Goal: Task Accomplishment & Management: Complete application form

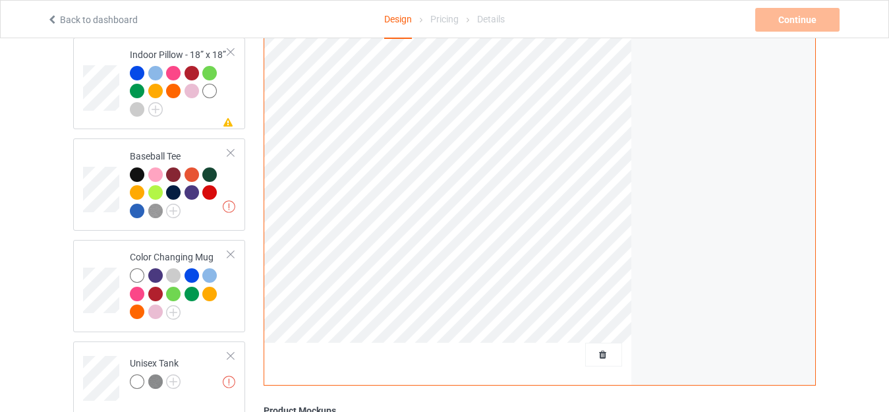
scroll to position [1383, 0]
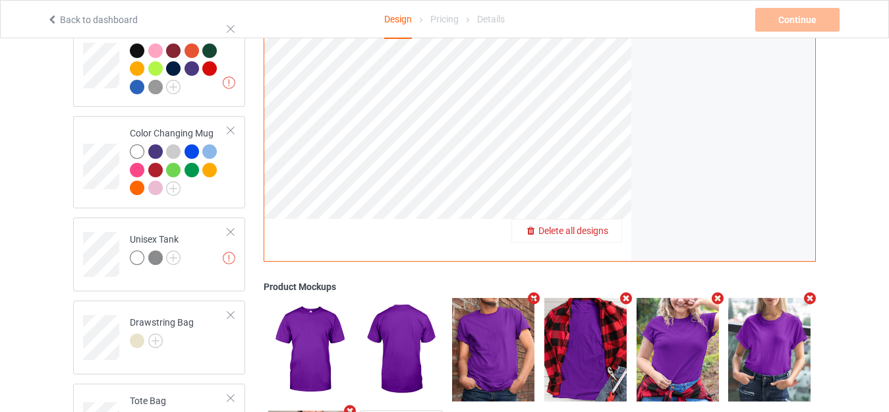
click at [603, 226] on span "Delete all designs" at bounding box center [573, 230] width 70 height 11
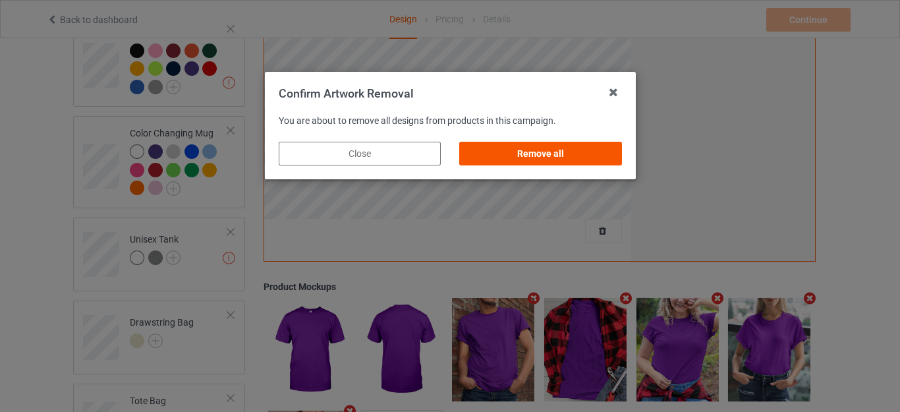
click at [540, 152] on div "Remove all" at bounding box center [540, 154] width 162 height 24
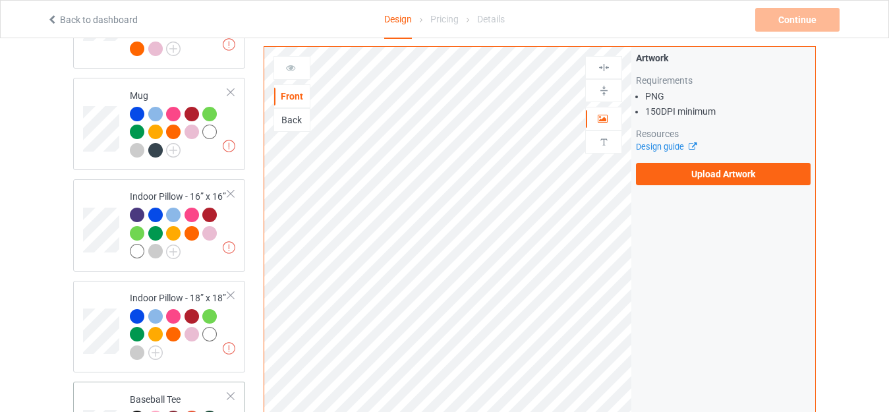
scroll to position [987, 0]
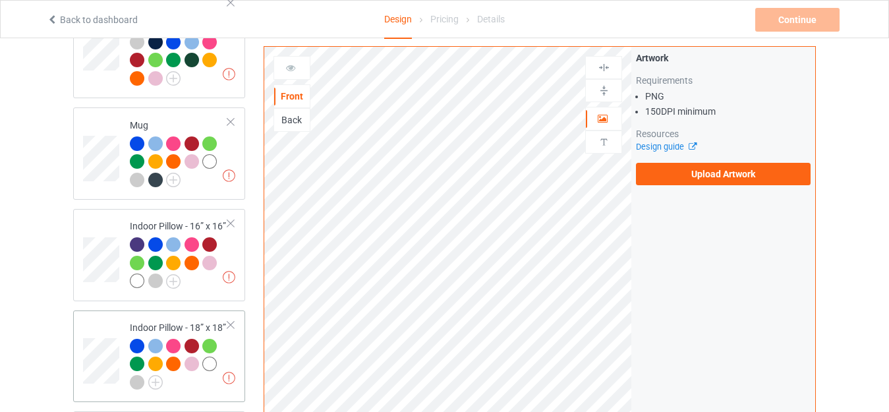
click at [231, 320] on div at bounding box center [230, 324] width 9 height 9
click at [233, 219] on div at bounding box center [230, 223] width 9 height 9
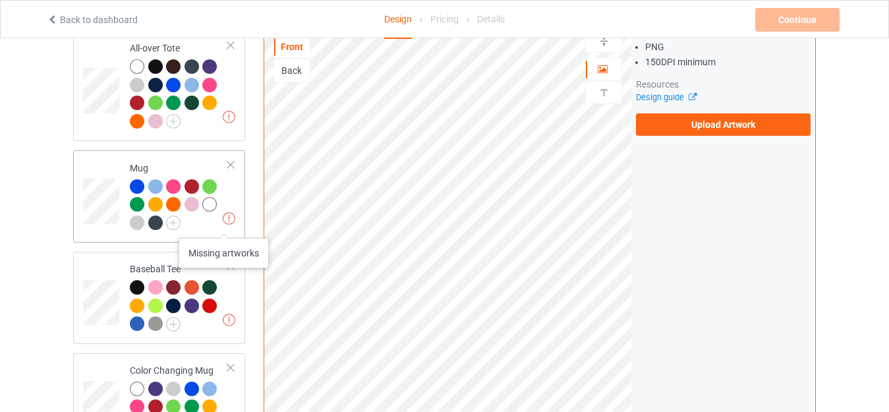
scroll to position [921, 0]
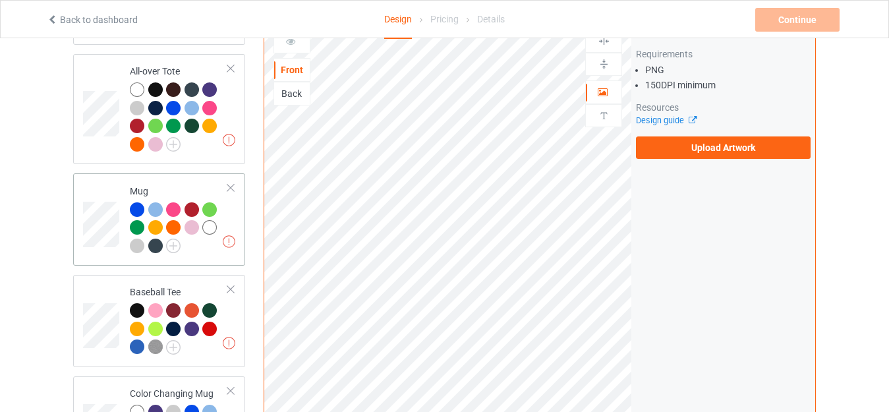
click at [231, 183] on div at bounding box center [230, 187] width 9 height 9
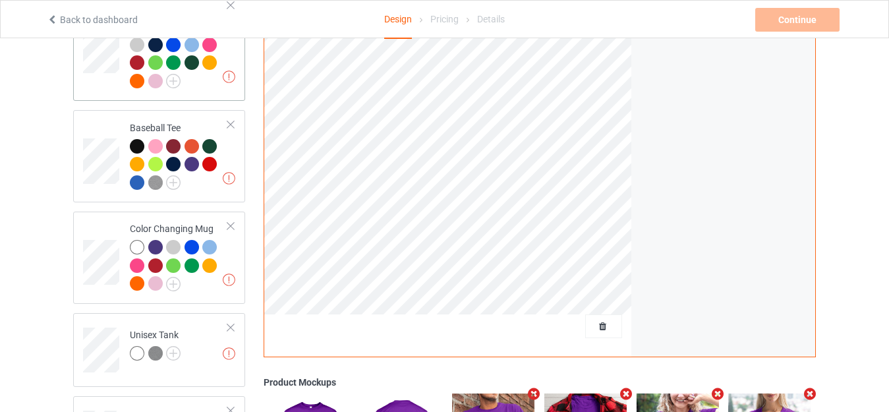
scroll to position [1053, 0]
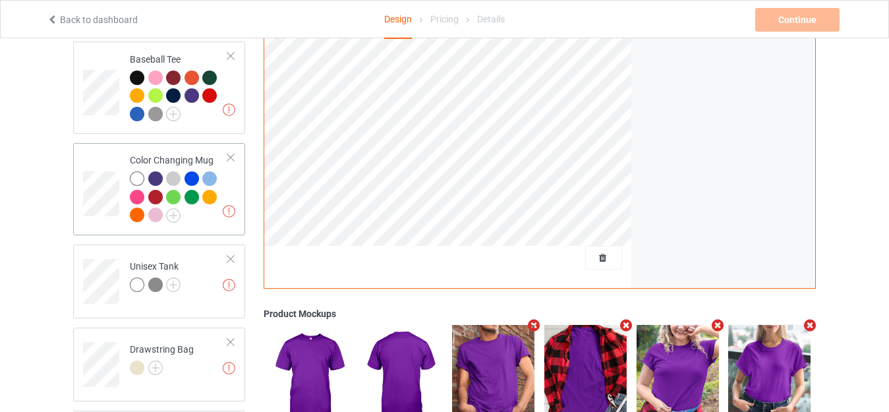
click at [229, 153] on div at bounding box center [230, 157] width 9 height 9
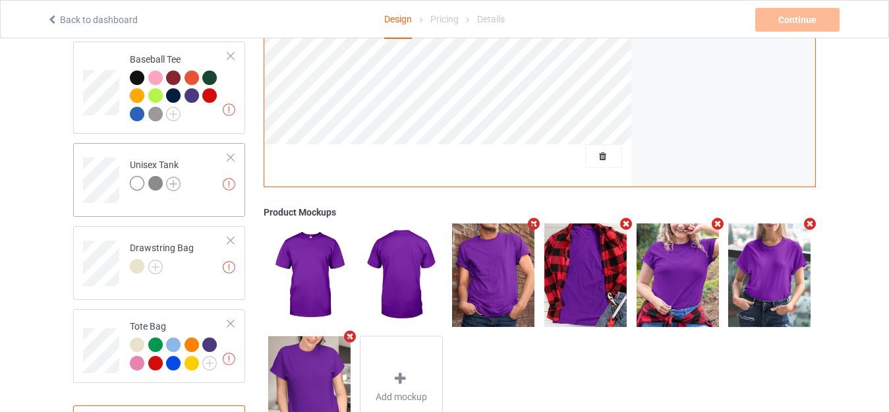
click at [171, 177] on img at bounding box center [173, 184] width 14 height 14
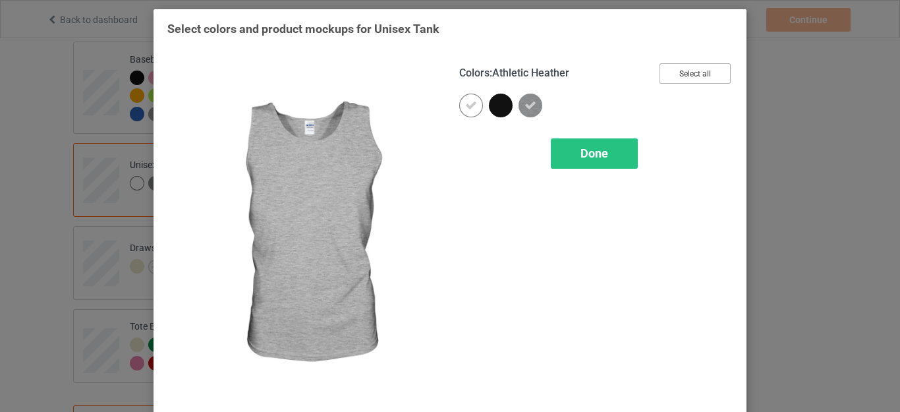
click at [681, 72] on button "Select all" at bounding box center [694, 73] width 71 height 20
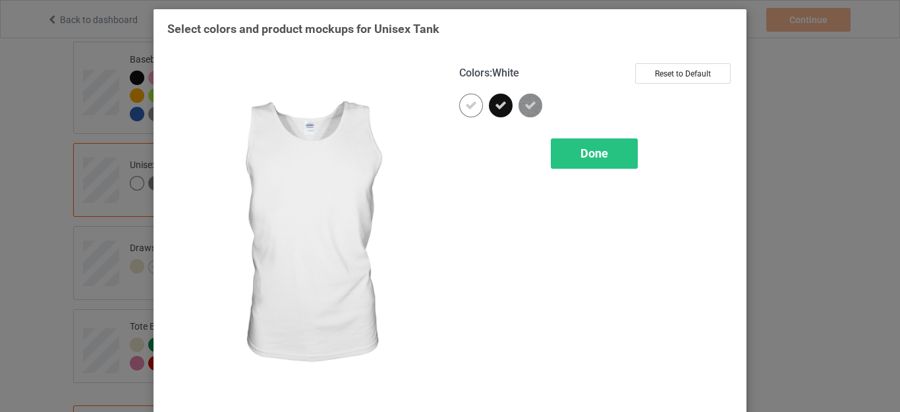
click at [475, 105] on div at bounding box center [471, 106] width 24 height 24
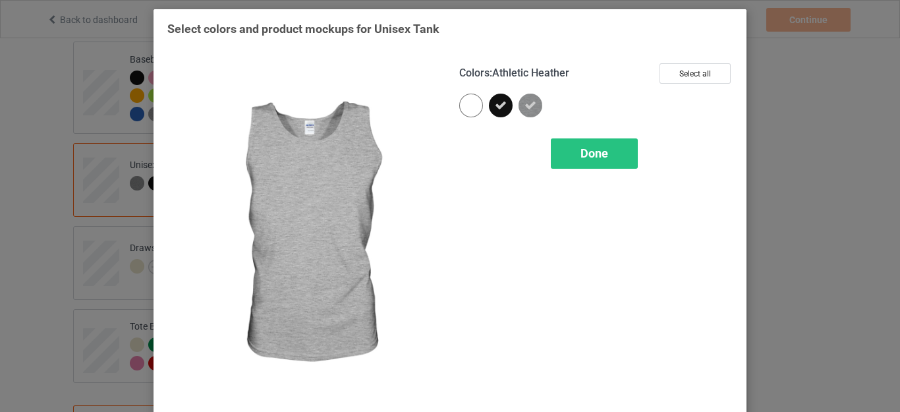
drag, startPoint x: 585, startPoint y: 148, endPoint x: 538, endPoint y: 155, distance: 48.1
click at [585, 148] on span "Done" at bounding box center [594, 153] width 28 height 14
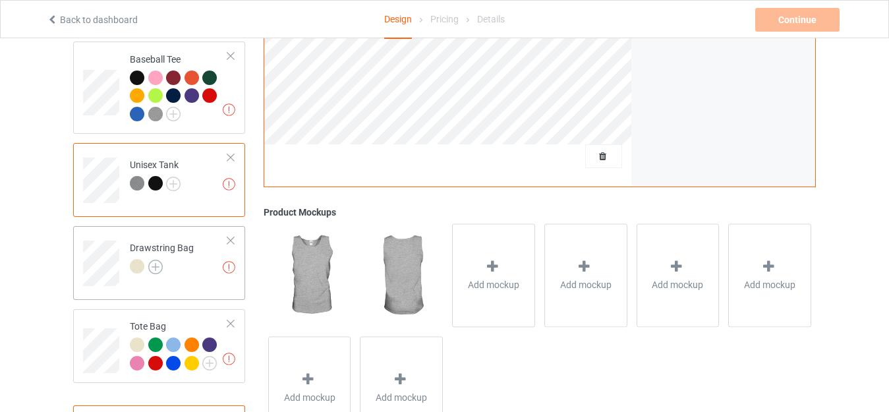
click at [150, 260] on img at bounding box center [155, 267] width 14 height 14
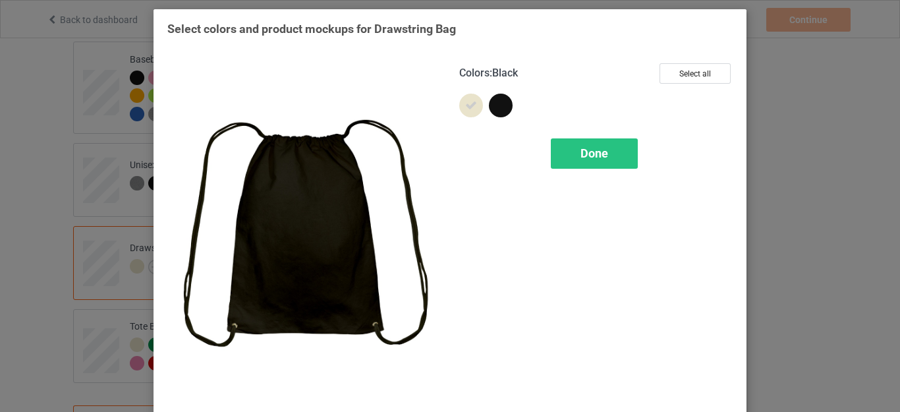
click at [505, 104] on div at bounding box center [501, 106] width 24 height 24
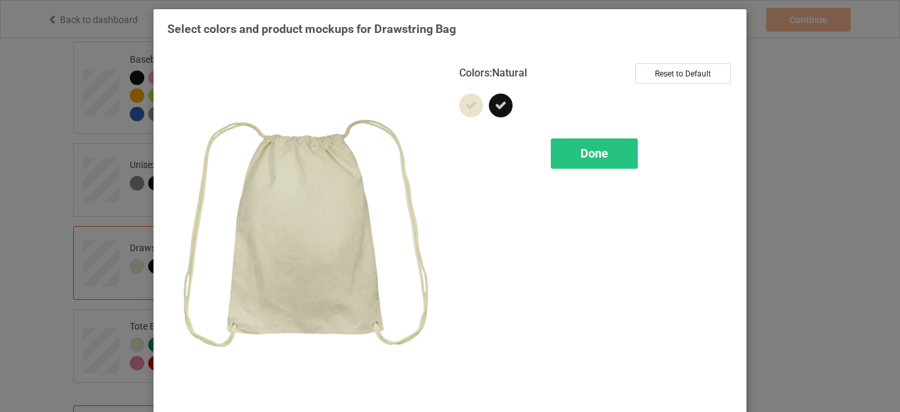
click at [466, 111] on icon at bounding box center [471, 105] width 12 height 12
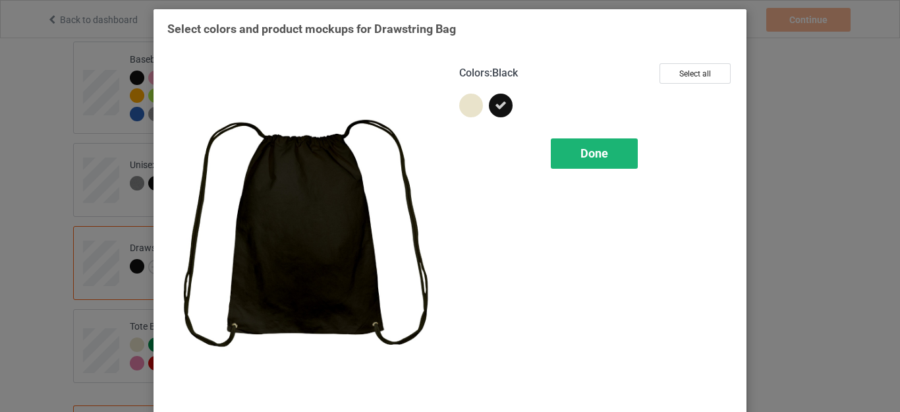
click at [572, 153] on div "Done" at bounding box center [594, 153] width 87 height 30
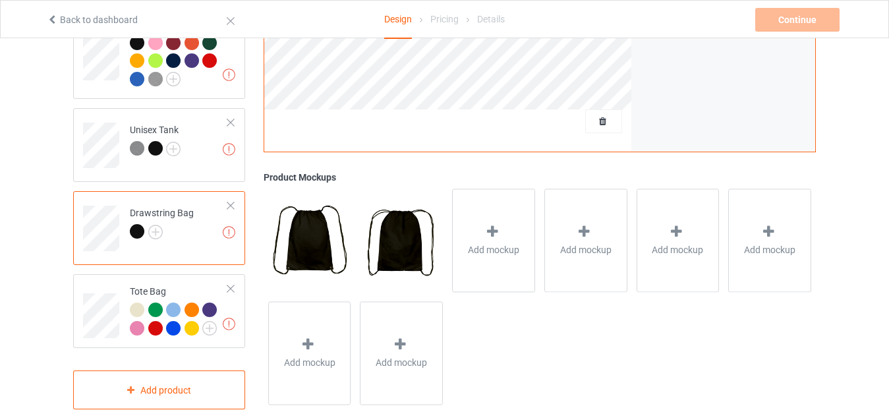
scroll to position [1107, 0]
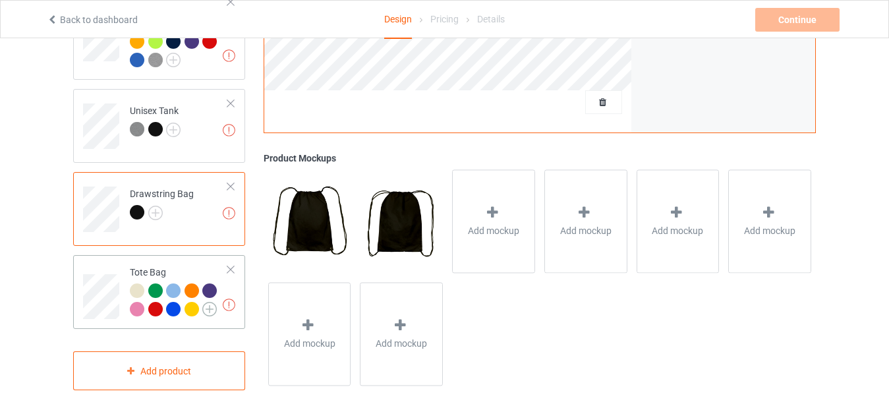
click at [215, 302] on img at bounding box center [209, 309] width 14 height 14
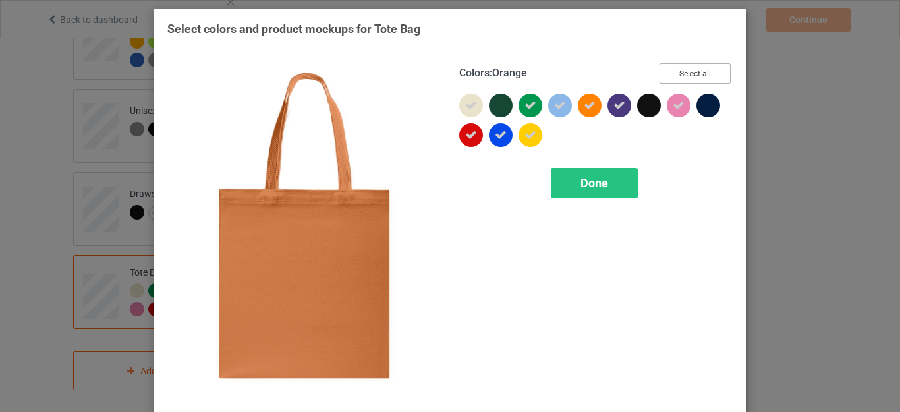
click at [684, 69] on button "Select all" at bounding box center [694, 73] width 71 height 20
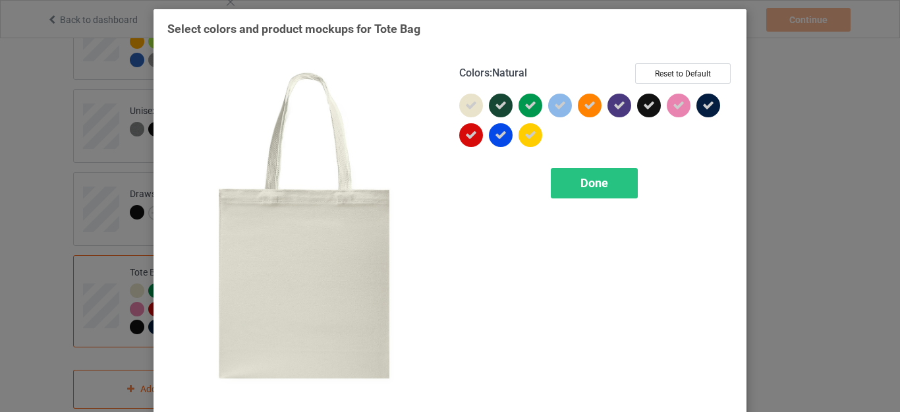
click at [467, 105] on icon at bounding box center [471, 105] width 12 height 12
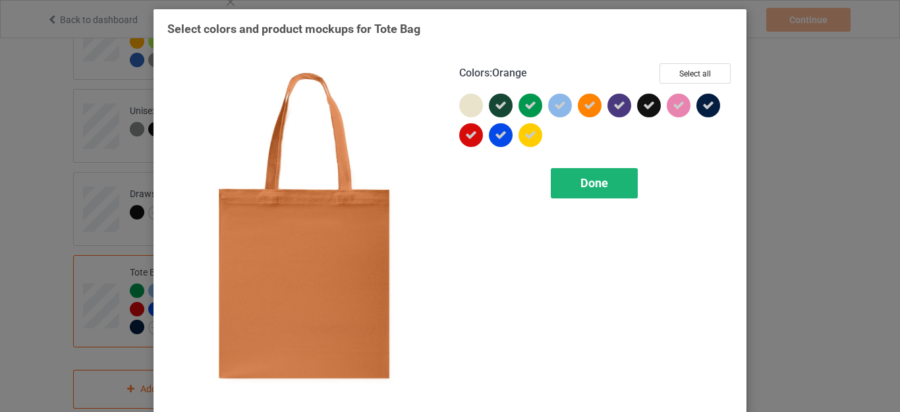
click at [580, 186] on span "Done" at bounding box center [594, 183] width 28 height 14
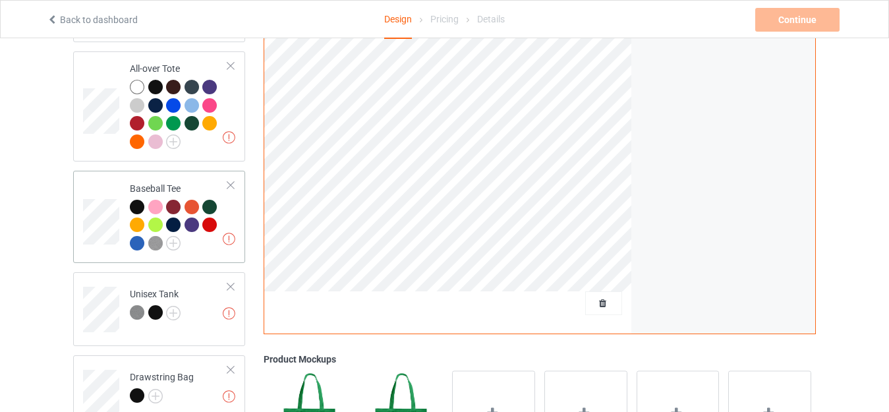
scroll to position [909, 0]
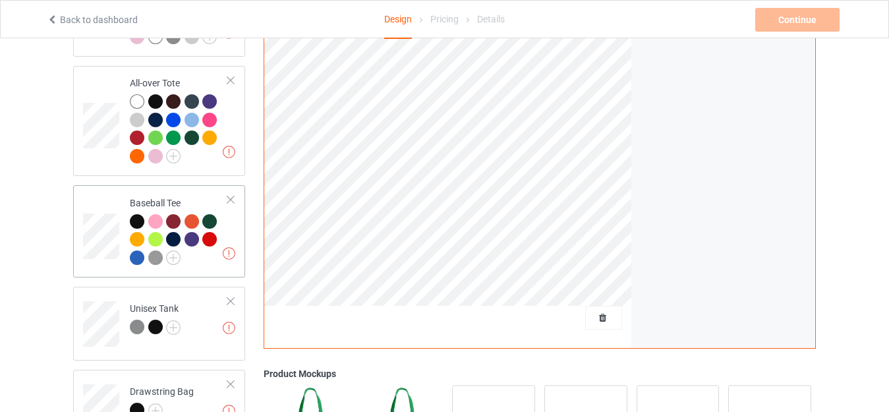
click at [229, 195] on div at bounding box center [230, 199] width 9 height 9
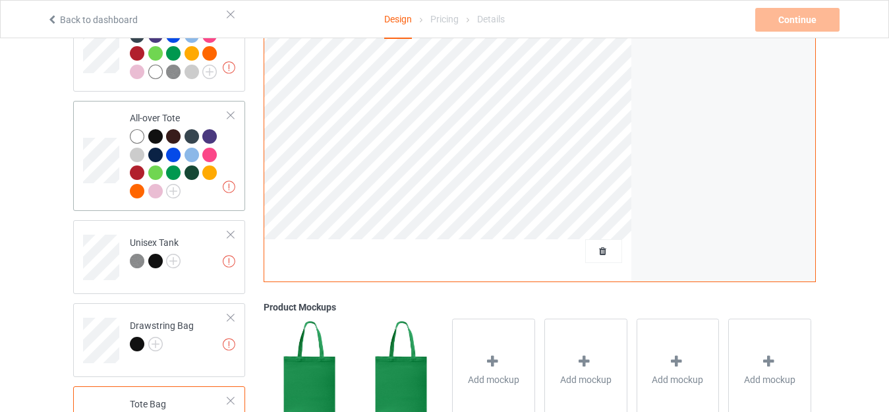
scroll to position [777, 0]
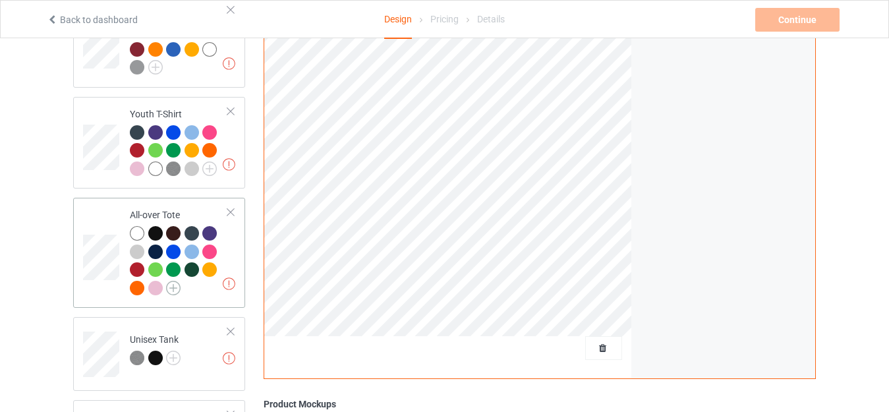
click at [172, 281] on img at bounding box center [173, 288] width 14 height 14
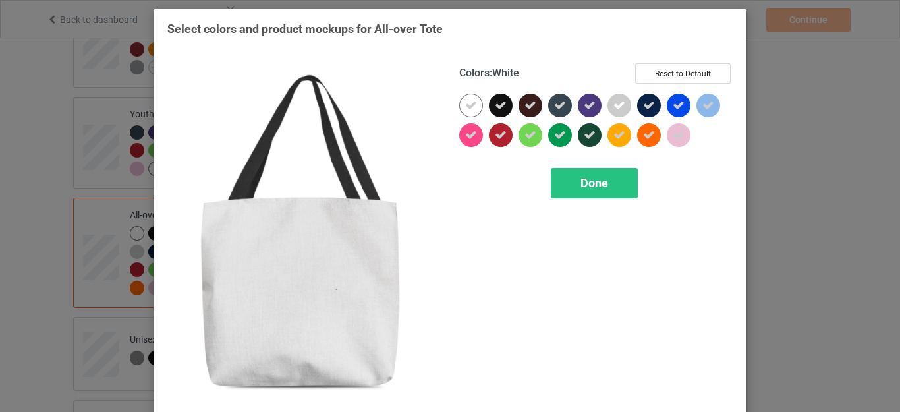
click at [468, 105] on icon at bounding box center [471, 105] width 12 height 12
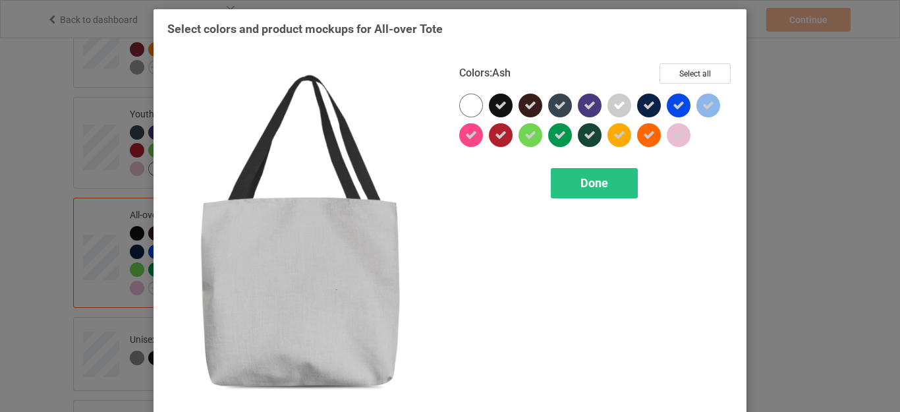
click at [613, 104] on icon at bounding box center [619, 105] width 12 height 12
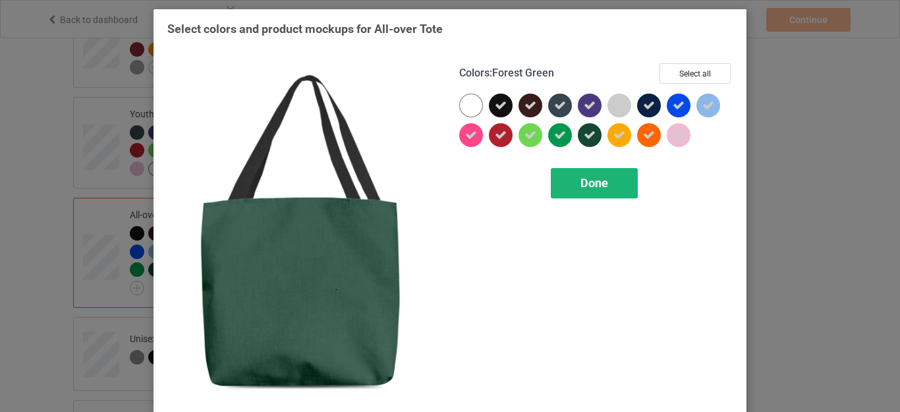
click at [584, 178] on span "Done" at bounding box center [594, 183] width 28 height 14
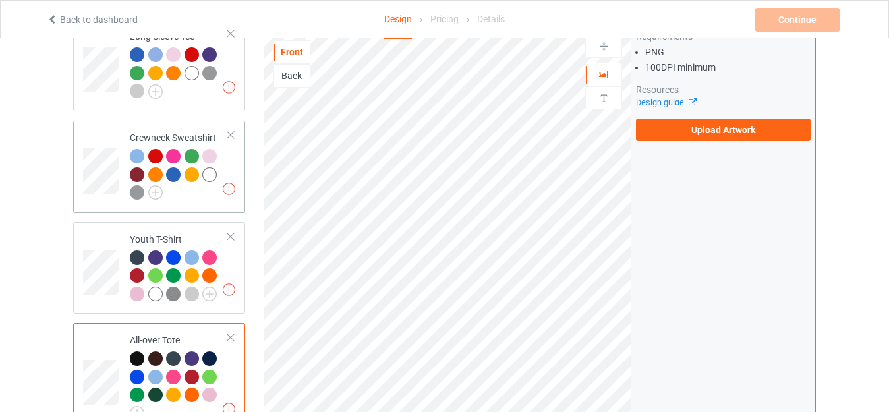
scroll to position [646, 0]
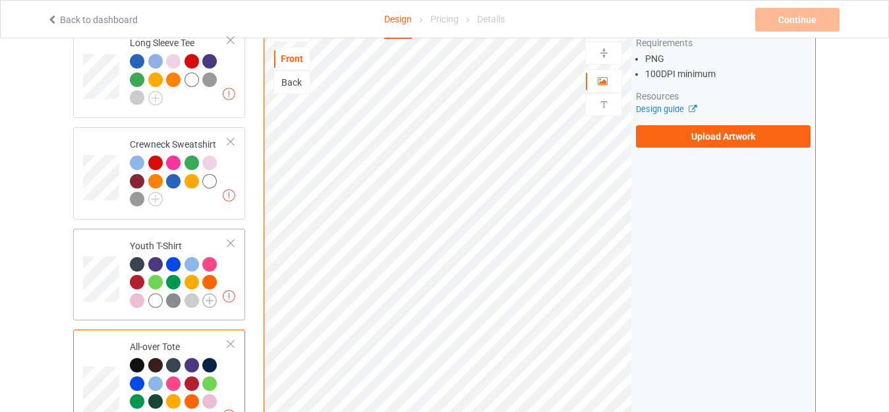
click at [213, 293] on img at bounding box center [209, 300] width 14 height 14
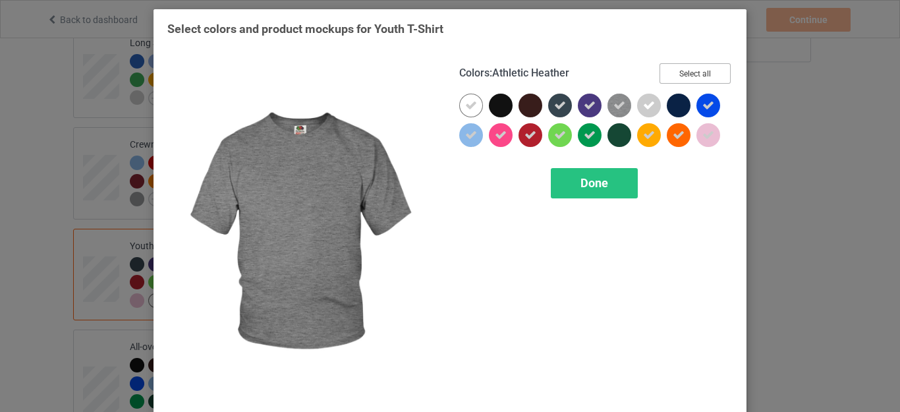
click at [701, 70] on button "Select all" at bounding box center [694, 73] width 71 height 20
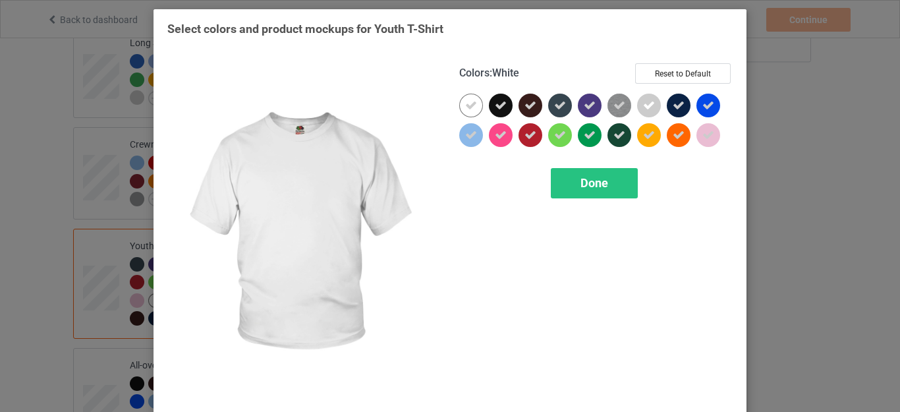
click at [459, 102] on div at bounding box center [471, 106] width 24 height 24
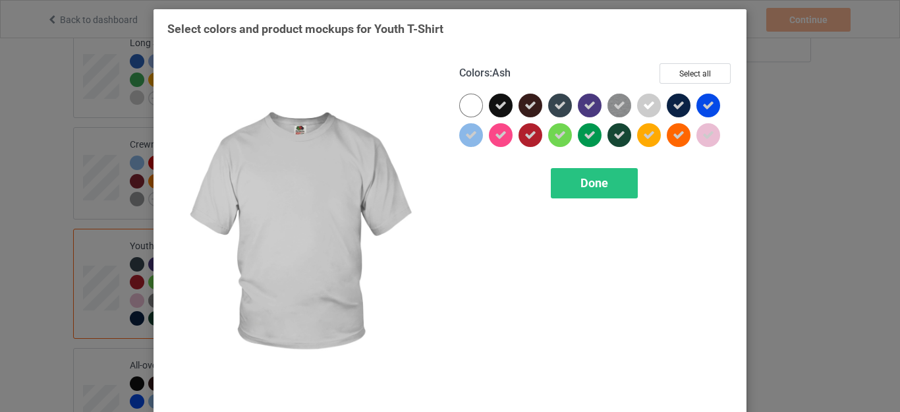
click at [637, 105] on div at bounding box center [649, 106] width 24 height 24
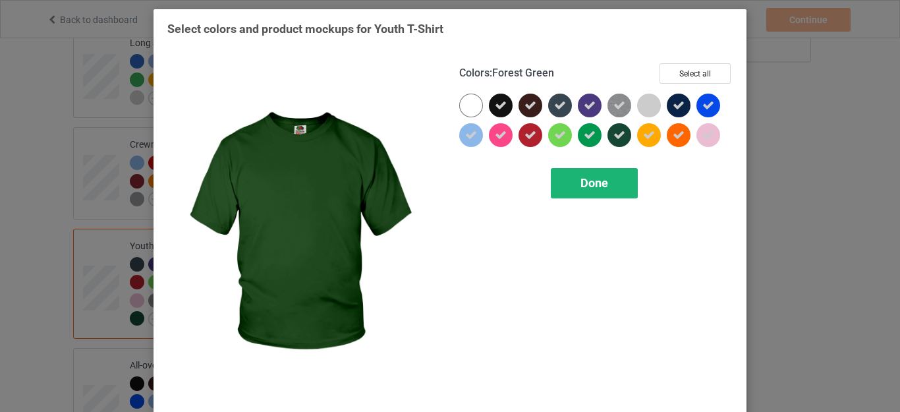
click at [599, 173] on div "Done" at bounding box center [594, 183] width 87 height 30
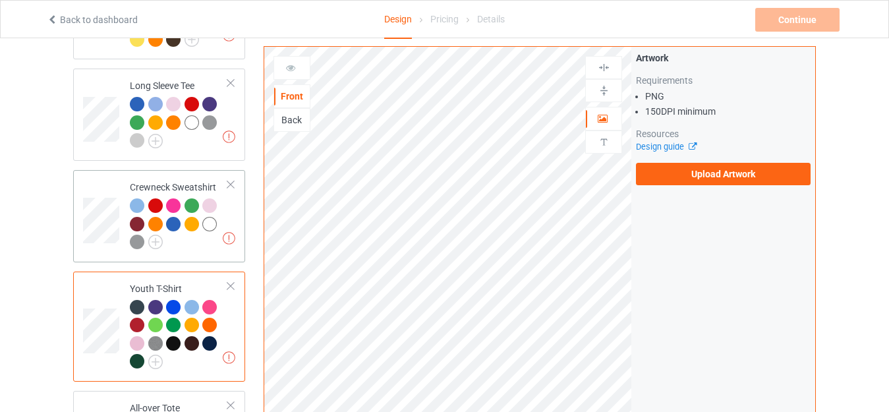
scroll to position [580, 0]
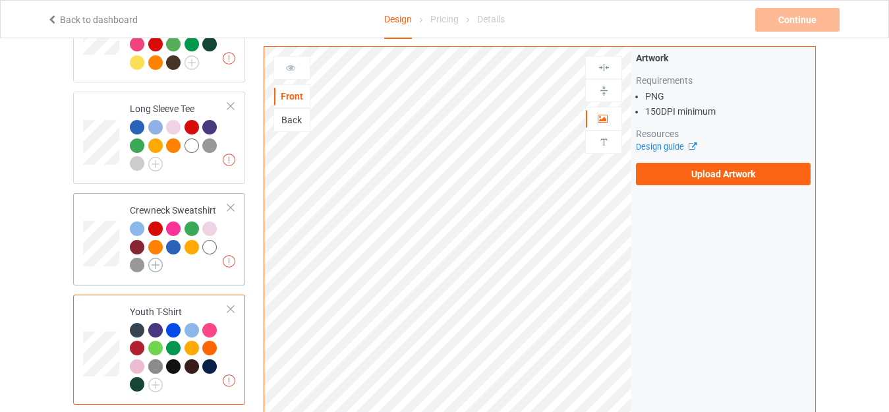
click at [160, 258] on img at bounding box center [155, 265] width 14 height 14
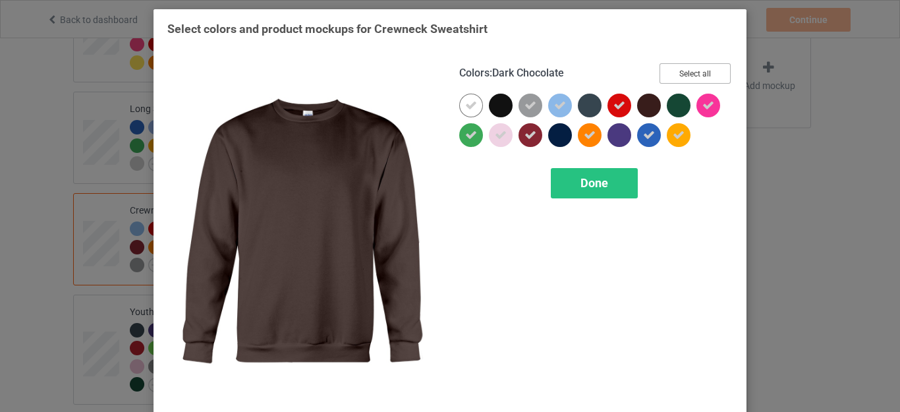
click at [684, 72] on button "Select all" at bounding box center [694, 73] width 71 height 20
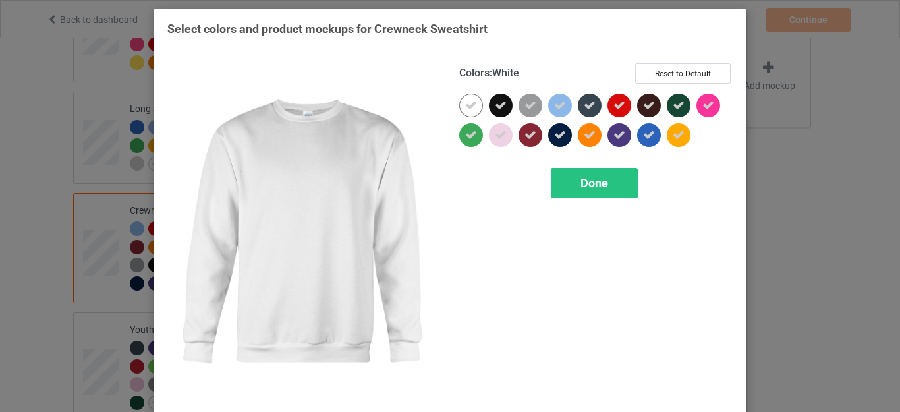
click at [468, 107] on icon at bounding box center [471, 105] width 12 height 12
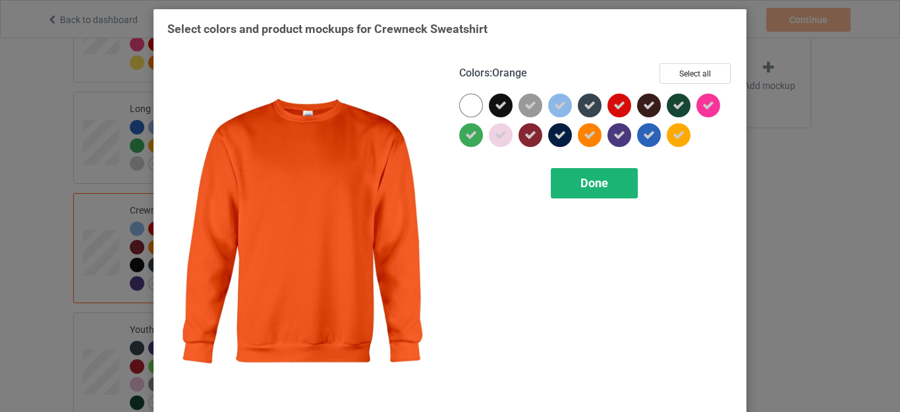
click at [585, 179] on span "Done" at bounding box center [594, 183] width 28 height 14
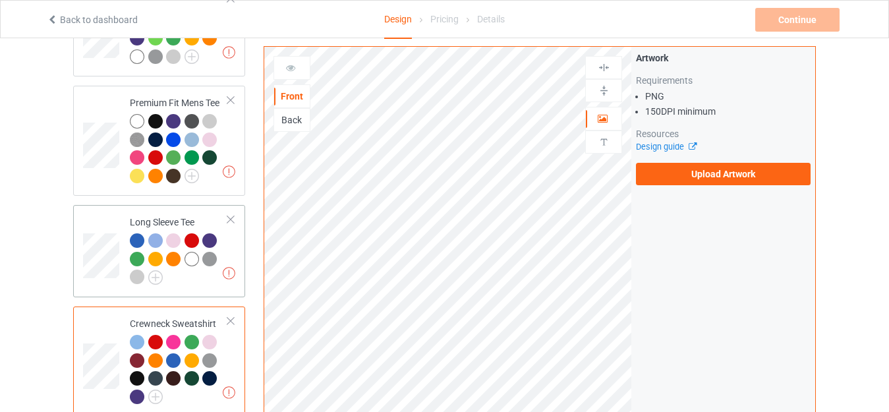
scroll to position [448, 0]
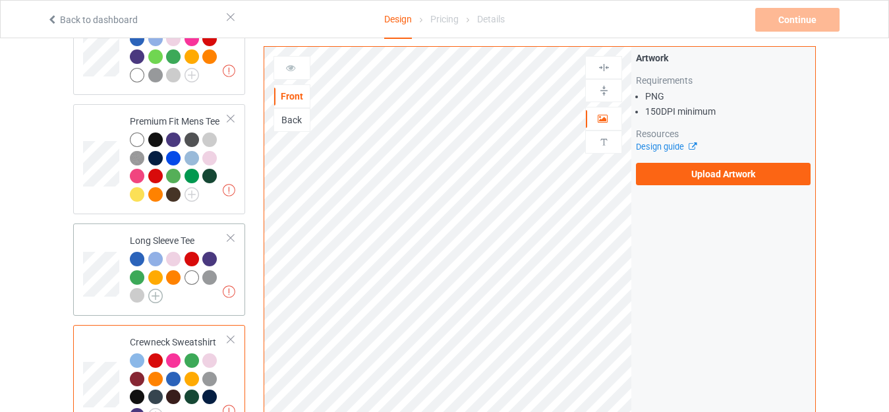
click at [156, 289] on img at bounding box center [155, 296] width 14 height 14
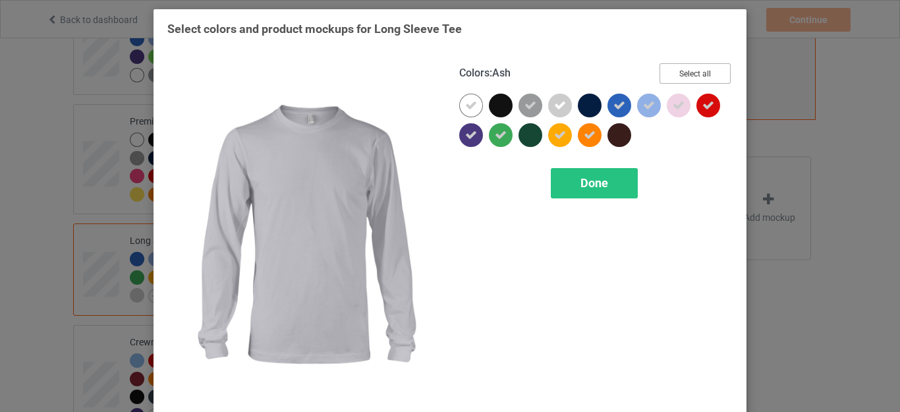
click at [671, 75] on button "Select all" at bounding box center [694, 73] width 71 height 20
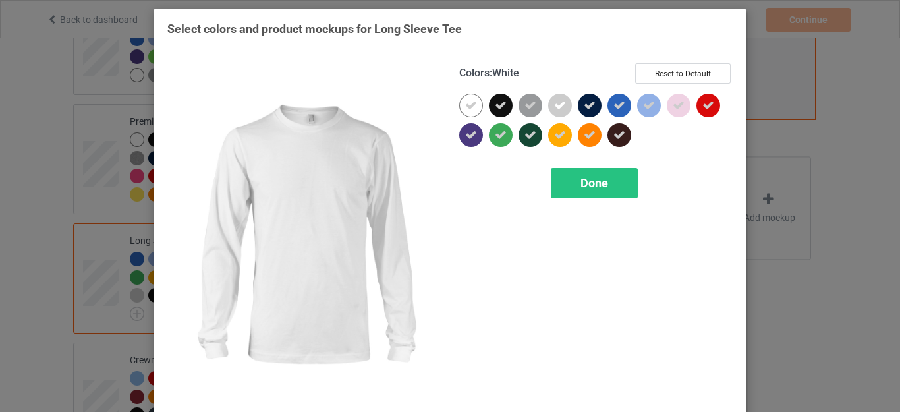
click at [464, 113] on div at bounding box center [471, 106] width 24 height 24
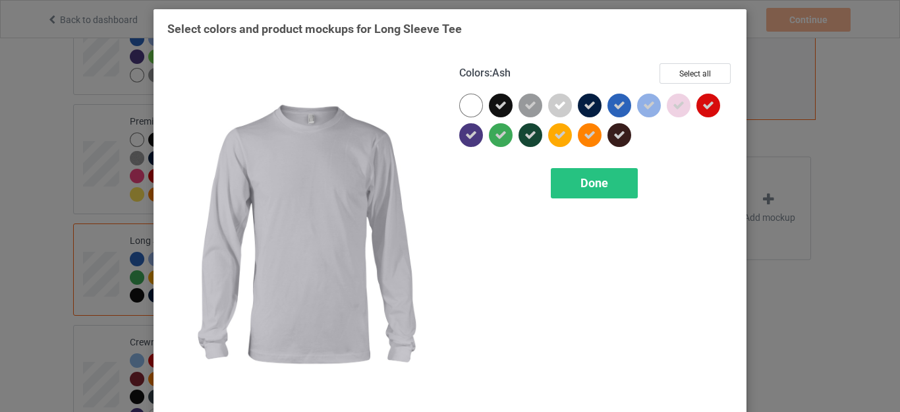
drag, startPoint x: 550, startPoint y: 106, endPoint x: 558, endPoint y: 111, distance: 9.5
click at [554, 106] on icon at bounding box center [560, 105] width 12 height 12
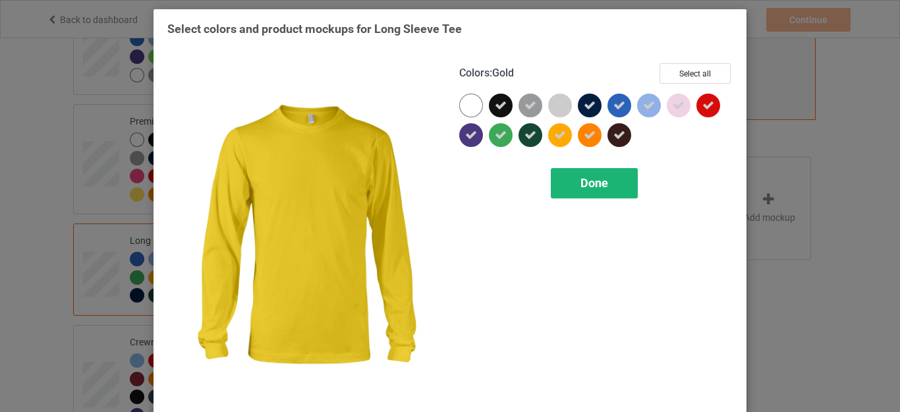
click at [568, 180] on div "Done" at bounding box center [594, 183] width 87 height 30
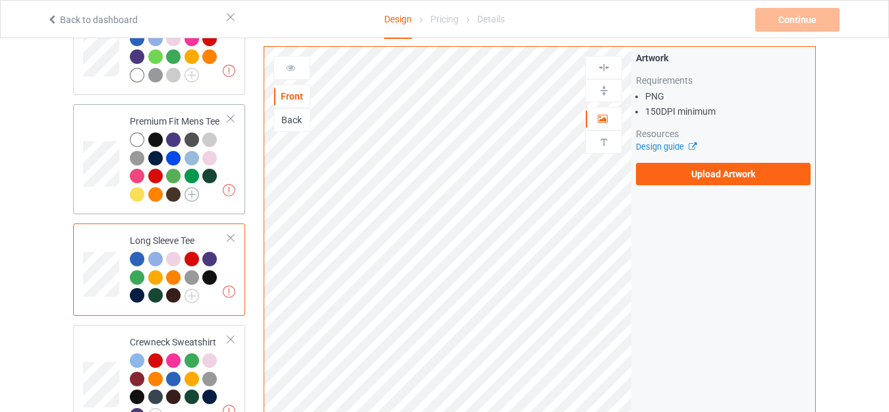
click at [197, 187] on img at bounding box center [191, 194] width 14 height 14
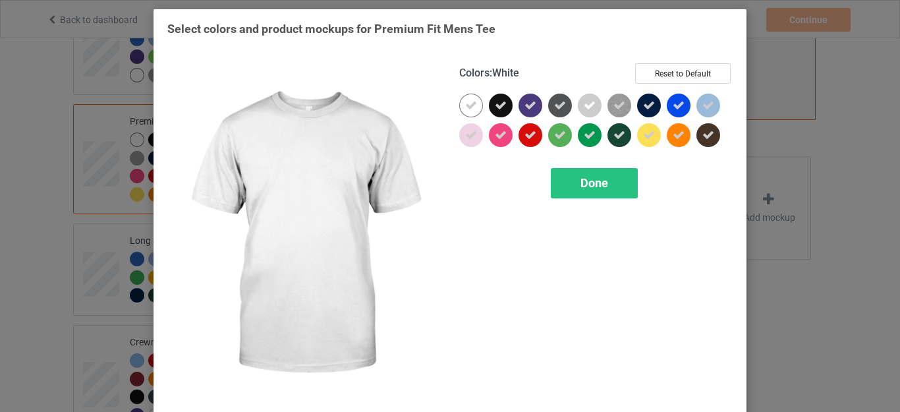
click at [465, 104] on icon at bounding box center [471, 105] width 12 height 12
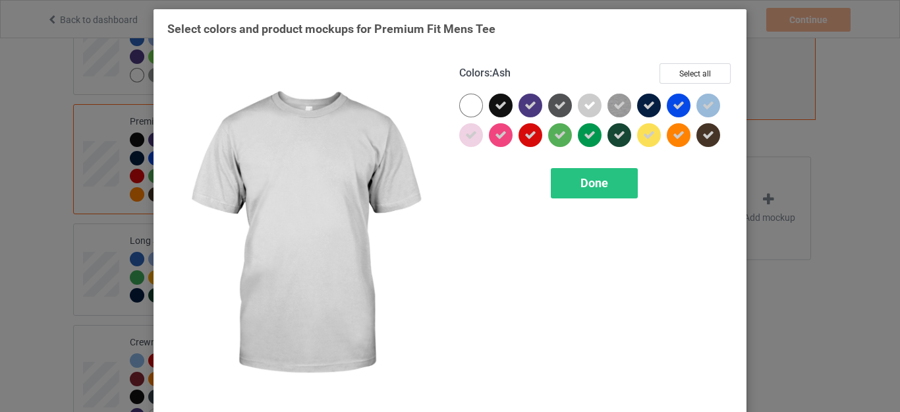
click at [586, 107] on icon at bounding box center [590, 105] width 12 height 12
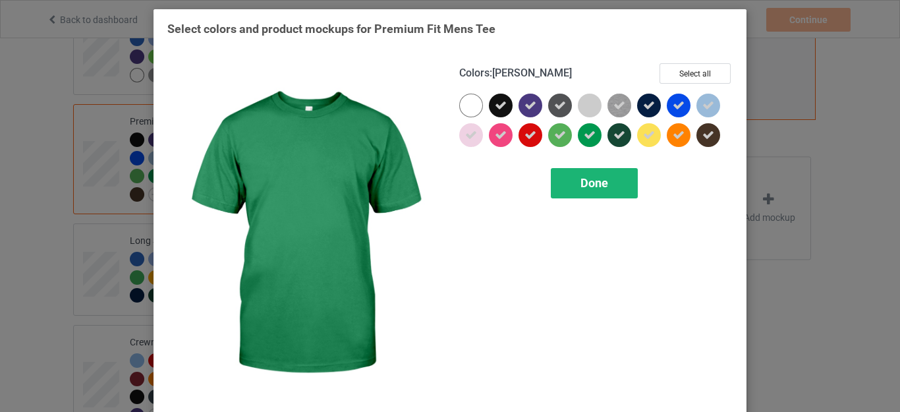
click at [594, 176] on span "Done" at bounding box center [594, 183] width 28 height 14
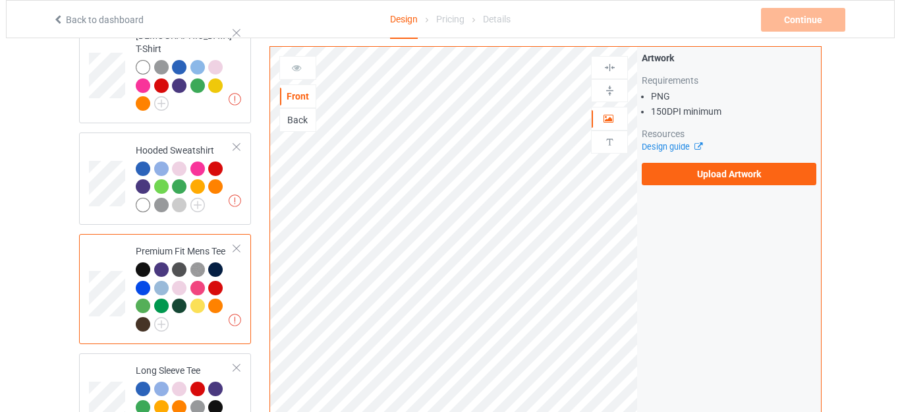
scroll to position [316, 0]
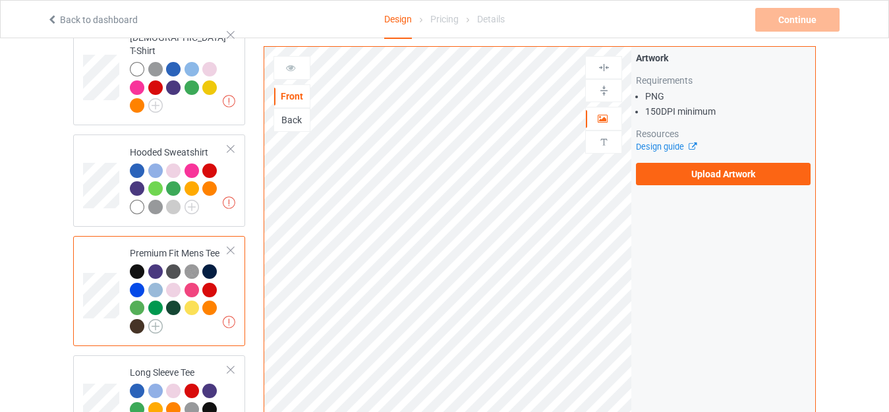
click at [160, 319] on img at bounding box center [155, 326] width 14 height 14
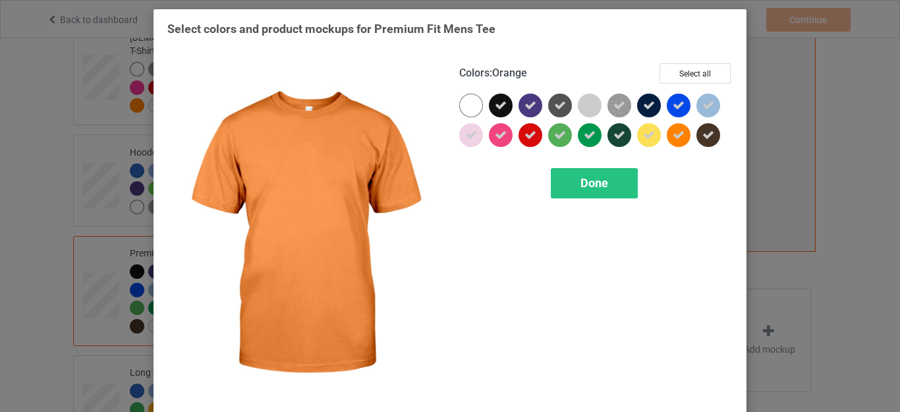
click at [802, 186] on div "Select colors and product mockups for Premium Fit Mens Tee Colors : Orange Sele…" at bounding box center [450, 206] width 900 height 412
click at [615, 183] on div "Done" at bounding box center [594, 183] width 87 height 30
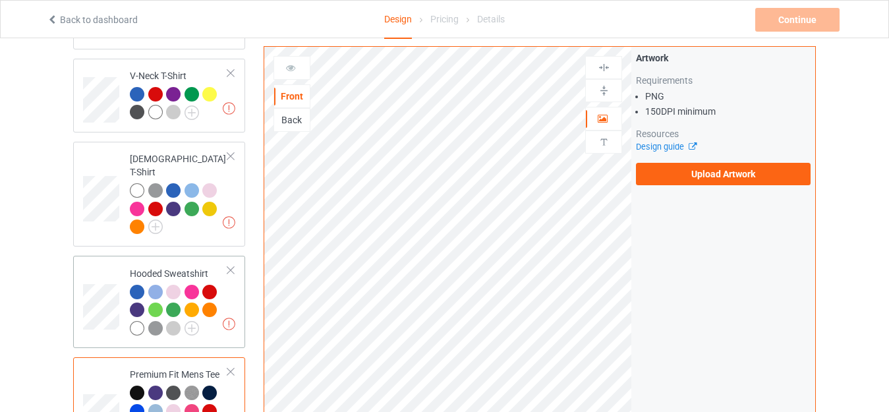
scroll to position [184, 0]
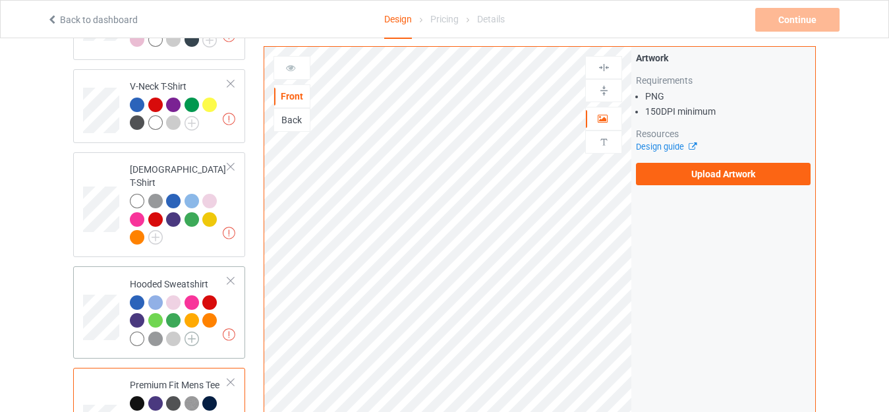
click at [186, 331] on img at bounding box center [191, 338] width 14 height 14
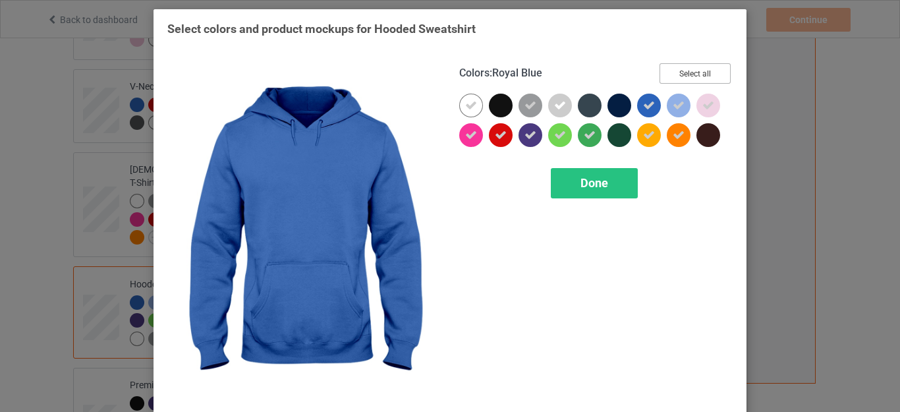
click at [676, 75] on button "Select all" at bounding box center [694, 73] width 71 height 20
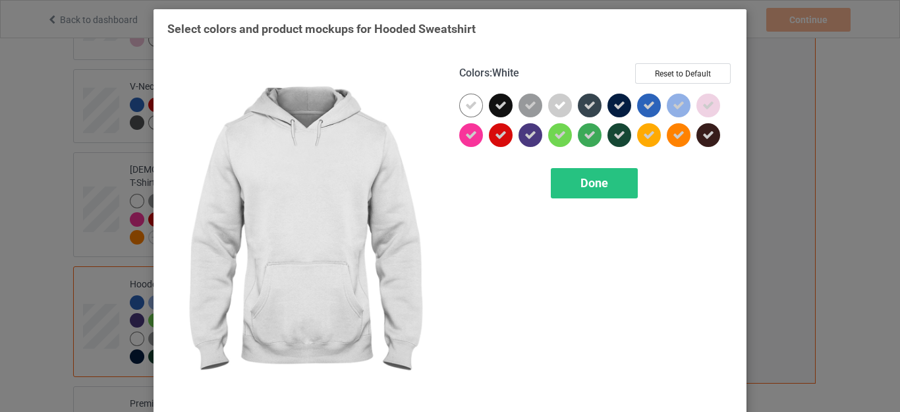
click at [472, 107] on div at bounding box center [471, 106] width 24 height 24
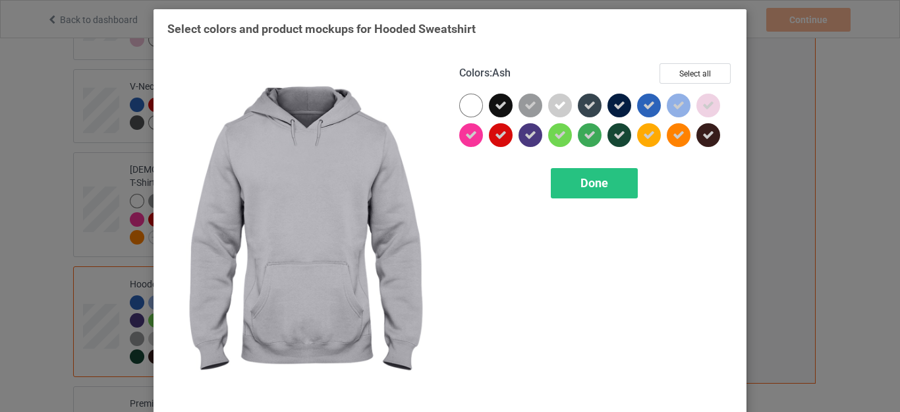
click at [555, 103] on icon at bounding box center [560, 105] width 12 height 12
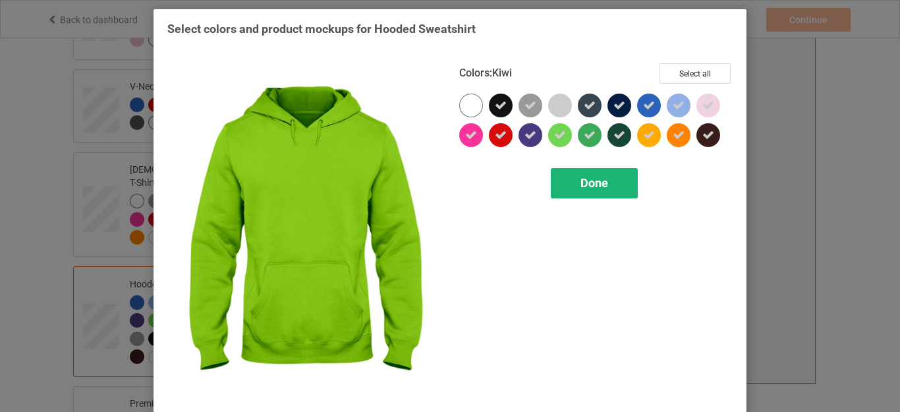
click at [593, 191] on div "Done" at bounding box center [594, 183] width 87 height 30
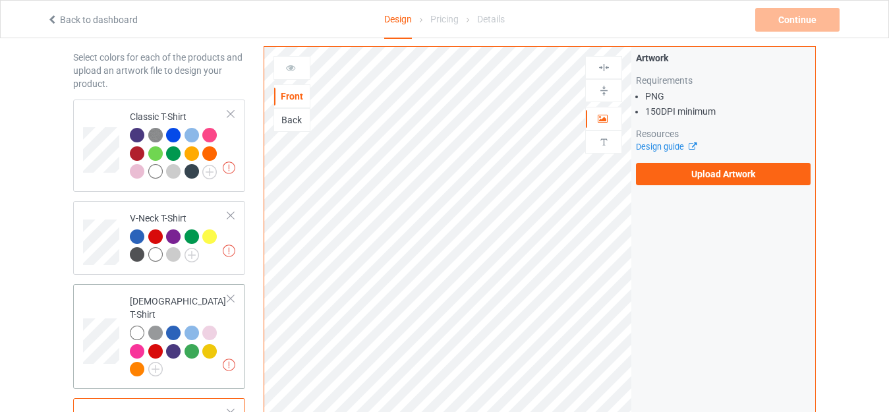
scroll to position [184, 0]
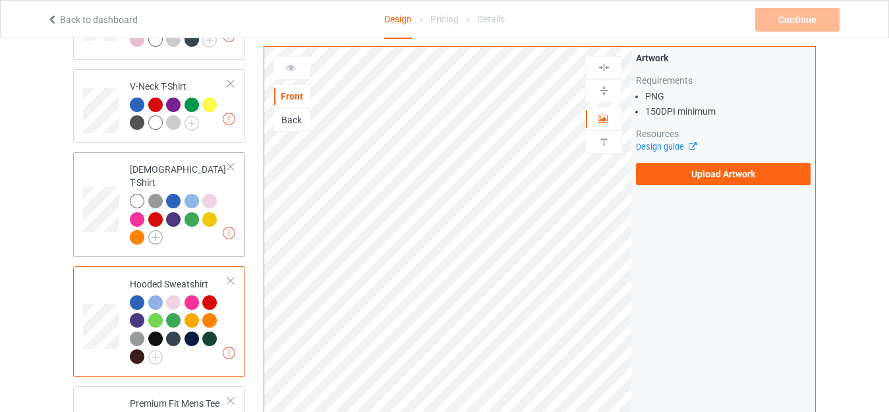
click at [153, 230] on img at bounding box center [155, 237] width 14 height 14
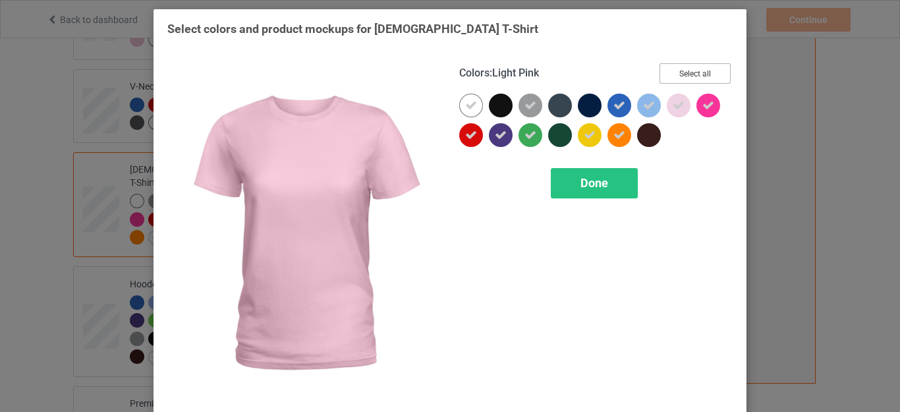
click at [688, 74] on button "Select all" at bounding box center [694, 73] width 71 height 20
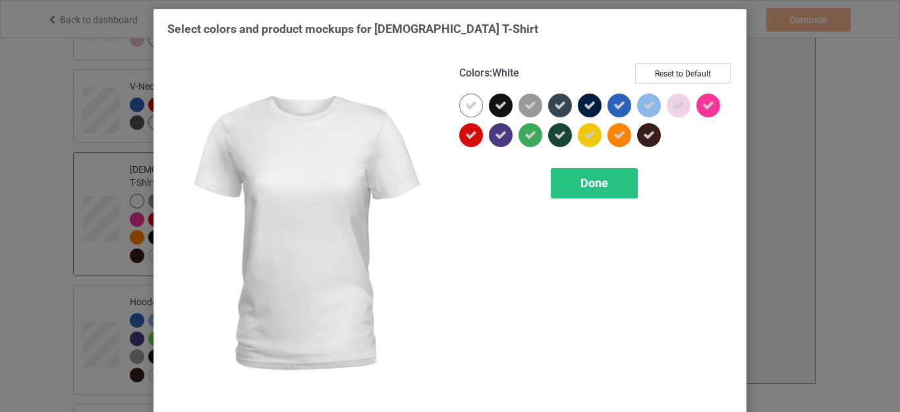
click at [468, 104] on icon at bounding box center [471, 105] width 12 height 12
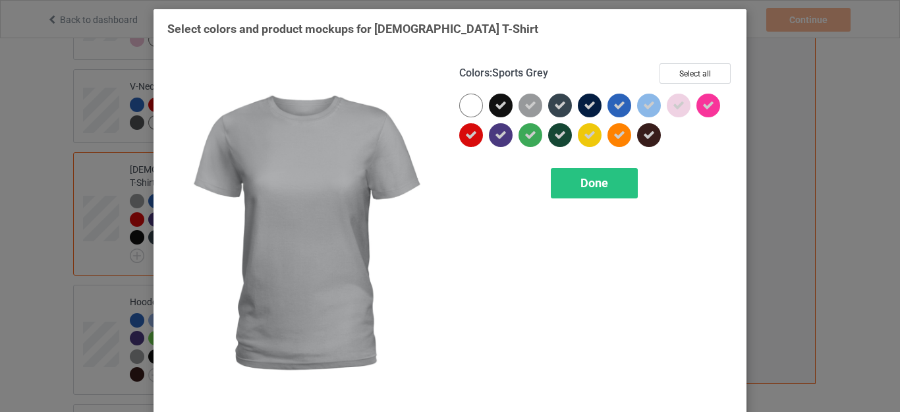
click at [525, 107] on icon at bounding box center [530, 105] width 12 height 12
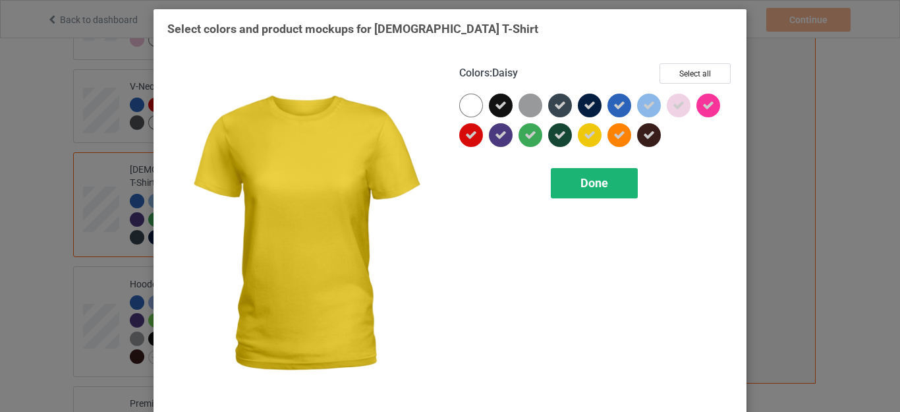
click at [594, 180] on span "Done" at bounding box center [594, 183] width 28 height 14
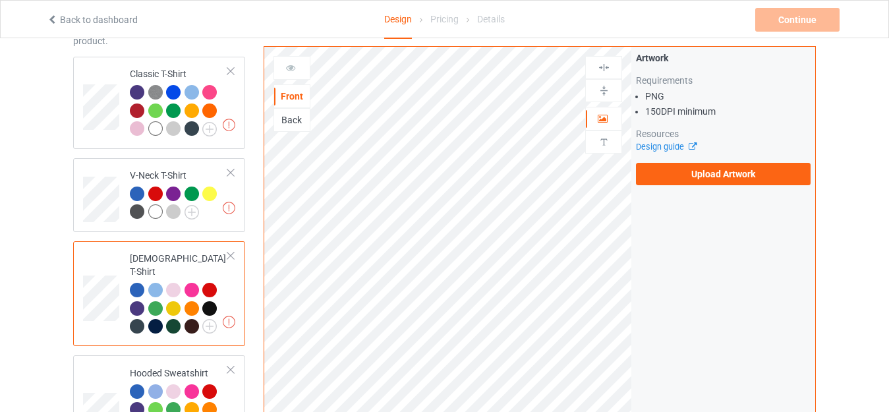
scroll to position [184, 0]
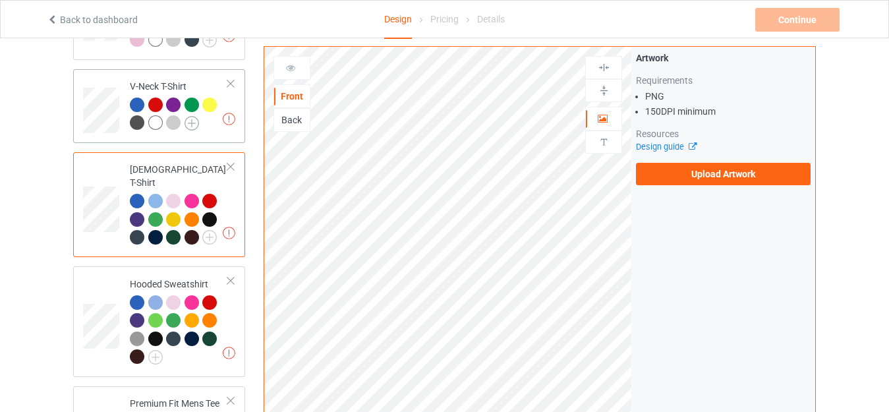
click at [189, 123] on img at bounding box center [191, 123] width 14 height 14
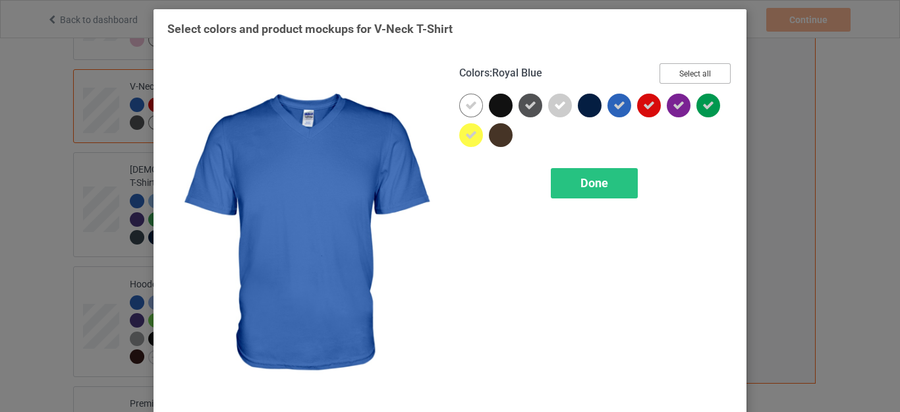
click at [678, 72] on button "Select all" at bounding box center [694, 73] width 71 height 20
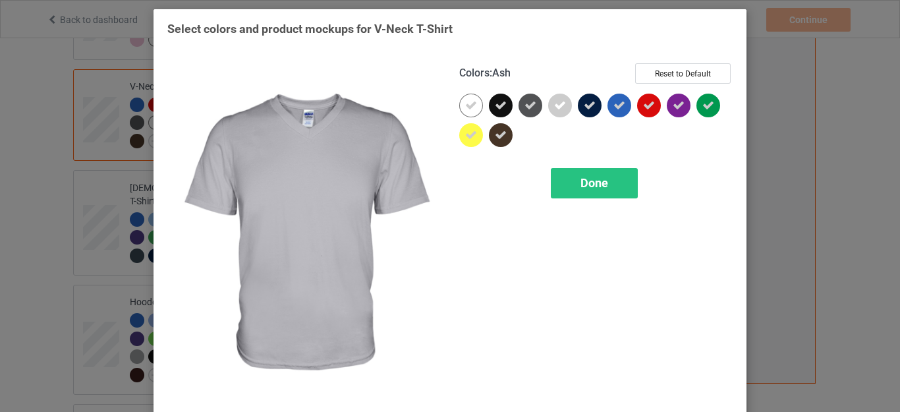
click at [554, 106] on icon at bounding box center [560, 105] width 12 height 12
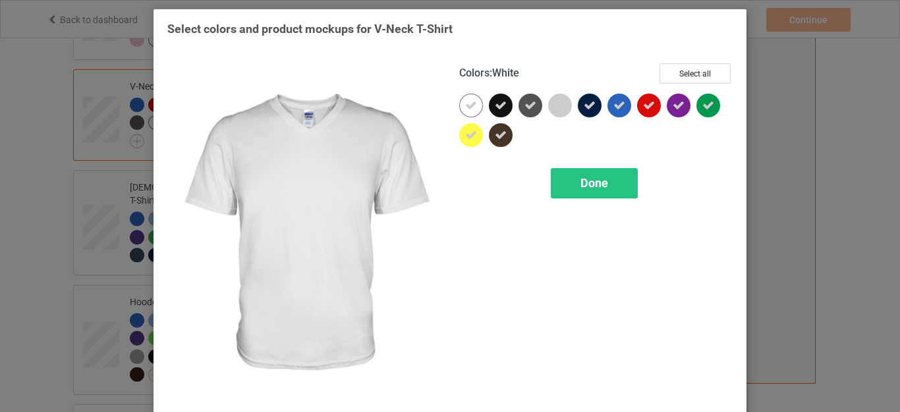
click at [472, 104] on div at bounding box center [471, 106] width 24 height 24
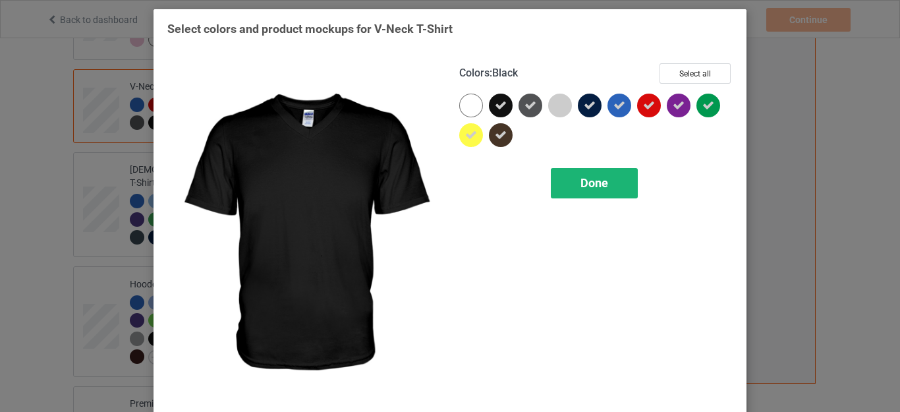
click at [592, 177] on span "Done" at bounding box center [594, 183] width 28 height 14
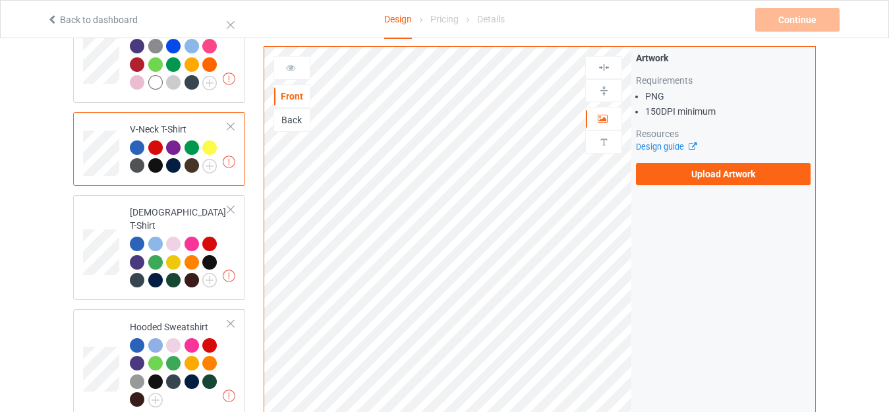
scroll to position [119, 0]
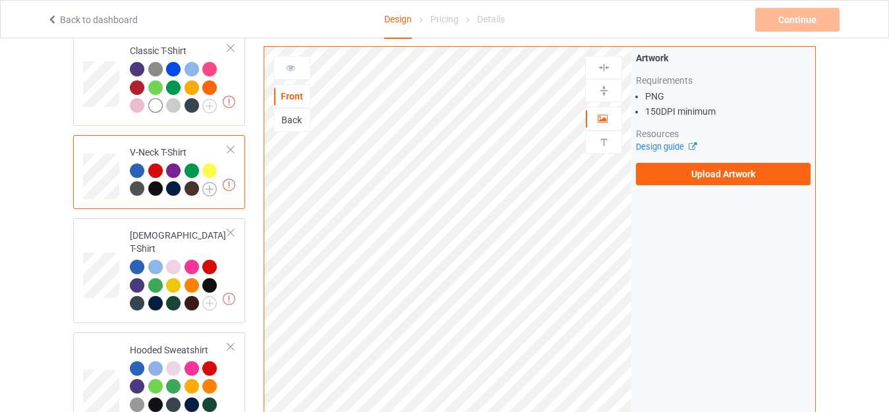
click at [209, 186] on img at bounding box center [209, 189] width 14 height 14
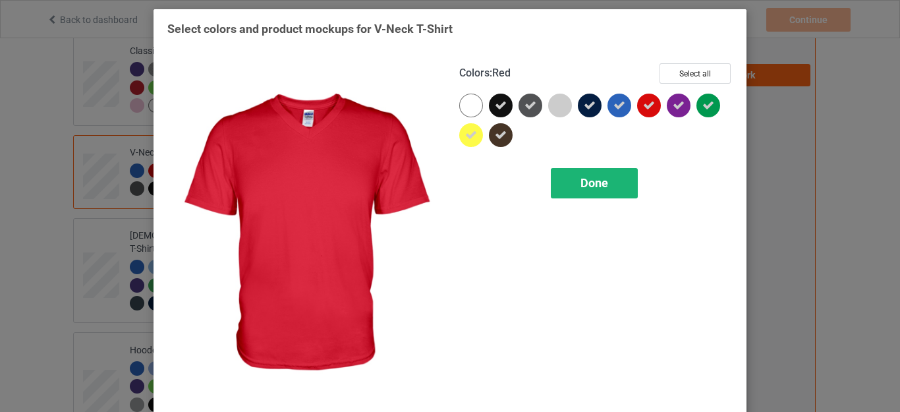
click at [590, 177] on span "Done" at bounding box center [594, 183] width 28 height 14
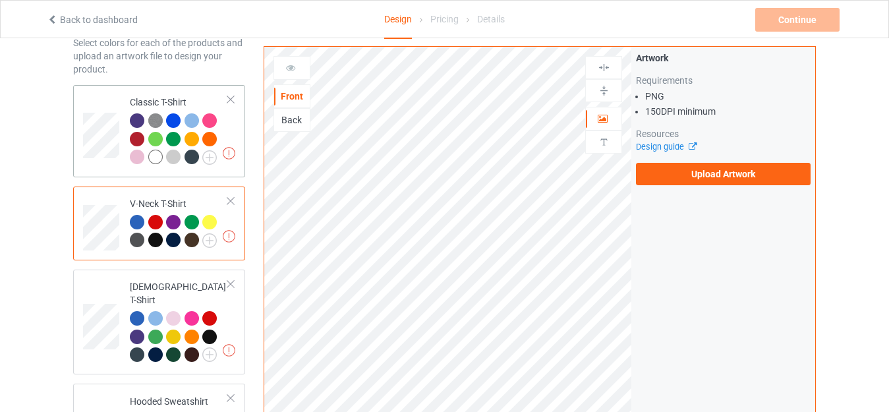
scroll to position [53, 0]
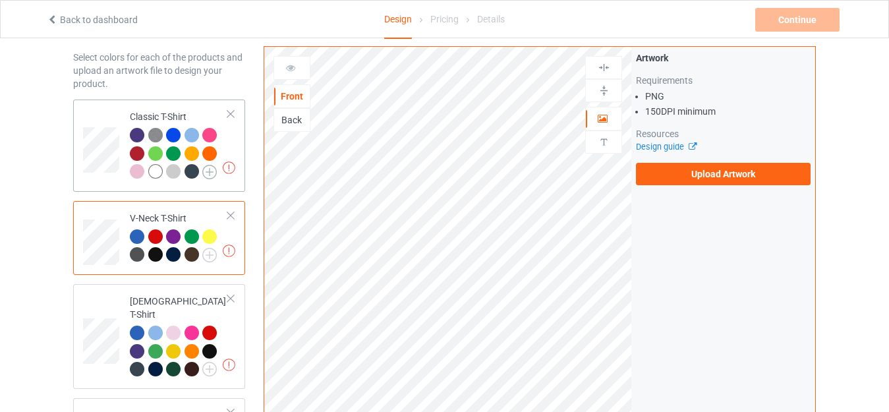
click at [212, 169] on img at bounding box center [209, 172] width 14 height 14
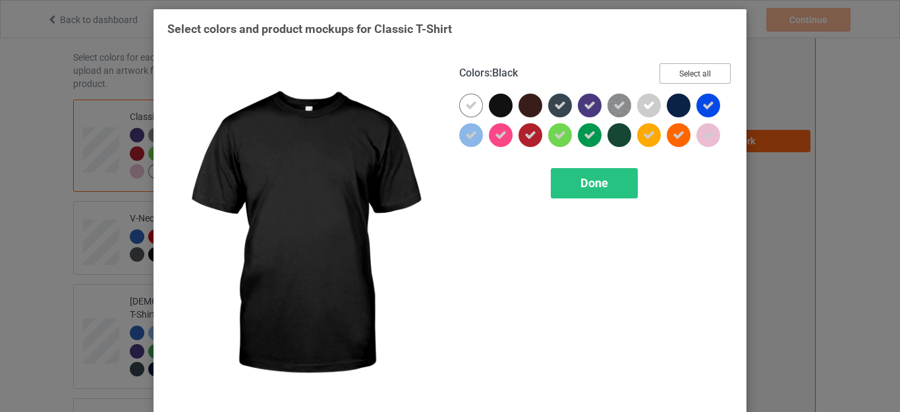
click at [687, 72] on button "Select all" at bounding box center [694, 73] width 71 height 20
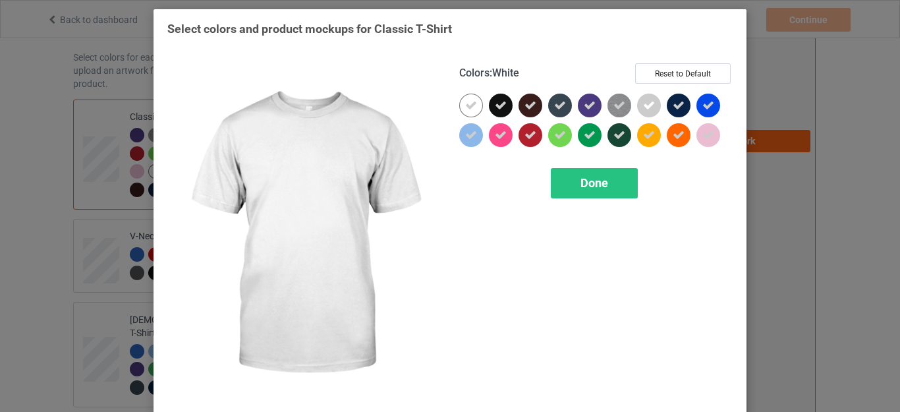
click at [469, 107] on icon at bounding box center [471, 105] width 12 height 12
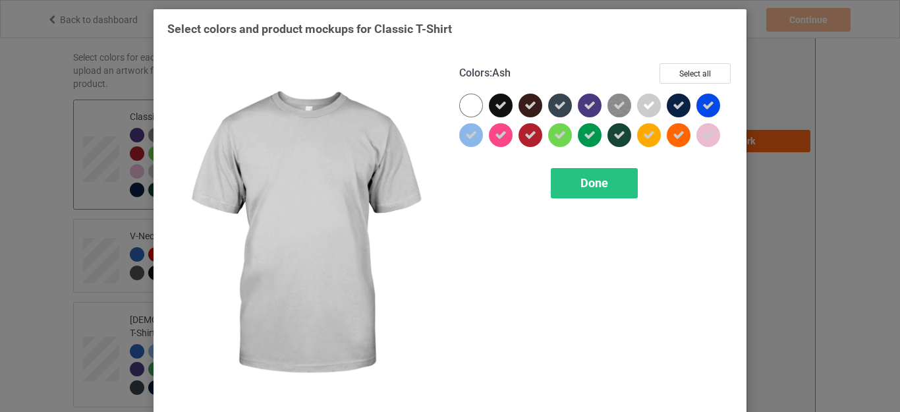
drag, startPoint x: 644, startPoint y: 108, endPoint x: 594, endPoint y: 125, distance: 52.7
click at [645, 107] on icon at bounding box center [649, 105] width 12 height 12
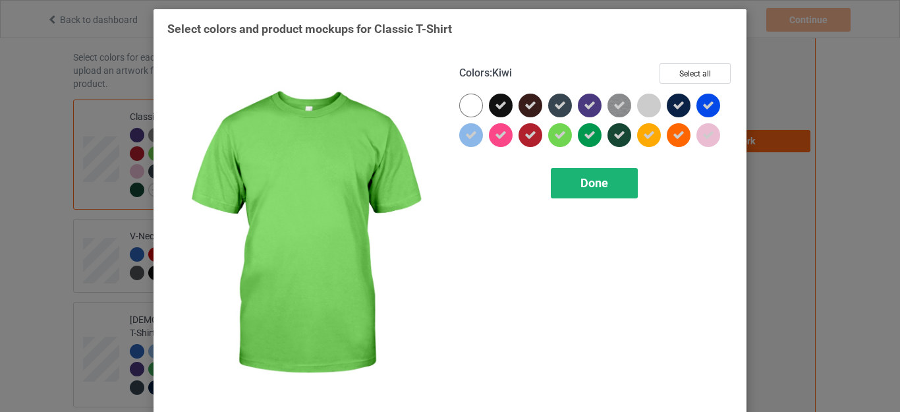
click at [580, 185] on span "Done" at bounding box center [594, 183] width 28 height 14
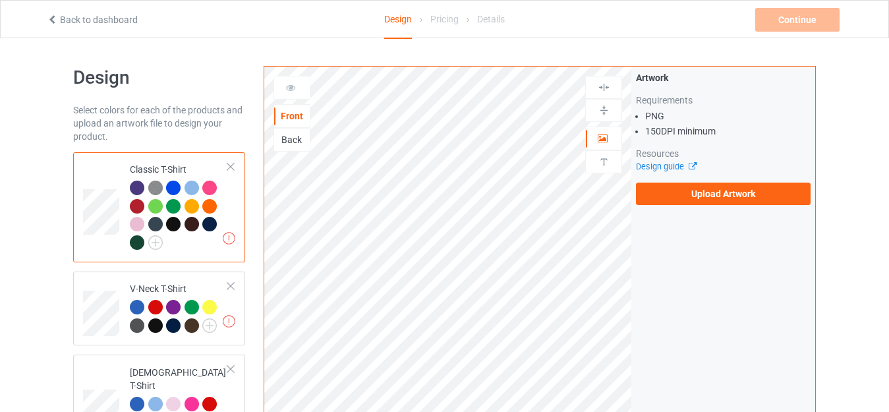
click at [172, 226] on div at bounding box center [173, 224] width 14 height 14
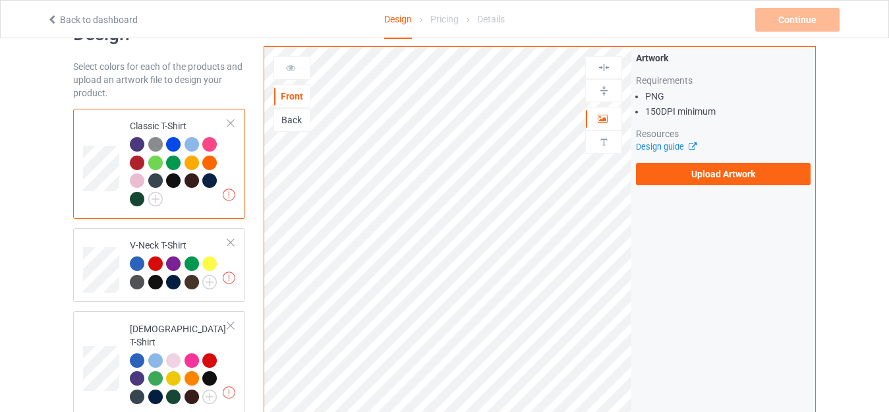
scroll to position [66, 0]
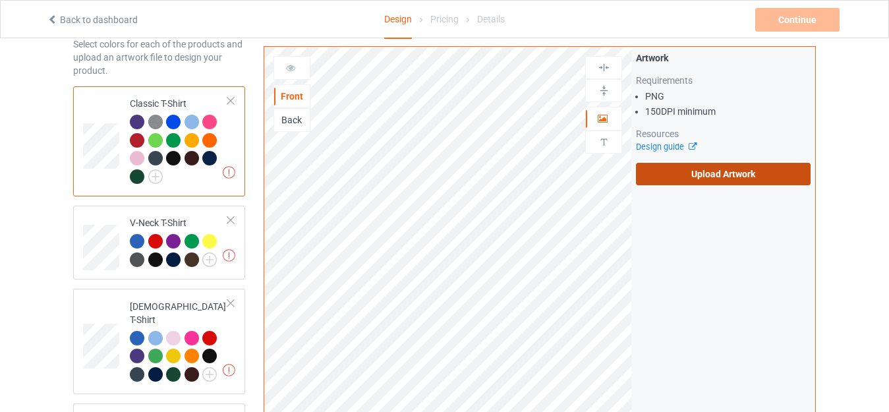
click at [670, 174] on label "Upload Artwork" at bounding box center [723, 174] width 175 height 22
click at [0, 0] on input "Upload Artwork" at bounding box center [0, 0] width 0 height 0
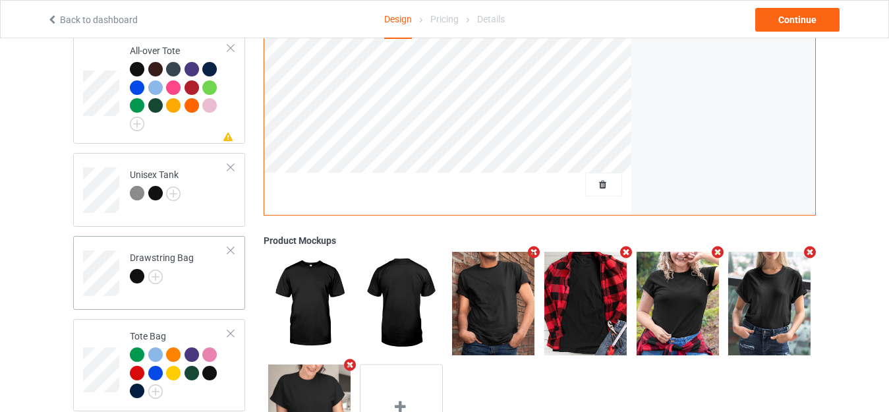
scroll to position [897, 0]
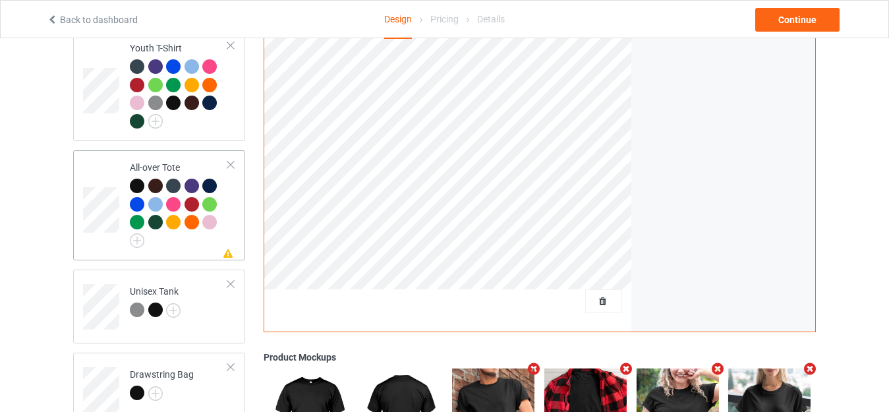
click at [173, 161] on div "All-over Tote" at bounding box center [179, 202] width 98 height 82
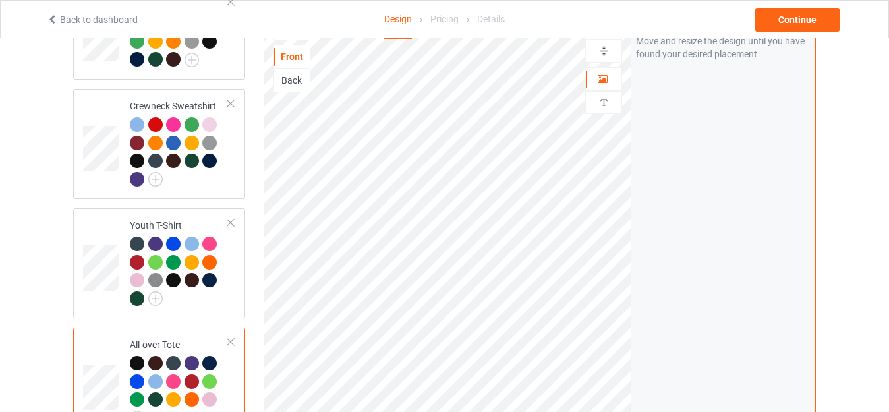
scroll to position [700, 0]
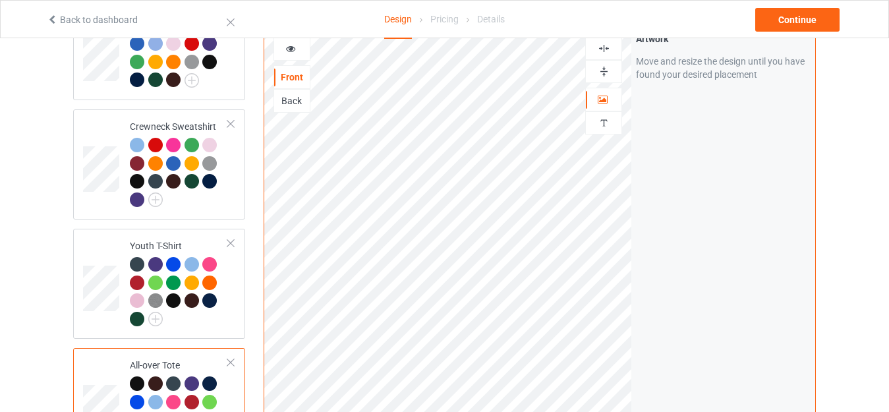
click at [611, 65] on div at bounding box center [604, 71] width 36 height 13
click at [604, 42] on img at bounding box center [603, 48] width 13 height 13
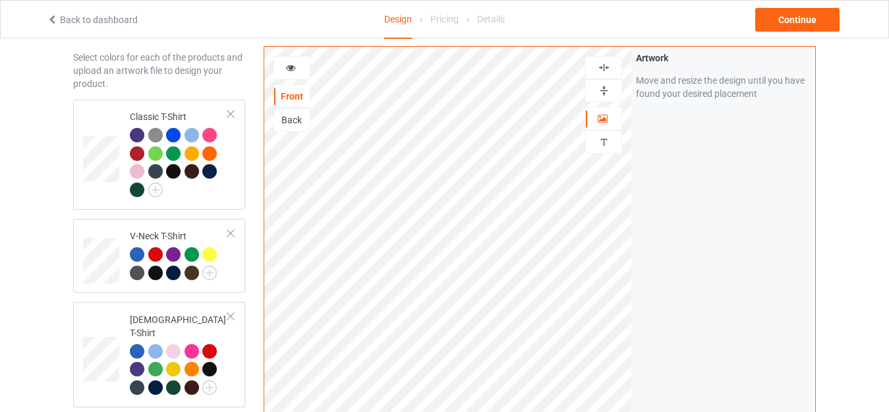
scroll to position [0, 0]
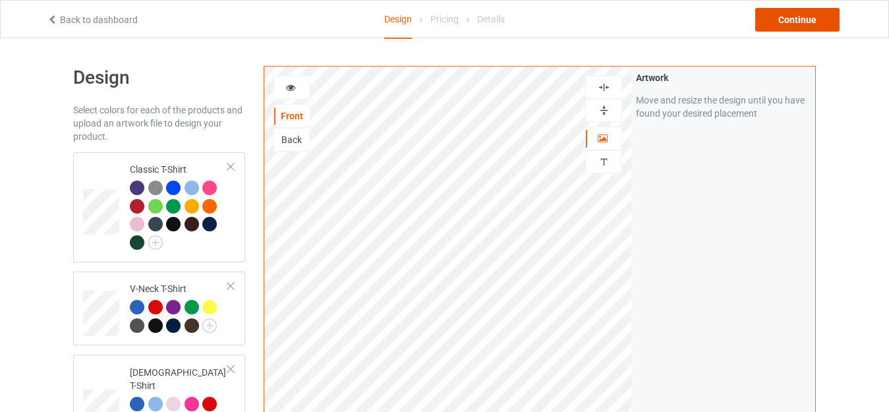
click at [787, 26] on div "Continue" at bounding box center [797, 20] width 84 height 24
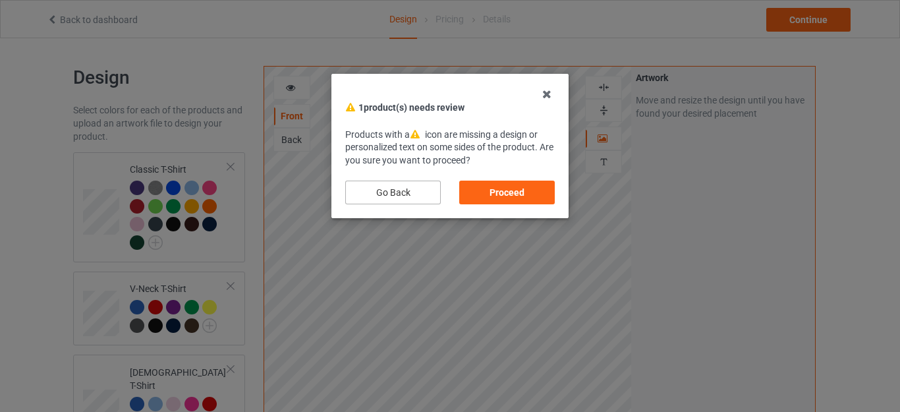
click at [425, 188] on div "Go Back" at bounding box center [393, 192] width 96 height 24
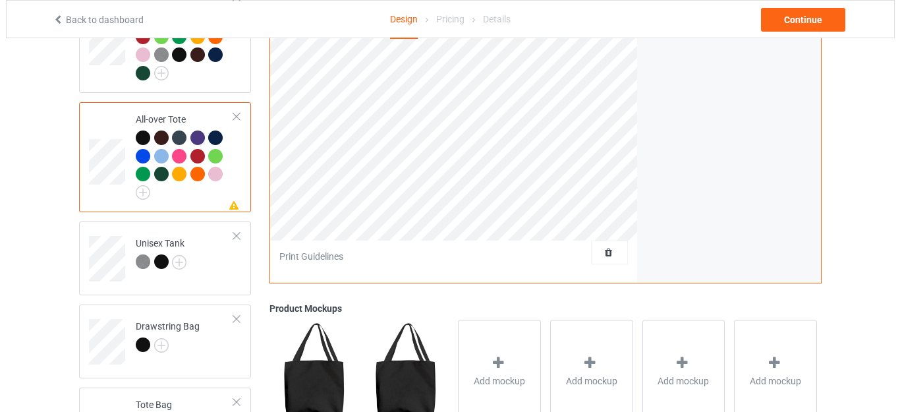
scroll to position [1095, 0]
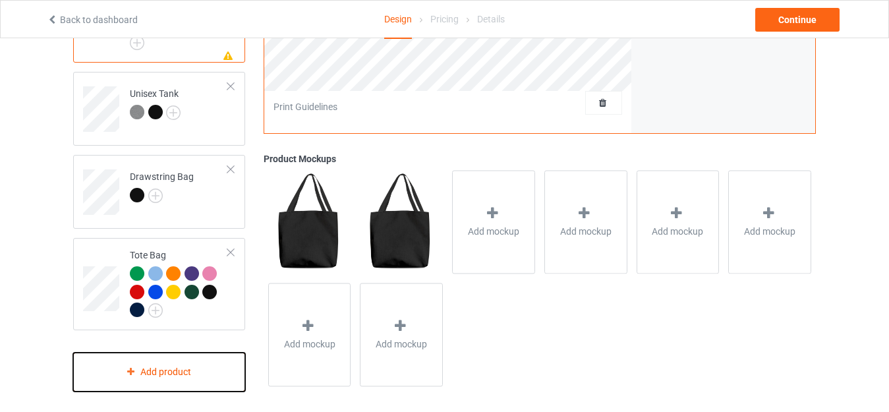
click at [157, 363] on div "Add product" at bounding box center [159, 371] width 172 height 39
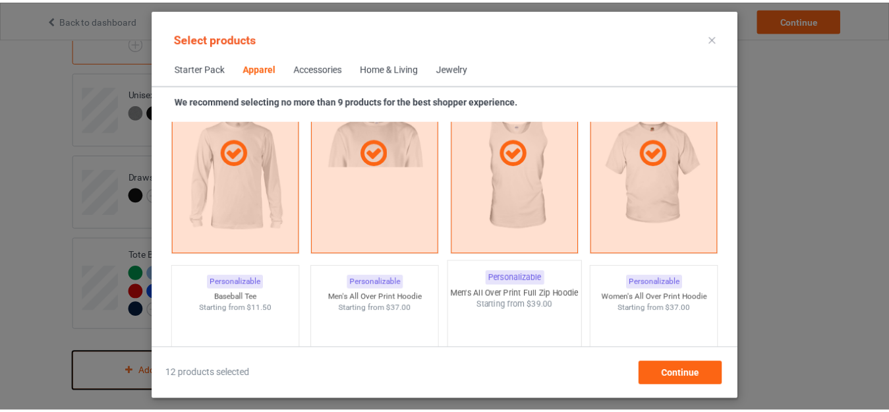
scroll to position [1347, 0]
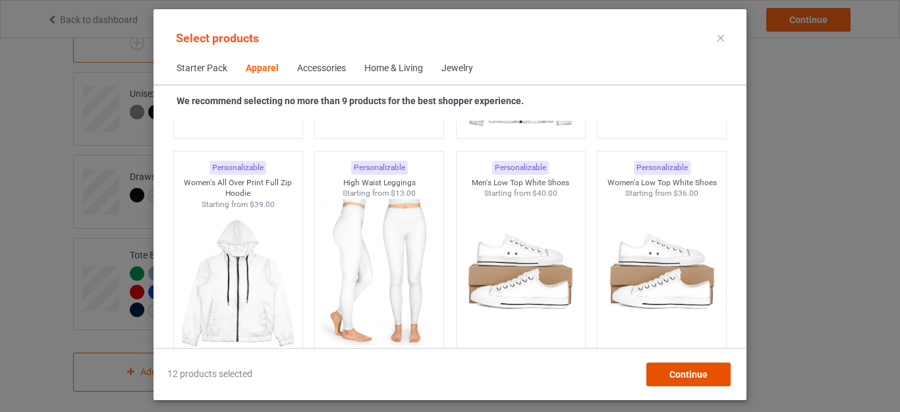
click at [685, 370] on span "Continue" at bounding box center [688, 374] width 38 height 11
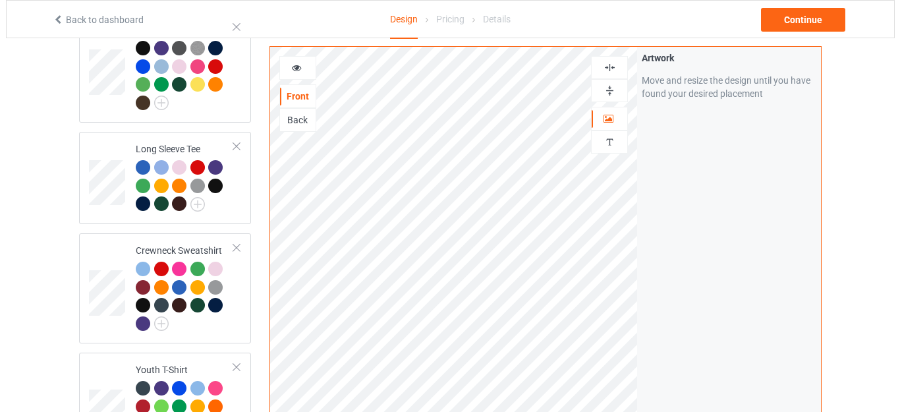
scroll to position [568, 0]
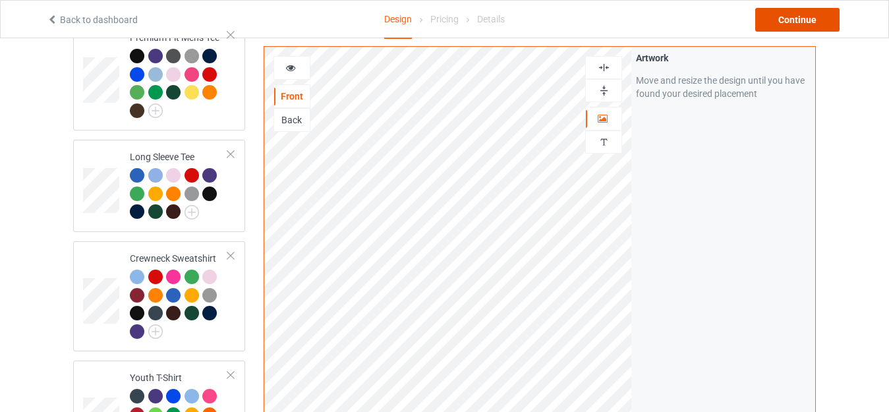
click at [792, 20] on div "Continue" at bounding box center [797, 20] width 84 height 24
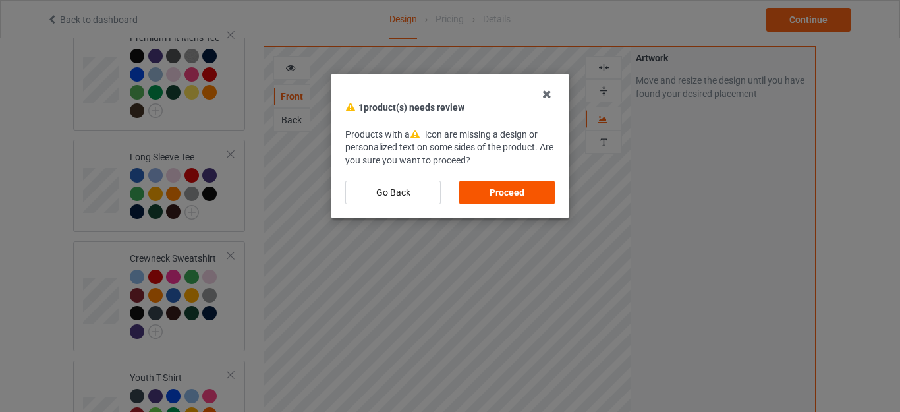
click at [495, 190] on div "Proceed" at bounding box center [507, 192] width 96 height 24
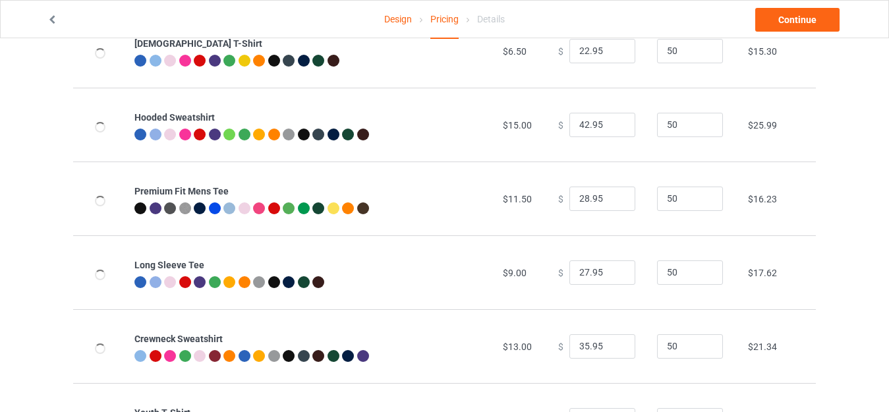
scroll to position [631, 0]
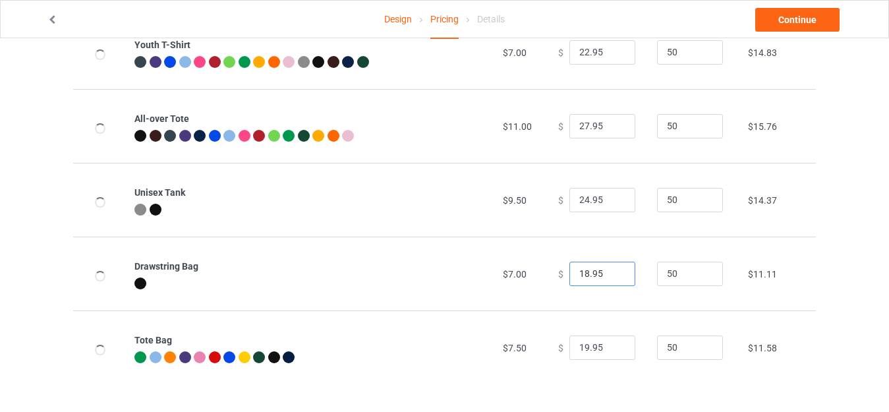
drag, startPoint x: 580, startPoint y: 269, endPoint x: 543, endPoint y: 269, distance: 37.5
click at [551, 269] on td "$ 18.95" at bounding box center [600, 273] width 99 height 74
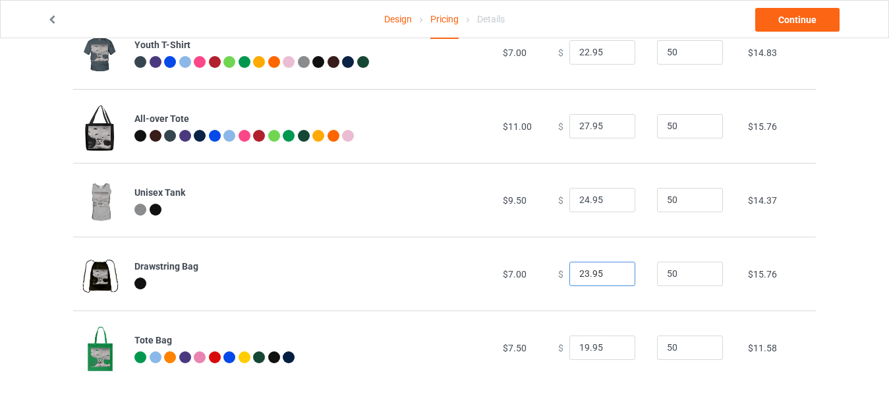
type input "23.95"
drag, startPoint x: 579, startPoint y: 343, endPoint x: 514, endPoint y: 343, distance: 65.2
click at [514, 343] on tr "Tote Bag $7.50 $ 19.95 50 $11.58" at bounding box center [444, 347] width 742 height 74
drag, startPoint x: 580, startPoint y: 346, endPoint x: 527, endPoint y: 346, distance: 52.7
click at [527, 346] on tr "Tote Bag $7.50 $ 19.95 50 $11.58" at bounding box center [444, 347] width 742 height 74
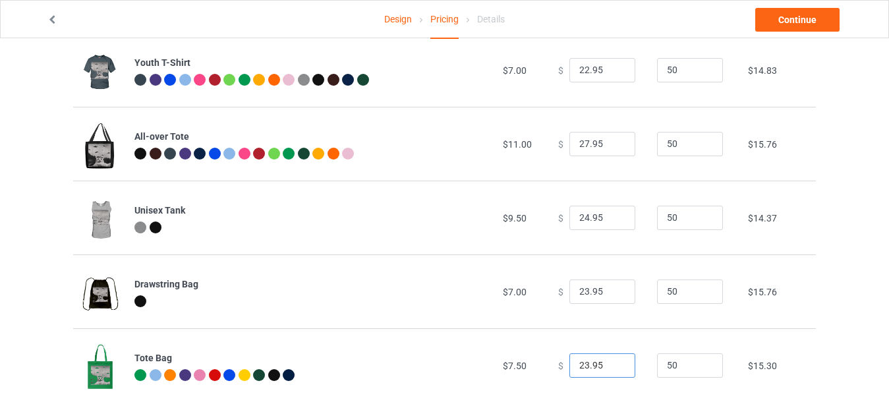
scroll to position [612, 0]
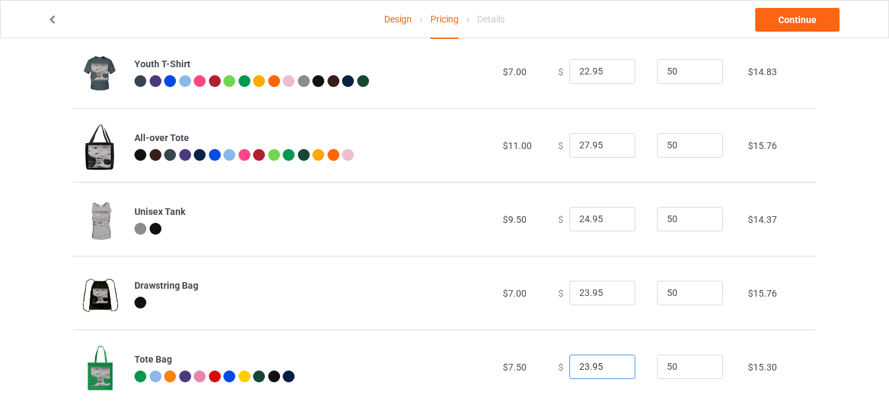
type input "23.95"
click at [578, 218] on input "24.95" at bounding box center [602, 219] width 66 height 25
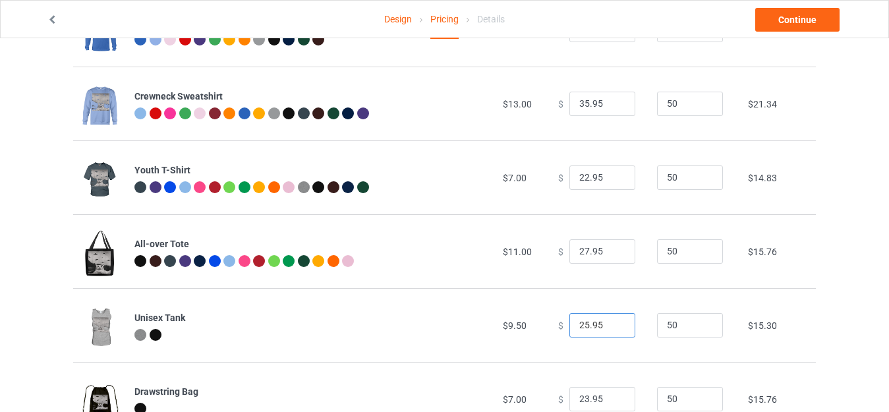
scroll to position [501, 0]
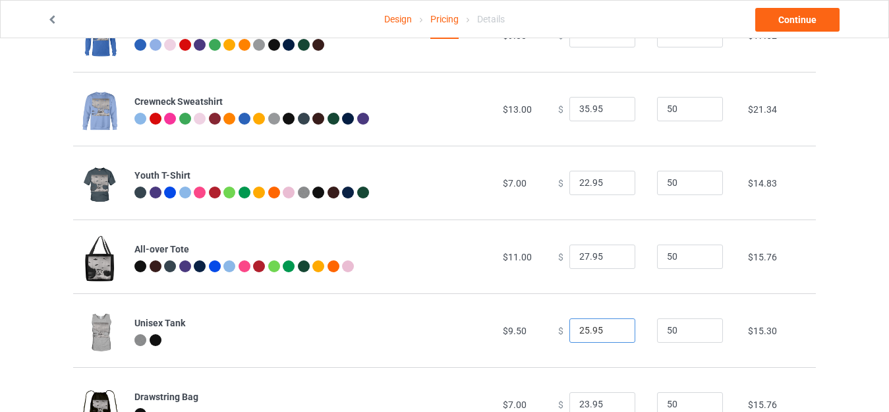
type input "25.95"
click at [582, 182] on input "22.95" at bounding box center [602, 183] width 66 height 25
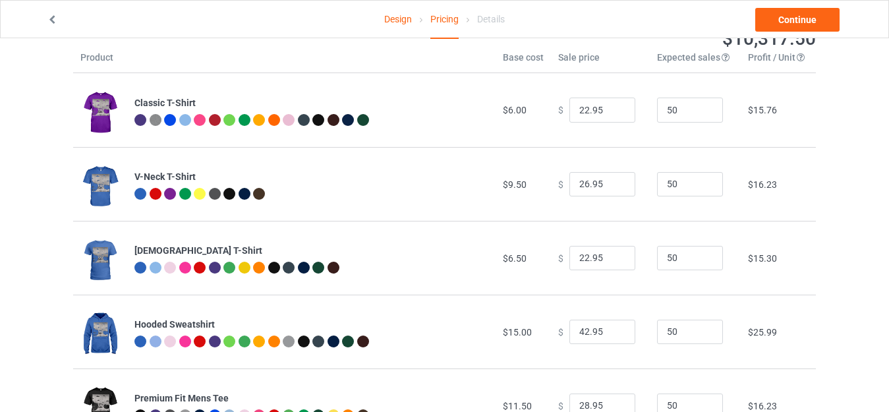
scroll to position [0, 0]
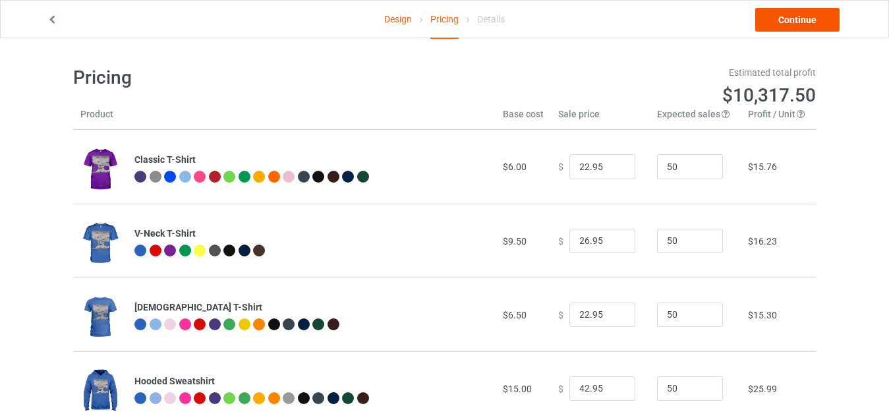
type input "23.95"
click at [789, 23] on link "Continue" at bounding box center [797, 20] width 84 height 24
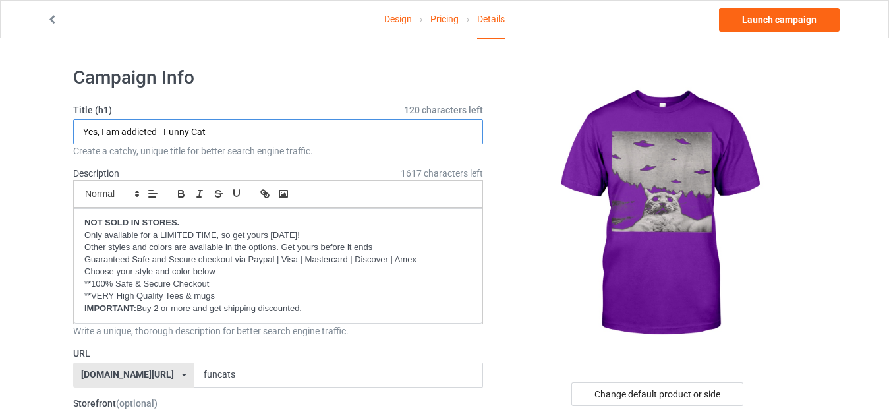
click at [250, 134] on input "Yes, I am addicted - Funny Cat" at bounding box center [278, 131] width 410 height 25
click at [236, 128] on input "Yes, I am addicted - Funny Cat" at bounding box center [278, 131] width 410 height 25
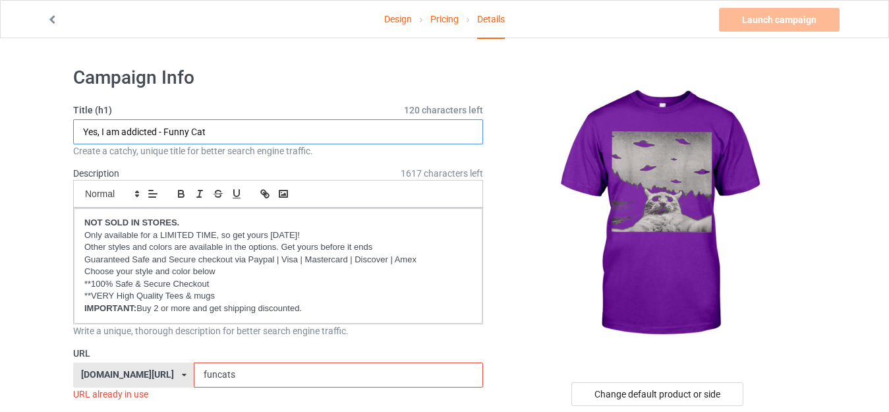
click at [236, 128] on input "Yes, I am addicted - Funny Cat" at bounding box center [278, 131] width 410 height 25
paste input "Alien UFO Funny Cat.png"
drag, startPoint x: 167, startPoint y: 132, endPoint x: 340, endPoint y: 128, distance: 173.3
click at [345, 130] on input "Alien UFO Funny Cat.png" at bounding box center [278, 131] width 410 height 25
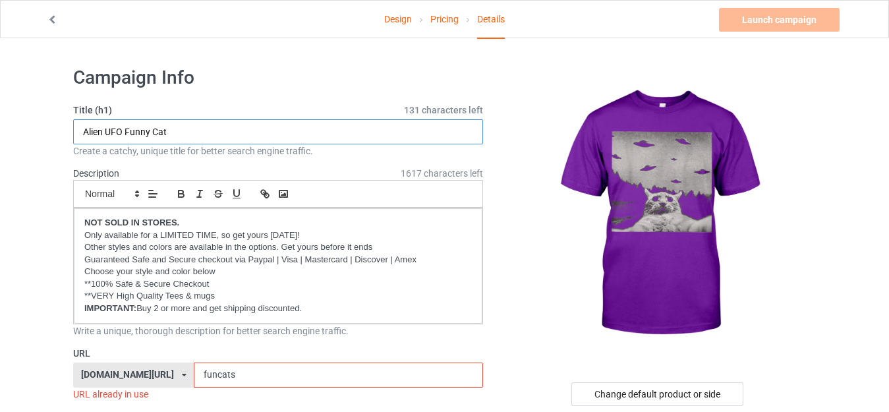
click at [113, 130] on input "Alien UFO Funny Cat" at bounding box center [278, 131] width 410 height 25
type input "Alien UFO Funny Cat"
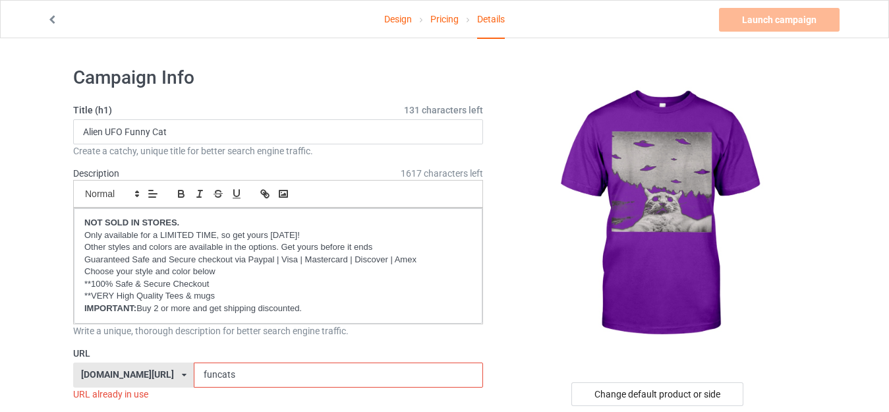
click at [194, 375] on input "funcats" at bounding box center [338, 374] width 289 height 25
click at [194, 372] on input "funcats" at bounding box center [338, 374] width 289 height 25
drag, startPoint x: 184, startPoint y: 371, endPoint x: 135, endPoint y: 370, distance: 49.4
click at [135, 371] on div "teemeow.com/ milkyshops.com/ teedinos.com/ teemeow.com/ teesbunny.com/ teechip.…" at bounding box center [278, 374] width 410 height 25
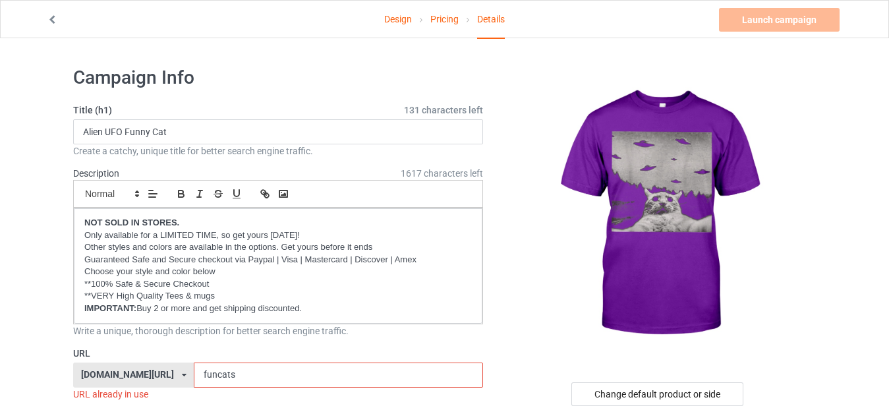
paste input "UFO"
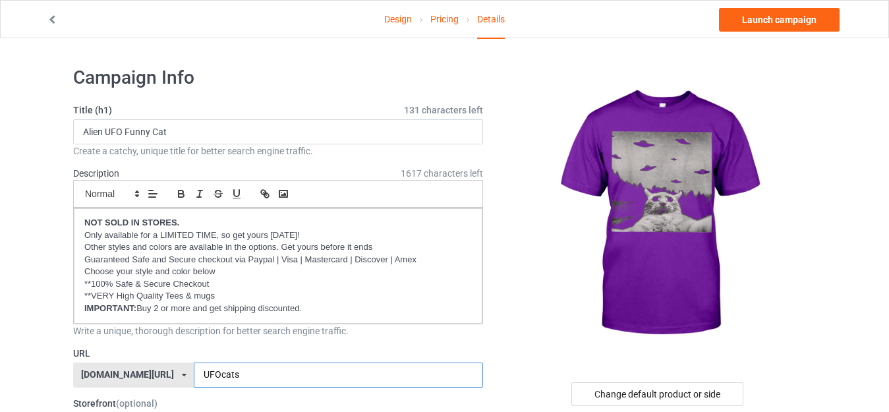
type input "UFOcats"
click at [538, 300] on div at bounding box center [658, 214] width 314 height 296
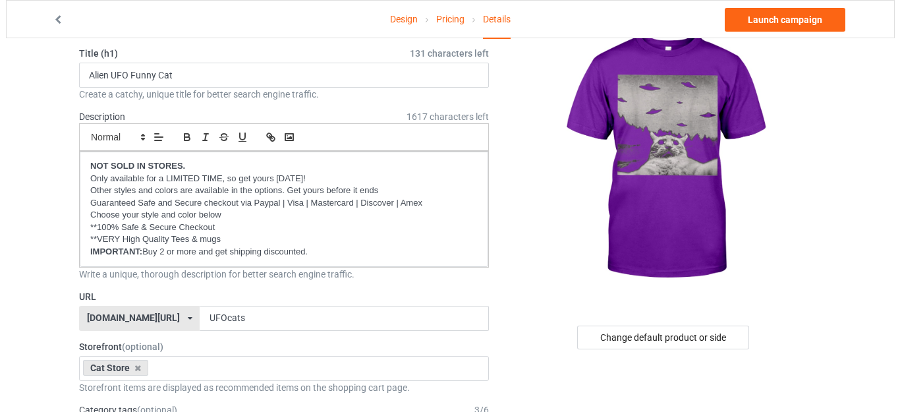
scroll to position [132, 0]
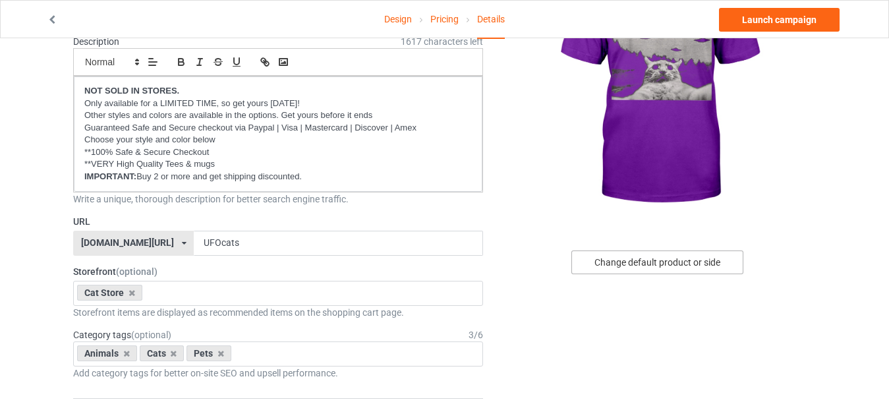
click at [642, 267] on div "Change default product or side" at bounding box center [657, 262] width 172 height 24
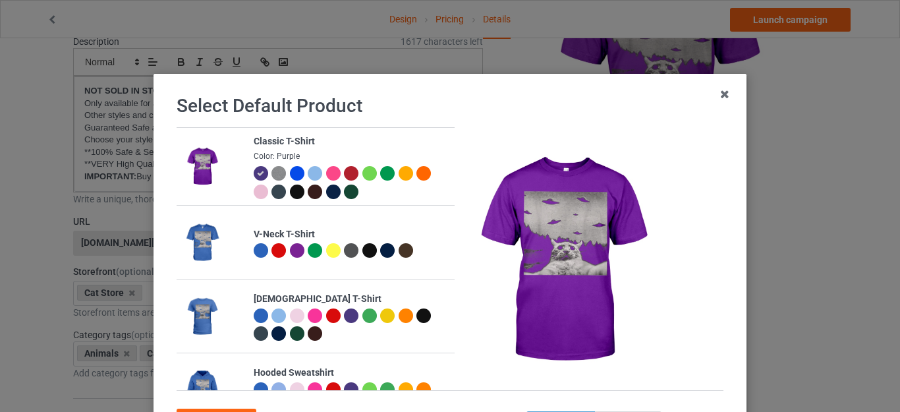
click at [290, 189] on div at bounding box center [297, 191] width 14 height 14
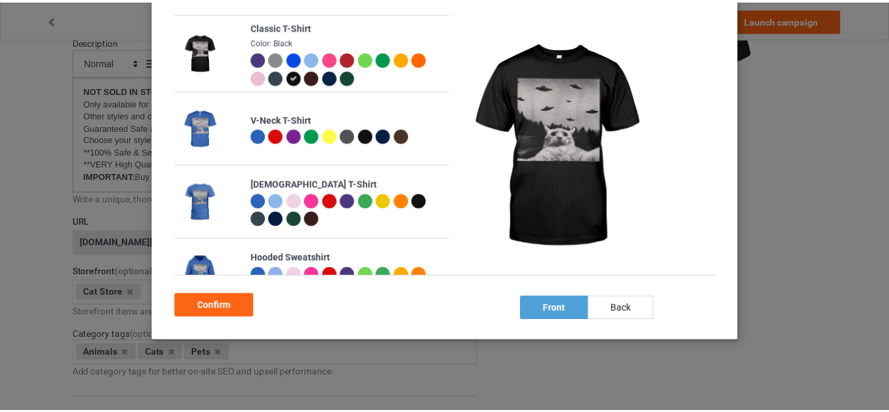
scroll to position [117, 0]
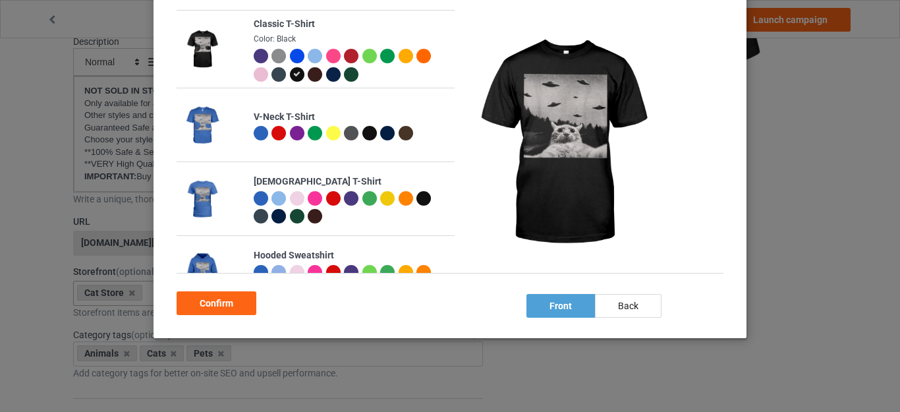
click at [221, 298] on div "Confirm" at bounding box center [217, 303] width 80 height 24
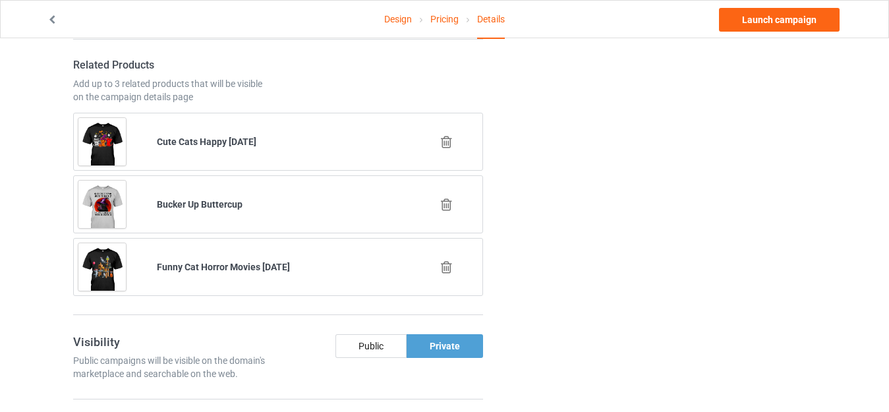
scroll to position [988, 0]
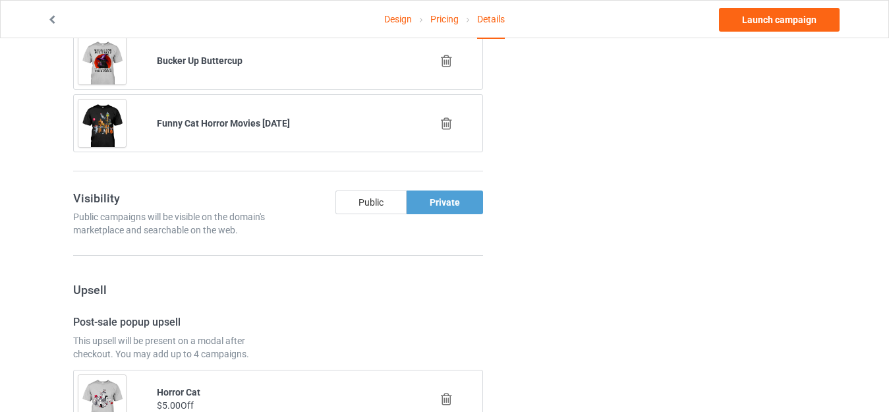
click at [372, 202] on div "Public" at bounding box center [370, 202] width 71 height 24
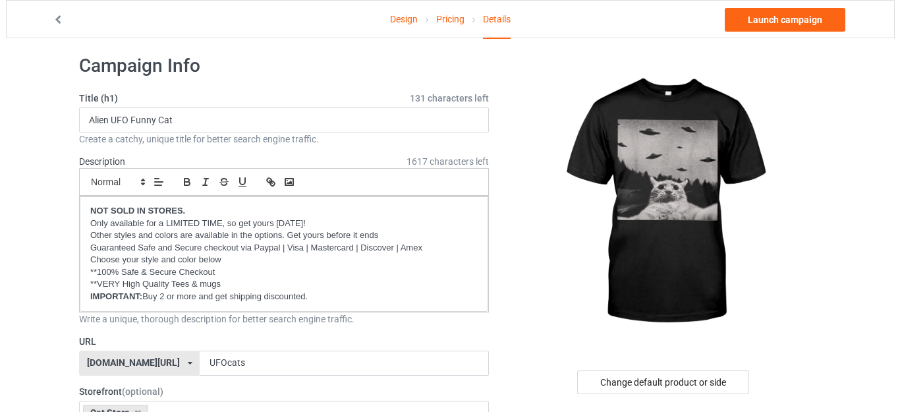
scroll to position [0, 0]
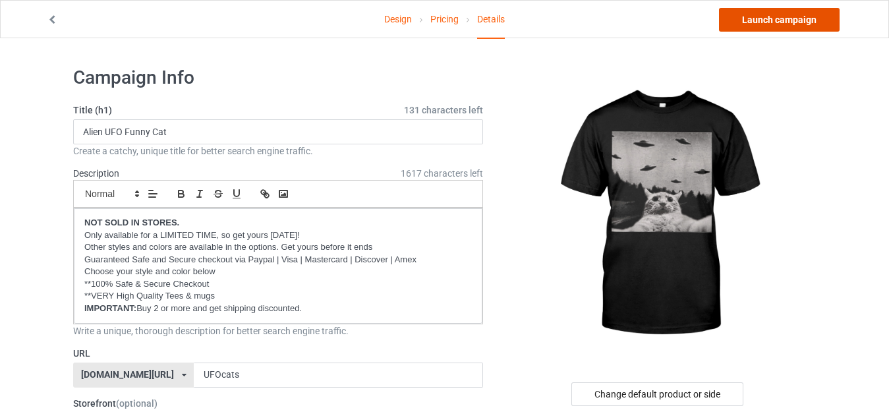
click at [770, 17] on link "Launch campaign" at bounding box center [779, 20] width 121 height 24
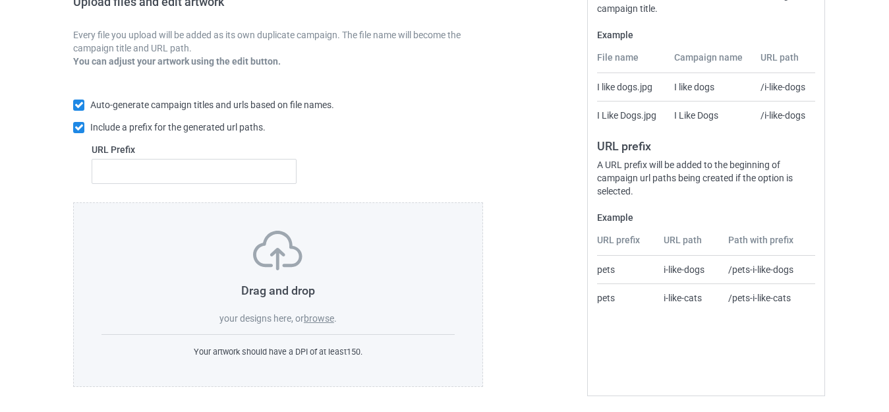
scroll to position [230, 0]
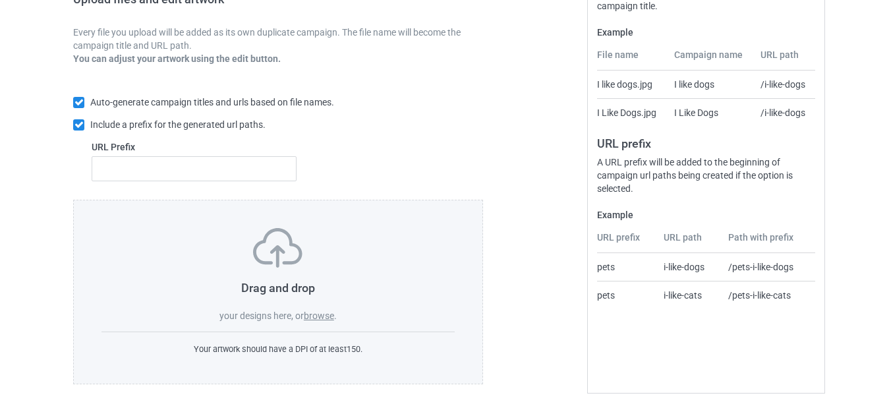
click at [312, 316] on label "browse" at bounding box center [319, 315] width 30 height 11
click at [0, 0] on input "browse" at bounding box center [0, 0] width 0 height 0
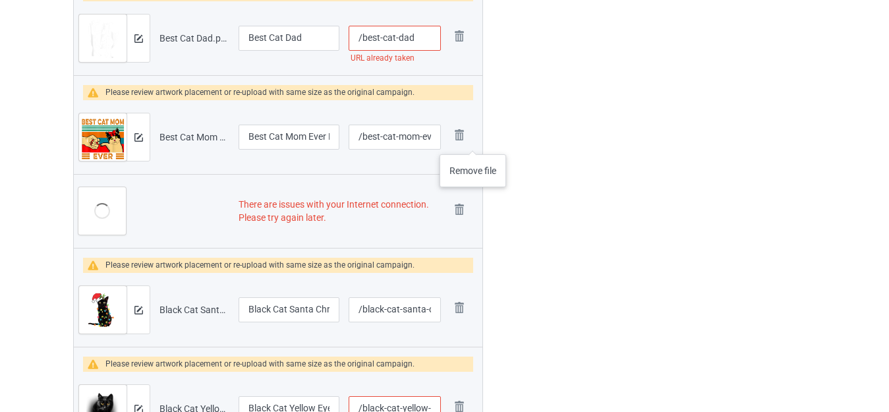
scroll to position [679, 0]
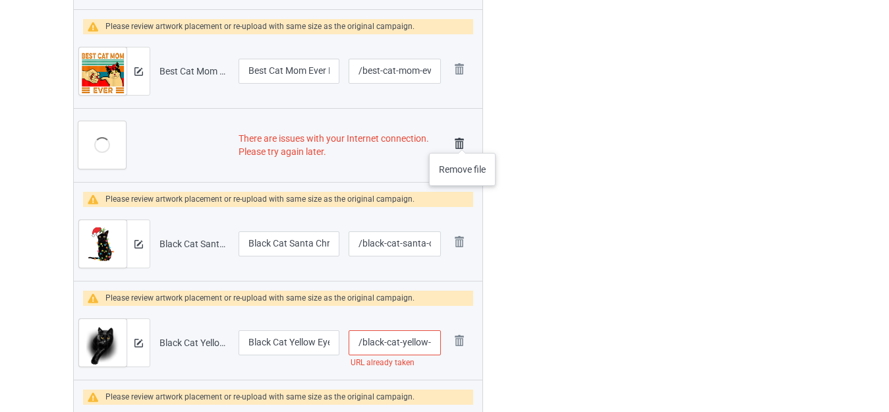
click at [462, 140] on img at bounding box center [459, 143] width 18 height 18
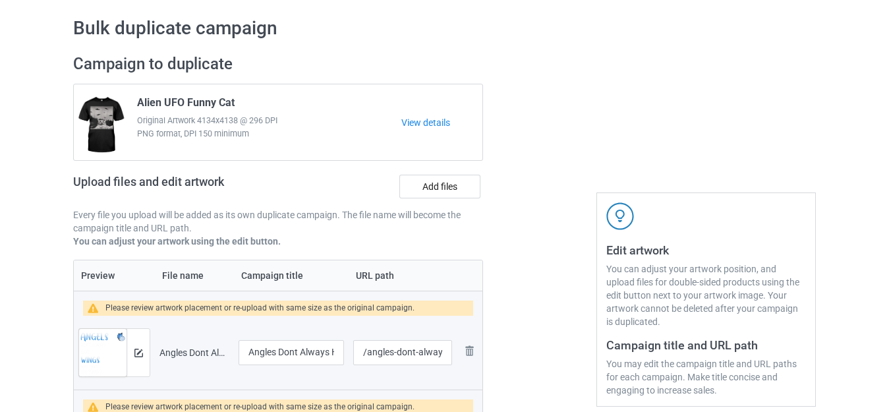
scroll to position [32, 0]
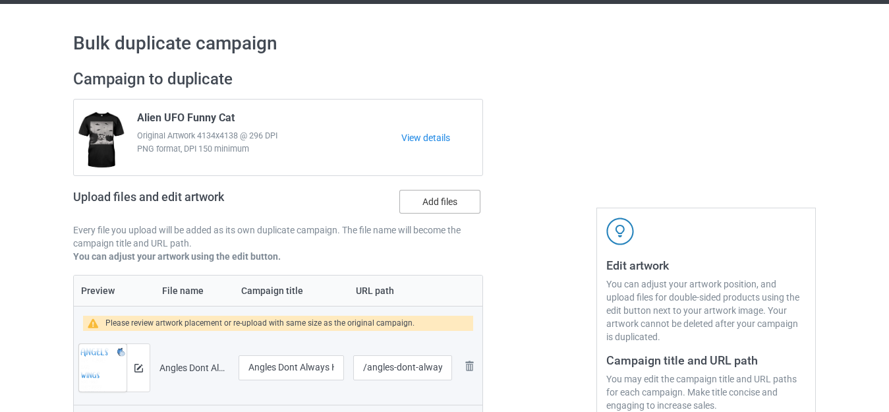
click at [433, 196] on label "Add files" at bounding box center [439, 202] width 81 height 24
click at [0, 0] on input "Add files" at bounding box center [0, 0] width 0 height 0
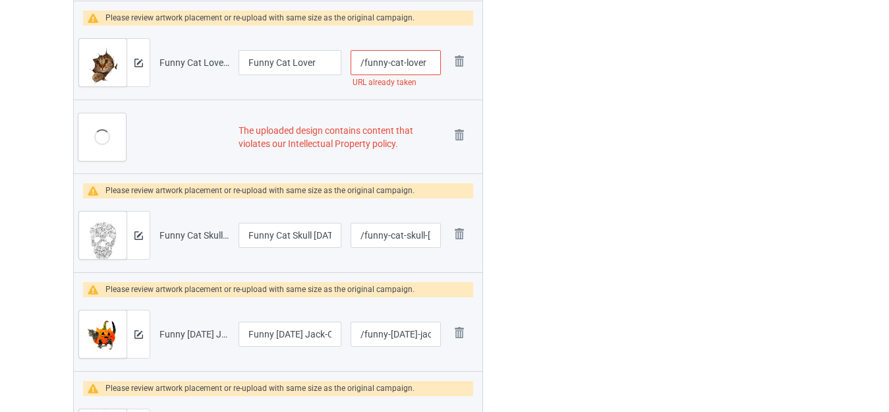
scroll to position [4019, 0]
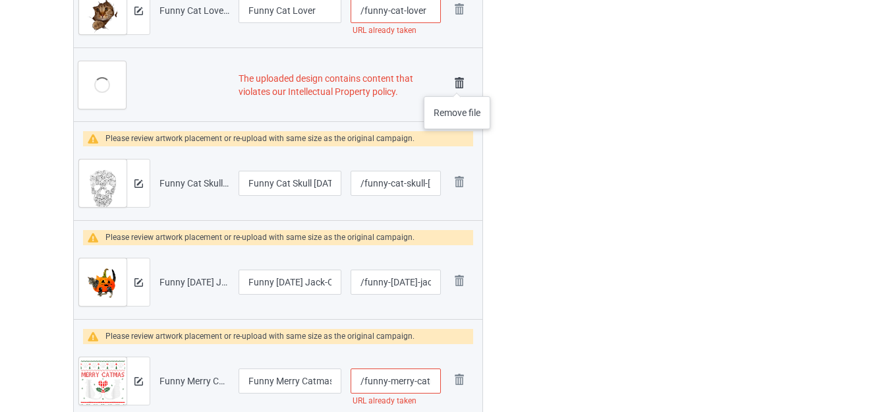
click at [457, 83] on img at bounding box center [459, 83] width 18 height 18
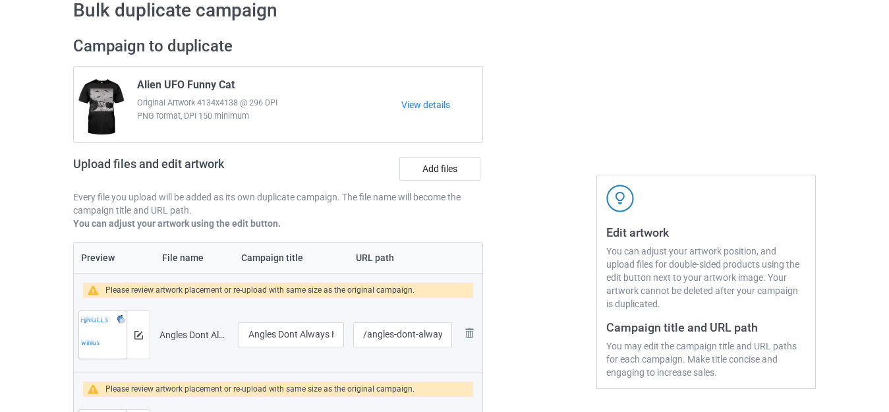
scroll to position [66, 0]
click at [426, 160] on label "Add files" at bounding box center [439, 168] width 81 height 24
click at [0, 0] on input "Add files" at bounding box center [0, 0] width 0 height 0
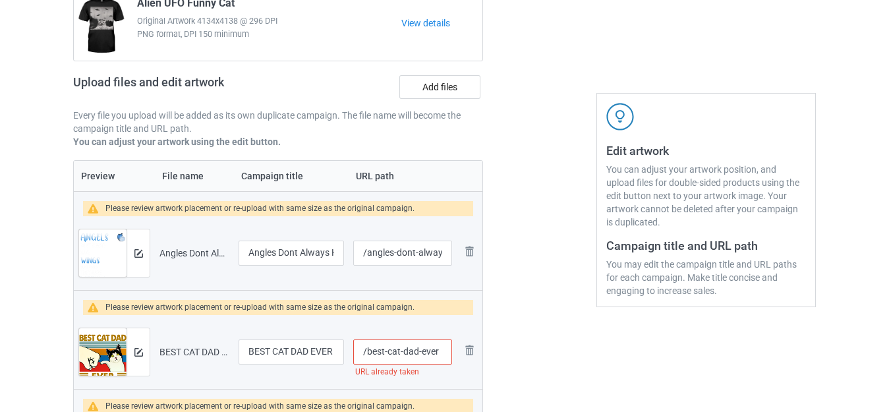
scroll to position [132, 0]
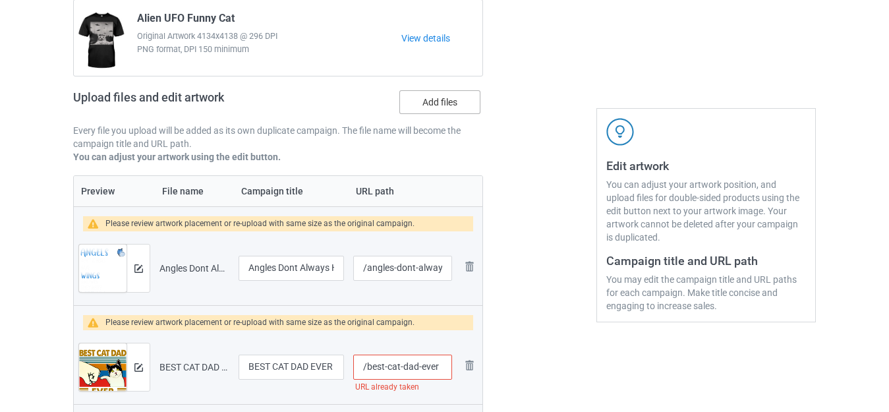
click at [439, 108] on label "Add files" at bounding box center [439, 102] width 81 height 24
click at [0, 0] on input "Add files" at bounding box center [0, 0] width 0 height 0
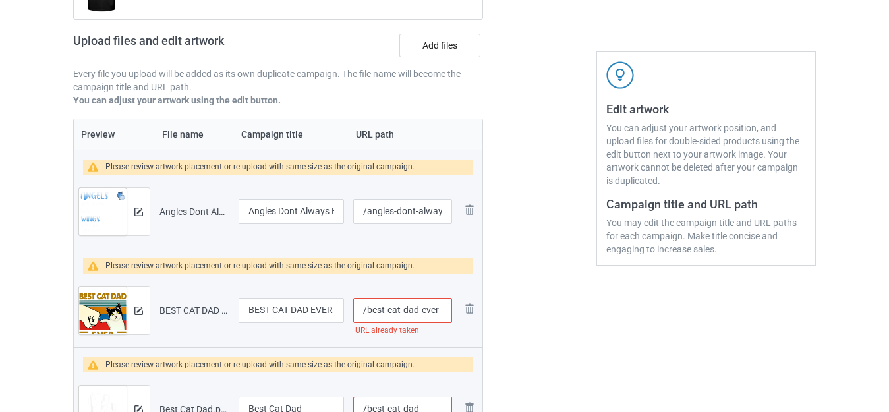
scroll to position [254, 0]
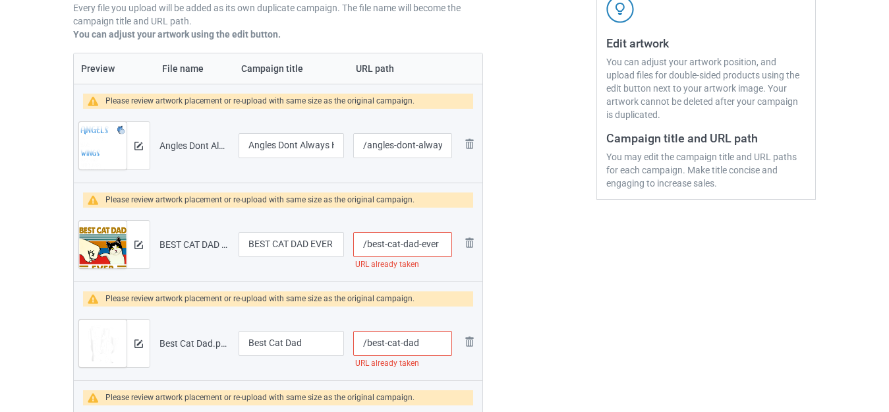
drag, startPoint x: 435, startPoint y: 241, endPoint x: 493, endPoint y: 246, distance: 58.2
click at [443, 244] on input "/best-cat-dad-ever" at bounding box center [402, 244] width 99 height 25
type input "/best-cat-dad-everw"
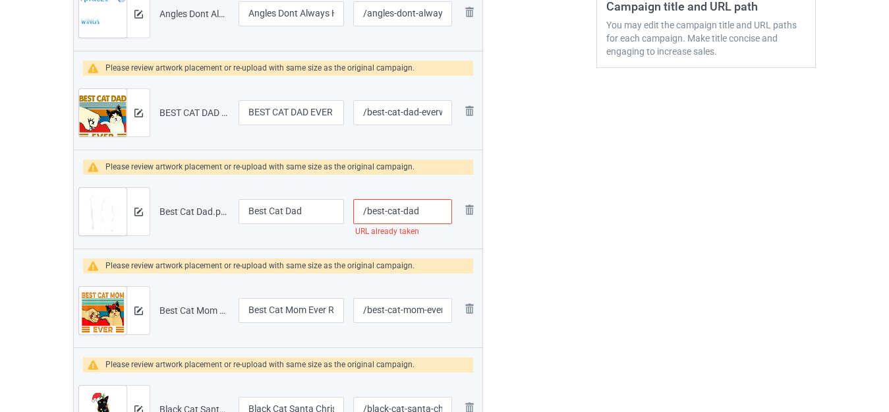
click at [428, 215] on input "/best-cat-dad" at bounding box center [402, 211] width 99 height 25
click at [439, 213] on input "/best-cat-dadư" at bounding box center [402, 211] width 99 height 25
drag, startPoint x: 420, startPoint y: 211, endPoint x: 460, endPoint y: 210, distance: 40.8
click at [447, 213] on input "/best-cat-dadư" at bounding box center [402, 211] width 99 height 25
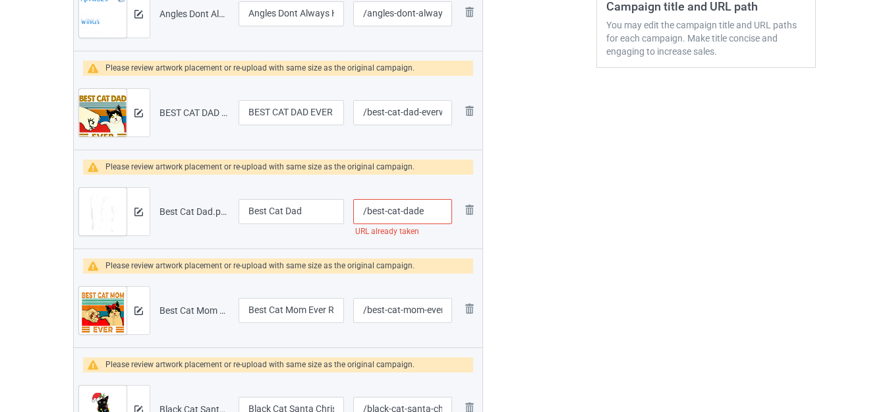
type input "/best-cat-dade"
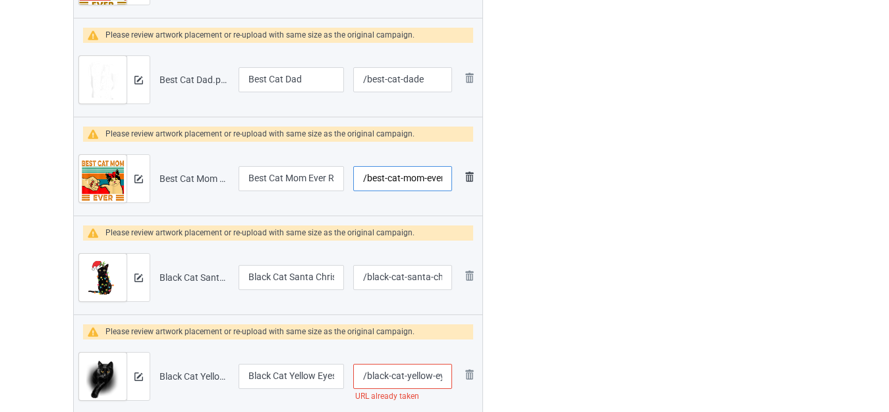
scroll to position [0, 57]
drag, startPoint x: 433, startPoint y: 175, endPoint x: 473, endPoint y: 181, distance: 40.6
click at [473, 181] on tr "Preview and edit artwork Best Cat Mom Ever Retro Vintage.png Best Cat Mom Ever …" at bounding box center [278, 179] width 408 height 74
click at [439, 175] on input "/best-cat-mom-ever-retro-vintage" at bounding box center [402, 178] width 99 height 25
click at [445, 175] on input "/best-cat-mom-ever-retro-vintage" at bounding box center [402, 178] width 99 height 25
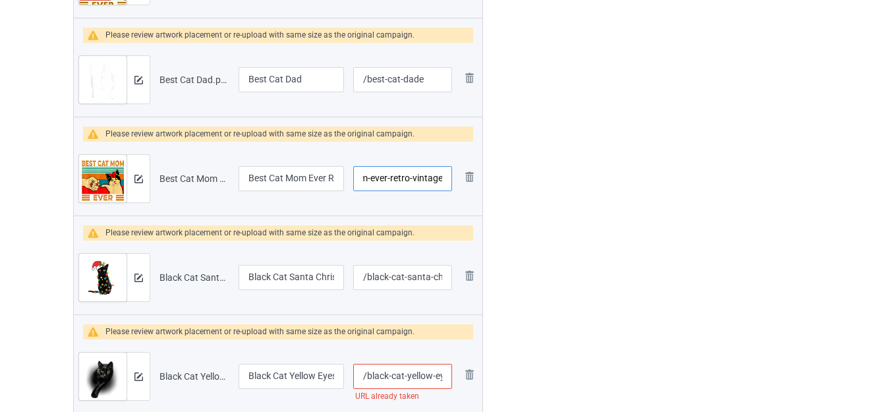
scroll to position [0, 61]
type input "/best-cat-mom-ever-retro-vintagee"
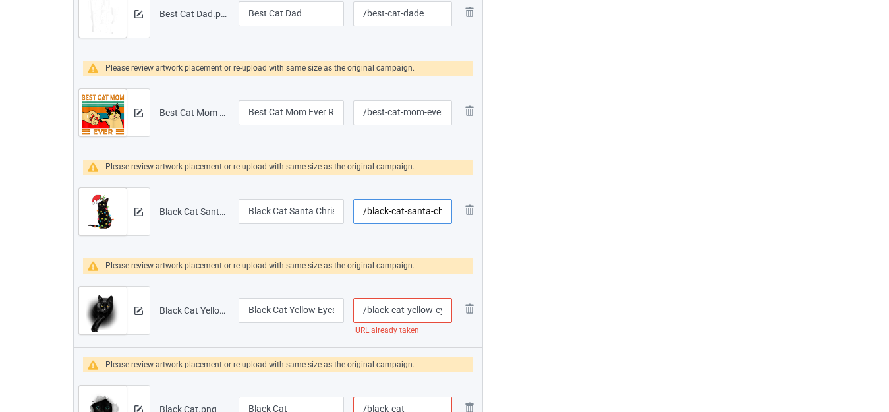
scroll to position [0, 57]
drag, startPoint x: 428, startPoint y: 209, endPoint x: 507, endPoint y: 211, distance: 79.7
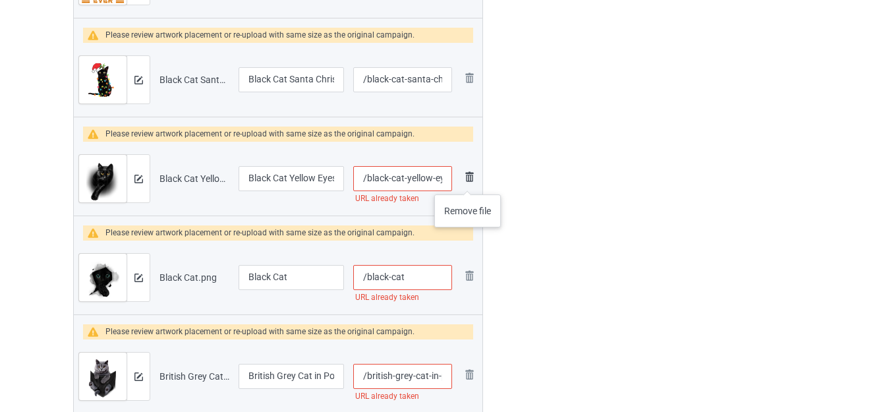
scroll to position [0, 11]
drag, startPoint x: 439, startPoint y: 182, endPoint x: 472, endPoint y: 181, distance: 32.3
click at [472, 181] on tr "Preview and edit artwork Black Cat Yellow Eyes.png Black Cat Yellow Eyes /black…" at bounding box center [278, 179] width 408 height 74
click at [443, 178] on input "/black-cat-yellow-eyes" at bounding box center [402, 178] width 99 height 25
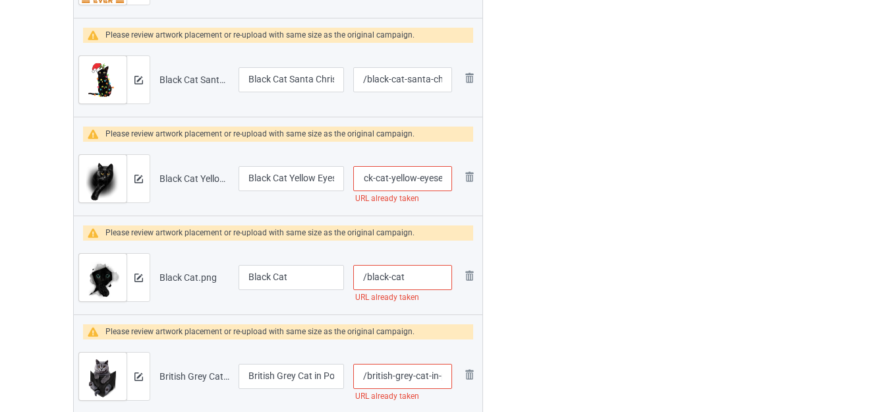
type input "/black-cat-yellow-eyese"
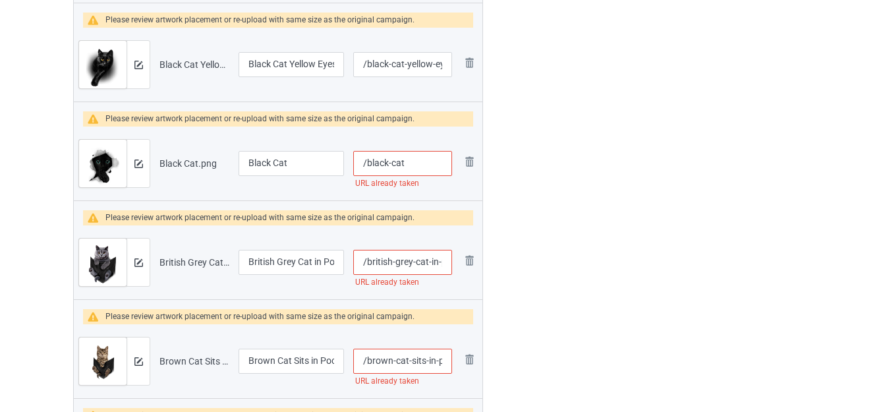
scroll to position [847, 0]
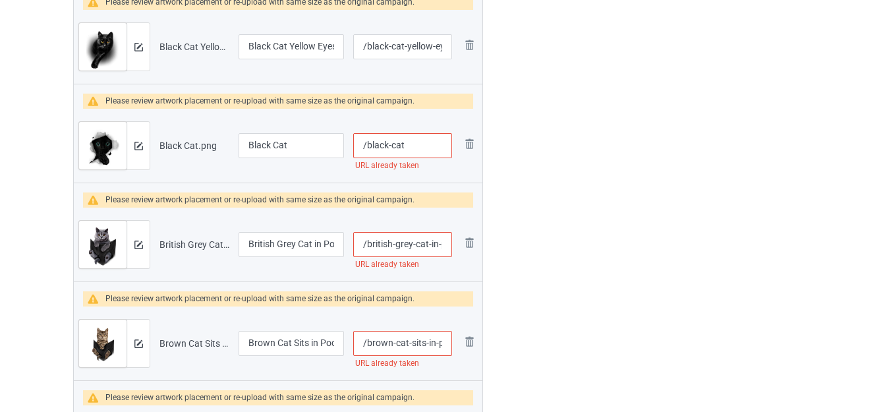
click at [415, 142] on input "/black-cat" at bounding box center [402, 145] width 99 height 25
type input "/black-cate"
drag, startPoint x: 435, startPoint y: 241, endPoint x: 448, endPoint y: 244, distance: 12.8
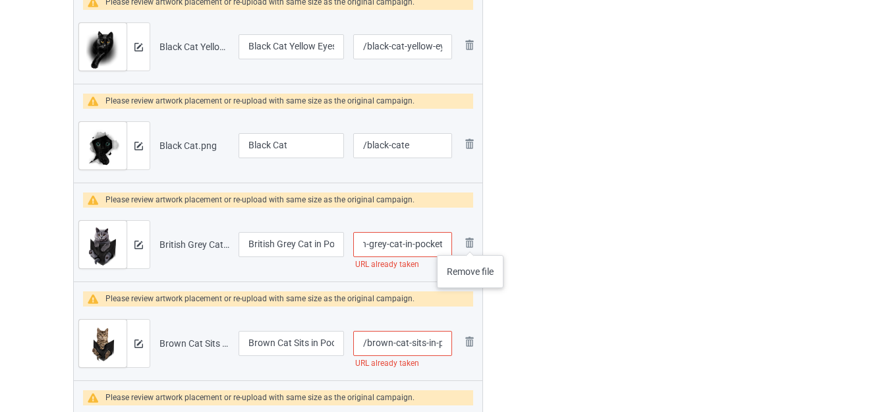
click at [470, 242] on tr "Preview and edit artwork British Grey Cat in Pocket.png British Grey Cat in Poc…" at bounding box center [278, 245] width 408 height 74
click at [442, 245] on input "/british-grey-cat-in-pocket" at bounding box center [402, 244] width 99 height 25
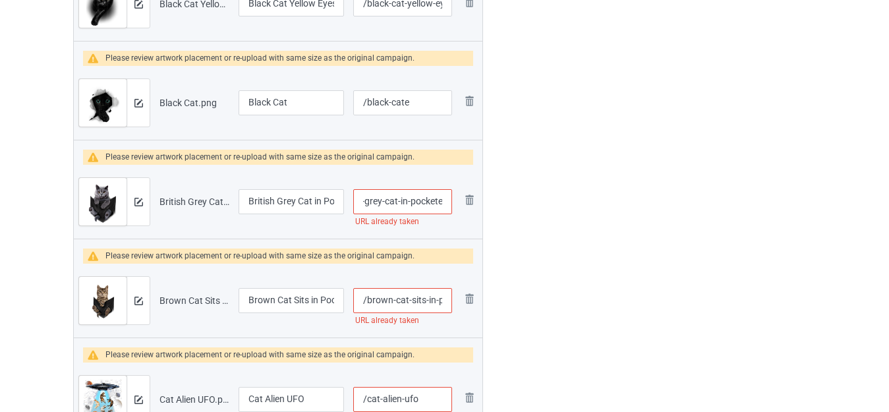
scroll to position [913, 0]
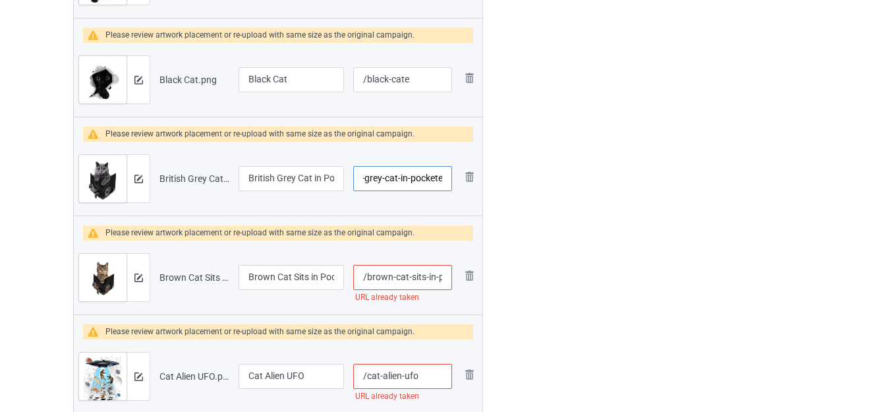
type input "/british-grey-cat-in-pockete"
drag, startPoint x: 424, startPoint y: 279, endPoint x: 470, endPoint y: 277, distance: 46.8
click at [444, 273] on input "/brown-cat-sits-in-pocket" at bounding box center [402, 277] width 99 height 25
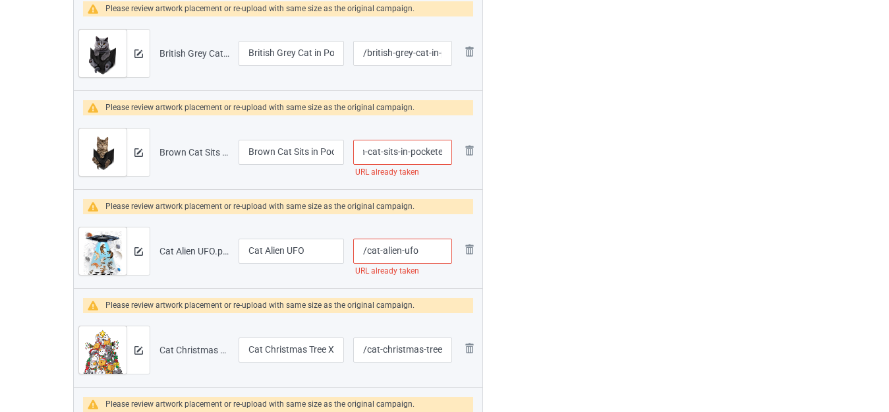
scroll to position [1045, 0]
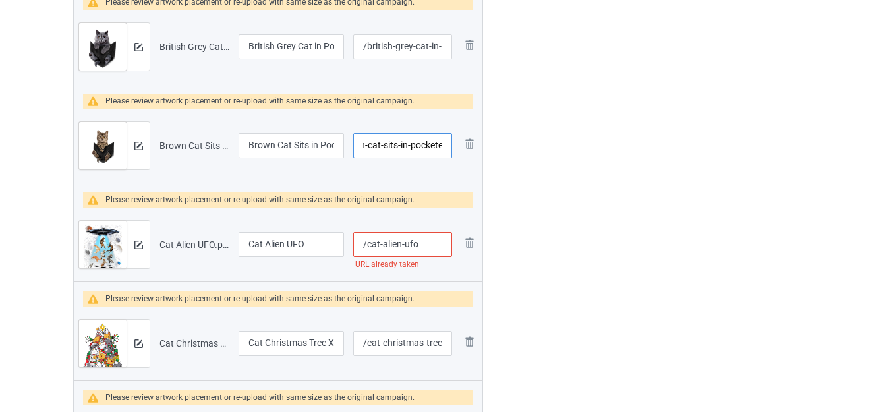
type input "/brown-cat-sits-in-pockete"
click at [430, 249] on input "/cat-alien-ufo" at bounding box center [402, 244] width 99 height 25
type input "/cat-alien-ufoe"
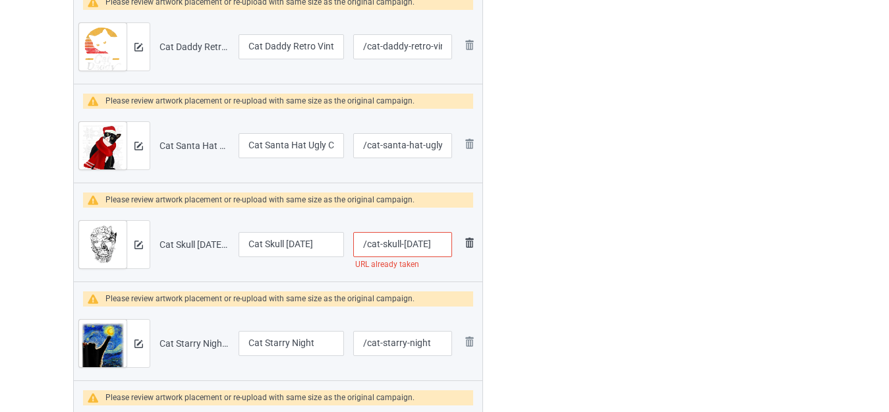
drag, startPoint x: 441, startPoint y: 247, endPoint x: 463, endPoint y: 248, distance: 22.4
click at [463, 248] on tr "Preview and edit artwork Cat Skull Halloween.png Cat Skull Halloween /cat-skull…" at bounding box center [278, 245] width 408 height 74
click at [444, 244] on input "/cat-skull-halloween" at bounding box center [402, 244] width 99 height 25
type input "/cat-skull-halloweene"
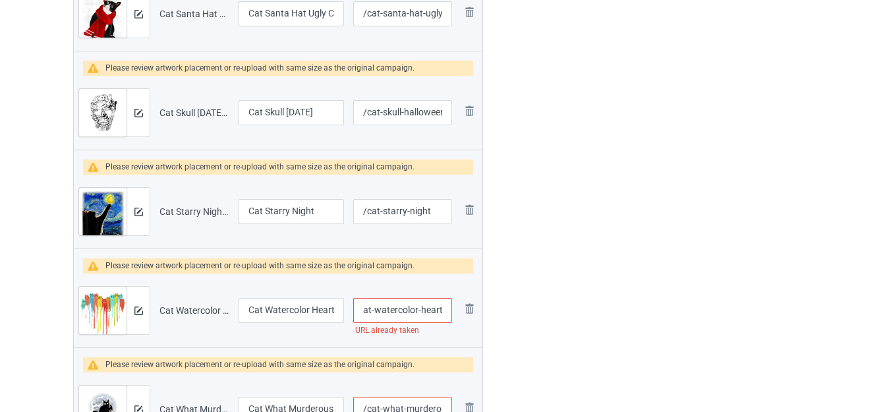
drag, startPoint x: 439, startPoint y: 312, endPoint x: 487, endPoint y: 313, distance: 48.1
click at [441, 308] on input "/cat-watercolor-heart" at bounding box center [402, 310] width 99 height 25
click at [443, 308] on input "/cat-watercolor-heart" at bounding box center [402, 310] width 99 height 25
click at [439, 308] on input "/cat-watercolor-heart" at bounding box center [402, 310] width 99 height 25
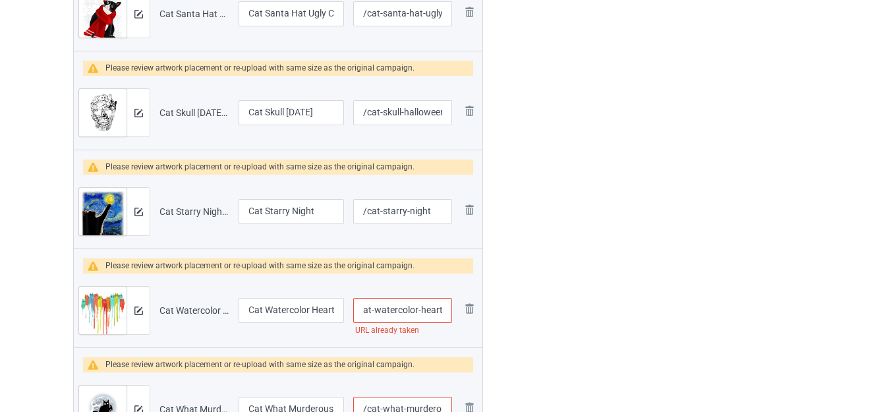
click at [443, 308] on input "/cat-watercolor-heart" at bounding box center [402, 310] width 99 height 25
click at [442, 308] on input "/cat-watercolor-heart" at bounding box center [402, 310] width 99 height 25
type input "/cat-watercolor-hearte"
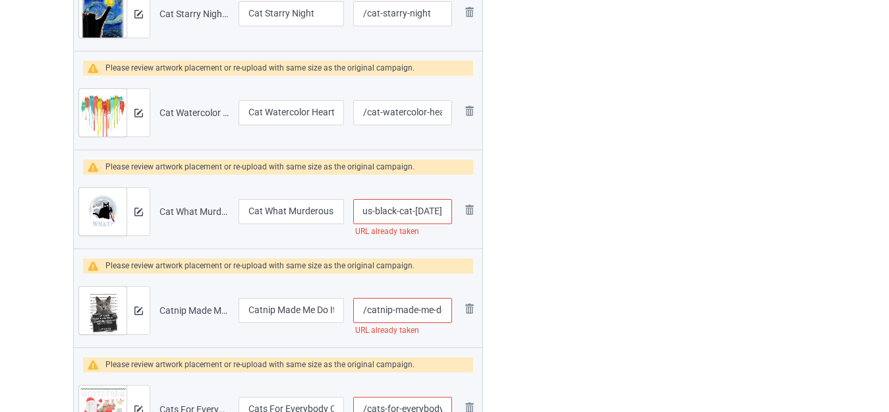
drag, startPoint x: 435, startPoint y: 212, endPoint x: 445, endPoint y: 217, distance: 11.2
click at [441, 212] on input "/cat-what-murderous-black-cat-halloween" at bounding box center [402, 211] width 99 height 25
type input "/cat-what-murderous-black-cat-halloweene"
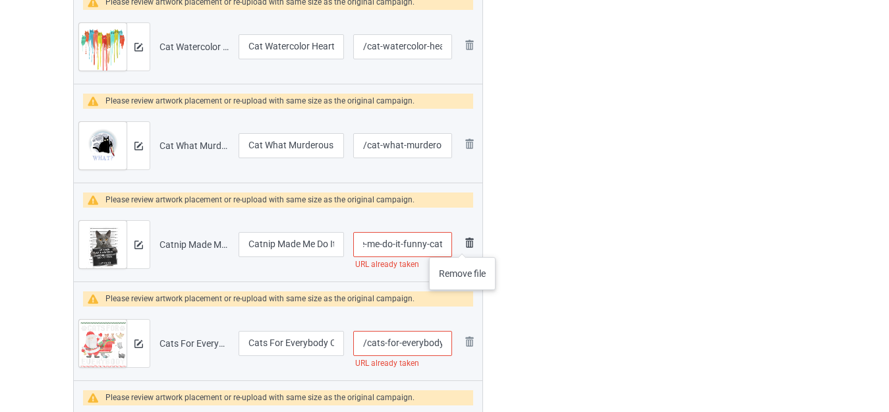
drag, startPoint x: 428, startPoint y: 240, endPoint x: 468, endPoint y: 245, distance: 40.4
click at [468, 245] on tr "Preview and edit artwork Catnip Made Me Do It Funny Cat.png Catnip Made Me Do I…" at bounding box center [278, 245] width 408 height 74
click at [445, 244] on input "/catnip-made-me-do-it-funny-cat" at bounding box center [402, 244] width 99 height 25
type input "/catnip-made-me-do-it-funny-cate"
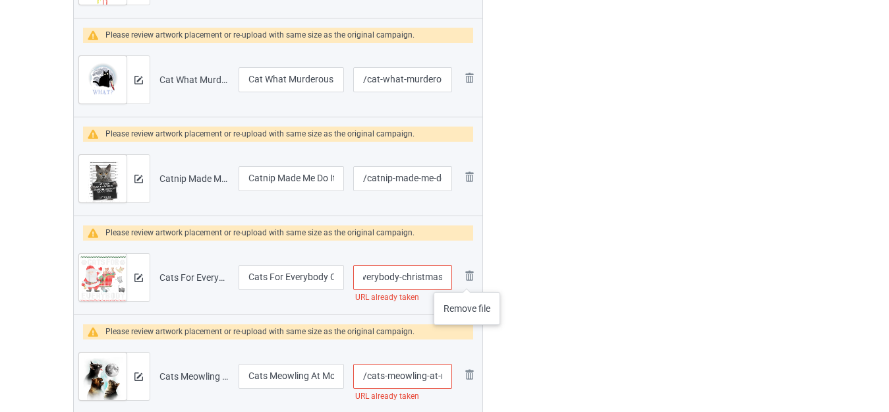
drag, startPoint x: 431, startPoint y: 279, endPoint x: 449, endPoint y: 279, distance: 17.1
click at [470, 279] on tr "Preview and edit artwork Cats For Everybody Christmas.png Cats For Everybody Ch…" at bounding box center [278, 277] width 408 height 74
click at [442, 278] on input "/cats-for-everybody-christmas" at bounding box center [402, 277] width 99 height 25
type input "/cats-for-everybody-christmase"
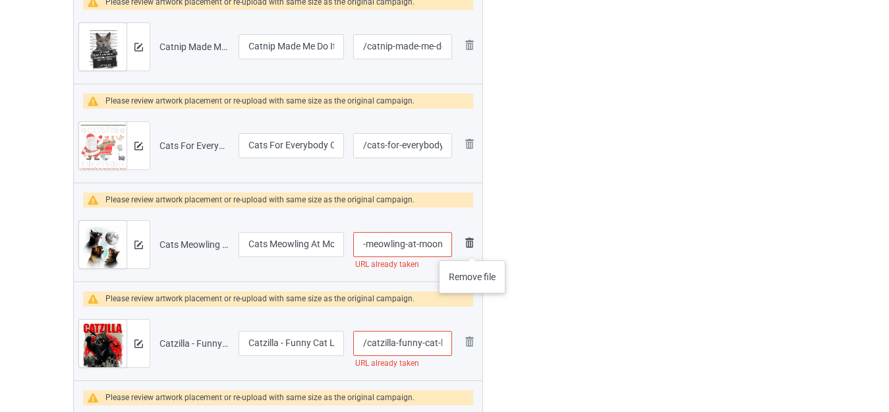
drag, startPoint x: 439, startPoint y: 247, endPoint x: 472, endPoint y: 248, distance: 33.6
click at [472, 248] on tr "Preview and edit artwork Cats Meowling At Moon.png Cats Meowling At Moon /cats-…" at bounding box center [278, 245] width 408 height 74
click at [445, 247] on input "/cats-meowling-at-moon" at bounding box center [402, 244] width 99 height 25
type input "/cats-meowling-at-moone"
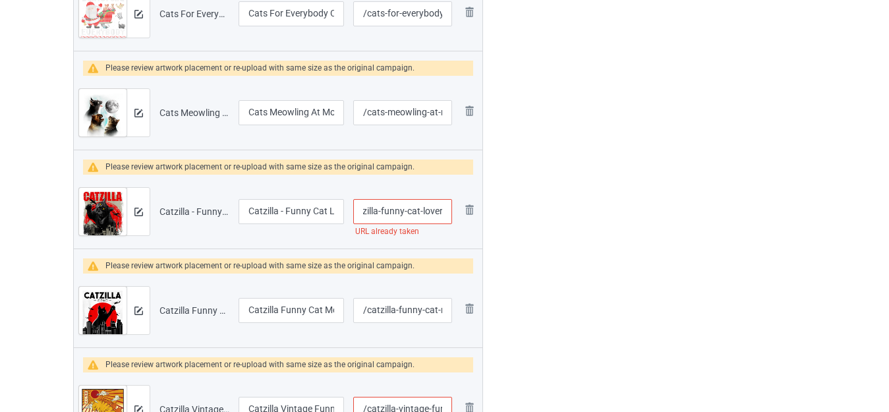
drag, startPoint x: 438, startPoint y: 214, endPoint x: 486, endPoint y: 216, distance: 48.1
click at [442, 212] on input "/catzilla-funny-cat-lover" at bounding box center [402, 211] width 99 height 25
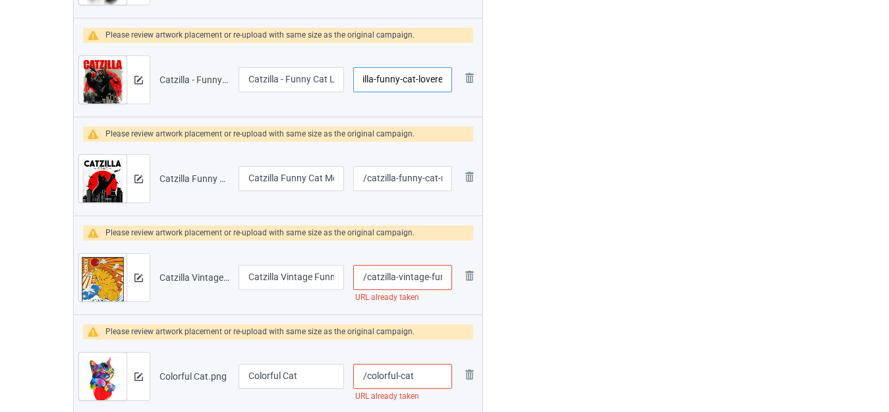
type input "/catzilla-funny-cat-lovere"
drag, startPoint x: 431, startPoint y: 275, endPoint x: 475, endPoint y: 277, distance: 43.5
click at [475, 277] on tr "Preview and edit artwork Catzilla Vintage Funny Cute Cat.png Catzilla Vintage F…" at bounding box center [278, 277] width 408 height 74
click at [447, 275] on input "/catzilla-vintage-funny-cute-cat" at bounding box center [402, 277] width 99 height 25
click at [445, 275] on input "/catzilla-vintage-funny-cute-cat" at bounding box center [402, 277] width 99 height 25
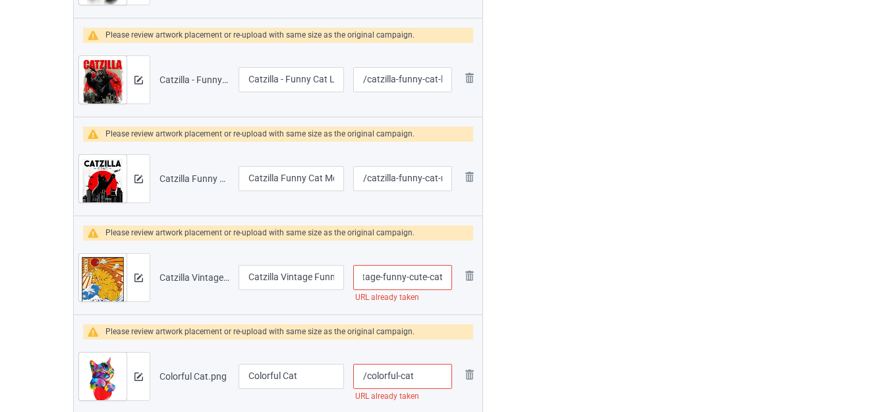
click at [443, 277] on input "/catzilla-vintage-funny-cute-cat" at bounding box center [402, 277] width 99 height 25
click at [440, 275] on input "/catzilla-vintage-funny-cute-cat" at bounding box center [402, 277] width 99 height 25
click at [444, 273] on input "/catzilla-vintage-funny-cute-cat" at bounding box center [402, 277] width 99 height 25
type input "/catzilla-vintage-funny-cute-cate"
click at [578, 257] on div at bounding box center [539, 418] width 95 height 5244
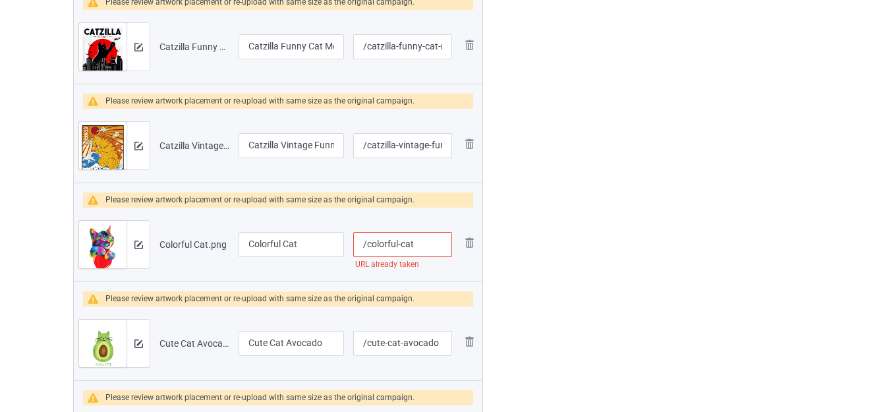
click at [431, 246] on input "/colorful-cat" at bounding box center [402, 244] width 99 height 25
type input "/colorful-cate"
click at [557, 228] on div at bounding box center [539, 286] width 95 height 5244
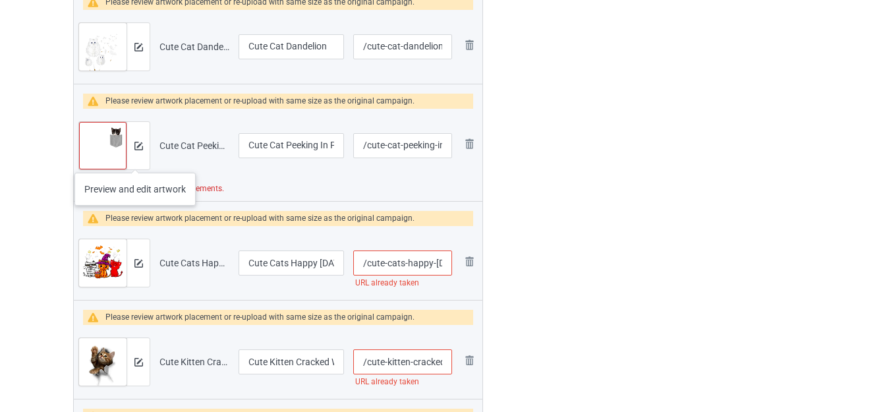
click at [135, 159] on div at bounding box center [137, 145] width 23 height 47
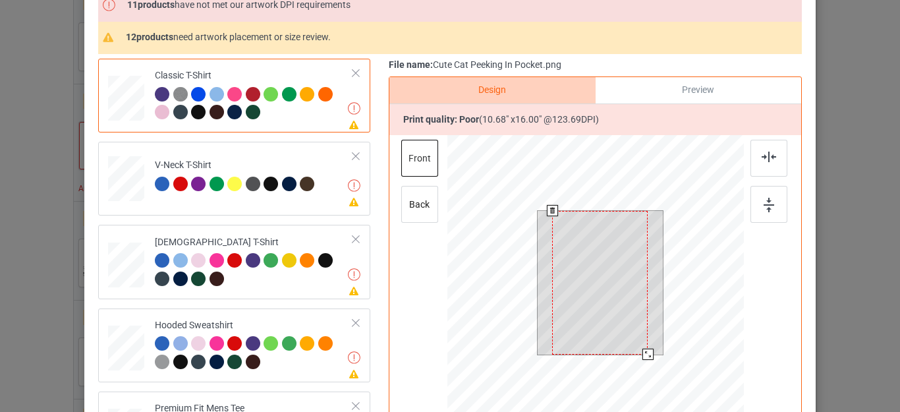
click at [586, 246] on div at bounding box center [600, 283] width 96 height 144
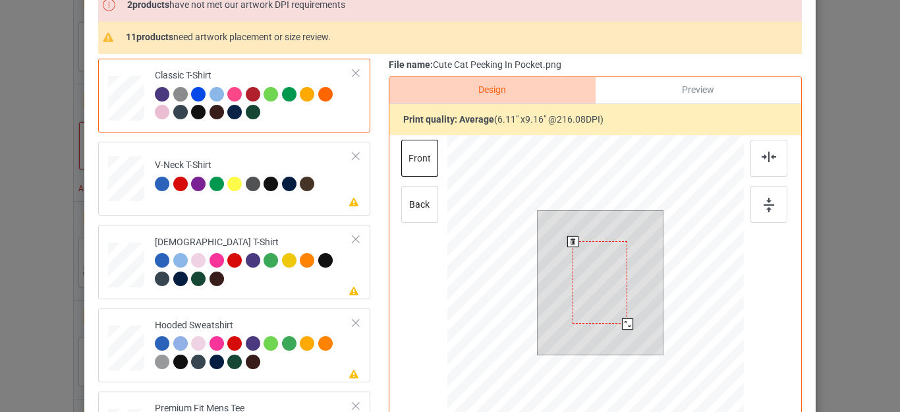
drag, startPoint x: 645, startPoint y: 352, endPoint x: 627, endPoint y: 314, distance: 42.1
click at [627, 315] on div at bounding box center [601, 283] width 126 height 144
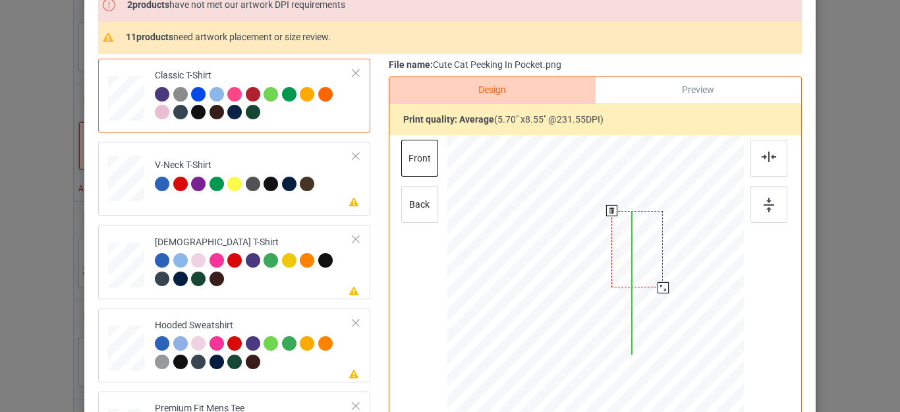
drag, startPoint x: 605, startPoint y: 285, endPoint x: 773, endPoint y: 244, distance: 173.5
click at [657, 241] on div at bounding box center [636, 249] width 51 height 76
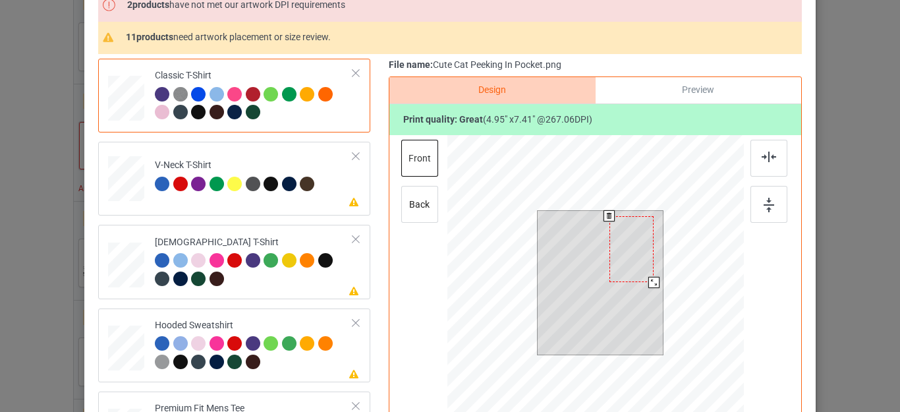
drag, startPoint x: 648, startPoint y: 290, endPoint x: 640, endPoint y: 271, distance: 20.9
click at [648, 281] on div at bounding box center [653, 282] width 11 height 11
click at [637, 248] on div at bounding box center [636, 242] width 42 height 62
click at [637, 247] on div at bounding box center [636, 242] width 42 height 62
click at [646, 273] on div at bounding box center [631, 246] width 47 height 70
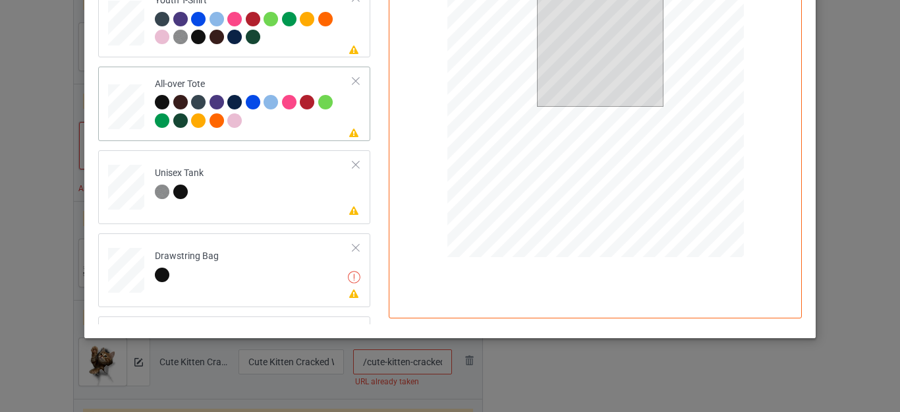
click at [351, 78] on div at bounding box center [355, 80] width 9 height 9
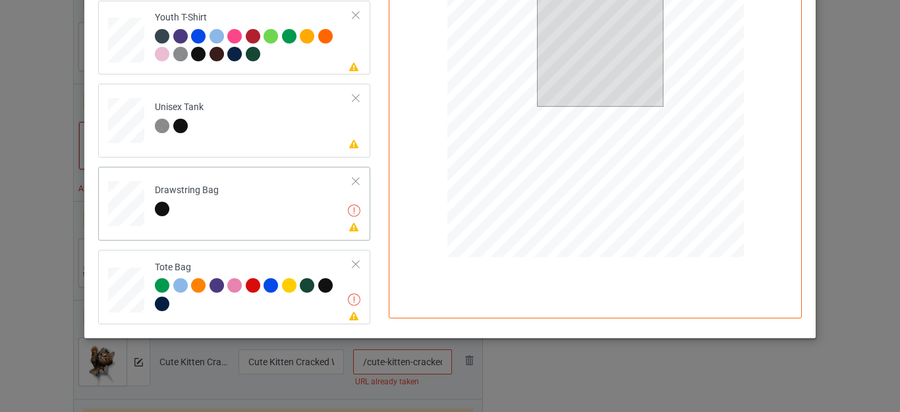
click at [351, 182] on div at bounding box center [355, 181] width 9 height 9
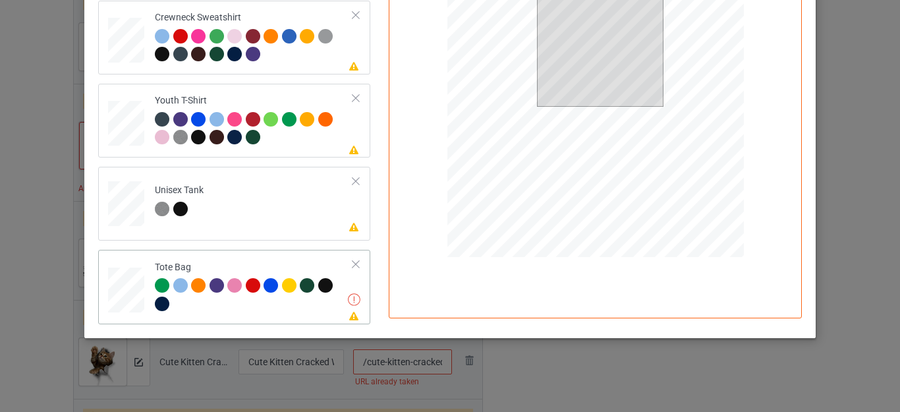
click at [351, 262] on div at bounding box center [355, 264] width 9 height 9
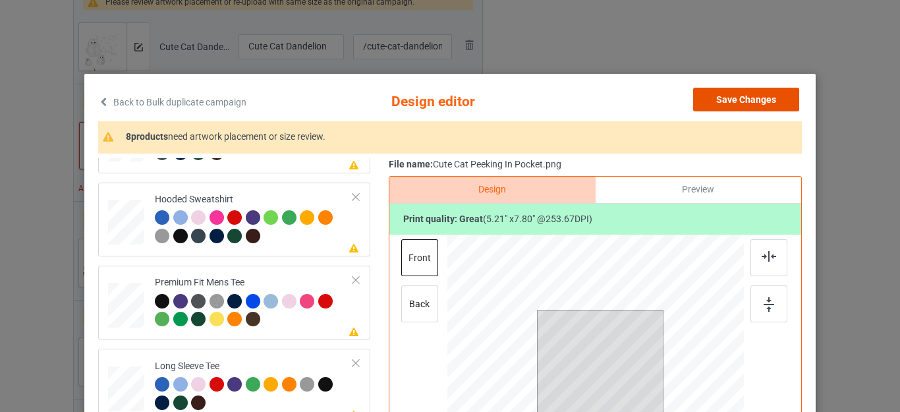
click at [725, 102] on button "Save Changes" at bounding box center [746, 100] width 106 height 24
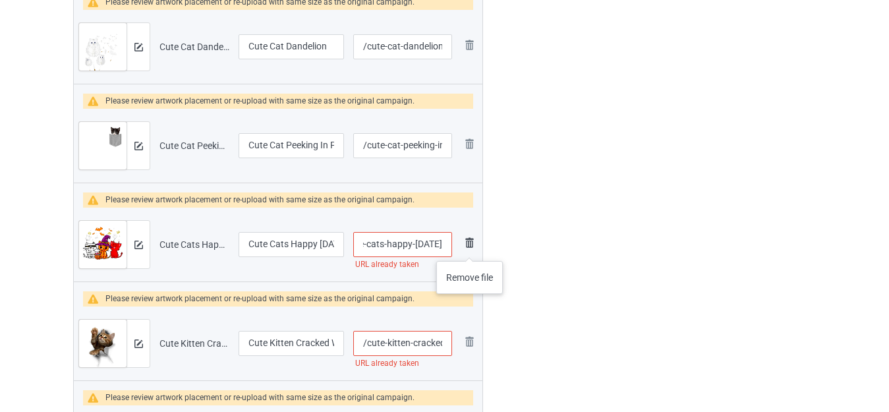
drag, startPoint x: 423, startPoint y: 244, endPoint x: 462, endPoint y: 249, distance: 39.1
click at [475, 248] on tr "Preview and edit artwork Cute Cats Happy Halloween.png Cute Cats Happy Hallowee…" at bounding box center [278, 245] width 408 height 74
click at [445, 248] on input "/cute-cats-happy-halloween" at bounding box center [402, 244] width 99 height 25
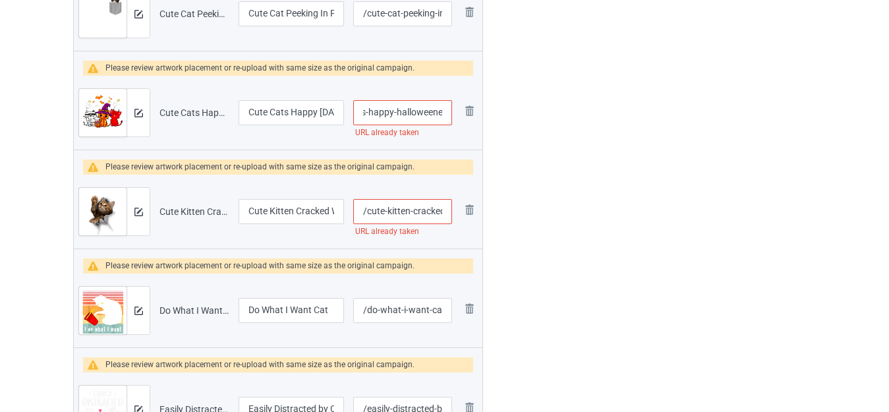
type input "/cute-cats-happy-halloweene"
drag, startPoint x: 437, startPoint y: 211, endPoint x: 457, endPoint y: 216, distance: 19.7
click at [457, 216] on tr "Preview and edit artwork Cute Kitten Cracked Wall.png Cute Kitten Cracked Wall …" at bounding box center [278, 212] width 408 height 74
click at [445, 208] on input "/cute-kitten-cracked-wall" at bounding box center [402, 211] width 99 height 25
type input "/cute-kitten-cracked-walle"
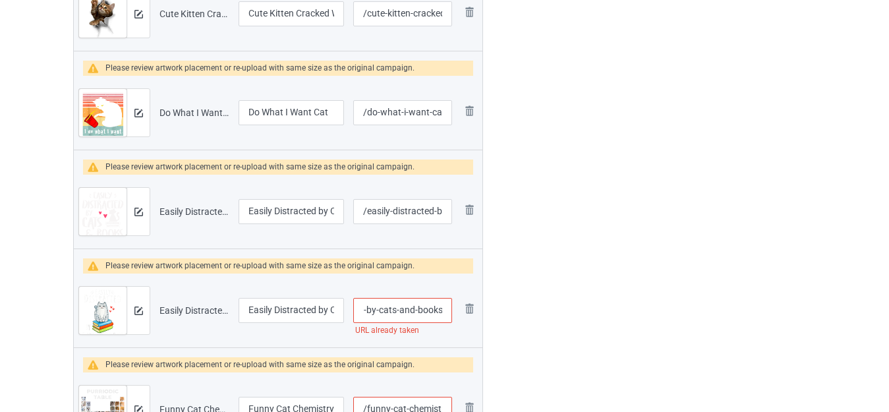
drag, startPoint x: 439, startPoint y: 309, endPoint x: 457, endPoint y: 310, distance: 18.5
click at [457, 310] on tr "Preview and edit artwork Easily Distracted by Cats and Books.png Easily Distrac…" at bounding box center [278, 310] width 408 height 74
click at [445, 310] on input "/easily-distracted-by-cats-and-books" at bounding box center [402, 310] width 99 height 25
type input "/easily-distracted-by-cats-and-bookse"
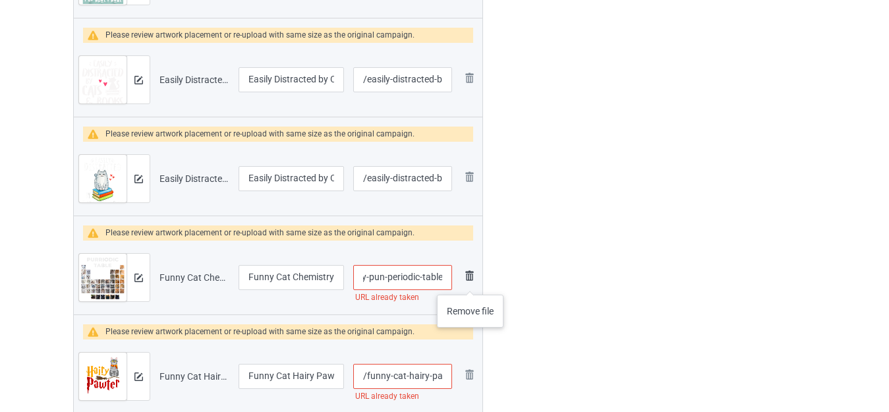
drag, startPoint x: 438, startPoint y: 281, endPoint x: 470, endPoint y: 281, distance: 31.6
click at [470, 281] on tr "Preview and edit artwork Funny Cat Chemistry Pun Periodic Table.png Funny Cat C…" at bounding box center [278, 277] width 408 height 74
click at [449, 277] on input "/funny-cat-chemistry-pun-periodic-table" at bounding box center [402, 277] width 99 height 25
click at [445, 278] on input "/funny-cat-chemistry-pun-periodic-table" at bounding box center [402, 277] width 99 height 25
click at [443, 277] on input "/funny-cat-chemistry-pun-periodic-table" at bounding box center [402, 277] width 99 height 25
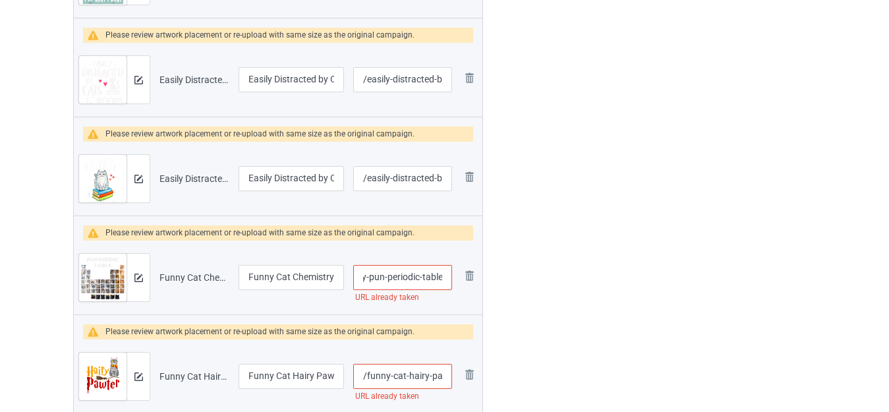
click at [441, 276] on input "/funny-cat-chemistry-pun-periodic-table" at bounding box center [402, 277] width 99 height 25
click at [443, 275] on input "/funny-cat-chemistry-pun-periodic-table" at bounding box center [402, 277] width 99 height 25
type input "/funny-cat-chemistry-pun-periodic-tablee"
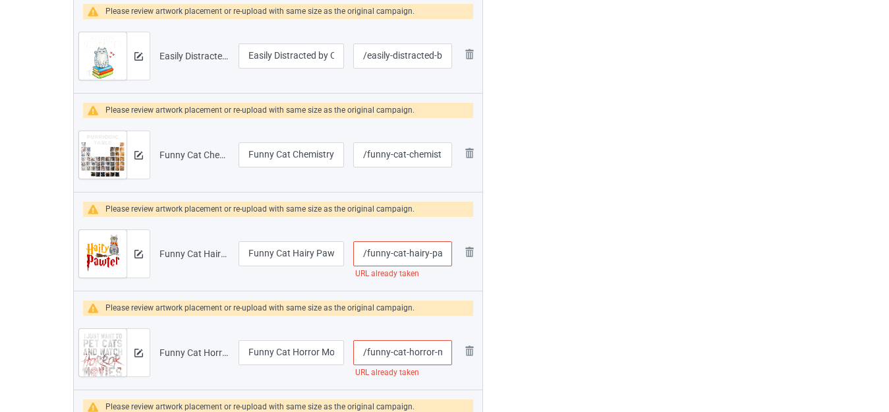
scroll to position [3416, 0]
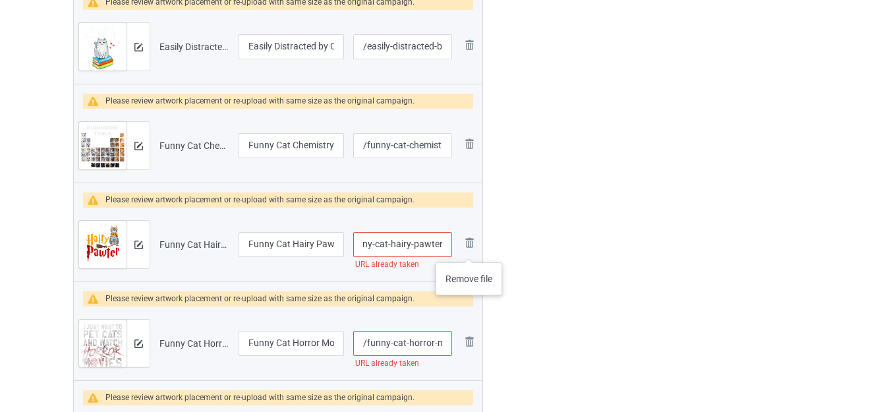
drag, startPoint x: 438, startPoint y: 246, endPoint x: 482, endPoint y: 251, distance: 44.4
click at [482, 251] on tr "Preview and edit artwork Funny Cat Hairy Pawter.png Funny Cat Hairy Pawter /fun…" at bounding box center [278, 245] width 408 height 74
click at [444, 243] on input "/funny-cat-hairy-pawter" at bounding box center [402, 244] width 99 height 25
click at [445, 242] on input "/funny-cat-hairy-pawter" at bounding box center [402, 244] width 99 height 25
type input "/funny-cat-hairy-pawtere"
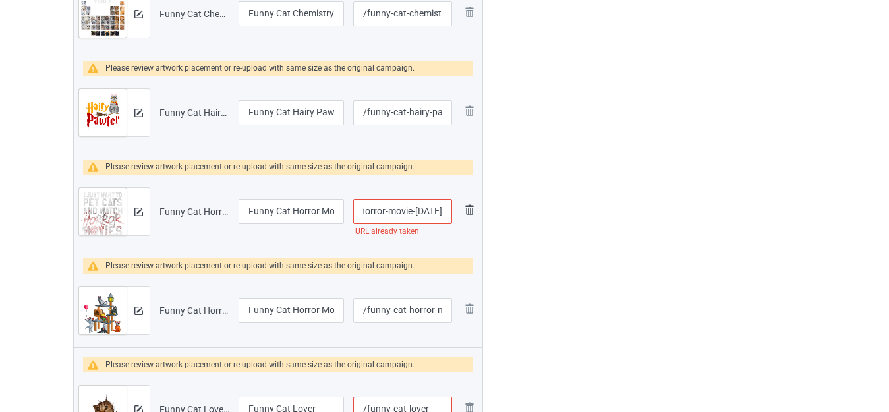
drag, startPoint x: 433, startPoint y: 214, endPoint x: 463, endPoint y: 219, distance: 30.7
click at [463, 219] on tr "Preview and edit artwork Funny Cat Horror Movie Halloween.png Funny Cat Horror …" at bounding box center [278, 212] width 408 height 74
click at [445, 210] on input "/funny-cat-horror-movie-halloween" at bounding box center [402, 211] width 99 height 25
type input "/funny-cat-horror-movie-halloweene"
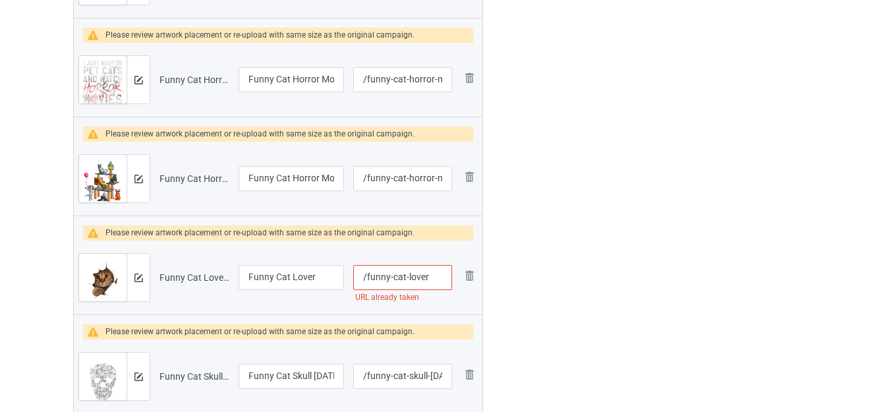
click at [431, 279] on input "/funny-cat-lover" at bounding box center [402, 277] width 99 height 25
type input "/funny-cat-lovere"
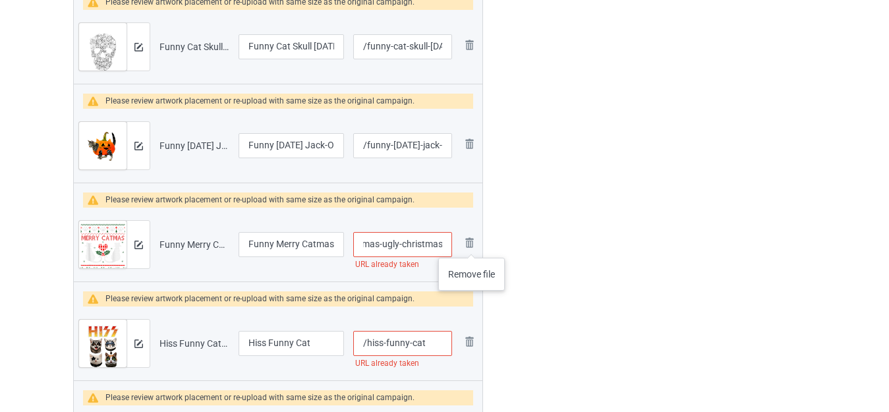
drag, startPoint x: 441, startPoint y: 242, endPoint x: 450, endPoint y: 245, distance: 9.8
click at [471, 245] on tr "Preview and edit artwork Funny Merry Catmas Ugly Christmas.png Funny Merry Catm…" at bounding box center [278, 245] width 408 height 74
click at [443, 244] on input "/funny-merry-catmas-ugly-christmas" at bounding box center [402, 244] width 99 height 25
type input "/funny-merry-catmas-ugly-christmase"
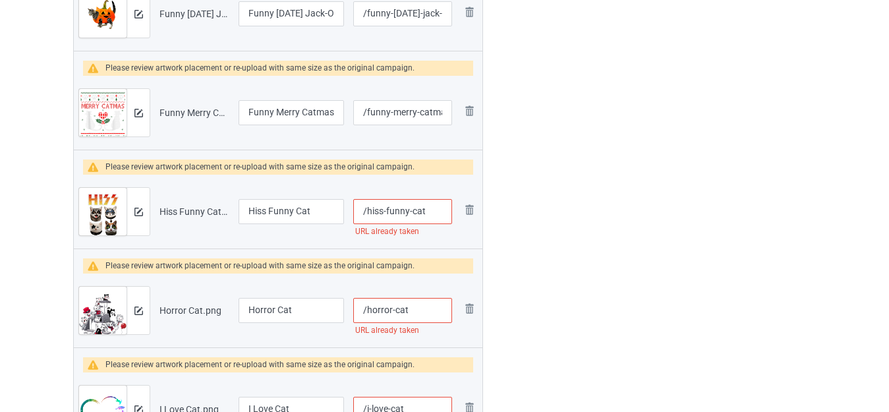
click at [429, 213] on input "/hiss-funny-cat" at bounding box center [402, 211] width 99 height 25
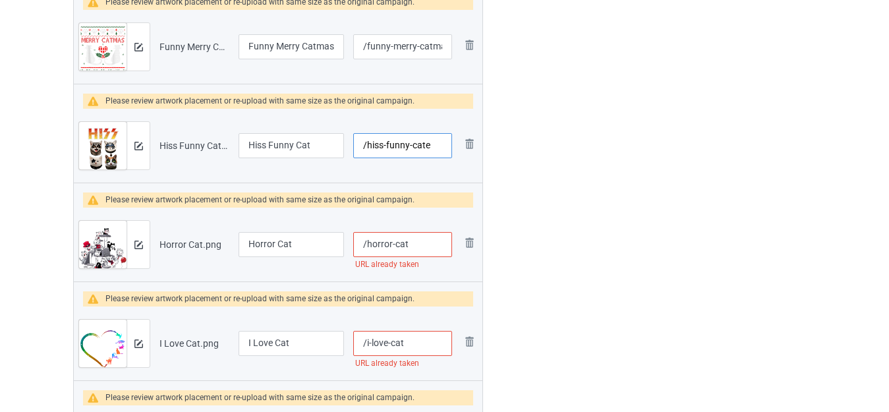
type input "/hiss-funny-cate"
click at [420, 240] on input "/horror-cat" at bounding box center [402, 244] width 99 height 25
type input "/horror-cate"
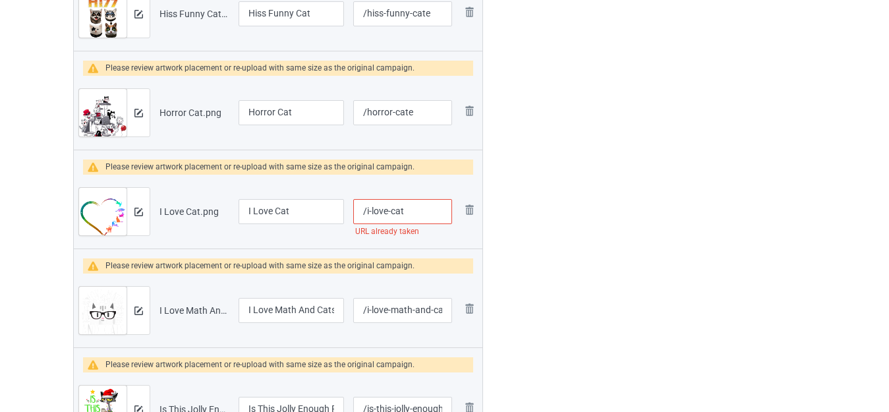
click at [417, 211] on input "/i-love-cat" at bounding box center [402, 211] width 99 height 25
type input "/i-love-cate"
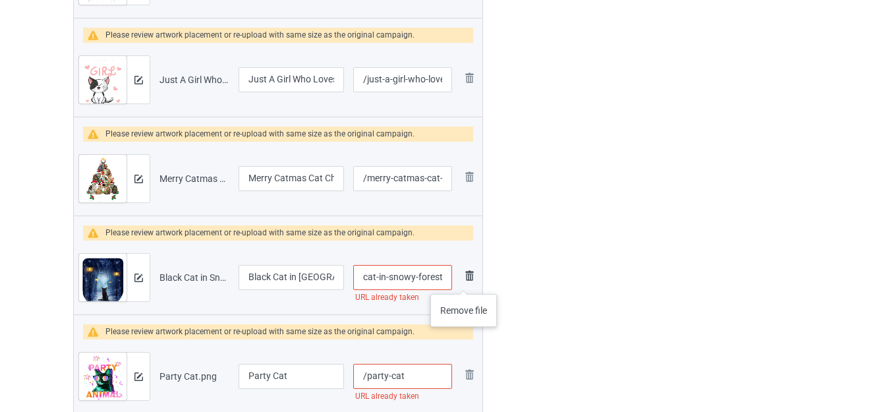
drag, startPoint x: 426, startPoint y: 276, endPoint x: 463, endPoint y: 281, distance: 37.2
click at [463, 281] on tr "Preview and edit artwork Black Cat in Snowy Forest.png Black Cat in Snowy Fores…" at bounding box center [278, 277] width 408 height 74
click at [447, 277] on input "/black-cat-in-snowy-forest" at bounding box center [402, 277] width 99 height 25
type input "/black-cat-in-snowy-foreste"
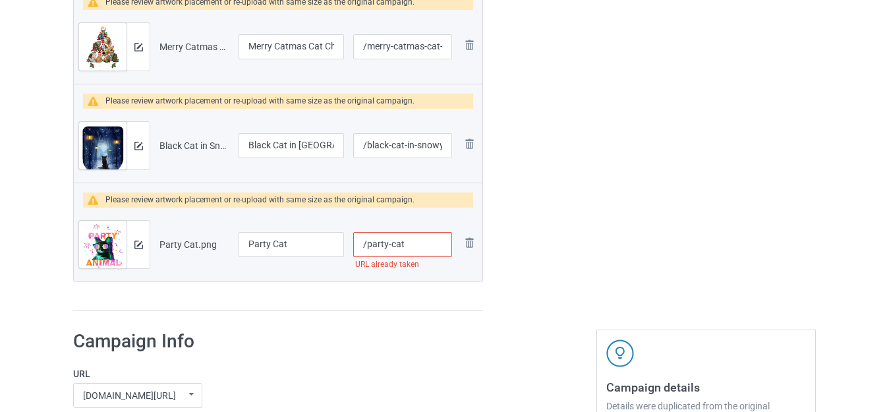
click at [420, 246] on input "/party-cat" at bounding box center [402, 244] width 99 height 25
type input "/party-cate"
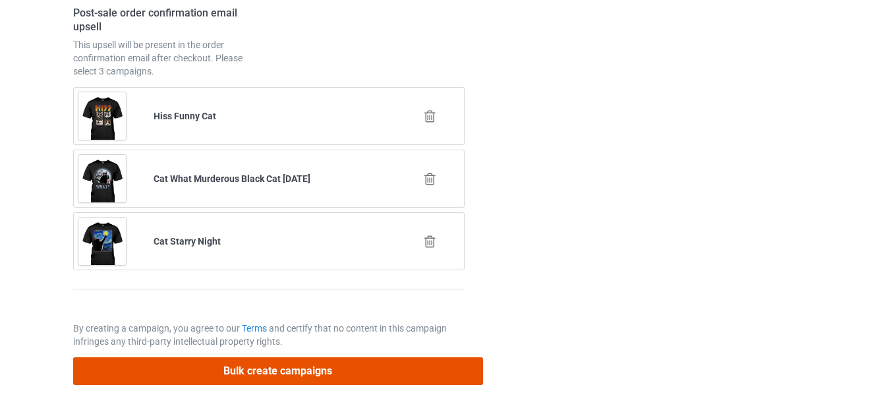
click at [301, 373] on button "Bulk create campaigns" at bounding box center [278, 370] width 410 height 27
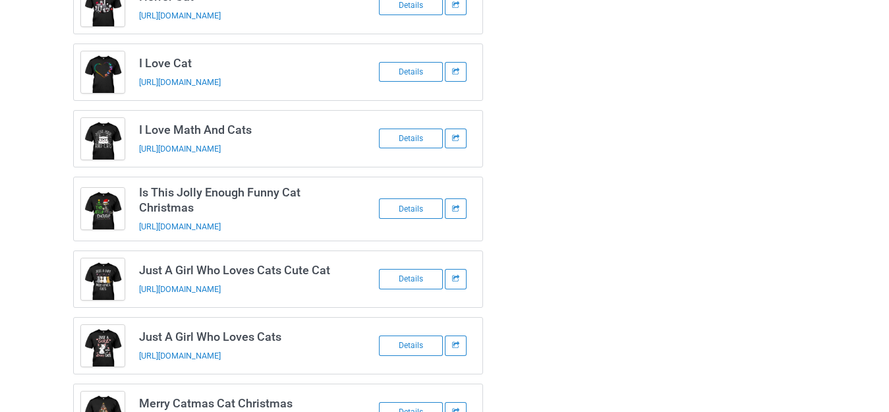
scroll to position [2738, 0]
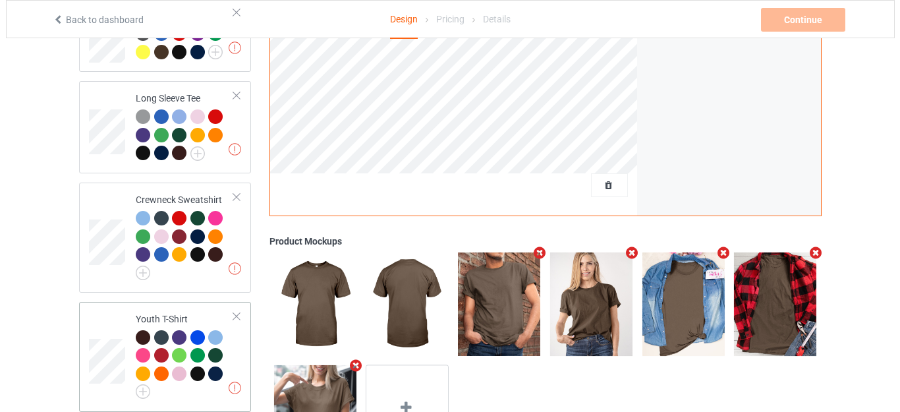
scroll to position [707, 0]
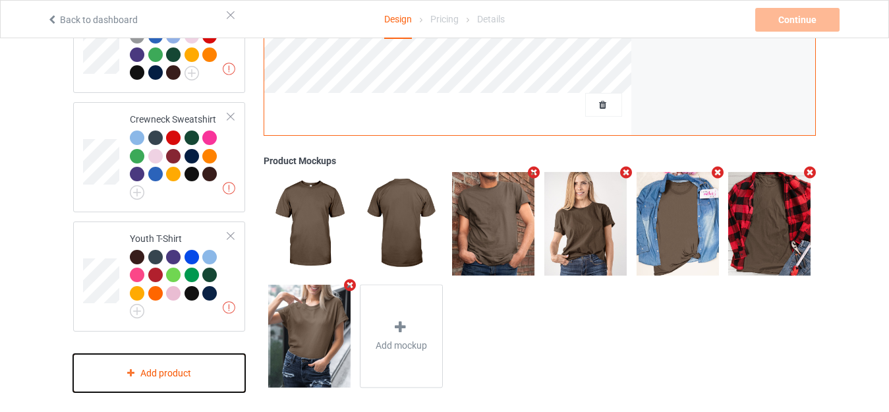
click at [165, 356] on div "Add product" at bounding box center [159, 373] width 172 height 39
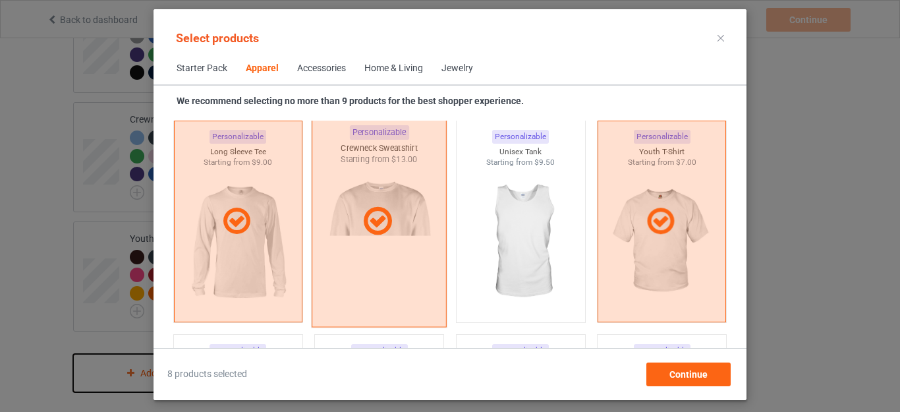
scroll to position [1018, 0]
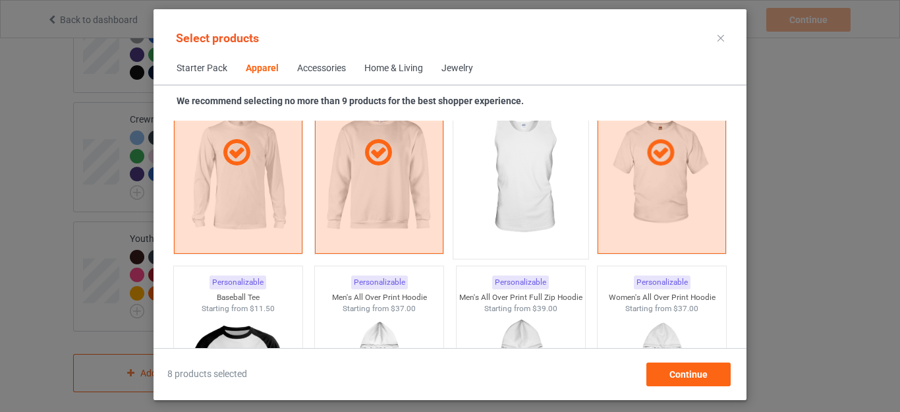
click at [474, 186] on img at bounding box center [520, 174] width 124 height 155
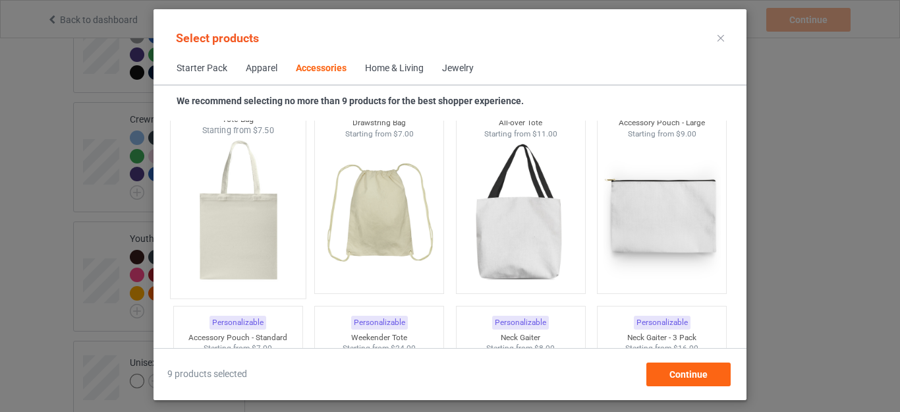
scroll to position [4048, 0]
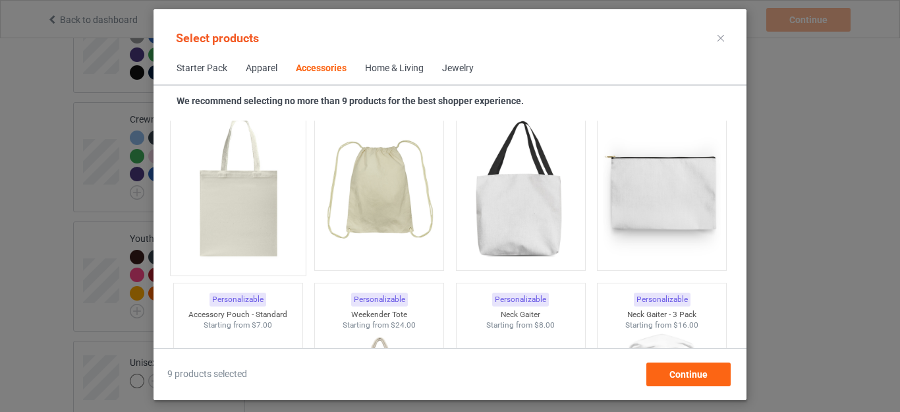
click at [264, 223] on img at bounding box center [238, 190] width 124 height 155
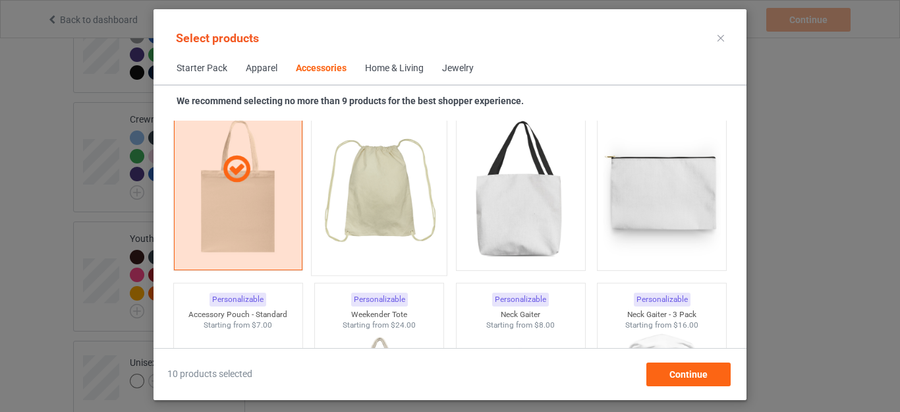
click at [370, 204] on img at bounding box center [380, 190] width 124 height 155
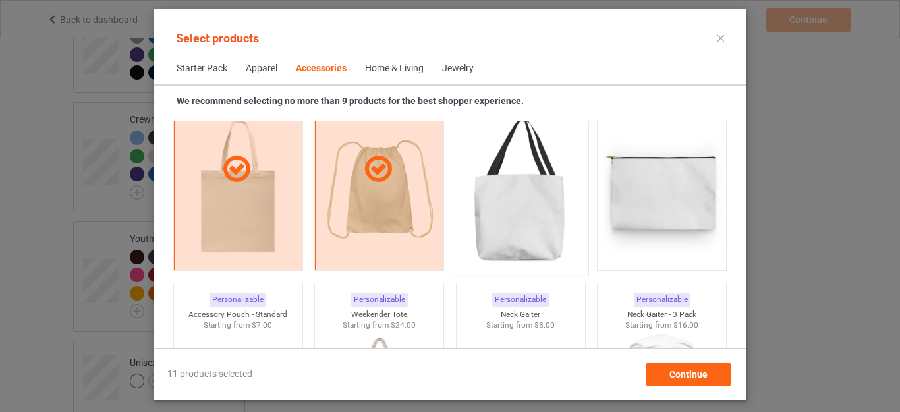
click at [485, 208] on img at bounding box center [520, 190] width 124 height 155
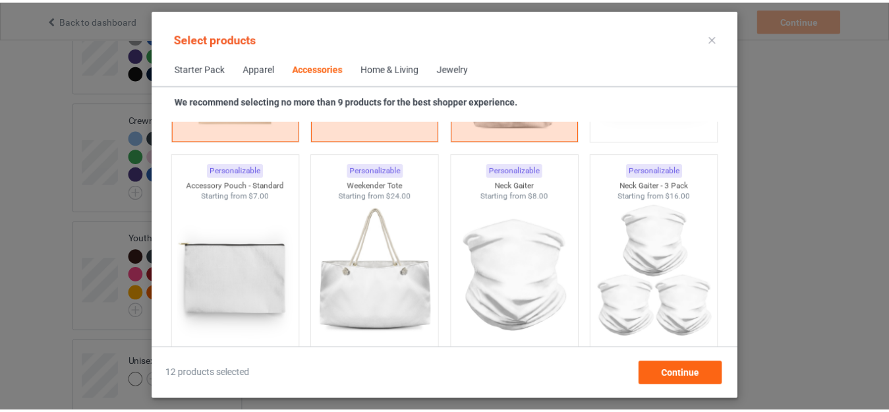
scroll to position [4246, 0]
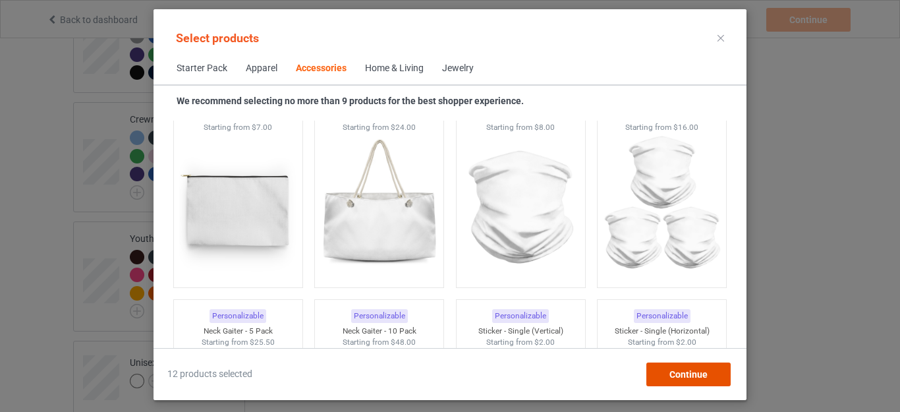
click at [694, 369] on span "Continue" at bounding box center [688, 374] width 38 height 11
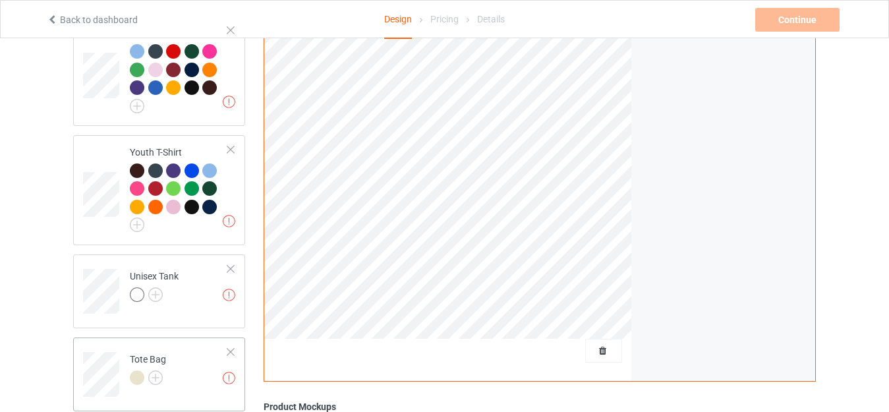
scroll to position [904, 0]
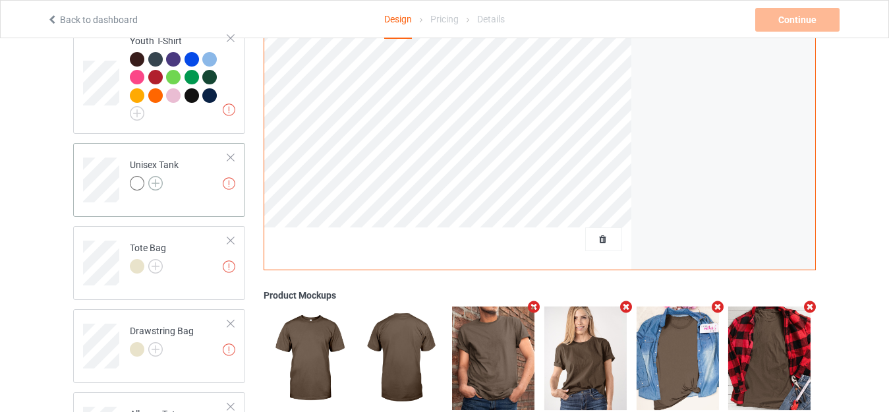
click at [157, 177] on img at bounding box center [155, 183] width 14 height 14
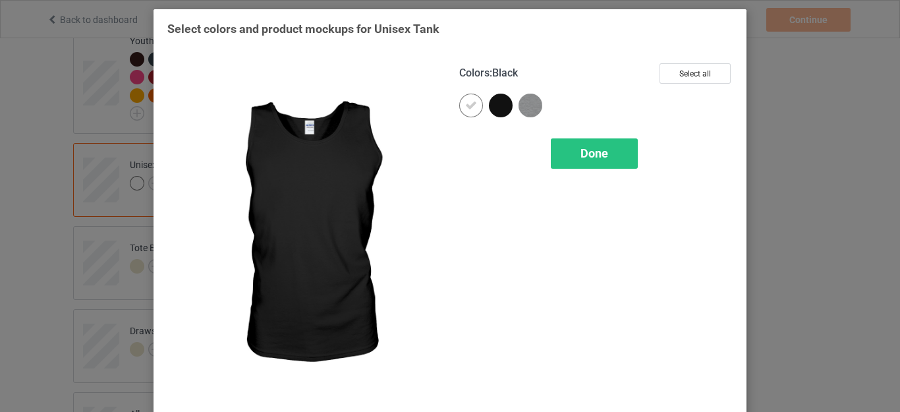
click at [496, 105] on div at bounding box center [501, 106] width 24 height 24
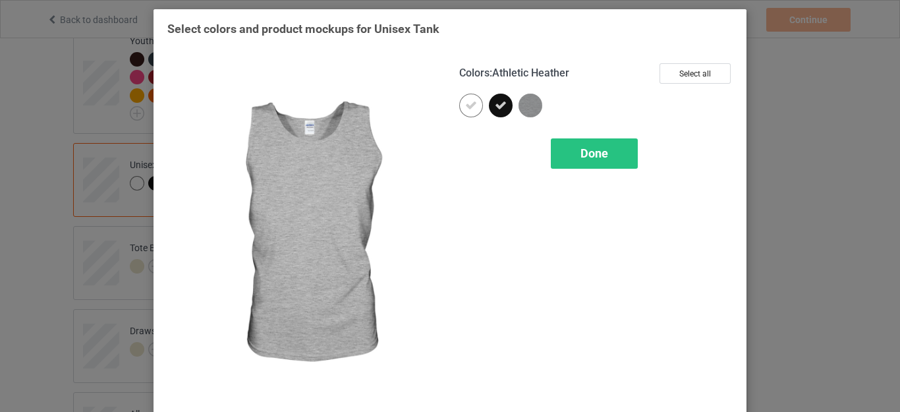
click at [520, 103] on img at bounding box center [530, 106] width 24 height 24
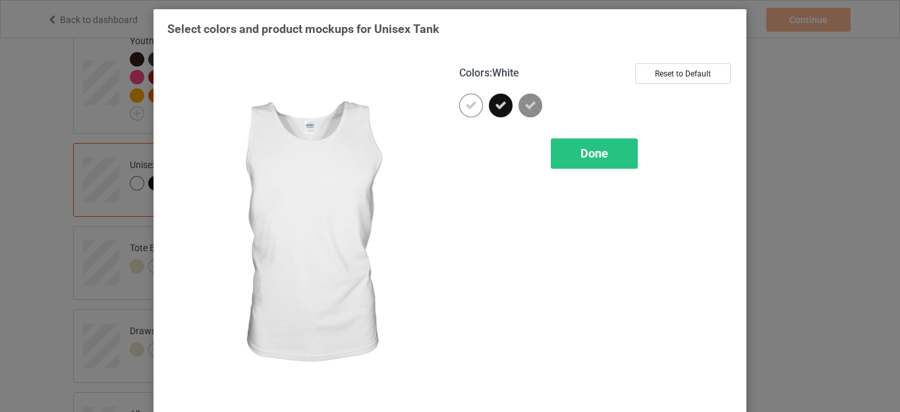
drag, startPoint x: 461, startPoint y: 109, endPoint x: 514, endPoint y: 108, distance: 52.7
click at [465, 109] on icon at bounding box center [471, 105] width 12 height 12
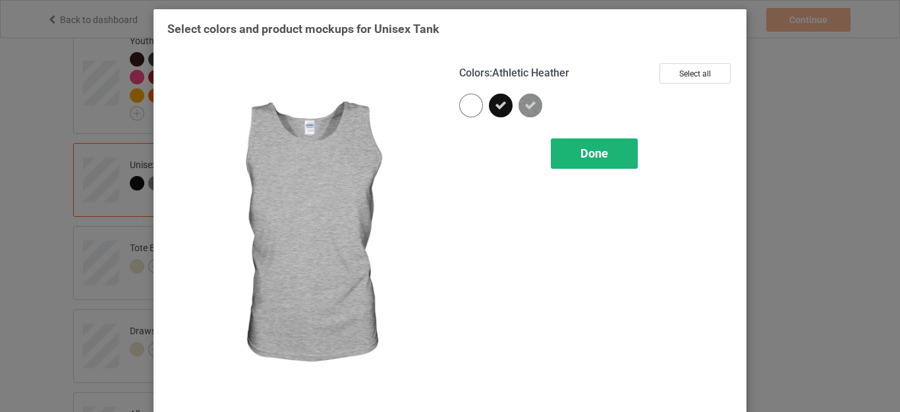
click at [590, 158] on span "Done" at bounding box center [594, 153] width 28 height 14
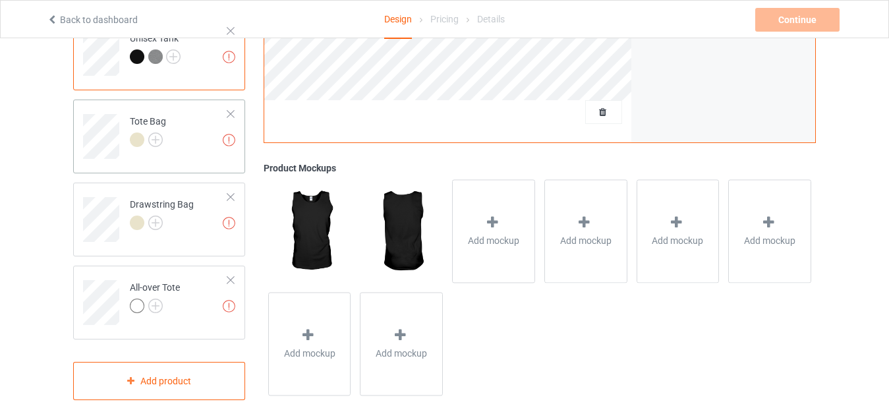
scroll to position [1036, 0]
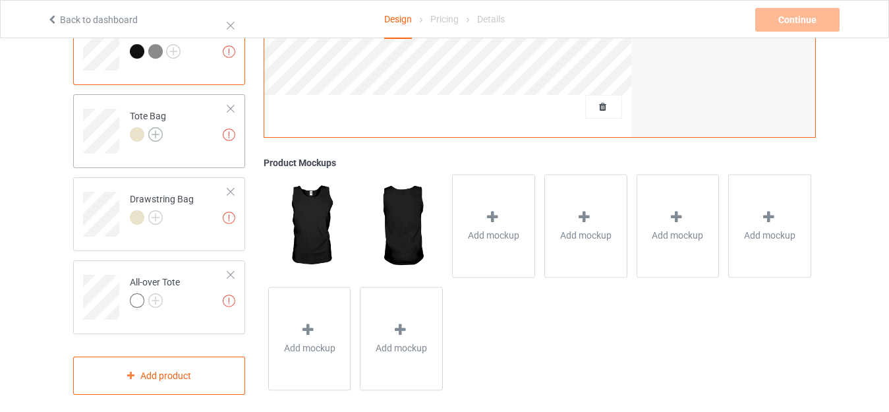
click at [157, 127] on img at bounding box center [155, 134] width 14 height 14
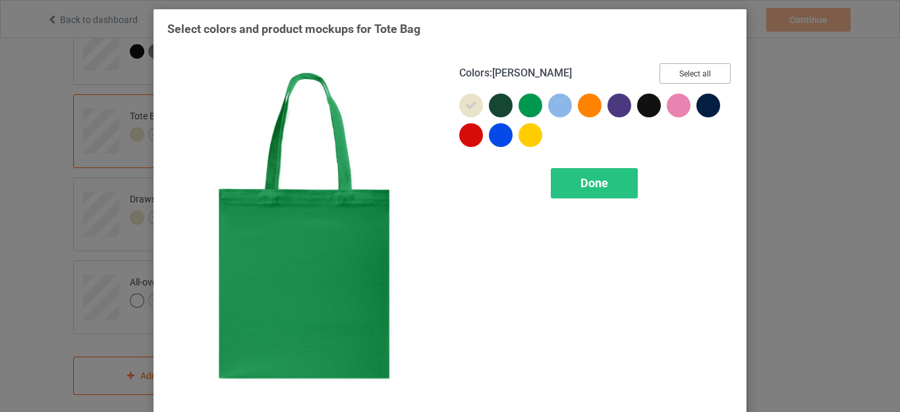
click at [667, 78] on button "Select all" at bounding box center [694, 73] width 71 height 20
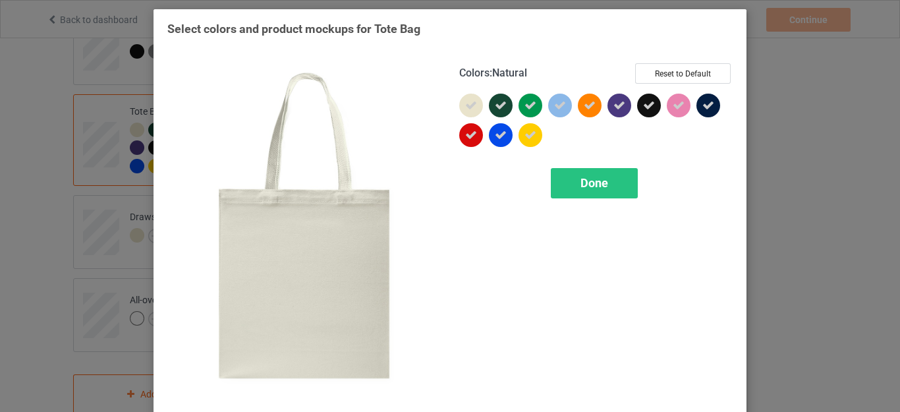
click at [467, 102] on icon at bounding box center [471, 105] width 12 height 12
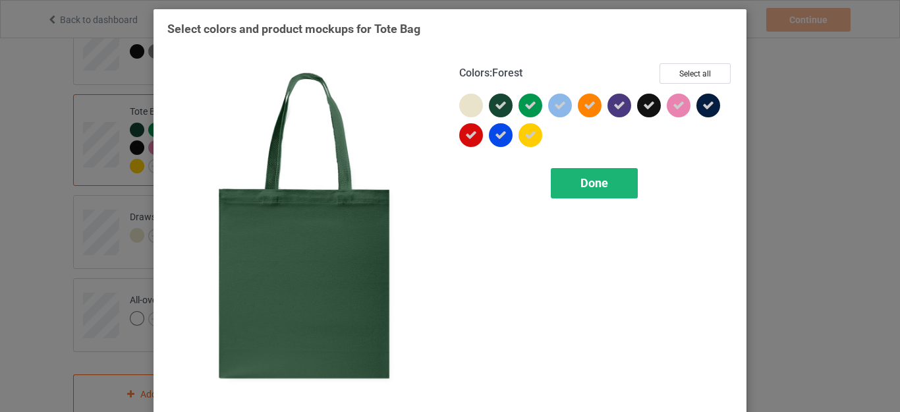
click at [590, 177] on span "Done" at bounding box center [594, 183] width 28 height 14
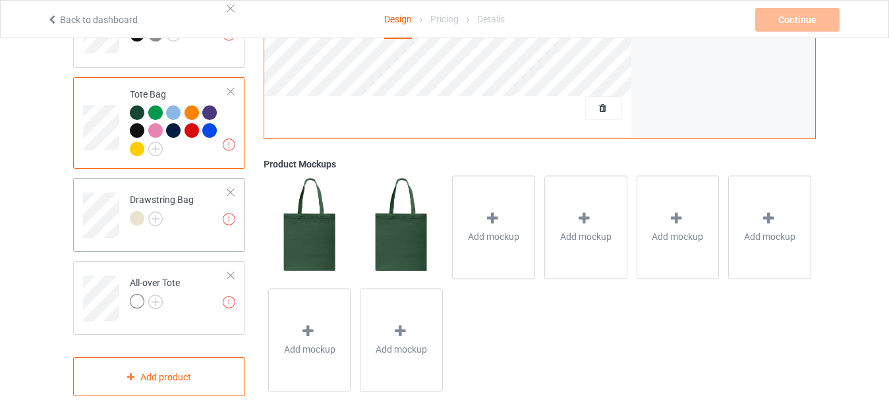
scroll to position [1058, 0]
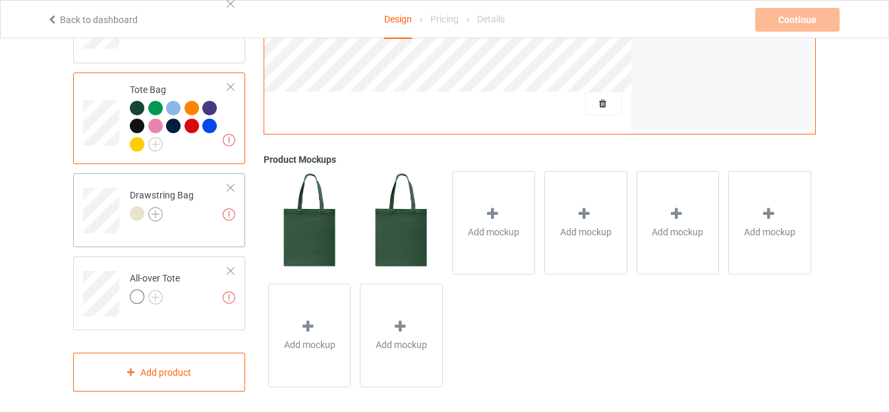
click at [153, 207] on img at bounding box center [155, 214] width 14 height 14
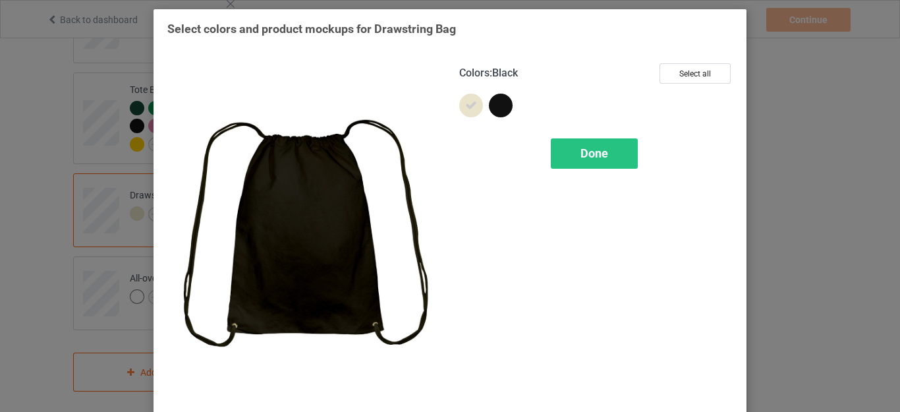
click at [496, 103] on div at bounding box center [501, 106] width 24 height 24
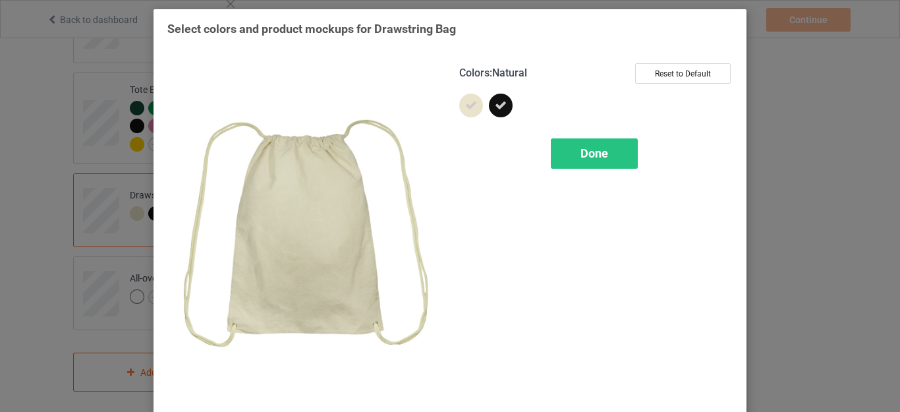
click at [465, 106] on icon at bounding box center [471, 105] width 12 height 12
click at [583, 152] on span "Done" at bounding box center [594, 153] width 28 height 14
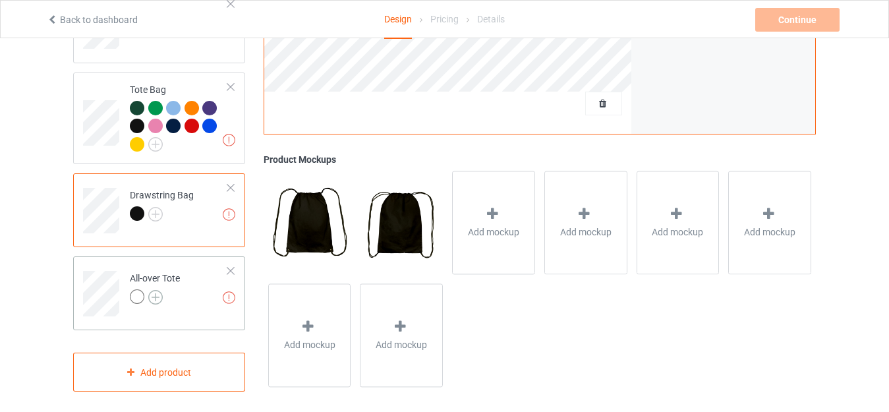
click at [158, 292] on img at bounding box center [155, 297] width 14 height 14
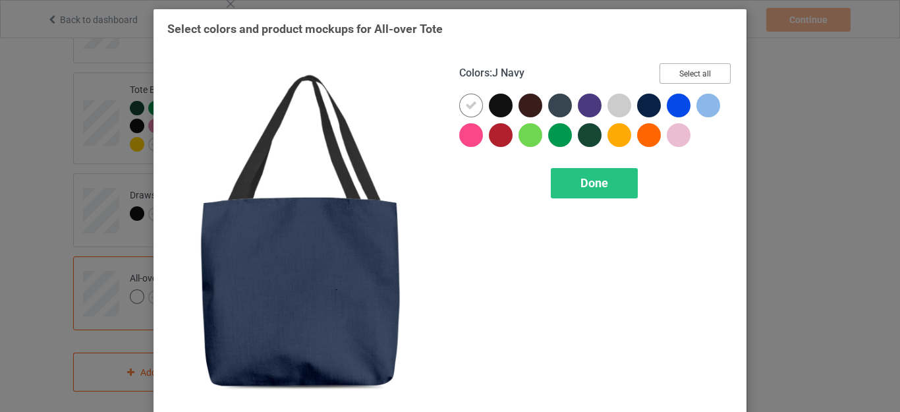
click at [683, 74] on button "Select all" at bounding box center [694, 73] width 71 height 20
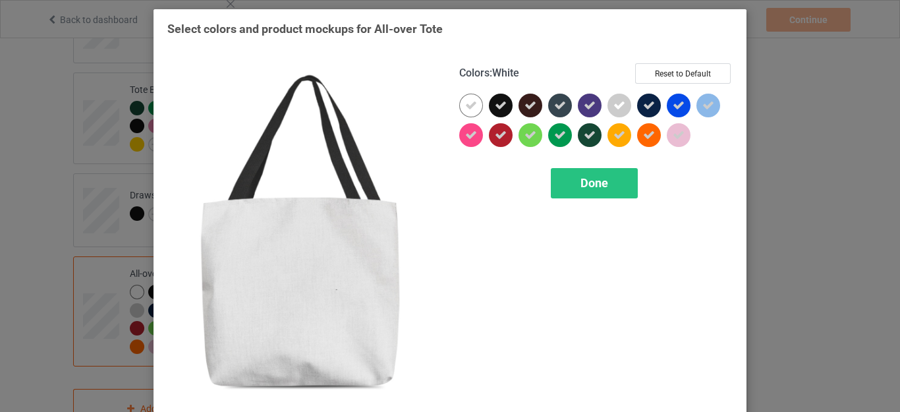
click at [466, 105] on icon at bounding box center [471, 105] width 12 height 12
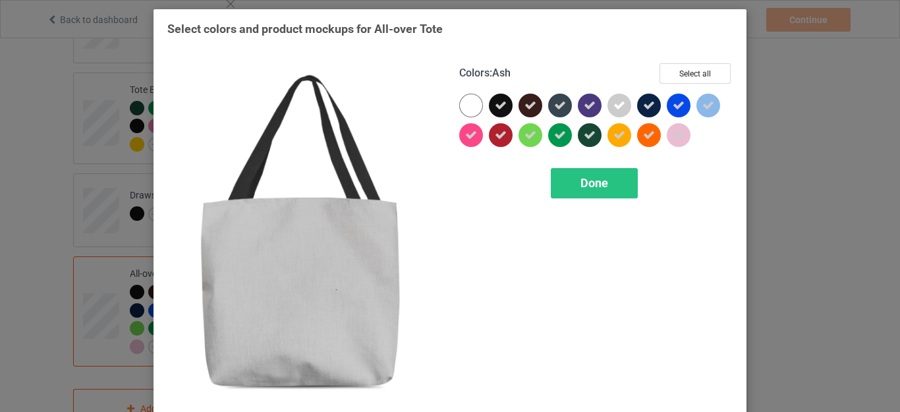
drag, startPoint x: 614, startPoint y: 104, endPoint x: 576, endPoint y: 161, distance: 68.9
click at [614, 104] on icon at bounding box center [619, 105] width 12 height 12
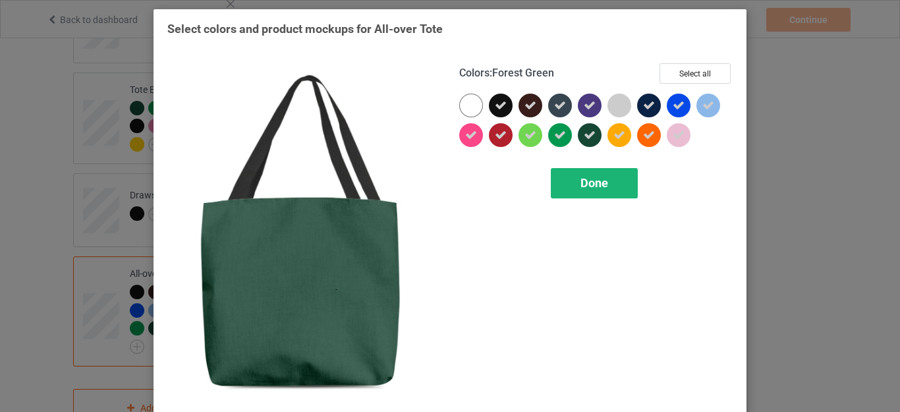
click at [572, 198] on div "Done" at bounding box center [594, 183] width 87 height 30
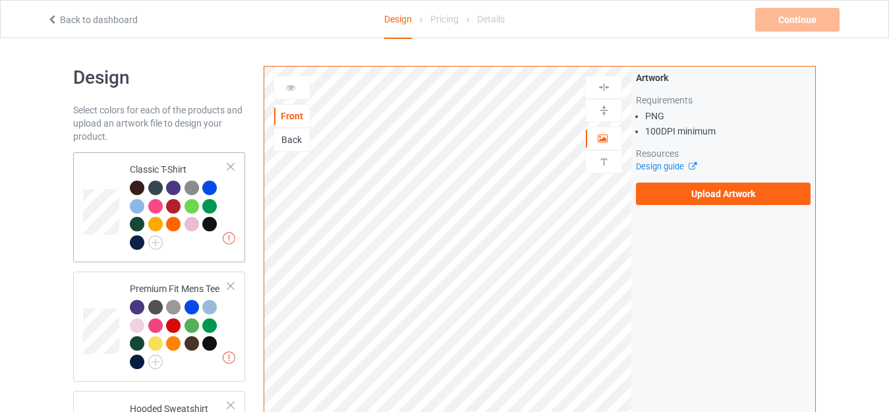
click at [154, 157] on td "Missing artworks Classic T-Shirt" at bounding box center [179, 206] width 113 height 99
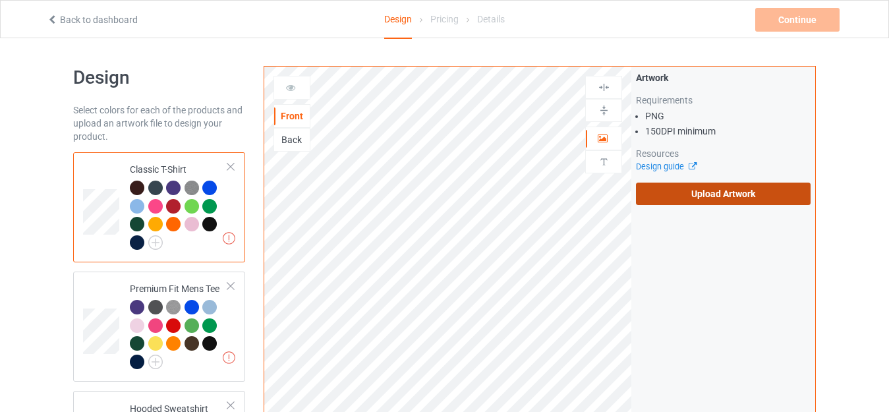
click at [729, 194] on label "Upload Artwork" at bounding box center [723, 193] width 175 height 22
click at [0, 0] on input "Upload Artwork" at bounding box center [0, 0] width 0 height 0
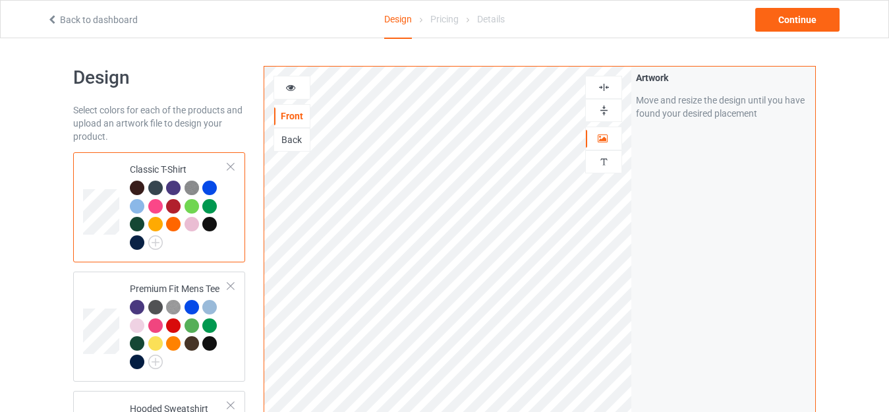
click at [212, 223] on div at bounding box center [209, 224] width 14 height 14
click at [803, 22] on div "Continue" at bounding box center [797, 20] width 84 height 24
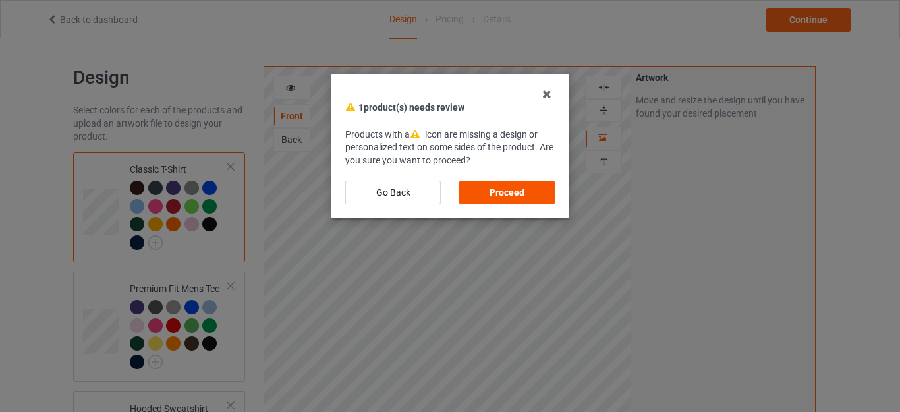
click at [514, 192] on div "Proceed" at bounding box center [507, 192] width 96 height 24
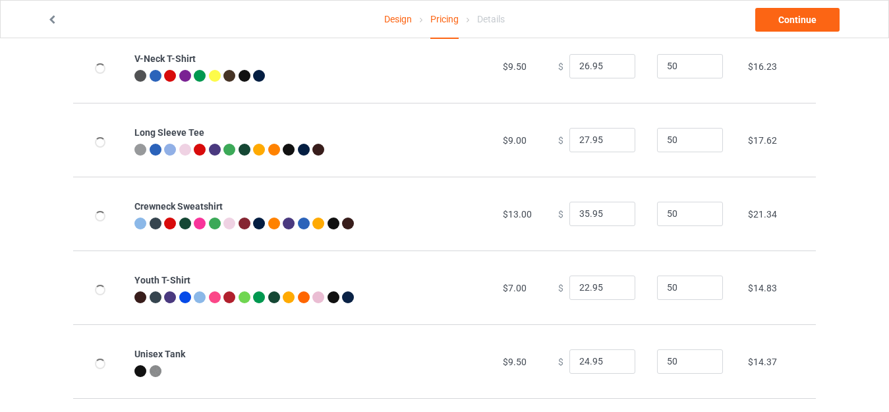
scroll to position [631, 0]
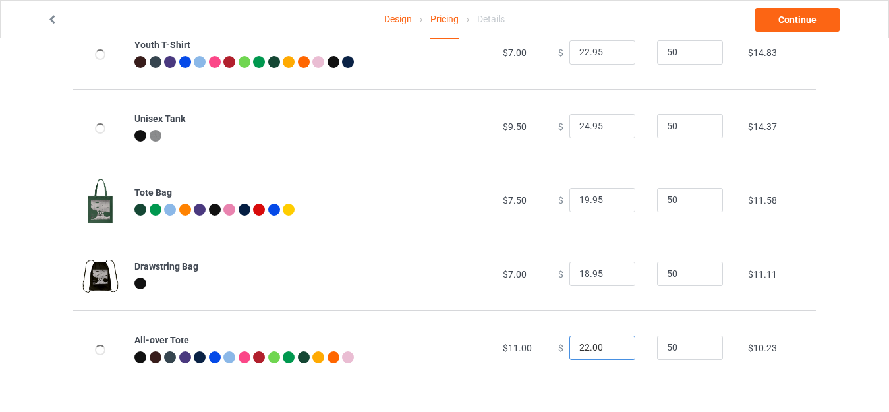
drag, startPoint x: 580, startPoint y: 343, endPoint x: 564, endPoint y: 343, distance: 16.5
click at [569, 343] on input "22.00" at bounding box center [602, 347] width 66 height 25
drag, startPoint x: 586, startPoint y: 345, endPoint x: 605, endPoint y: 345, distance: 19.1
click at [602, 346] on input "27.00" at bounding box center [602, 347] width 66 height 25
type input "27.95"
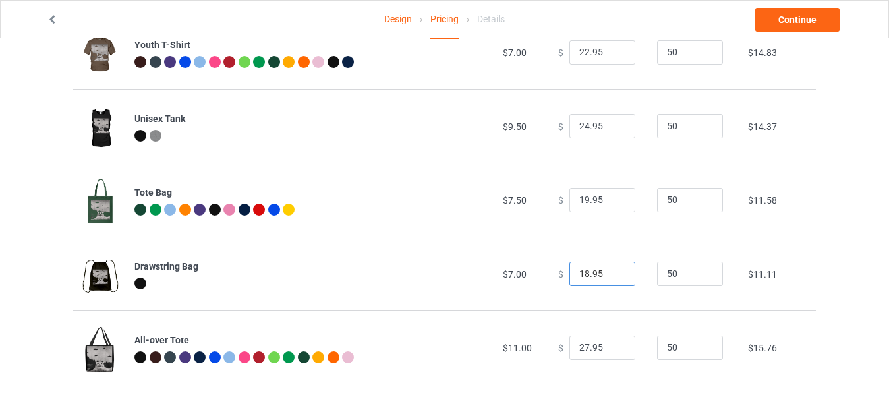
drag, startPoint x: 580, startPoint y: 269, endPoint x: 527, endPoint y: 273, distance: 53.5
click at [528, 273] on tr "Drawstring Bag $7.00 $ 18.95 50 $11.11" at bounding box center [444, 273] width 742 height 74
type input "23.95"
drag, startPoint x: 581, startPoint y: 196, endPoint x: 547, endPoint y: 200, distance: 33.8
click at [551, 200] on td "$ 19.95" at bounding box center [600, 200] width 99 height 74
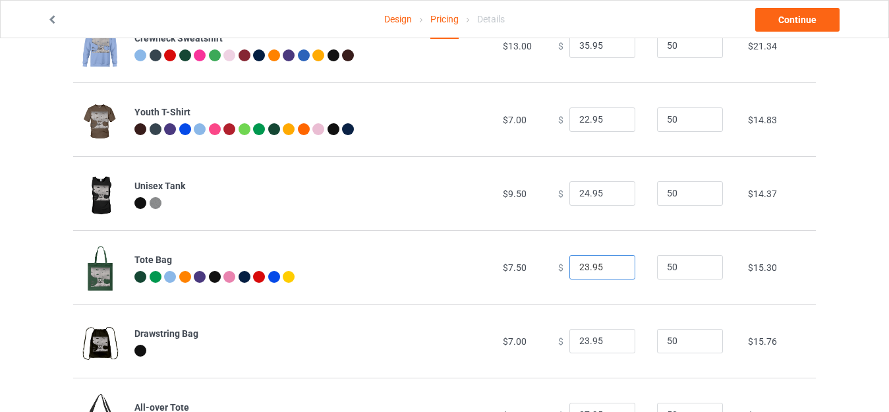
scroll to position [559, 0]
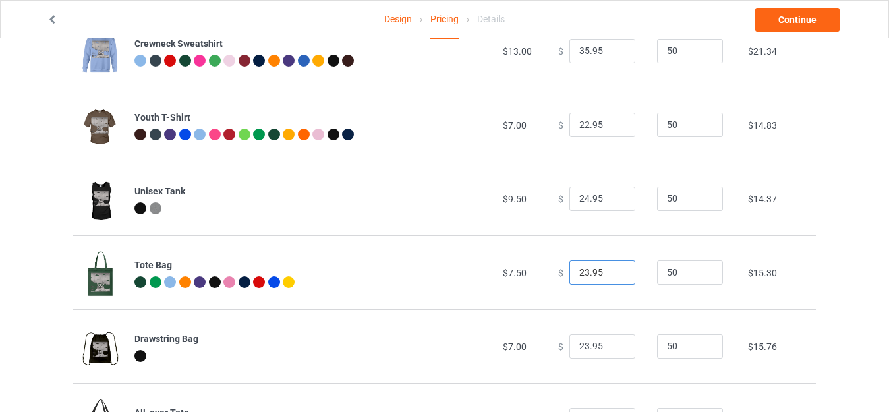
type input "23.95"
click at [578, 197] on input "24.95" at bounding box center [602, 198] width 66 height 25
type input "25.95"
click at [580, 123] on input "22.95" at bounding box center [602, 125] width 66 height 25
type input "23.95"
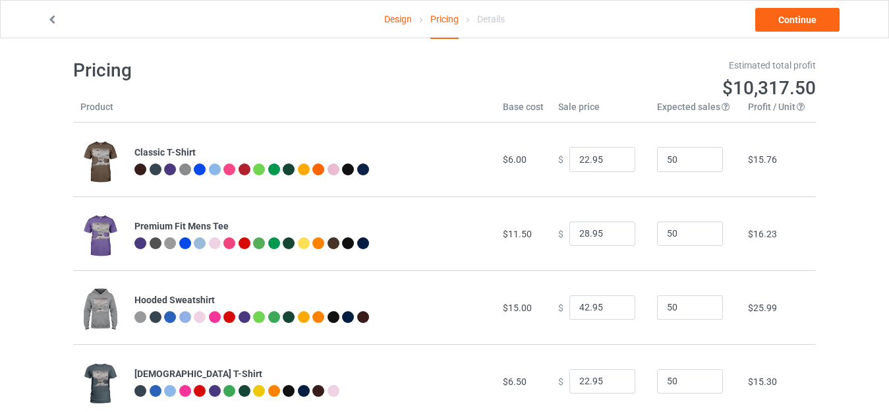
scroll to position [0, 0]
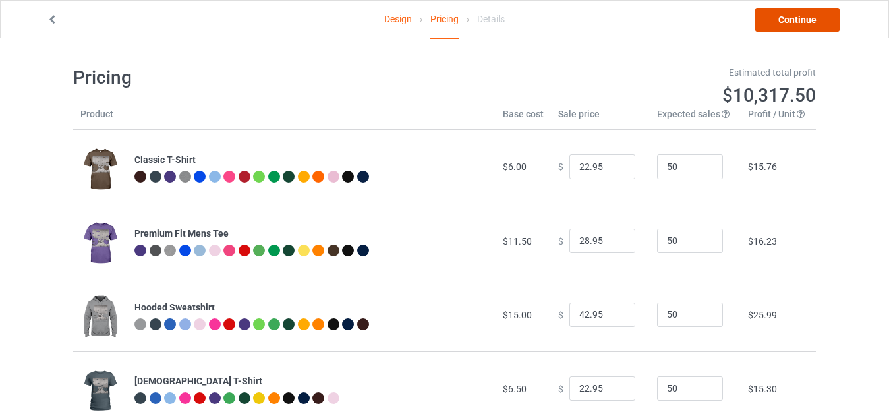
click at [796, 14] on link "Continue" at bounding box center [797, 20] width 84 height 24
click at [796, 38] on body "Design Pricing Details Continue Pricing Estimated total profit $10,317.50 Produ…" at bounding box center [444, 244] width 889 height 412
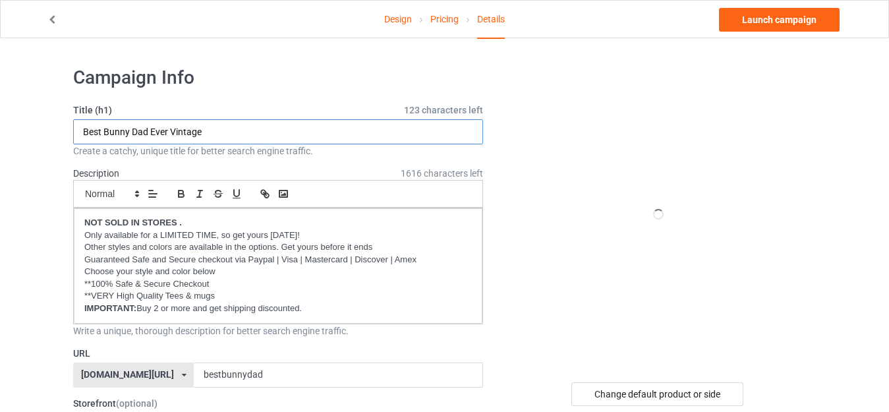
click at [203, 130] on input "Best Bunny Dad Ever Vintage" at bounding box center [278, 131] width 410 height 25
click at [214, 127] on input "Best Bunny Dad Ever Vintage" at bounding box center [278, 131] width 410 height 25
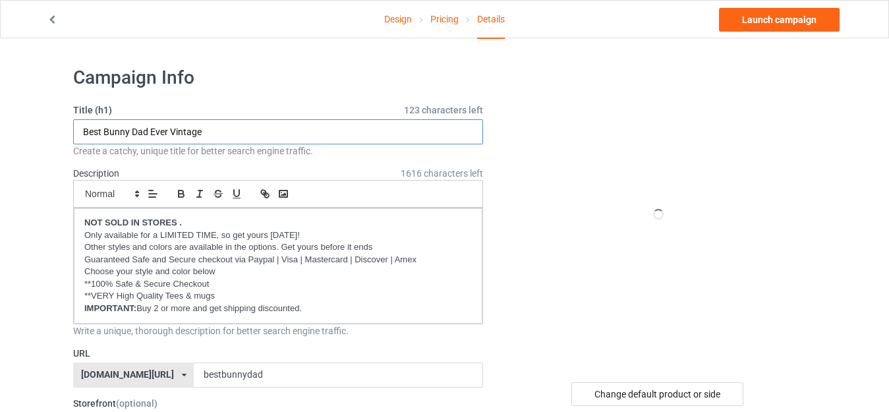
click at [214, 127] on input "Best Bunny Dad Ever Vintage" at bounding box center [278, 131] width 410 height 25
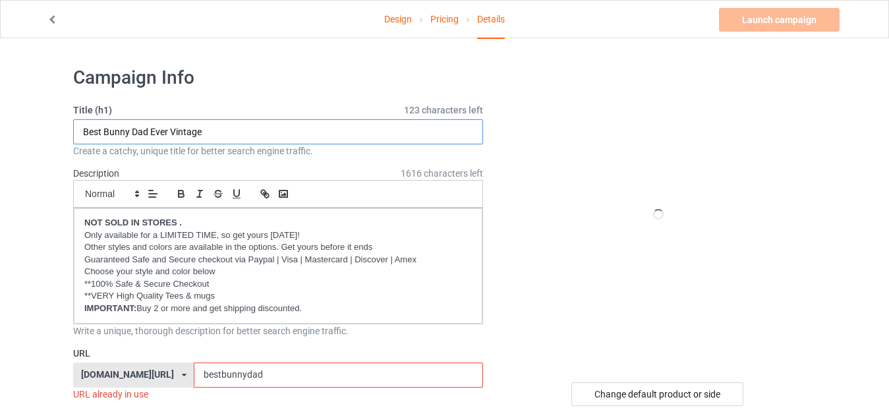
click at [211, 126] on input "Best Bunny Dad Ever Vintage" at bounding box center [278, 131] width 410 height 25
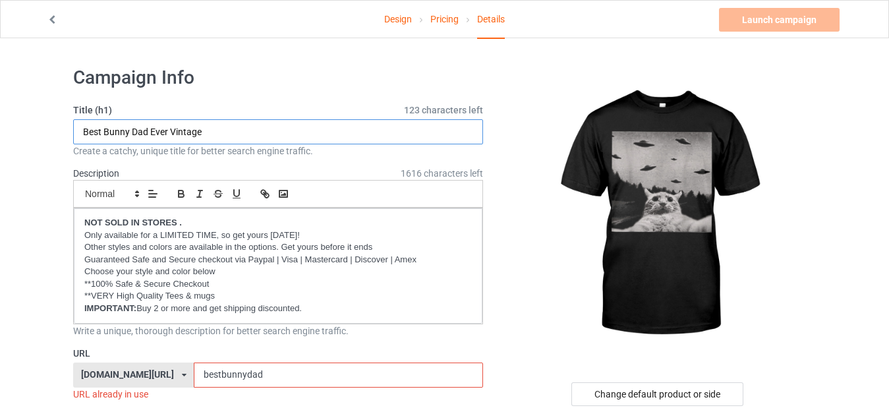
click at [211, 126] on input "Best Bunny Dad Ever Vintage" at bounding box center [278, 131] width 410 height 25
paste input "Alien UFO Funny Cat.png"
drag, startPoint x: 166, startPoint y: 128, endPoint x: 260, endPoint y: 125, distance: 94.3
click at [260, 125] on input "Alien UFO Funny Cat.png" at bounding box center [278, 131] width 410 height 25
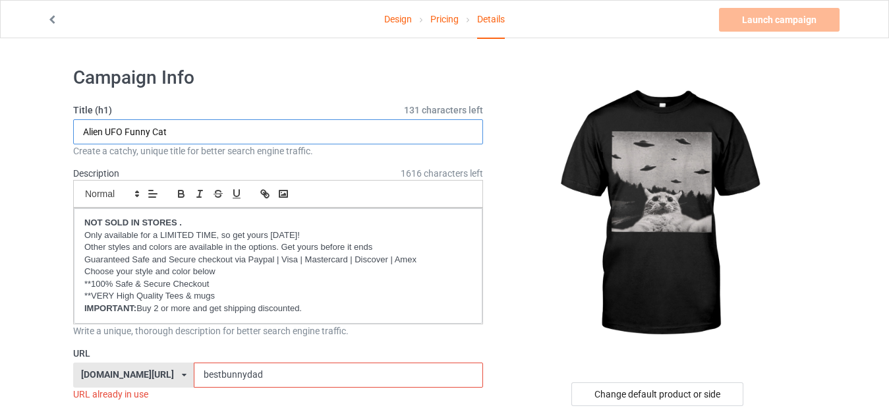
click at [122, 127] on input "Alien UFO Funny Cat" at bounding box center [278, 131] width 410 height 25
drag, startPoint x: 179, startPoint y: 130, endPoint x: 105, endPoint y: 135, distance: 74.6
click at [105, 135] on input "Alien UFO Funny Cat" at bounding box center [278, 131] width 410 height 25
type input "Alien UFO Funny Cat"
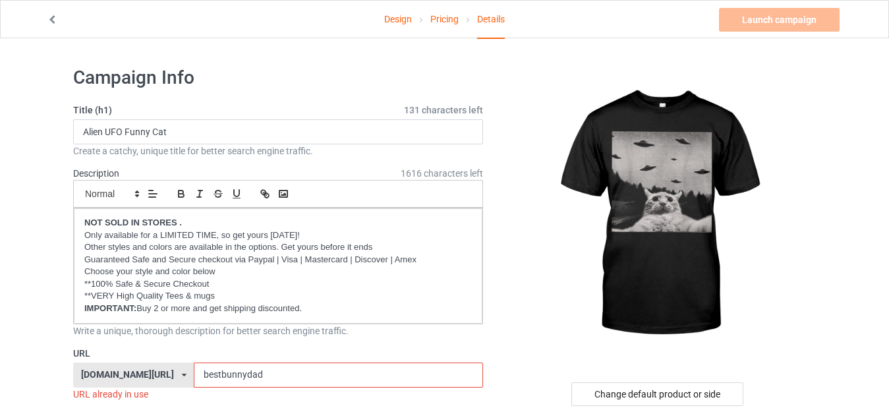
click at [258, 371] on input "bestbunnydad" at bounding box center [338, 374] width 289 height 25
paste input "UFO Funny Cat"
click at [225, 371] on input "UFO Funny Cat" at bounding box center [338, 374] width 289 height 25
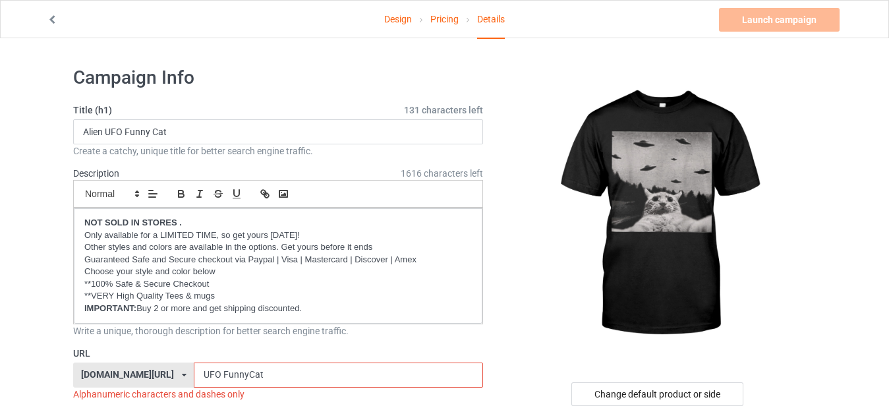
click at [197, 370] on input "UFO FunnyCat" at bounding box center [338, 374] width 289 height 25
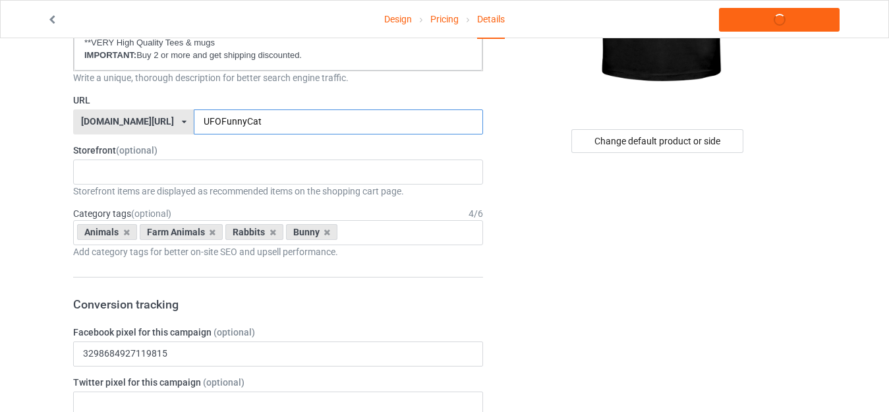
scroll to position [263, 0]
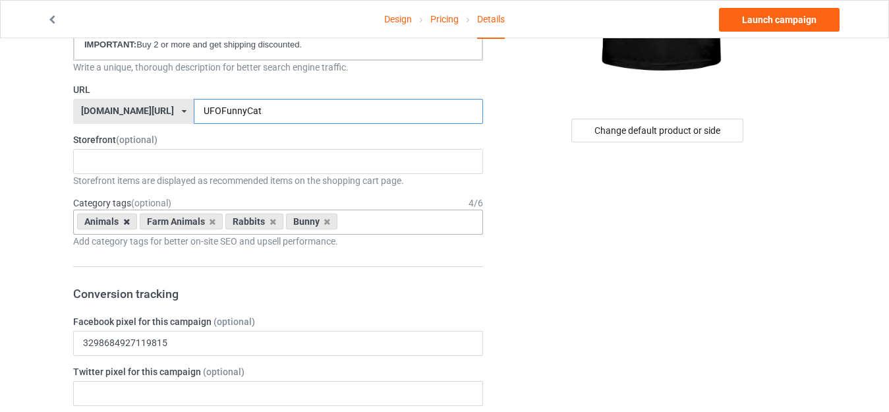
type input "UFOFunnyCat"
click at [124, 220] on icon at bounding box center [126, 221] width 7 height 9
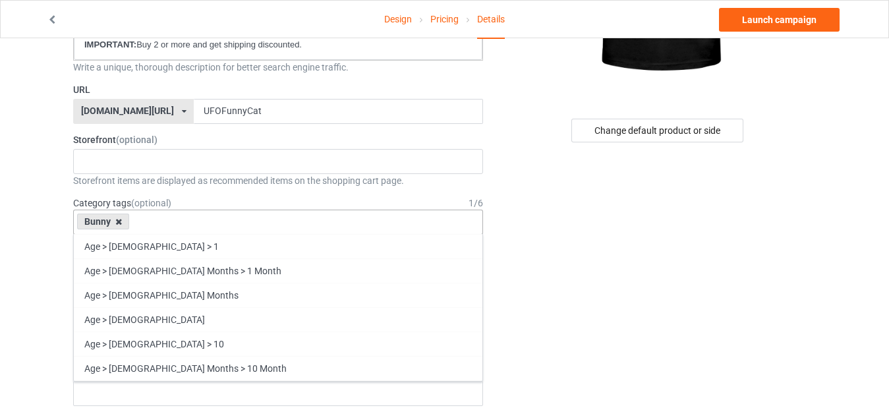
click at [117, 225] on icon at bounding box center [118, 221] width 7 height 9
click at [134, 223] on div "Age > [DEMOGRAPHIC_DATA] > 1 Age > [DEMOGRAPHIC_DATA] Months > 1 Month Age > [D…" at bounding box center [278, 221] width 410 height 25
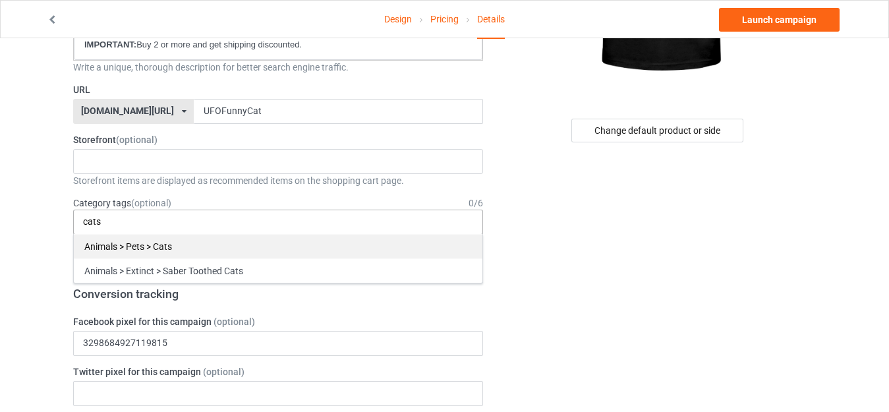
type input "cats"
click at [144, 246] on div "Animals > Pets > Cats" at bounding box center [278, 246] width 408 height 24
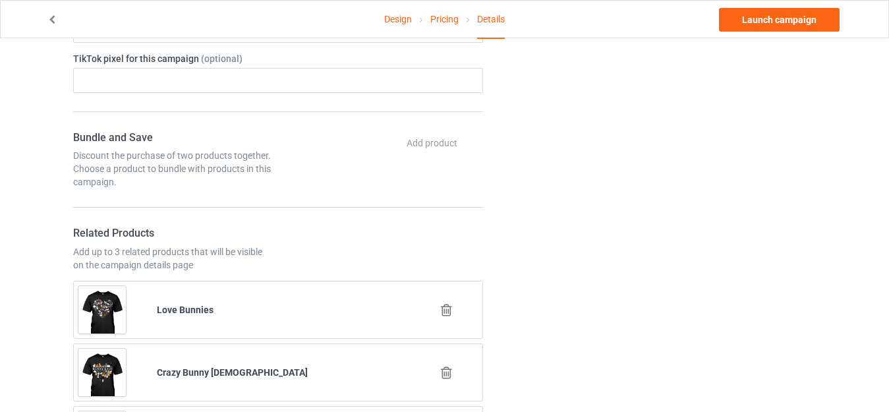
scroll to position [790, 0]
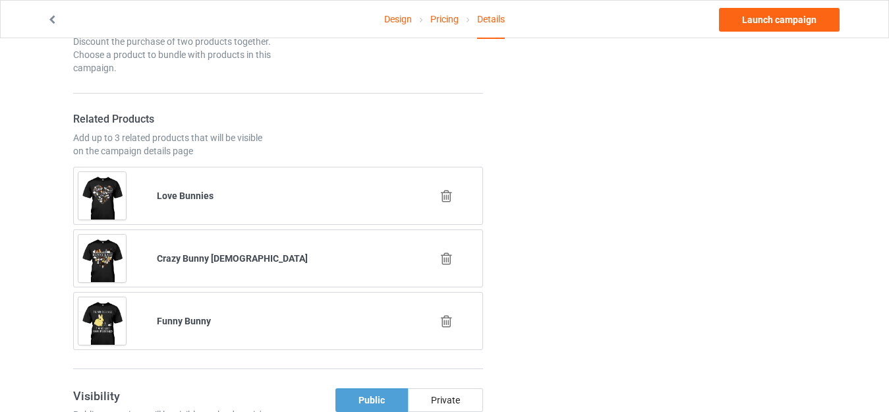
click at [444, 200] on icon at bounding box center [446, 196] width 16 height 14
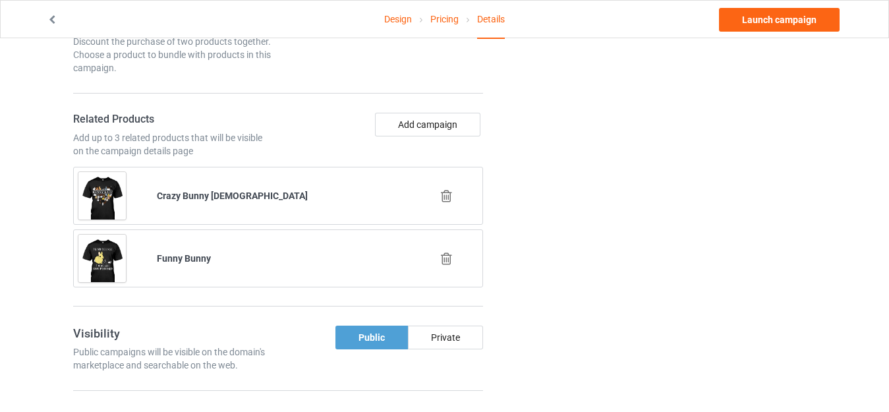
click at [449, 192] on icon at bounding box center [446, 196] width 16 height 14
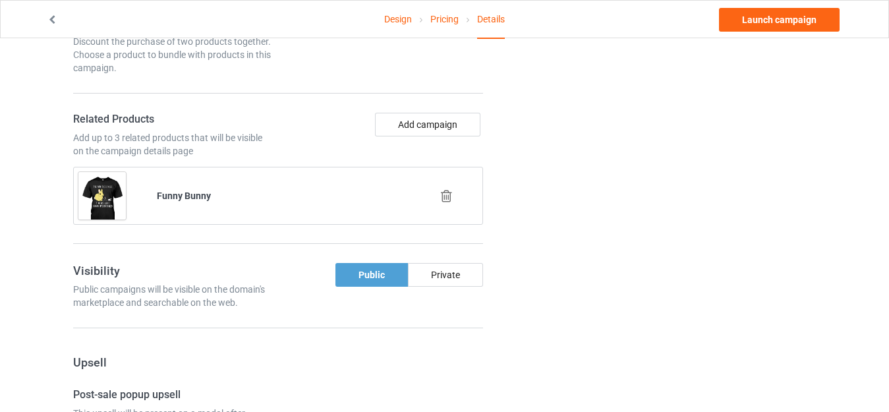
click at [445, 194] on icon at bounding box center [446, 196] width 16 height 14
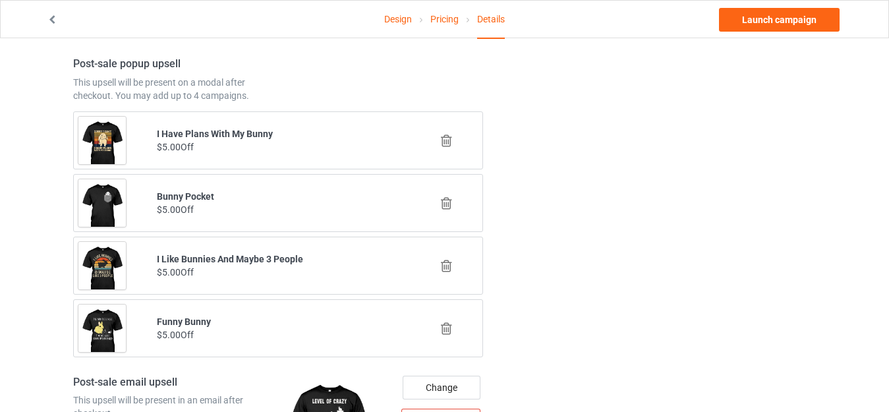
click at [444, 144] on icon at bounding box center [446, 141] width 16 height 14
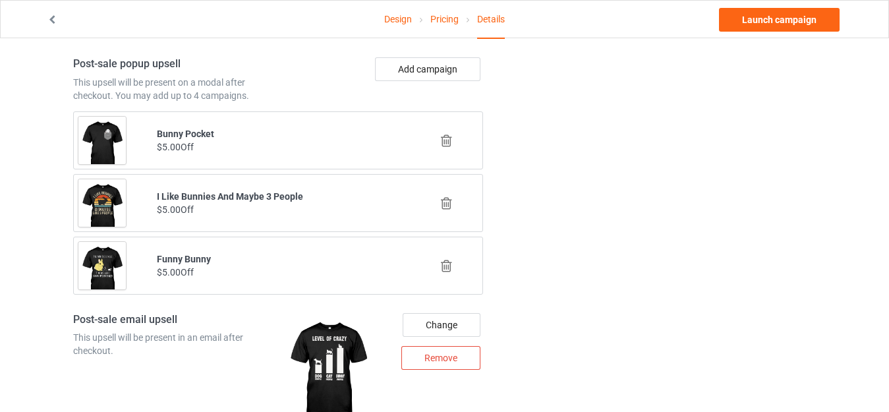
click at [445, 202] on icon at bounding box center [446, 203] width 16 height 14
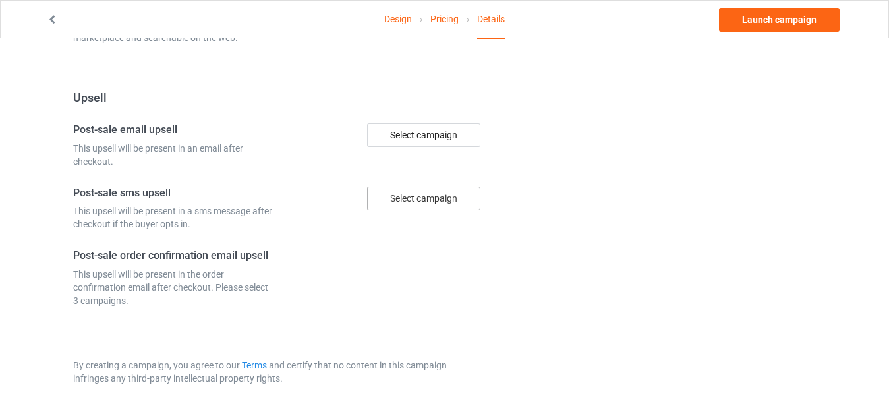
scroll to position [1054, 0]
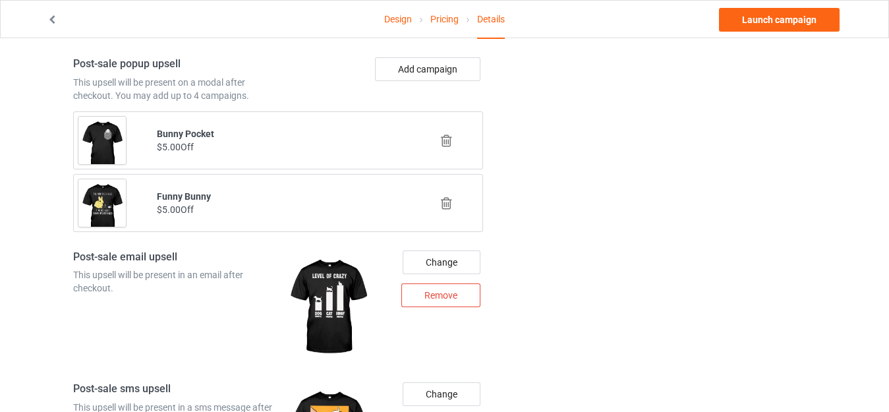
click at [448, 209] on icon at bounding box center [446, 203] width 16 height 14
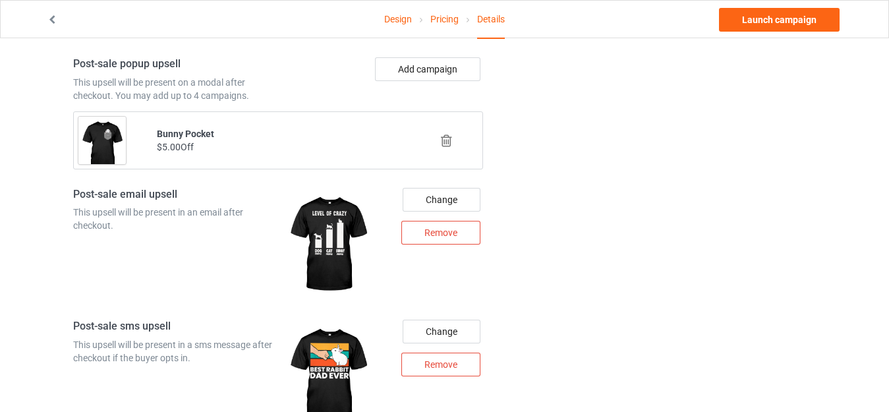
click at [440, 144] on icon at bounding box center [446, 141] width 16 height 14
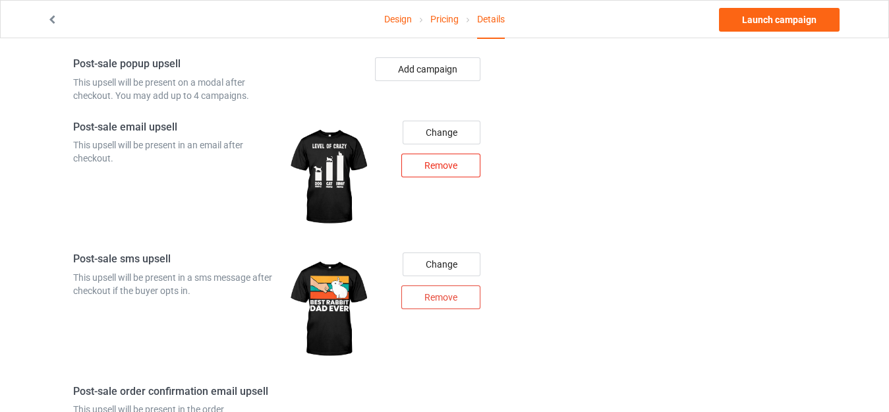
click at [430, 169] on div "Remove" at bounding box center [440, 165] width 79 height 24
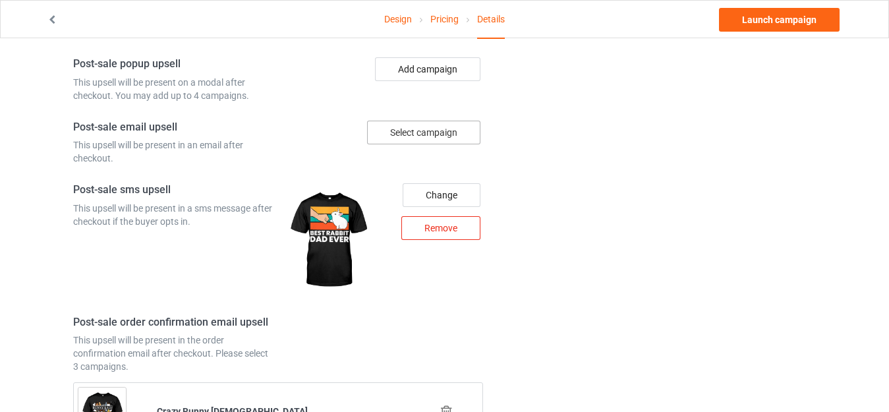
click at [438, 231] on div "Remove" at bounding box center [440, 228] width 79 height 24
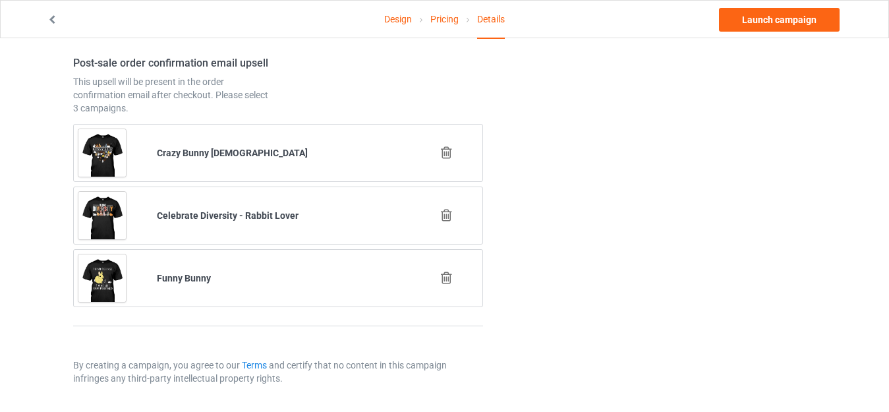
click at [450, 152] on icon at bounding box center [446, 153] width 16 height 14
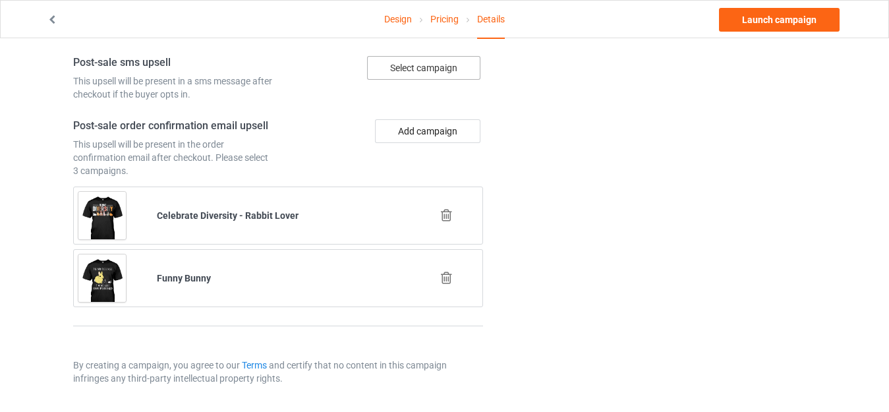
click at [451, 277] on icon at bounding box center [446, 278] width 16 height 14
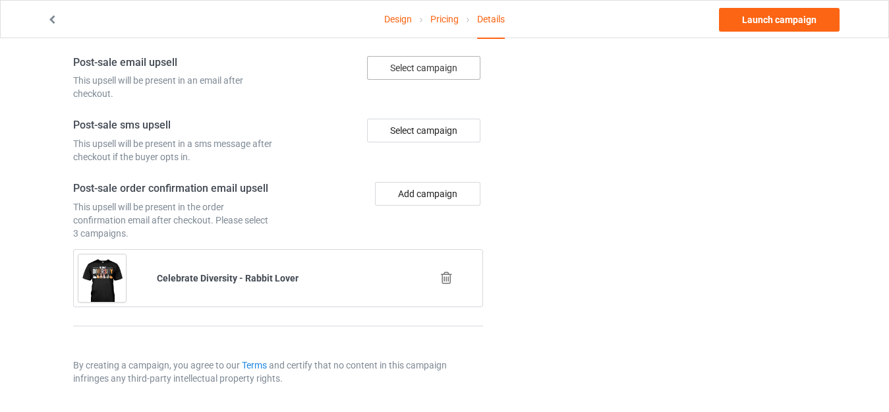
click at [439, 274] on icon at bounding box center [446, 278] width 16 height 14
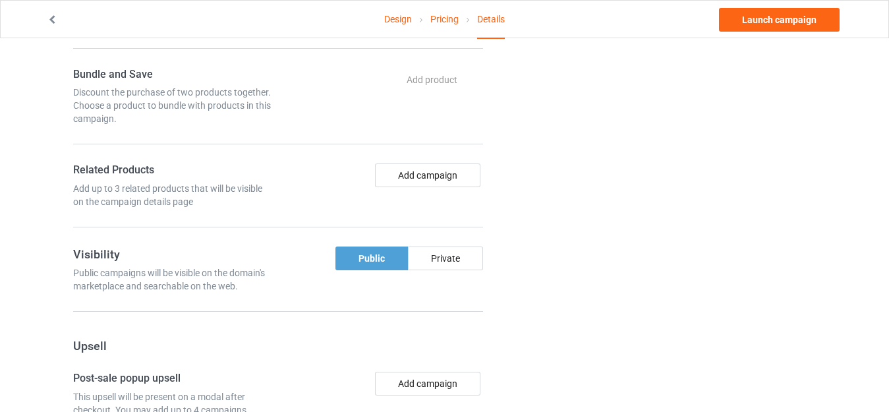
scroll to position [722, 0]
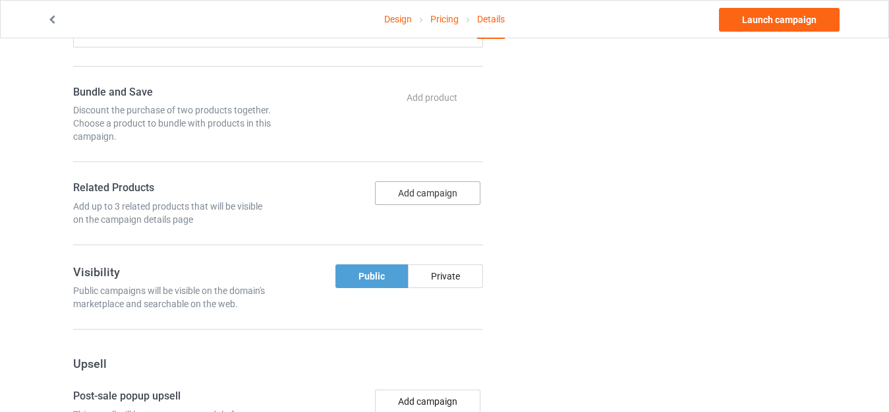
click at [423, 196] on button "Add campaign" at bounding box center [427, 193] width 105 height 24
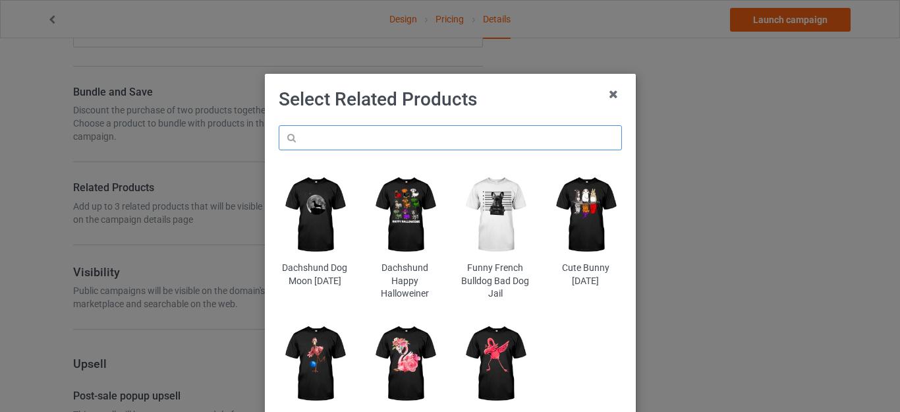
click at [347, 136] on input "text" at bounding box center [450, 137] width 343 height 25
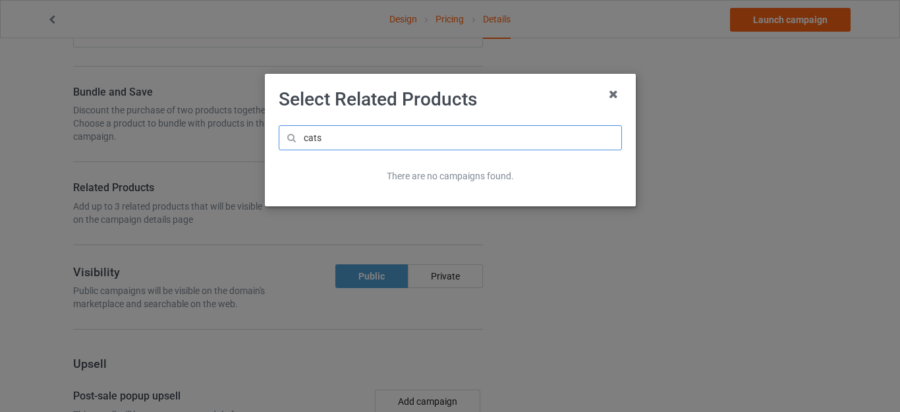
type input "cats"
click at [499, 106] on h1 "Select Related Products" at bounding box center [450, 100] width 343 height 24
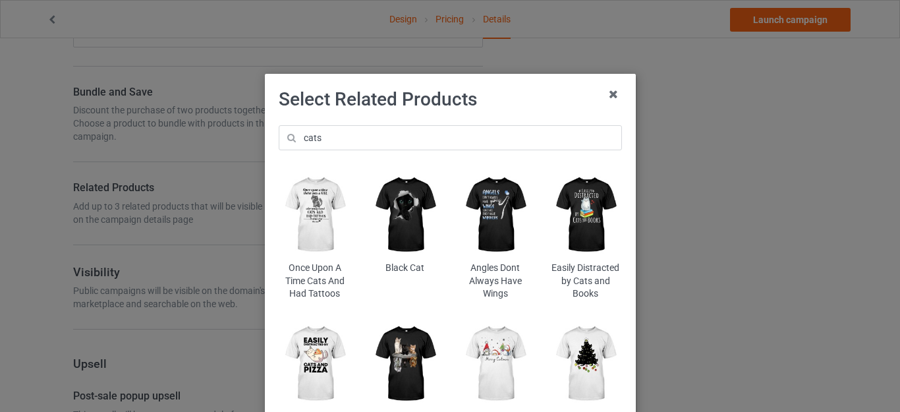
click at [403, 210] on img at bounding box center [405, 215] width 72 height 90
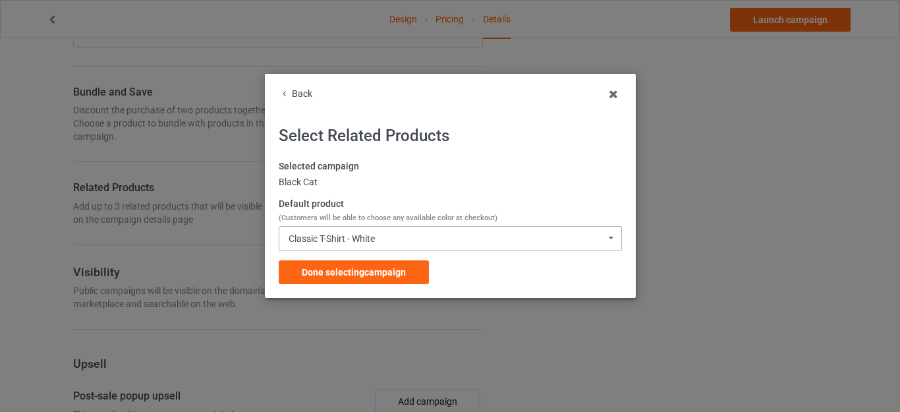
click at [374, 241] on div "Classic T-Shirt - White" at bounding box center [332, 238] width 86 height 9
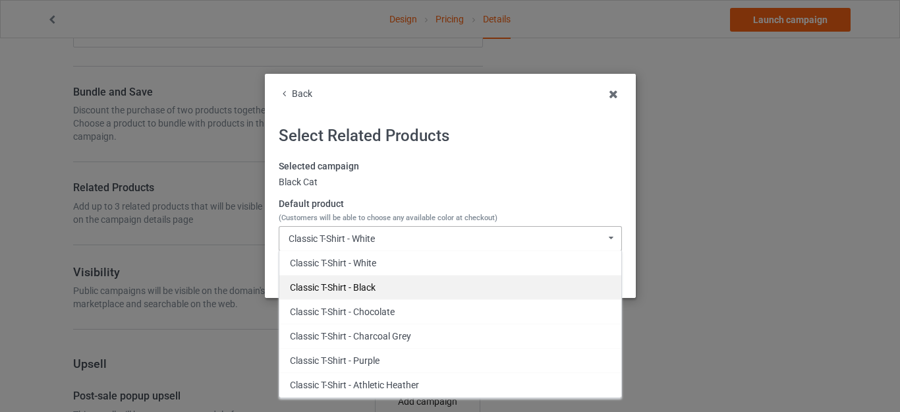
click at [369, 294] on div "Classic T-Shirt - Black" at bounding box center [450, 287] width 342 height 24
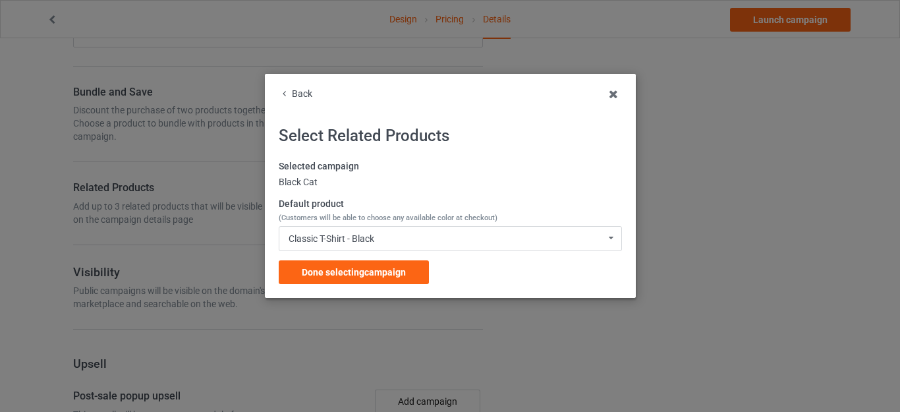
click at [378, 271] on span "Done selecting campaign" at bounding box center [354, 272] width 104 height 11
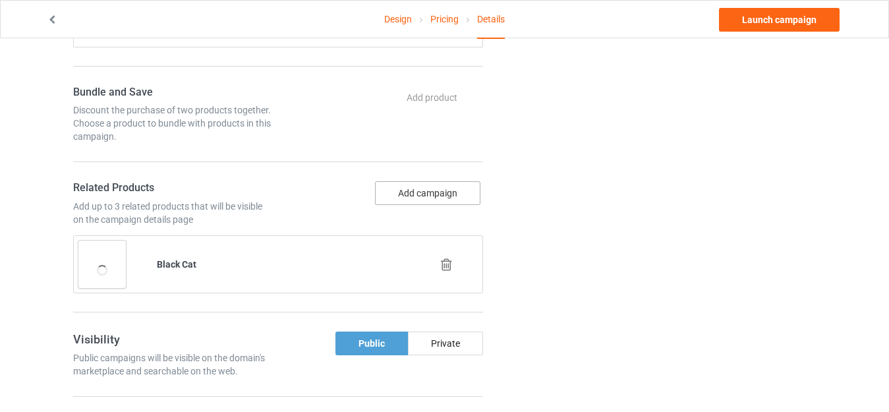
click at [421, 196] on button "Add campaign" at bounding box center [427, 193] width 105 height 24
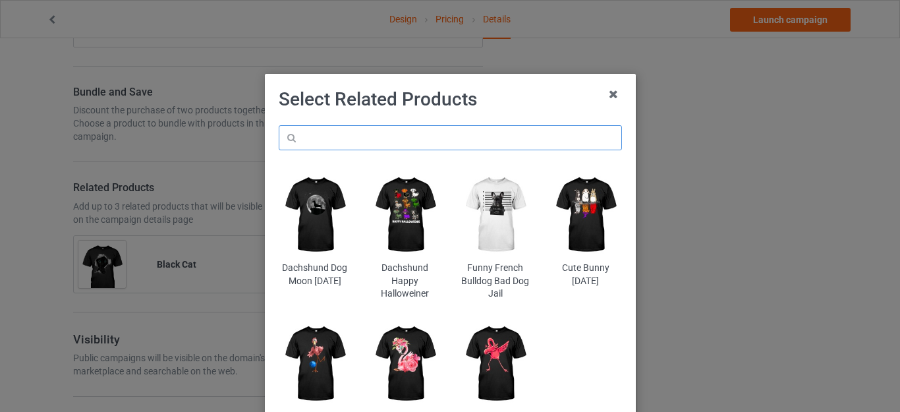
click at [367, 144] on input "text" at bounding box center [450, 137] width 343 height 25
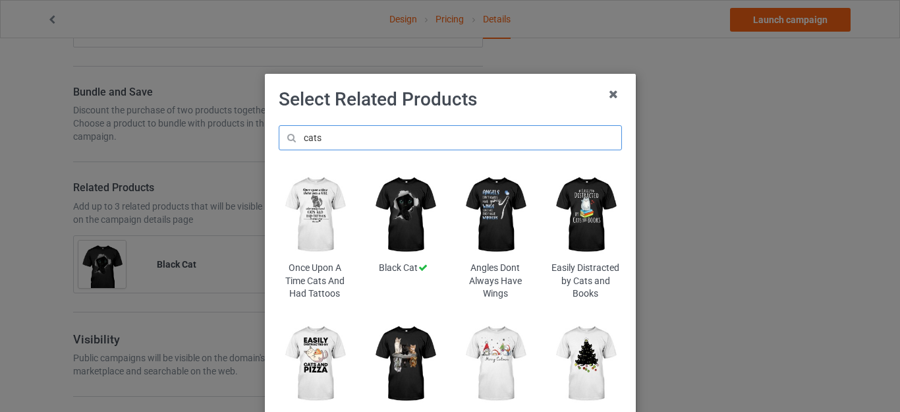
type input "cats"
click at [501, 209] on img at bounding box center [495, 215] width 72 height 90
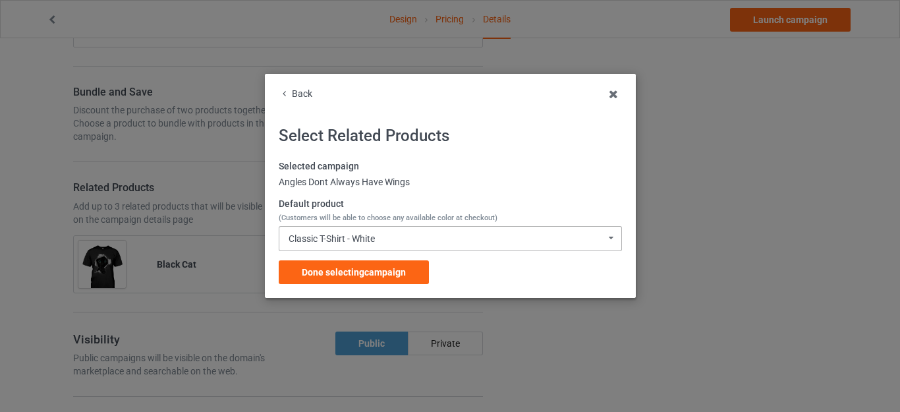
click at [366, 232] on div "Classic T-Shirt - White Classic T-Shirt - White Classic T-Shirt - Black Classic…" at bounding box center [450, 238] width 343 height 25
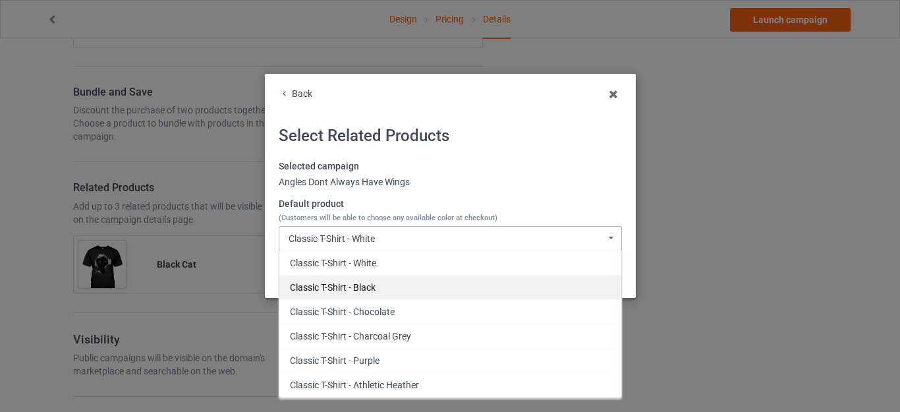
click at [361, 281] on div "Classic T-Shirt - Black" at bounding box center [450, 287] width 342 height 24
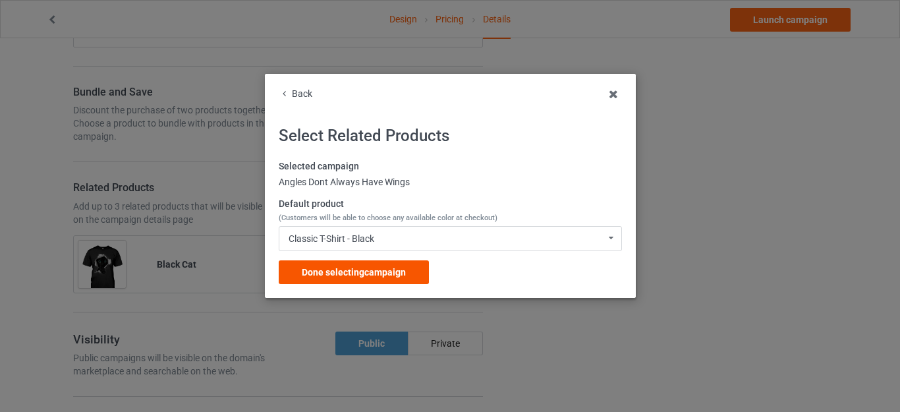
click at [366, 268] on span "Done selecting campaign" at bounding box center [354, 272] width 104 height 11
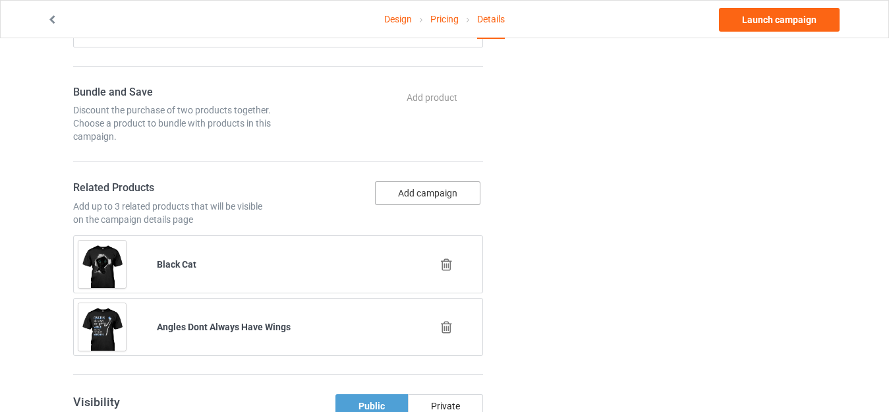
click at [424, 191] on button "Add campaign" at bounding box center [427, 193] width 105 height 24
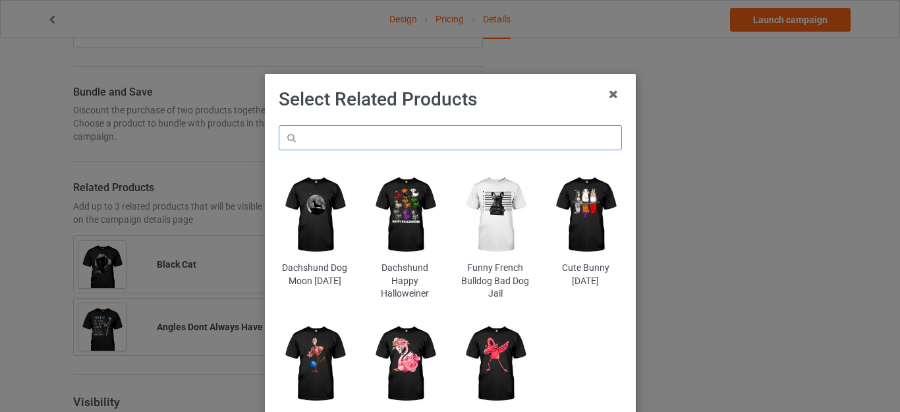
click at [374, 142] on input "text" at bounding box center [450, 137] width 343 height 25
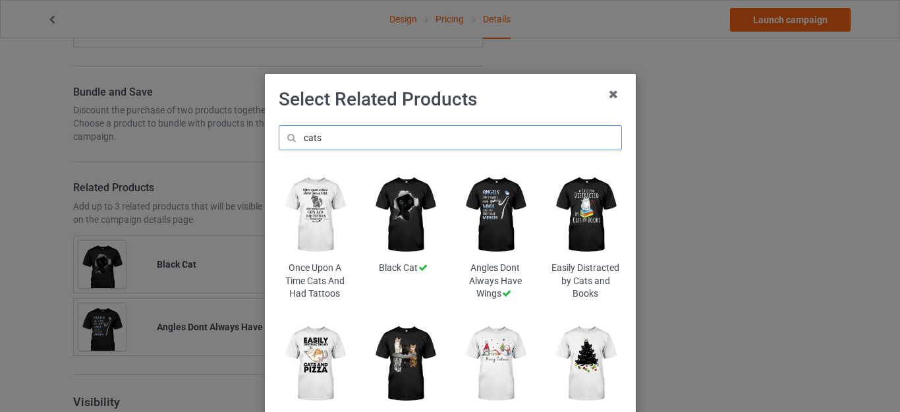
type input "cats"
click at [402, 341] on img at bounding box center [405, 364] width 72 height 90
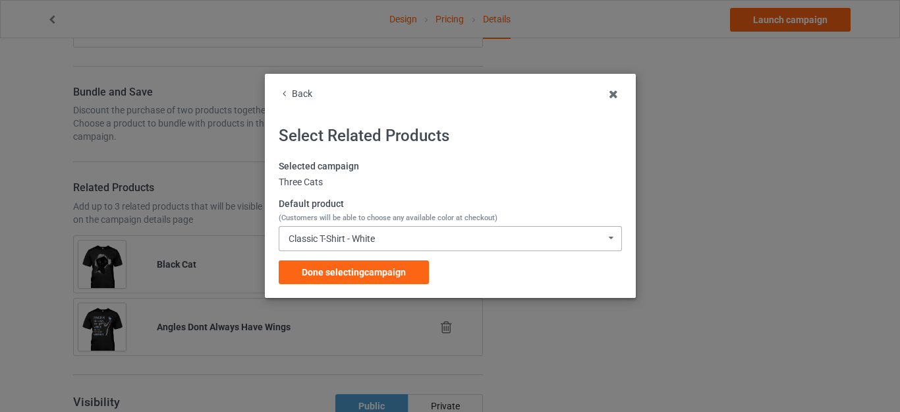
click at [370, 240] on div "Classic T-Shirt - White" at bounding box center [332, 238] width 86 height 9
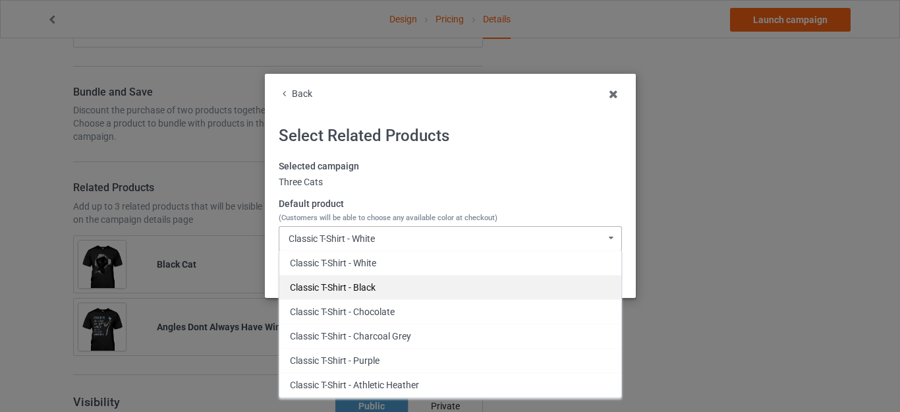
click at [358, 286] on div "Classic T-Shirt - Black" at bounding box center [450, 287] width 342 height 24
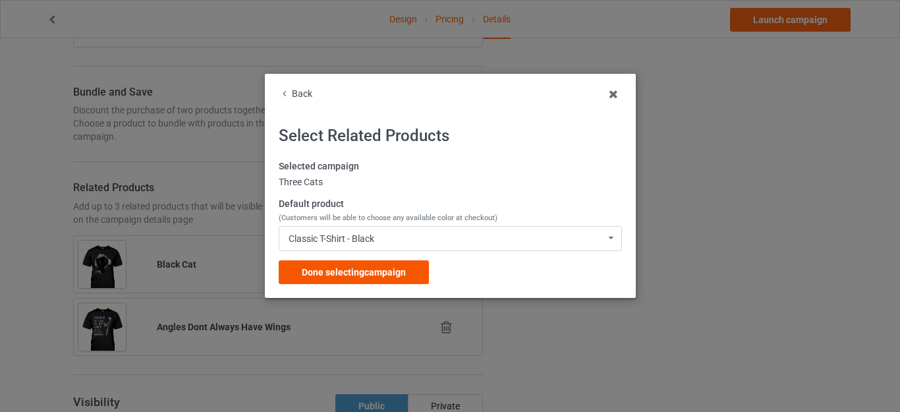
click at [362, 269] on span "Done selecting campaign" at bounding box center [354, 272] width 104 height 11
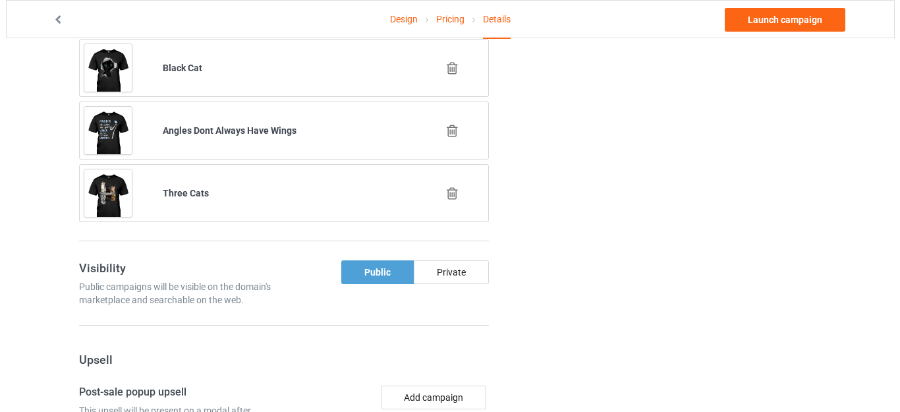
scroll to position [1051, 0]
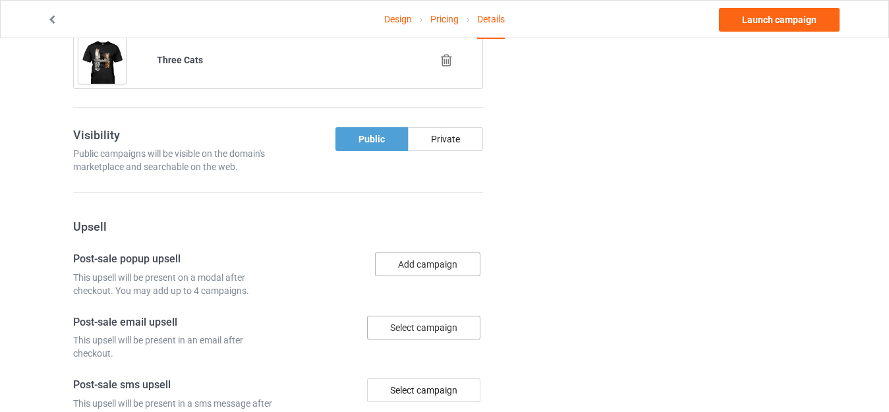
click at [412, 257] on button "Add campaign" at bounding box center [427, 264] width 105 height 24
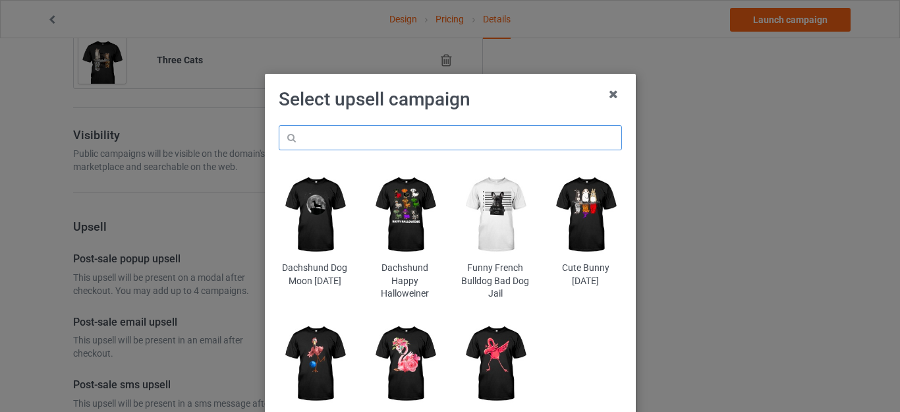
click at [340, 138] on input "text" at bounding box center [450, 137] width 343 height 25
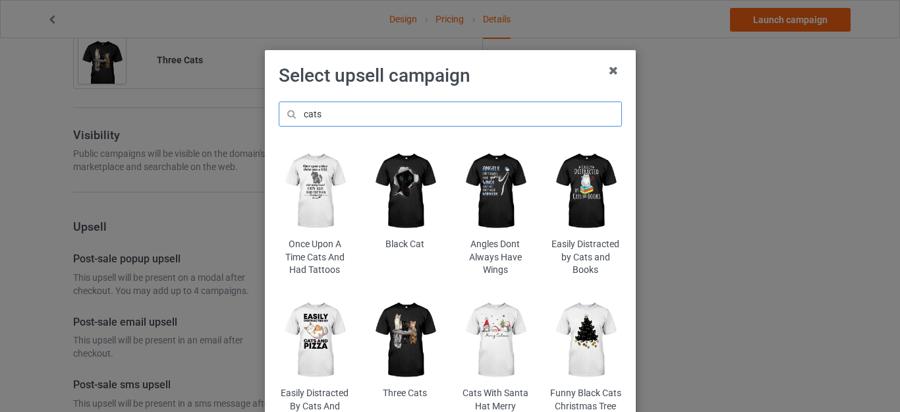
scroll to position [66, 0]
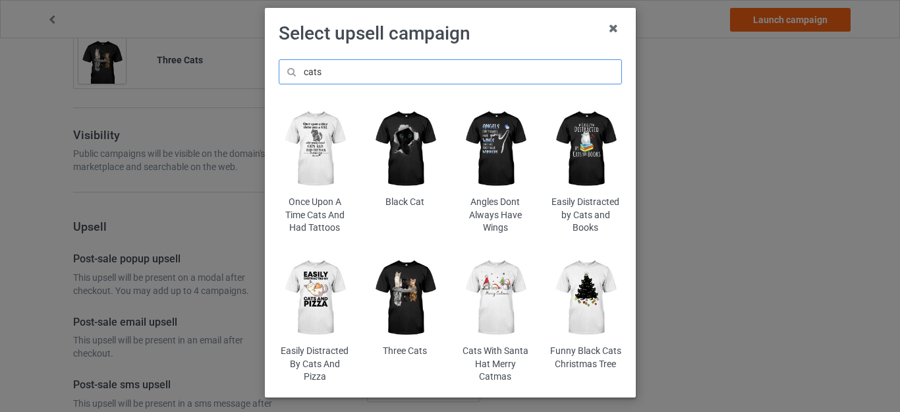
type input "cats"
click at [487, 301] on img at bounding box center [495, 298] width 72 height 90
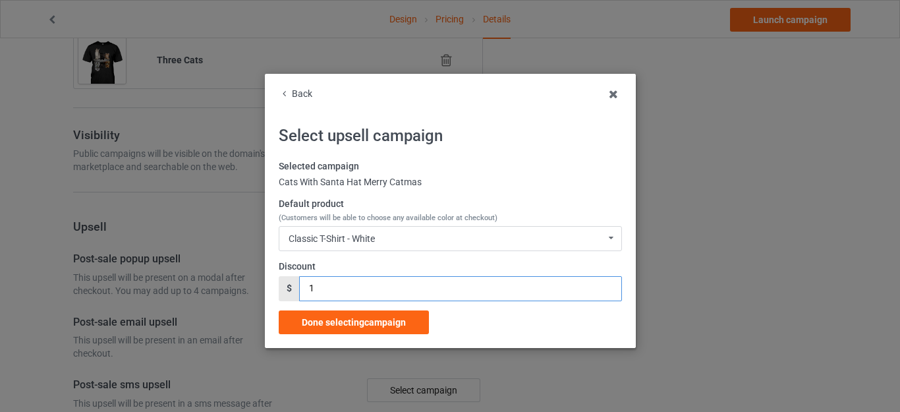
click at [312, 289] on input "1" at bounding box center [460, 288] width 322 height 25
drag, startPoint x: 284, startPoint y: 285, endPoint x: 269, endPoint y: 283, distance: 15.4
click at [269, 283] on div "Back Select upsell campaign Selected campaign Cats With Santa Hat Merry Catmas …" at bounding box center [450, 211] width 371 height 274
drag, startPoint x: 315, startPoint y: 289, endPoint x: 287, endPoint y: 284, distance: 28.2
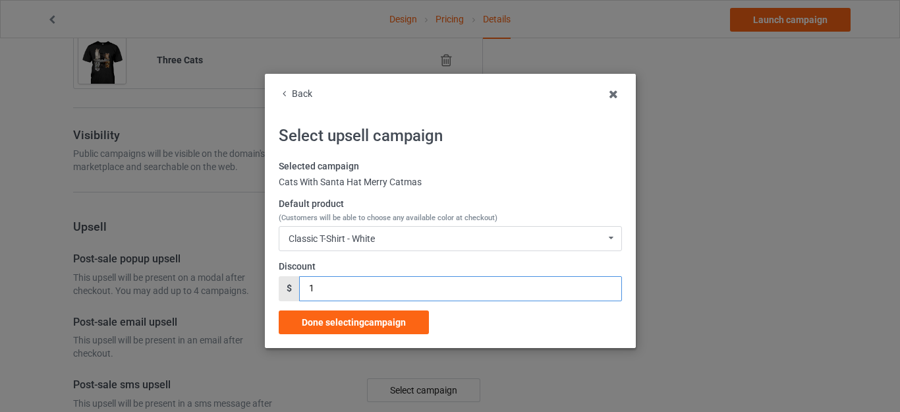
click at [291, 286] on div "$ 1" at bounding box center [450, 288] width 343 height 25
type input "5"
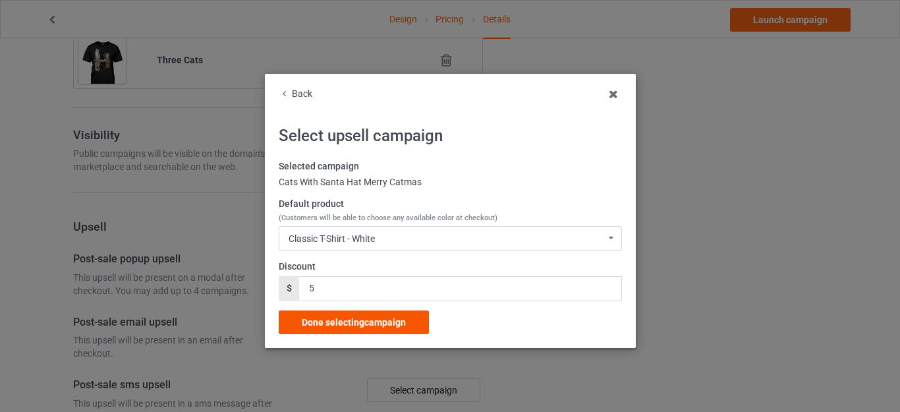
click at [354, 319] on span "Done selecting campaign" at bounding box center [354, 322] width 104 height 11
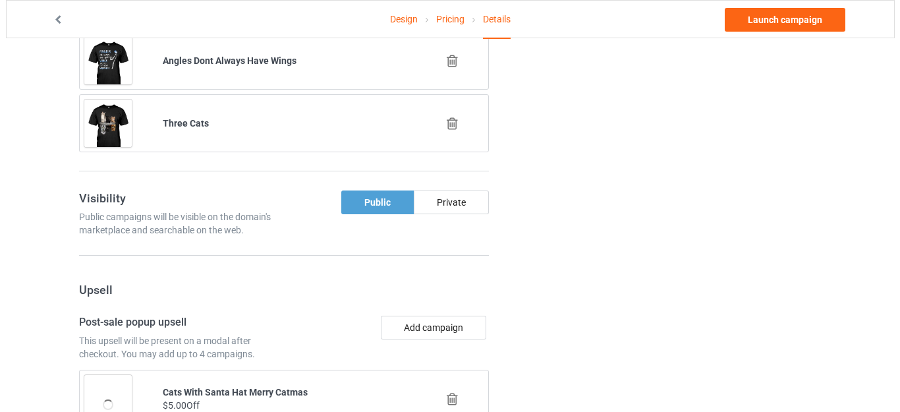
scroll to position [1180, 0]
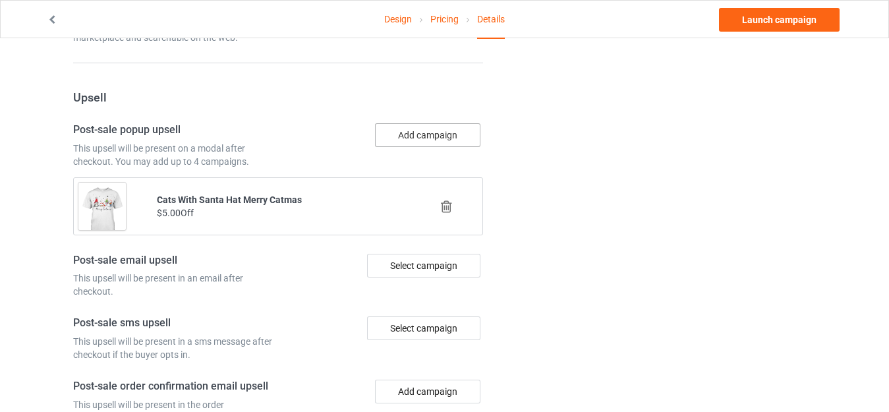
click at [429, 130] on button "Add campaign" at bounding box center [427, 135] width 105 height 24
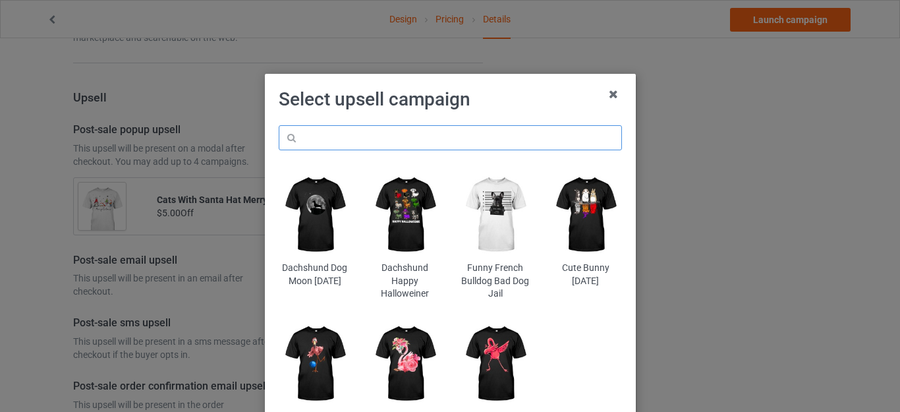
click at [345, 133] on input "text" at bounding box center [450, 137] width 343 height 25
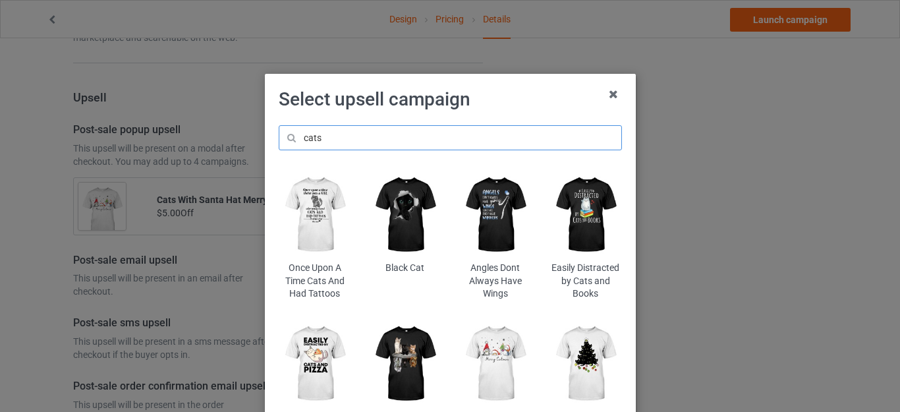
type input "cats"
click at [521, 96] on h1 "Select upsell campaign" at bounding box center [450, 100] width 343 height 24
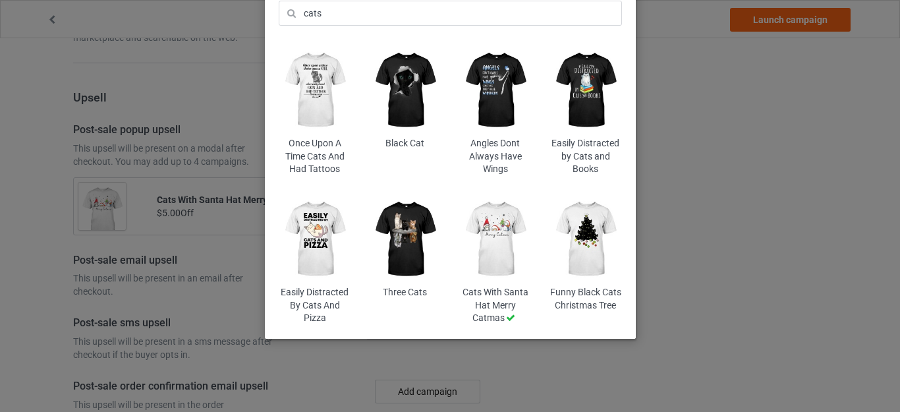
scroll to position [125, 0]
click at [313, 94] on img at bounding box center [315, 90] width 72 height 90
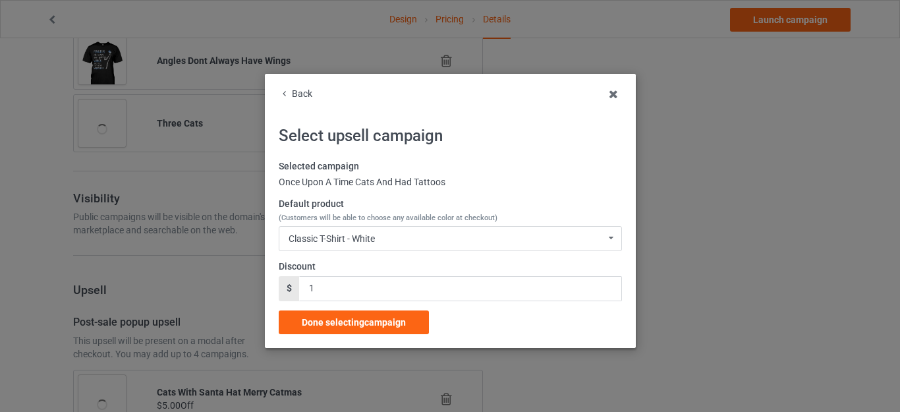
scroll to position [1180, 0]
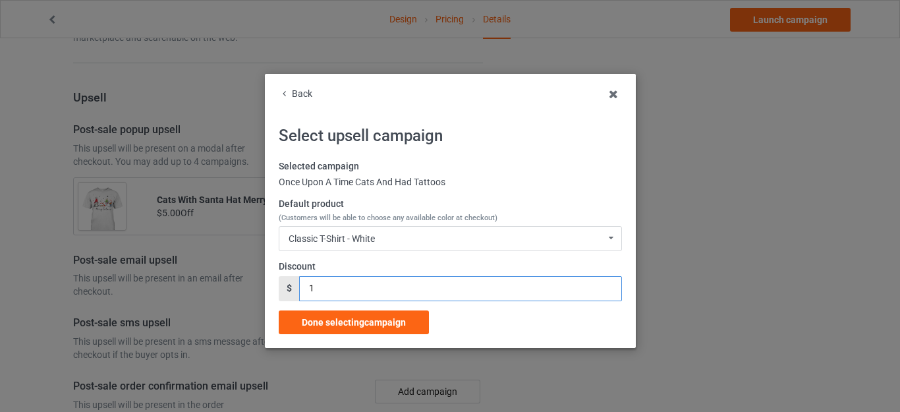
drag, startPoint x: 323, startPoint y: 291, endPoint x: 276, endPoint y: 287, distance: 47.7
click at [279, 287] on div "$ 1" at bounding box center [450, 288] width 343 height 25
type input "5"
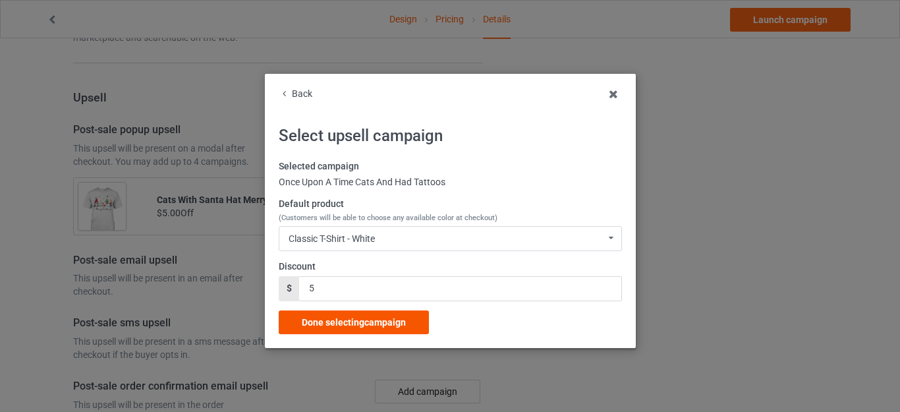
click at [358, 320] on span "Done selecting campaign" at bounding box center [354, 322] width 104 height 11
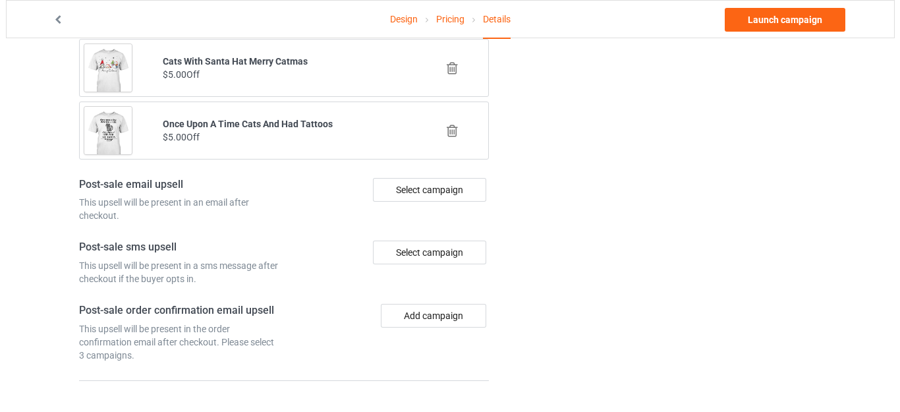
scroll to position [1242, 0]
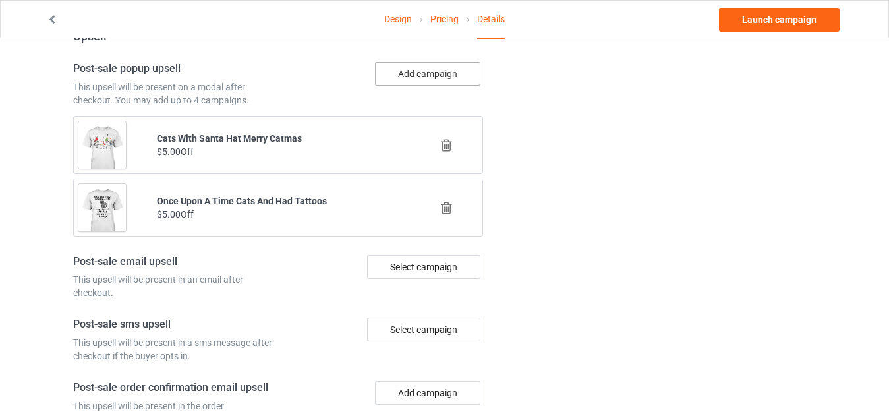
click at [424, 71] on button "Add campaign" at bounding box center [427, 74] width 105 height 24
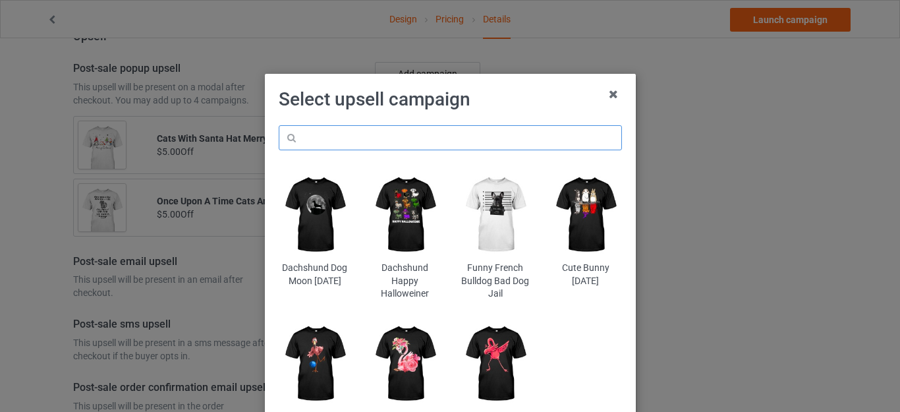
click at [371, 126] on input "text" at bounding box center [450, 137] width 343 height 25
type input "cat [DATE]"
click at [493, 101] on h1 "Select upsell campaign" at bounding box center [450, 100] width 343 height 24
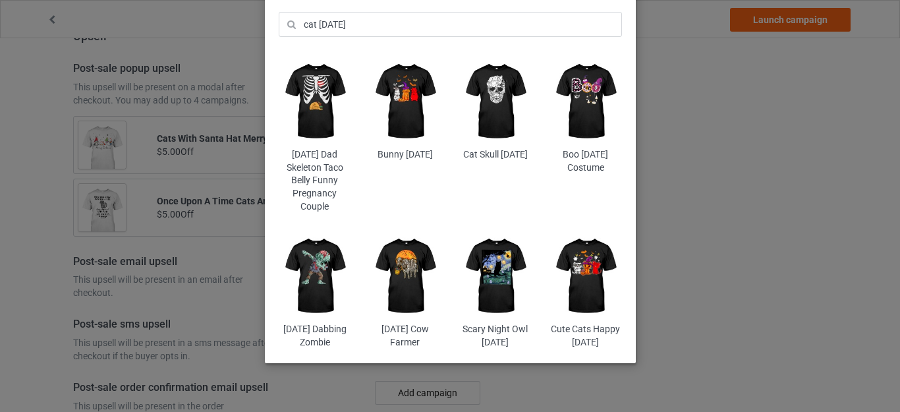
scroll to position [132, 0]
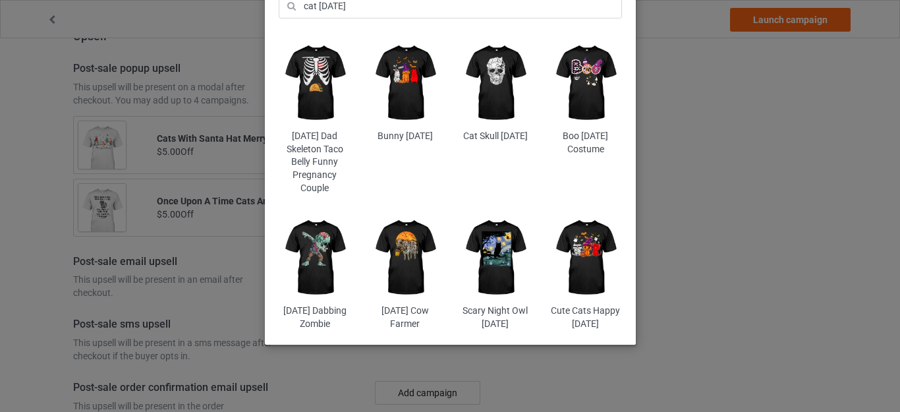
click at [570, 247] on img at bounding box center [585, 258] width 72 height 90
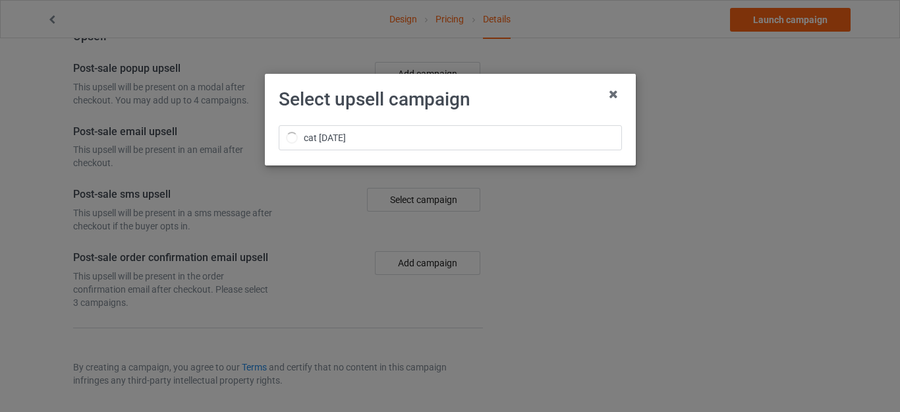
scroll to position [1242, 0]
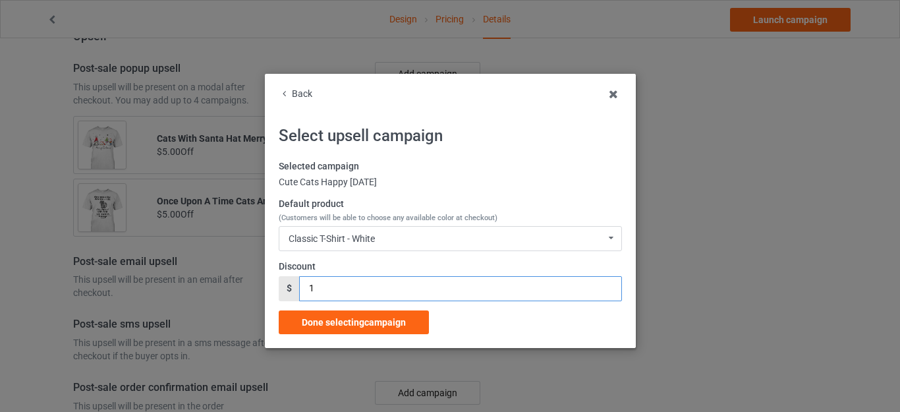
drag, startPoint x: 319, startPoint y: 280, endPoint x: 283, endPoint y: 284, distance: 36.4
click at [285, 285] on div "$ 1" at bounding box center [450, 288] width 343 height 25
type input "5"
click at [402, 240] on div "Classic T-Shirt - White Classic T-Shirt - White Classic T-Shirt - Black Classic…" at bounding box center [450, 238] width 343 height 25
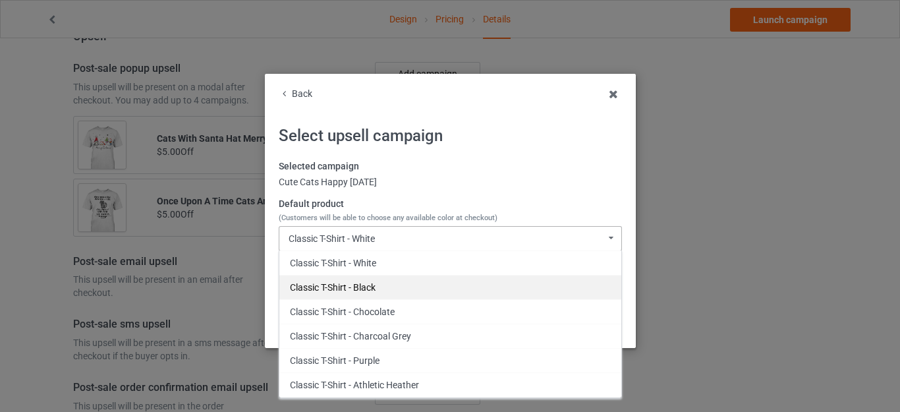
click at [365, 288] on div "Classic T-Shirt - Black" at bounding box center [450, 287] width 342 height 24
click at [365, 288] on input "5" at bounding box center [460, 288] width 322 height 25
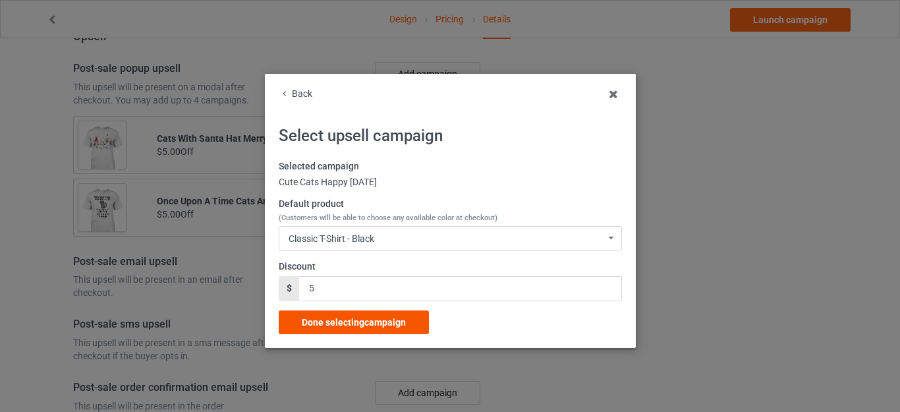
click at [361, 330] on div "Done selecting campaign" at bounding box center [354, 322] width 150 height 24
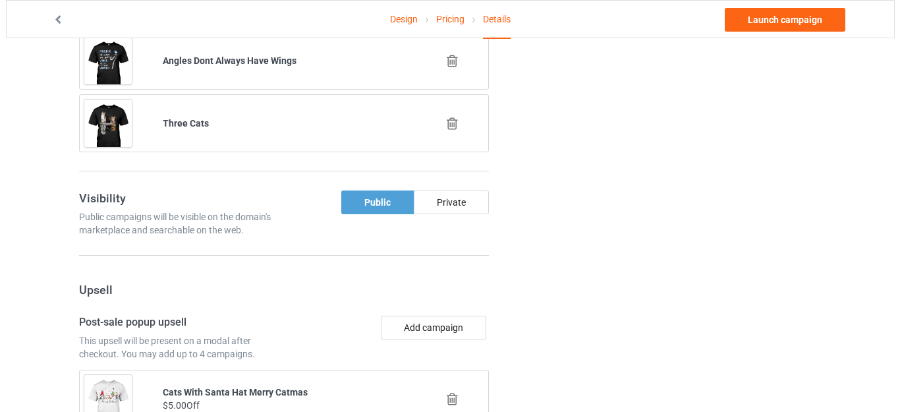
scroll to position [1180, 0]
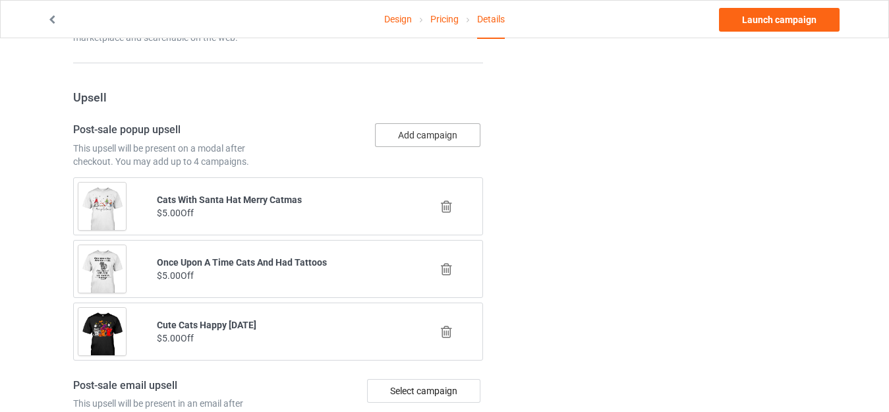
click at [421, 143] on button "Add campaign" at bounding box center [427, 135] width 105 height 24
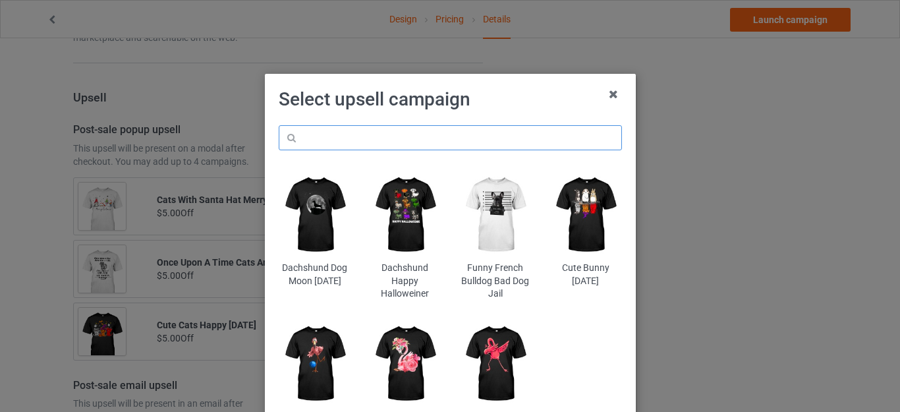
click at [389, 144] on input "text" at bounding box center [450, 137] width 343 height 25
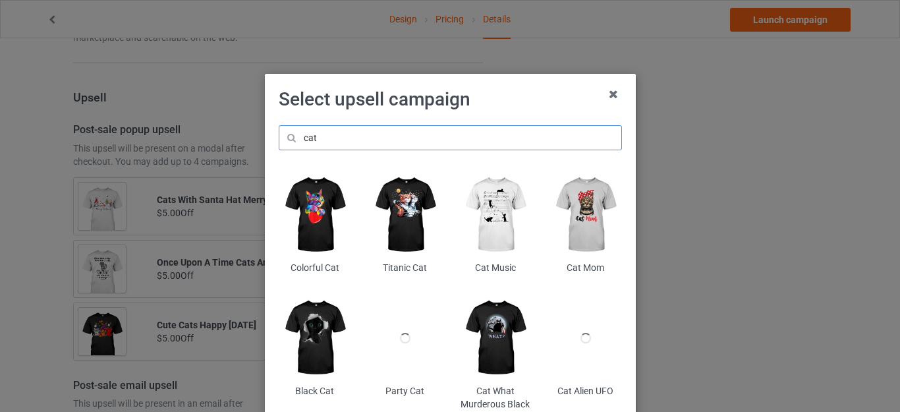
click at [332, 142] on input "cat" at bounding box center [450, 137] width 343 height 25
type input "cat"
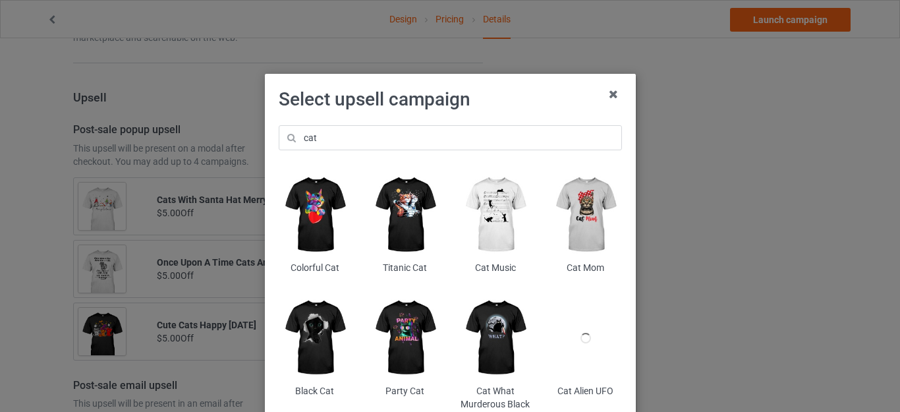
click at [406, 208] on img at bounding box center [405, 215] width 72 height 90
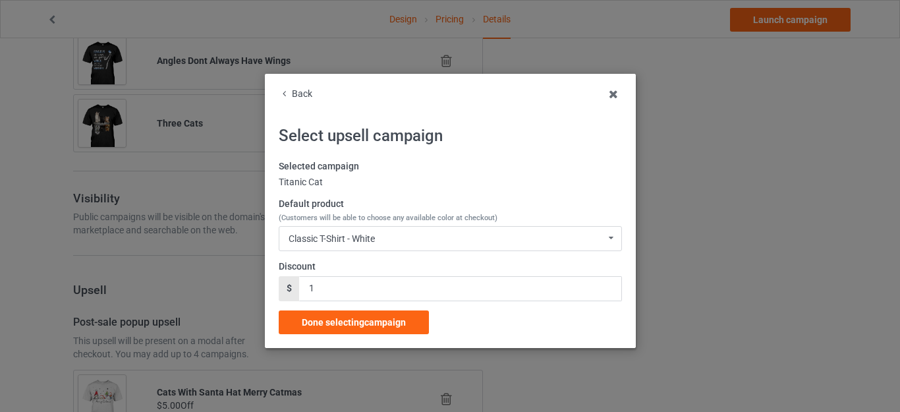
scroll to position [1180, 0]
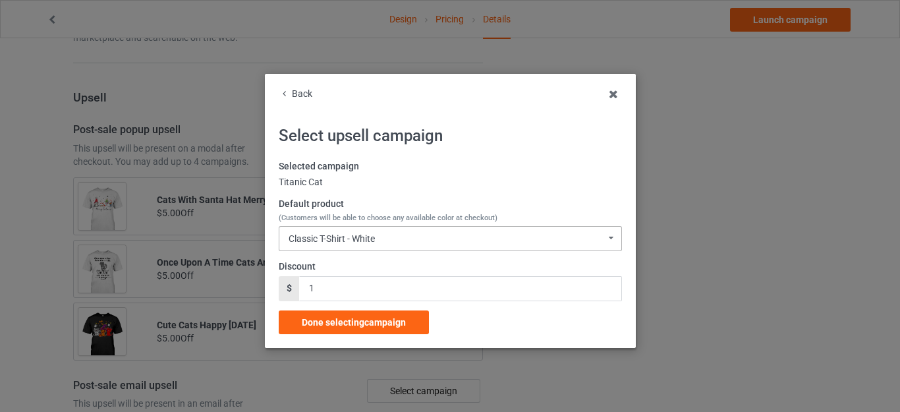
click at [367, 235] on div "Classic T-Shirt - White" at bounding box center [332, 238] width 86 height 9
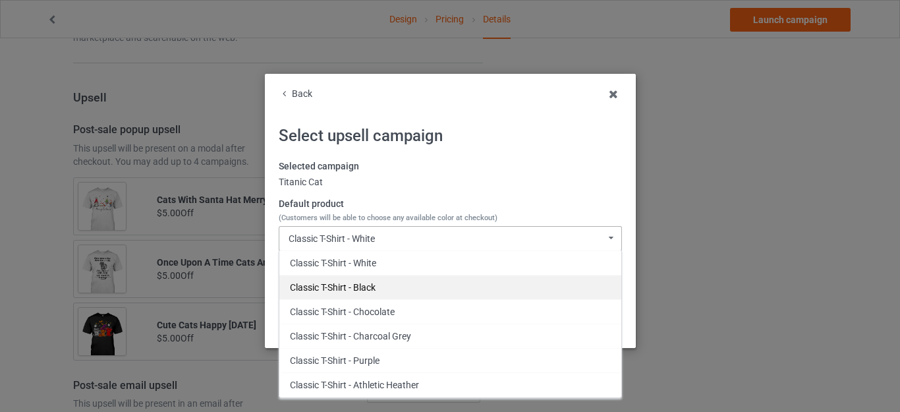
click at [358, 285] on div "Classic T-Shirt - Black" at bounding box center [450, 287] width 342 height 24
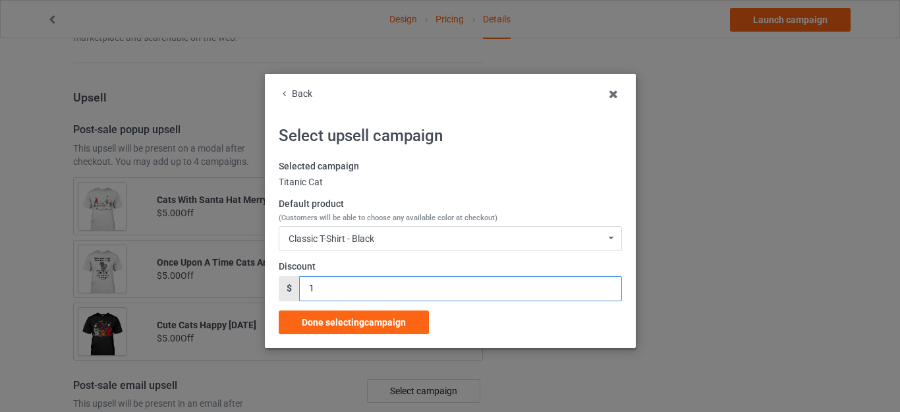
drag, startPoint x: 326, startPoint y: 285, endPoint x: 251, endPoint y: 286, distance: 75.1
click at [251, 286] on div "Back Select upsell campaign Selected campaign Titanic Cat Default product (Cust…" at bounding box center [450, 206] width 900 height 412
type input "5"
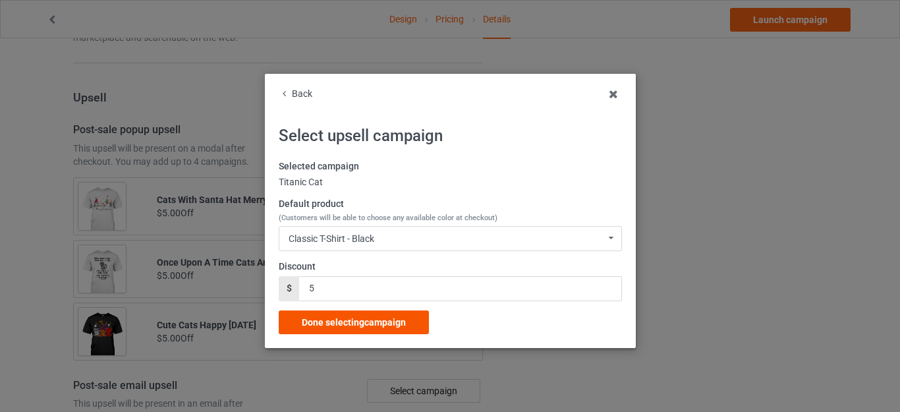
click at [339, 329] on div "Done selecting campaign" at bounding box center [354, 322] width 150 height 24
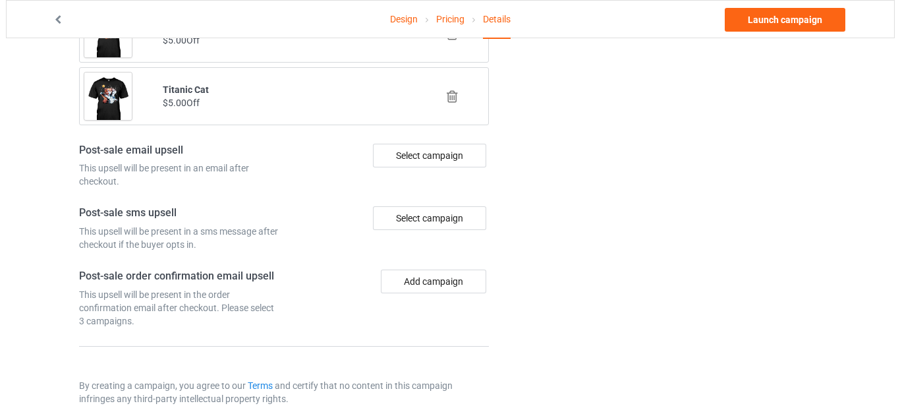
scroll to position [1499, 0]
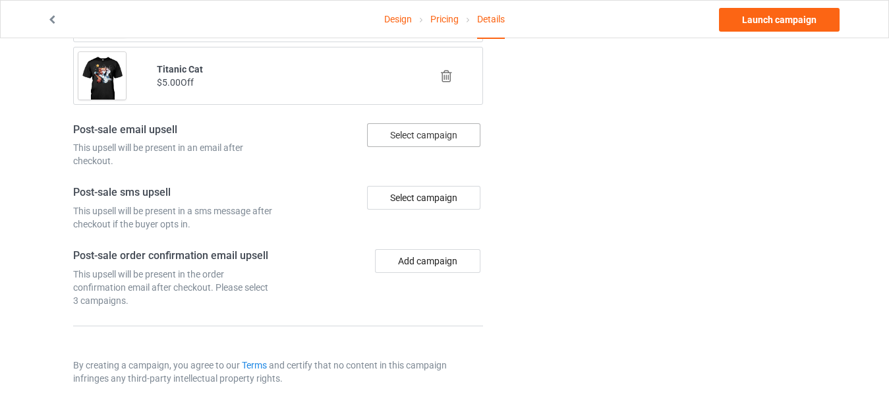
click at [408, 140] on div "Select campaign" at bounding box center [423, 135] width 113 height 24
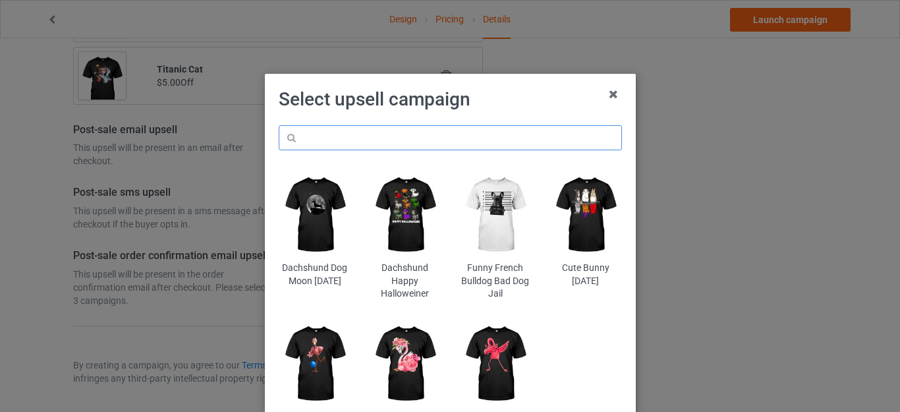
click at [398, 143] on input "text" at bounding box center [450, 137] width 343 height 25
paste input "cat"
type input "cat"
click at [518, 102] on h1 "Select upsell campaign" at bounding box center [450, 100] width 343 height 24
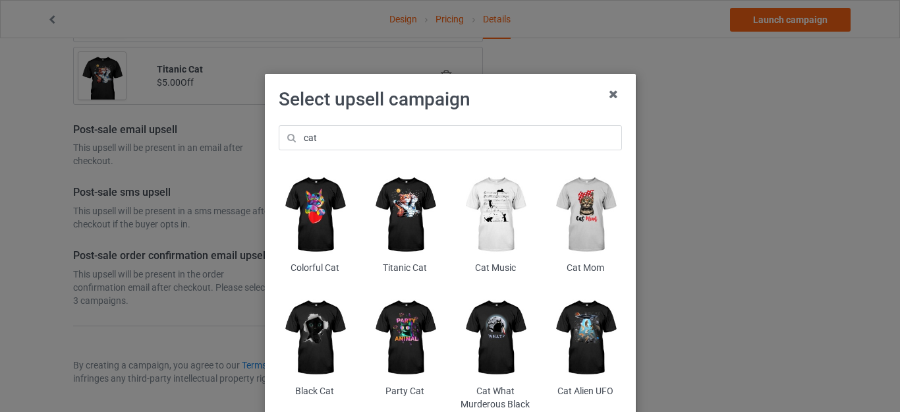
click at [500, 203] on img at bounding box center [495, 215] width 72 height 90
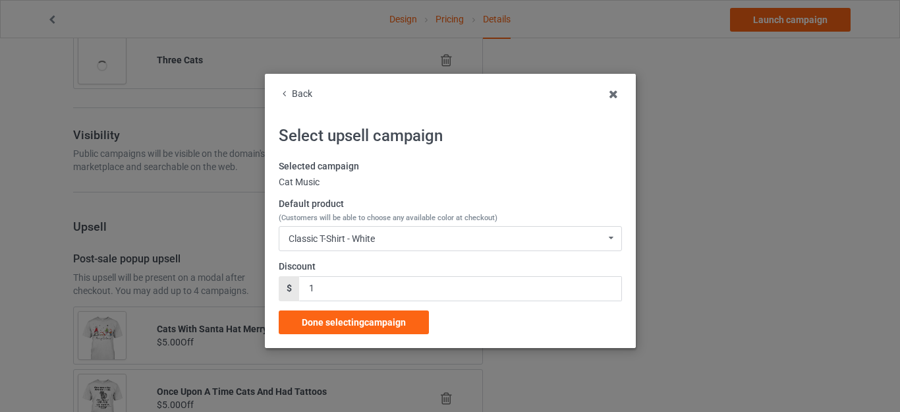
scroll to position [1499, 0]
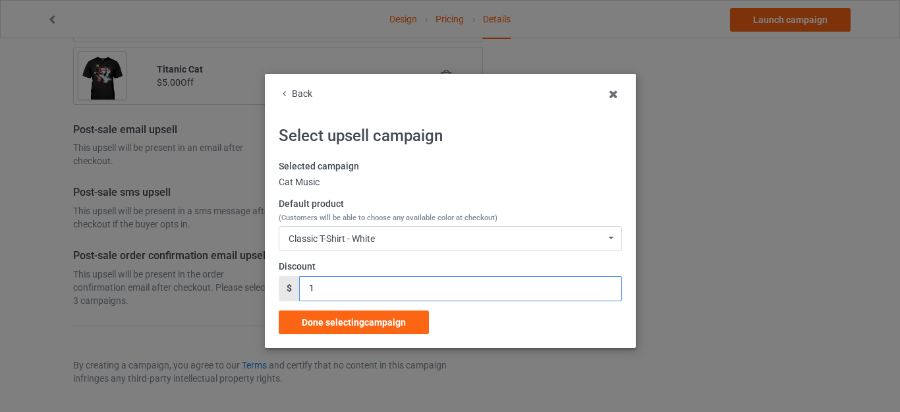
drag, startPoint x: 317, startPoint y: 287, endPoint x: 269, endPoint y: 282, distance: 47.7
click at [288, 287] on div "$ 1" at bounding box center [450, 288] width 343 height 25
click at [279, 284] on div "$" at bounding box center [289, 288] width 20 height 25
drag, startPoint x: 323, startPoint y: 288, endPoint x: 271, endPoint y: 287, distance: 52.0
click at [281, 288] on div "$ 1" at bounding box center [450, 288] width 343 height 25
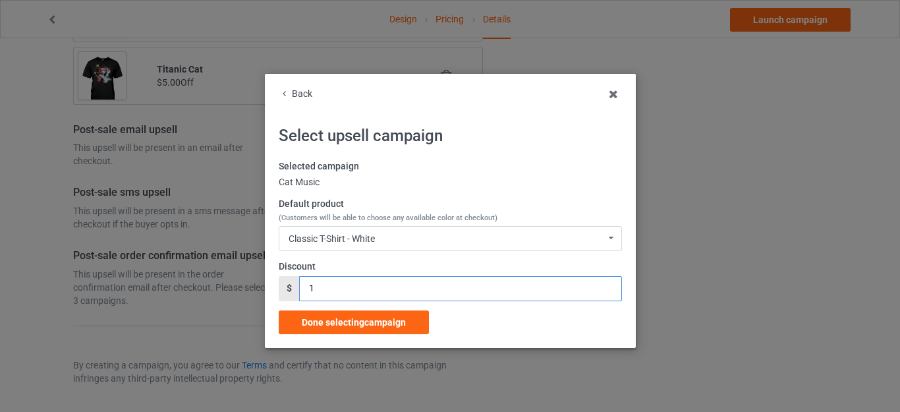
type input "5"
click at [323, 313] on div "Done selecting campaign" at bounding box center [354, 322] width 150 height 24
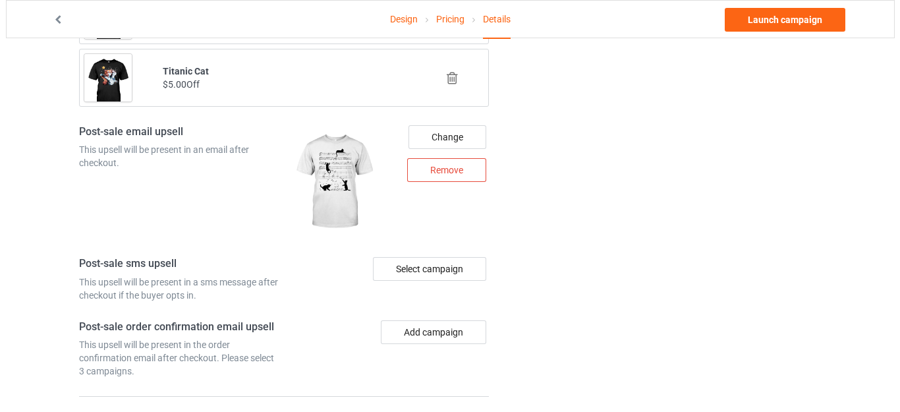
scroll to position [1510, 0]
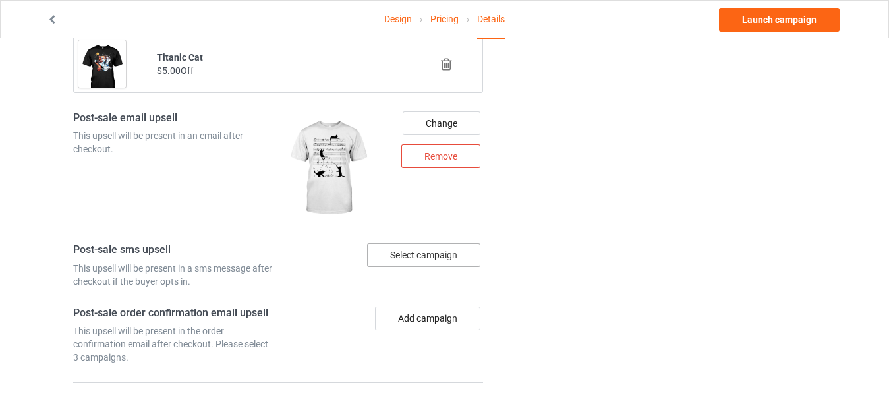
click at [399, 250] on div "Select campaign" at bounding box center [423, 255] width 113 height 24
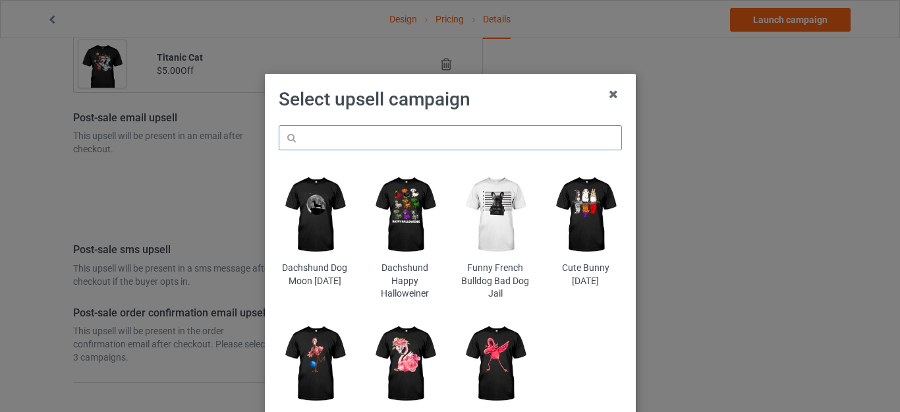
click at [374, 136] on input "text" at bounding box center [450, 137] width 343 height 25
paste input "cat"
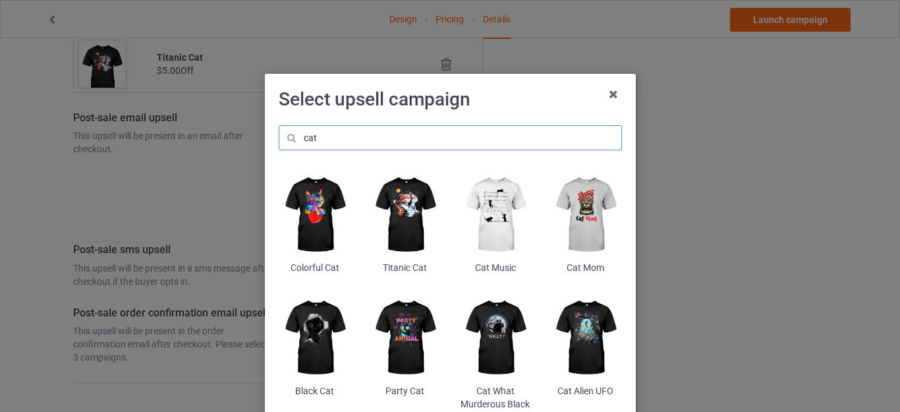
type input "cat"
click at [489, 116] on div "cat Colorful Cat Titanic Cat Cat Music Cat Mom Black Cat Party Cat Cat What Mur…" at bounding box center [450, 274] width 362 height 317
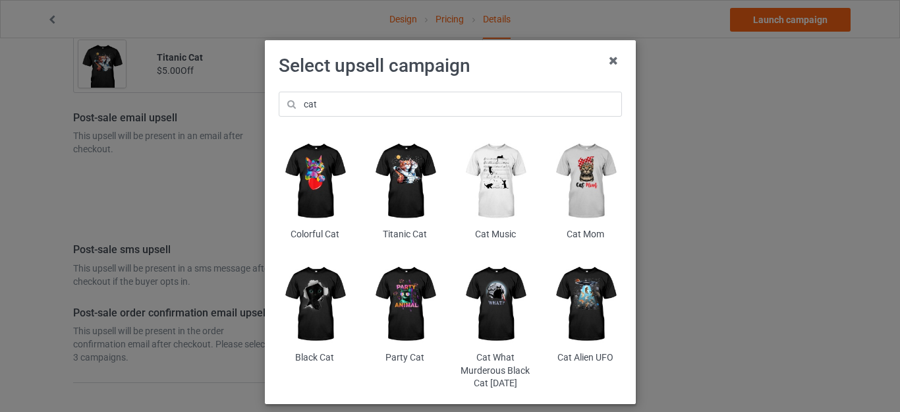
scroll to position [66, 0]
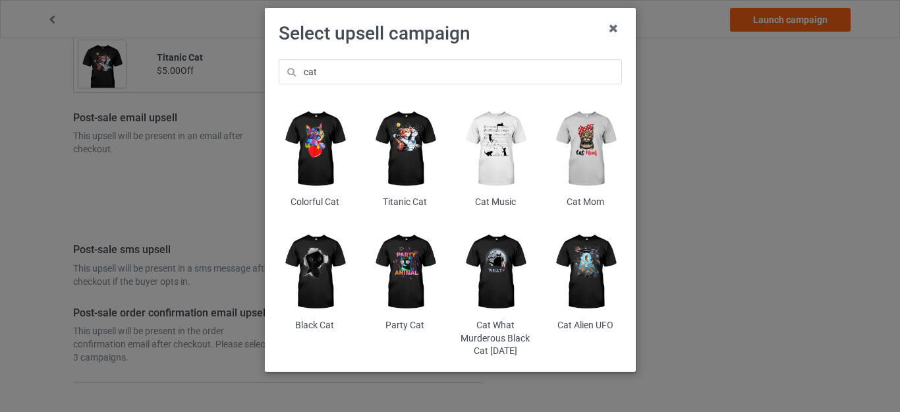
click at [581, 256] on img at bounding box center [585, 272] width 72 height 90
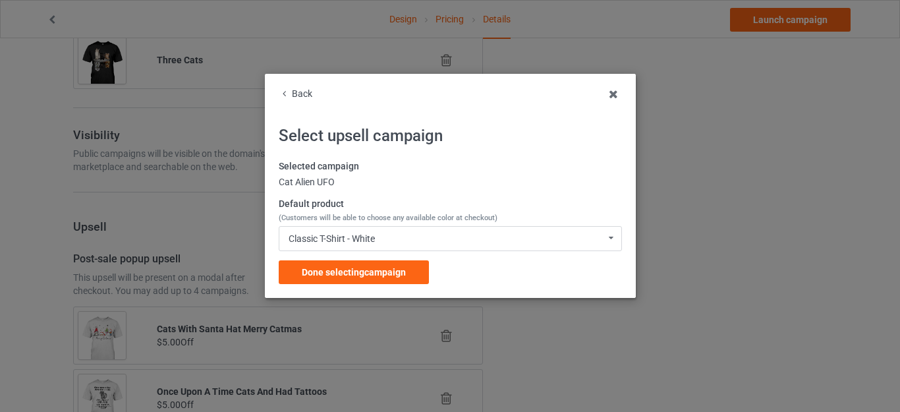
scroll to position [1510, 0]
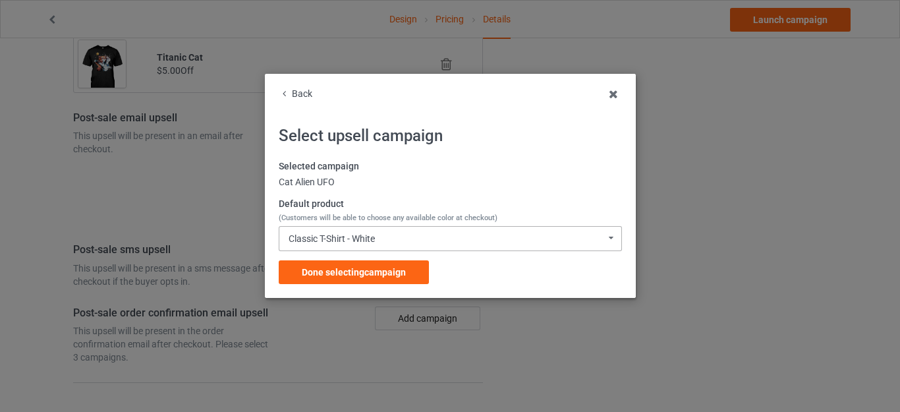
click at [352, 242] on div "Classic T-Shirt - White" at bounding box center [332, 238] width 86 height 9
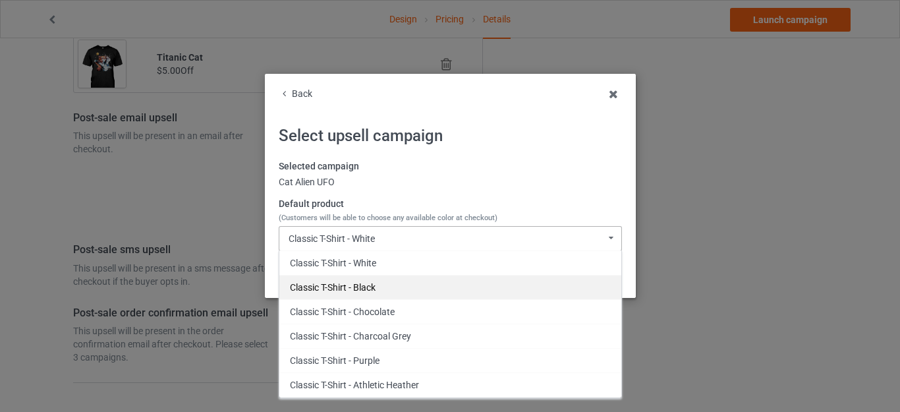
click at [350, 286] on div "Classic T-Shirt - Black" at bounding box center [450, 287] width 342 height 24
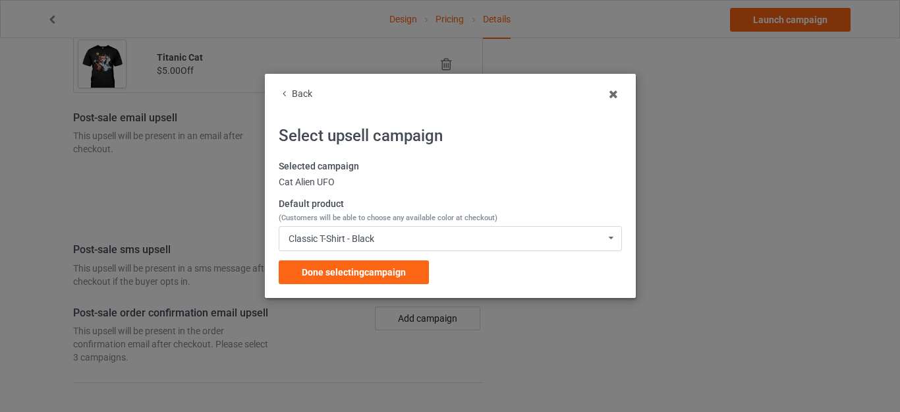
click at [350, 266] on div "Done selecting campaign" at bounding box center [354, 272] width 150 height 24
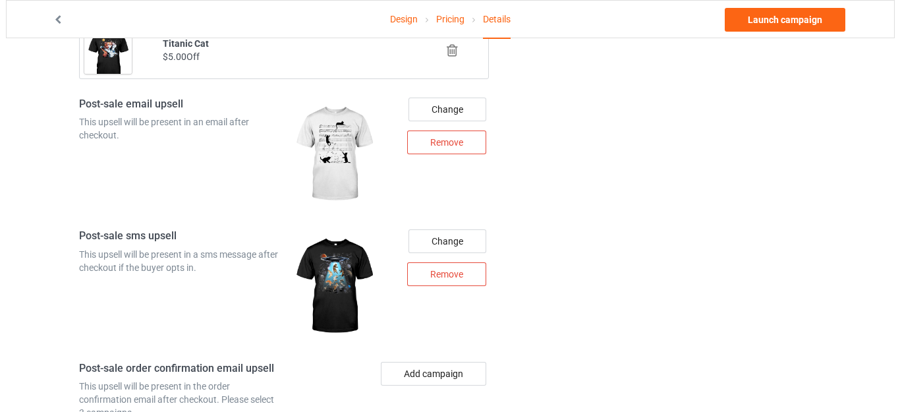
scroll to position [1636, 0]
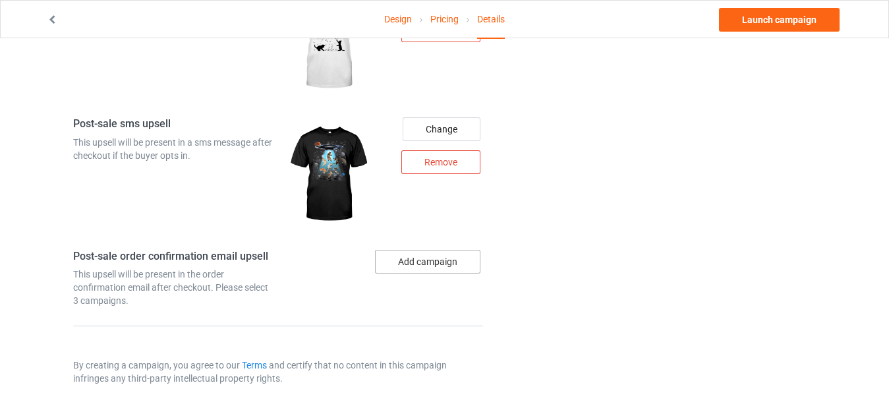
click at [403, 256] on button "Add campaign" at bounding box center [427, 262] width 105 height 24
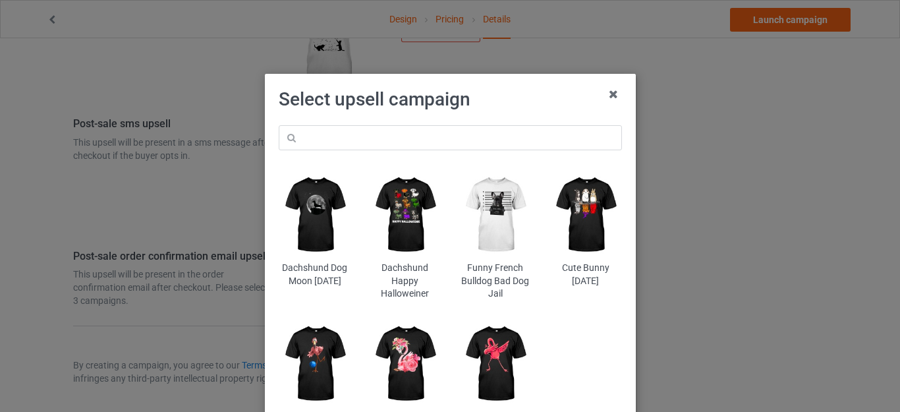
click at [359, 120] on div "Dachshund Dog Moon [DATE] Dachshund Happy Halloweiner Funny French Bulldog Bad …" at bounding box center [450, 294] width 362 height 356
click at [350, 135] on input "text" at bounding box center [450, 137] width 343 height 25
paste input "cat"
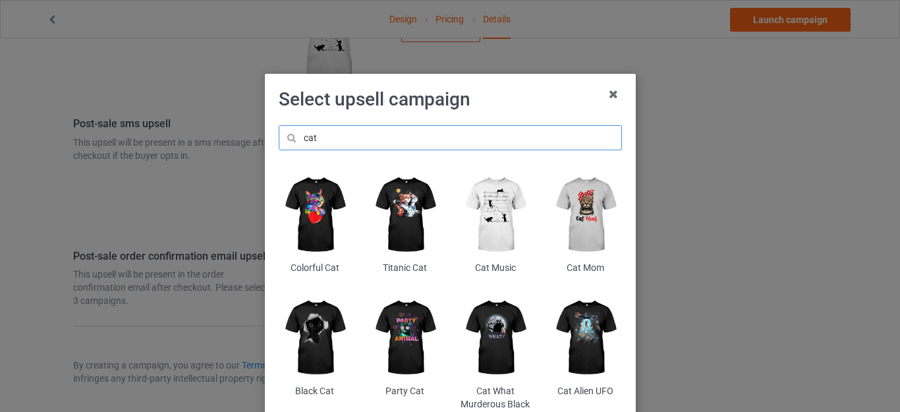
type input "cat"
click at [509, 101] on h1 "Select upsell campaign" at bounding box center [450, 100] width 343 height 24
click at [489, 317] on img at bounding box center [495, 338] width 72 height 90
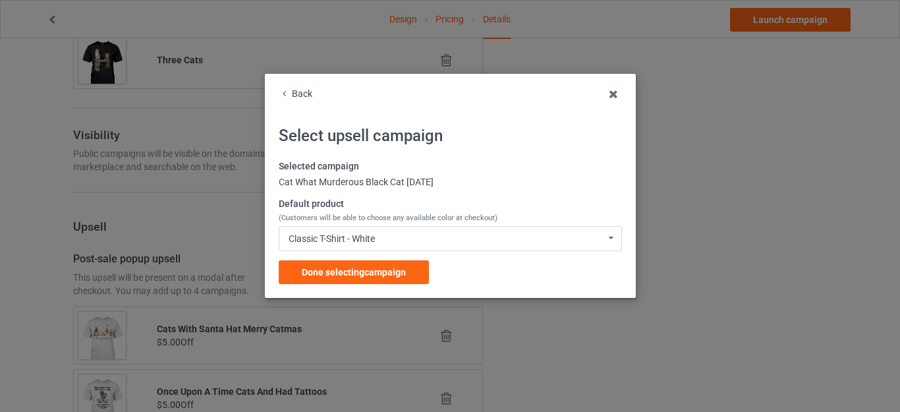
scroll to position [1636, 0]
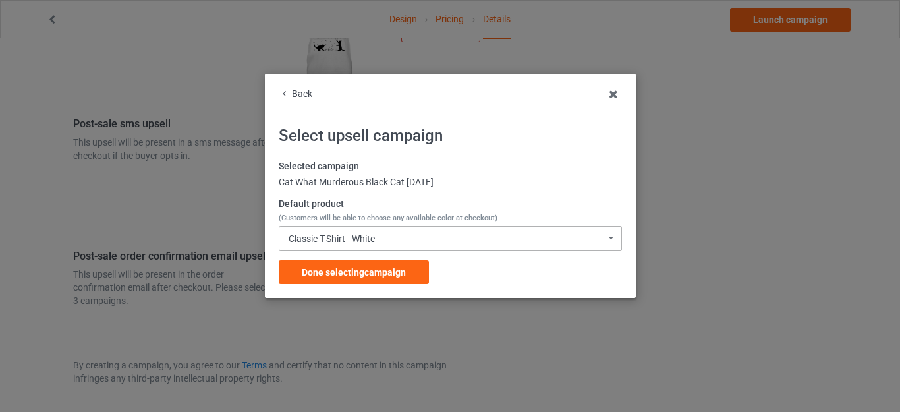
click at [360, 245] on div "Classic T-Shirt - White Classic T-Shirt - White Classic T-Shirt - Black Classic…" at bounding box center [450, 238] width 343 height 25
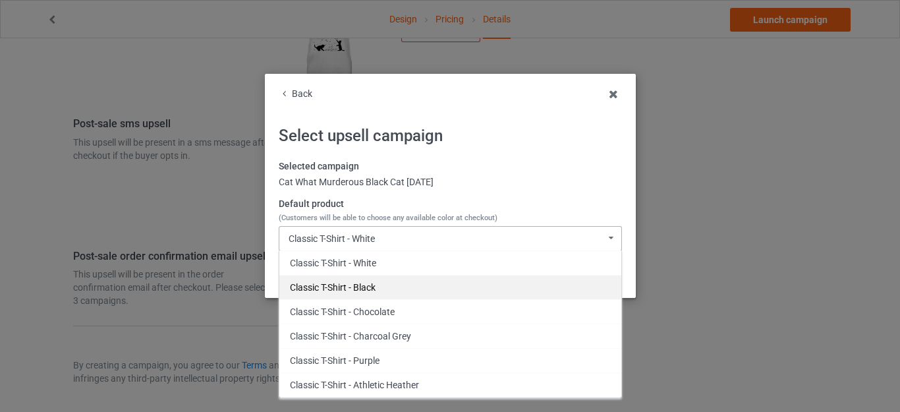
click at [356, 284] on div "Classic T-Shirt - Black" at bounding box center [450, 287] width 342 height 24
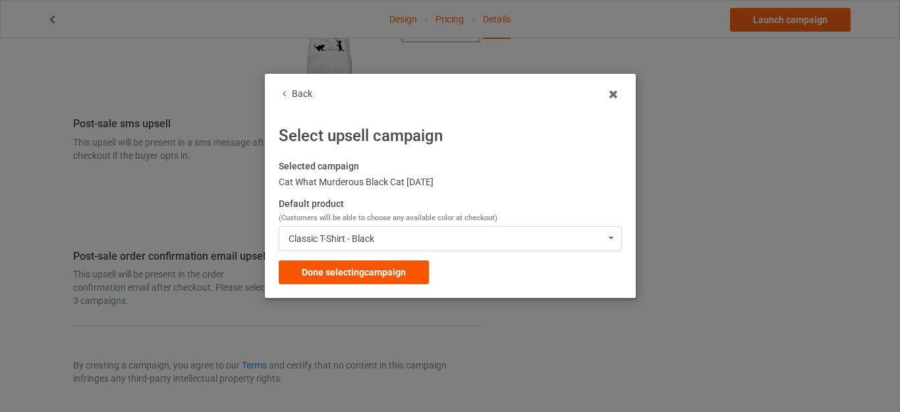
click at [339, 268] on span "Done selecting campaign" at bounding box center [354, 272] width 104 height 11
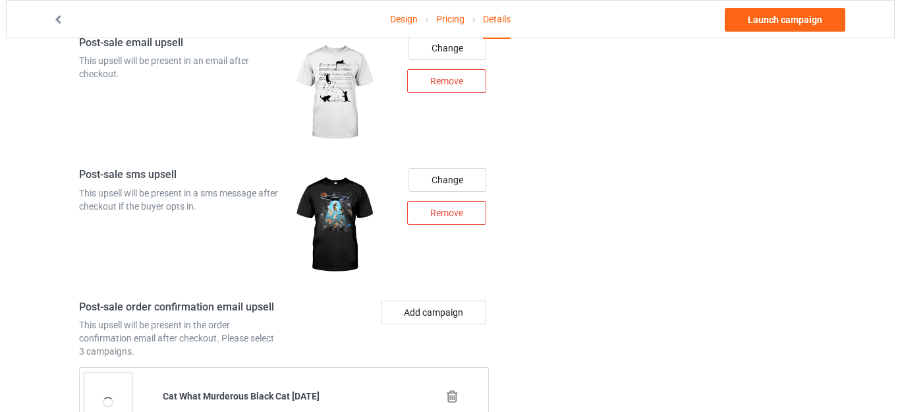
scroll to position [1704, 0]
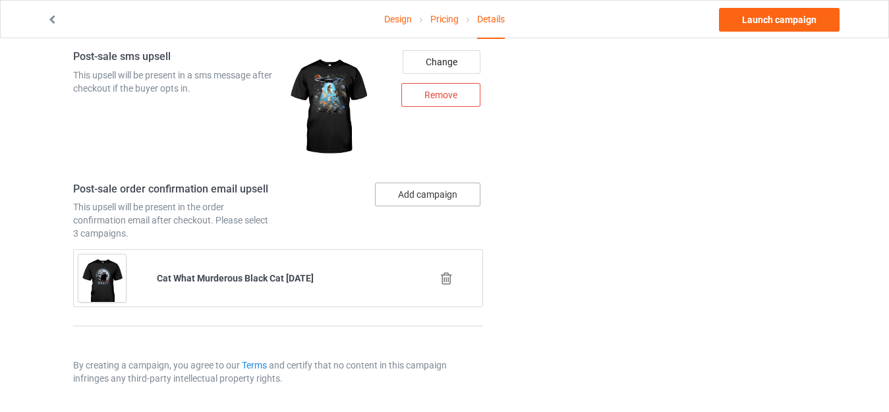
click at [420, 199] on button "Add campaign" at bounding box center [427, 194] width 105 height 24
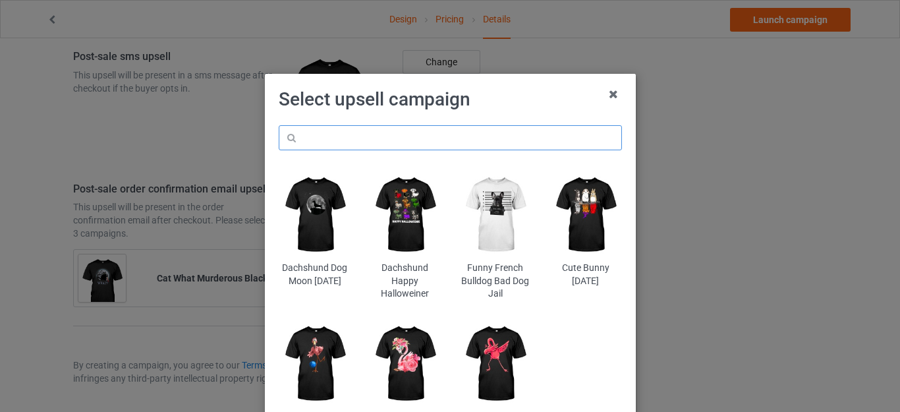
click at [360, 144] on input "text" at bounding box center [450, 137] width 343 height 25
paste input "cat"
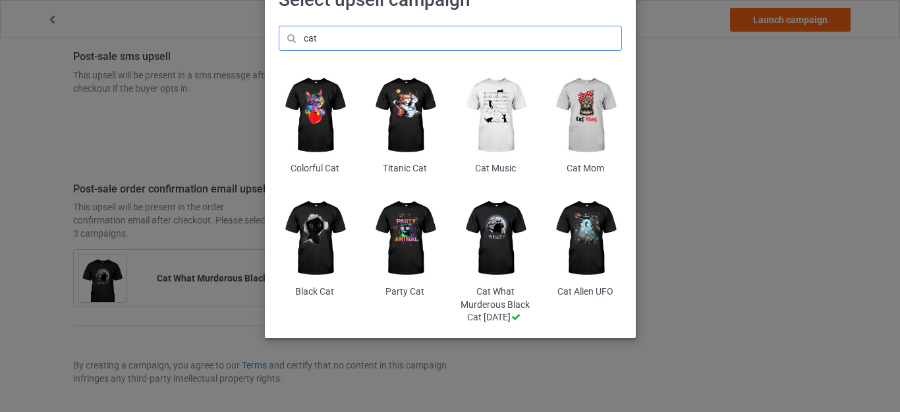
scroll to position [112, 0]
type input "cat"
click at [296, 220] on img at bounding box center [315, 239] width 72 height 90
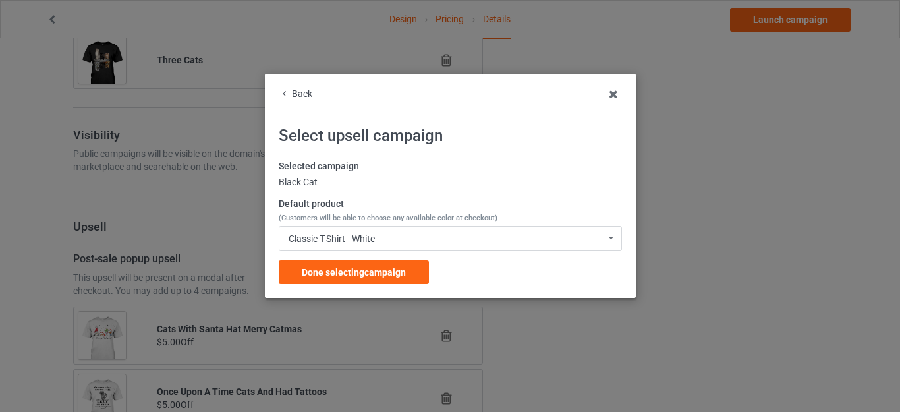
scroll to position [1704, 0]
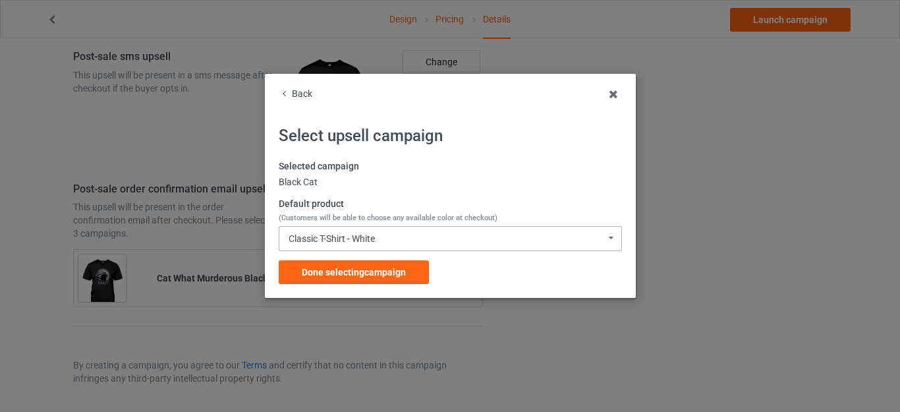
click at [358, 235] on div "Classic T-Shirt - White" at bounding box center [332, 238] width 86 height 9
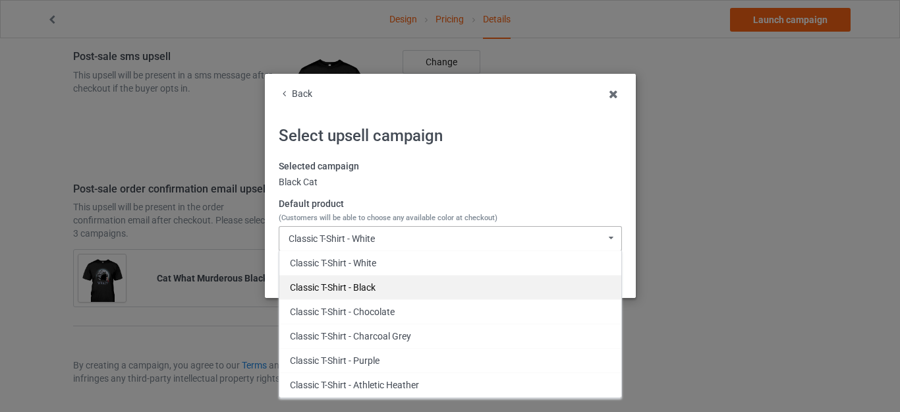
click at [346, 279] on div "Classic T-Shirt - Black" at bounding box center [450, 287] width 342 height 24
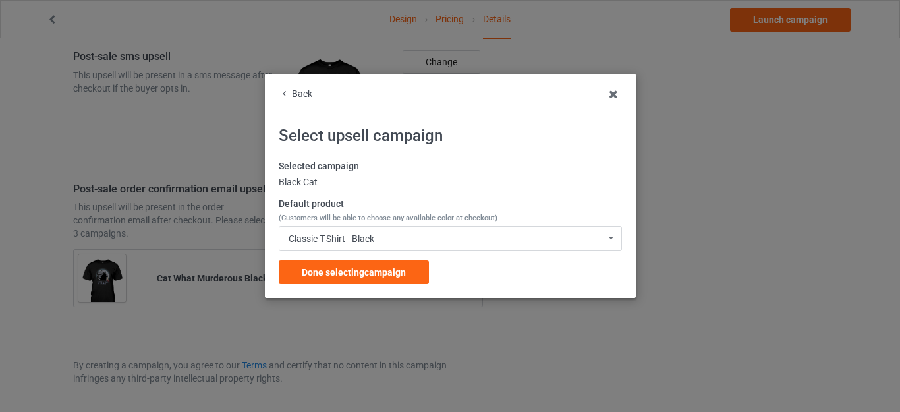
click at [350, 268] on span "Done selecting campaign" at bounding box center [354, 272] width 104 height 11
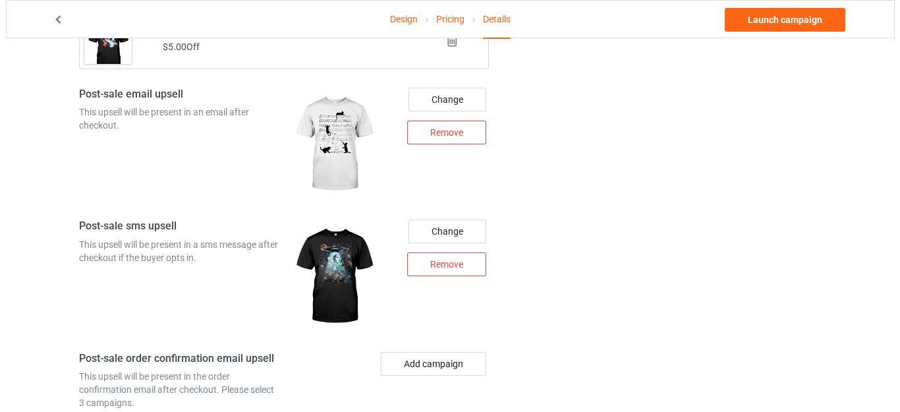
scroll to position [1694, 0]
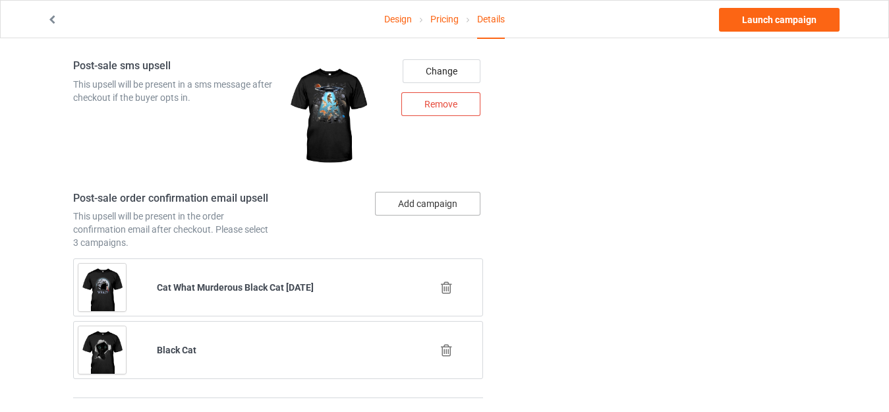
click at [408, 196] on button "Add campaign" at bounding box center [427, 204] width 105 height 24
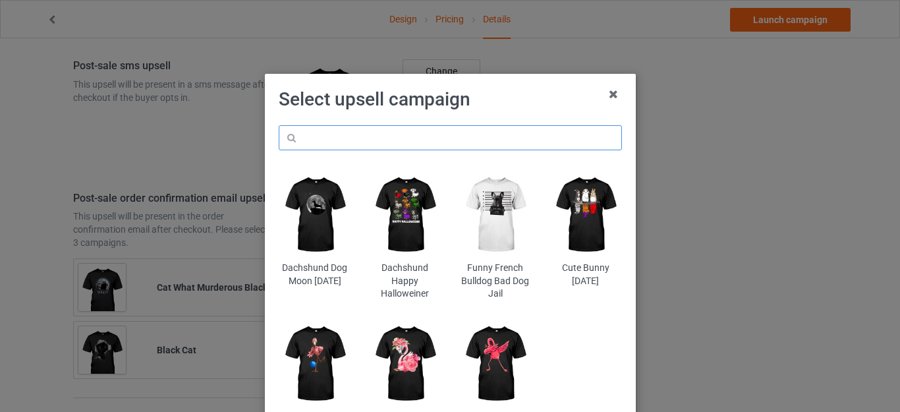
click at [390, 132] on input "text" at bounding box center [450, 137] width 343 height 25
paste input "cat"
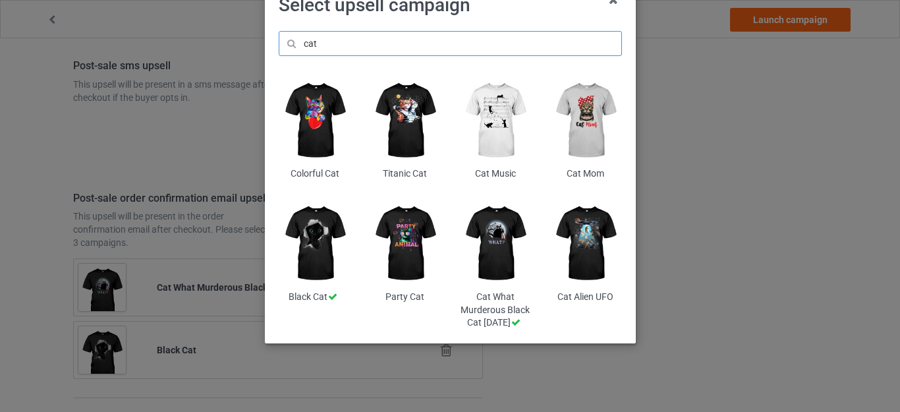
scroll to position [112, 0]
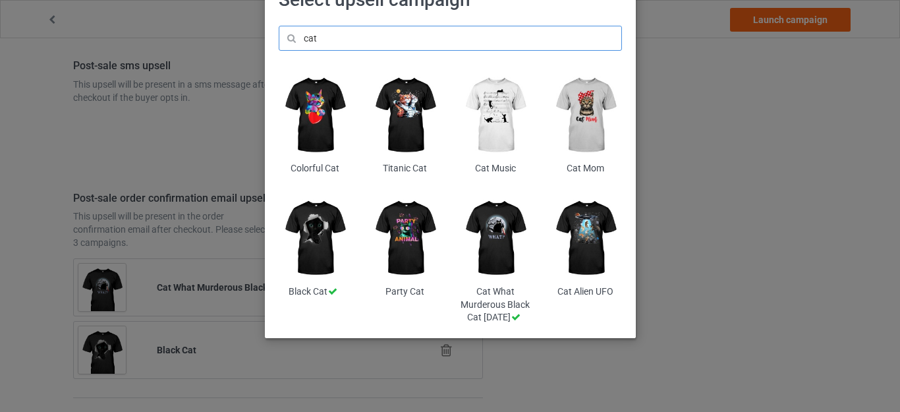
type input "cat"
click at [571, 109] on img at bounding box center [585, 115] width 72 height 90
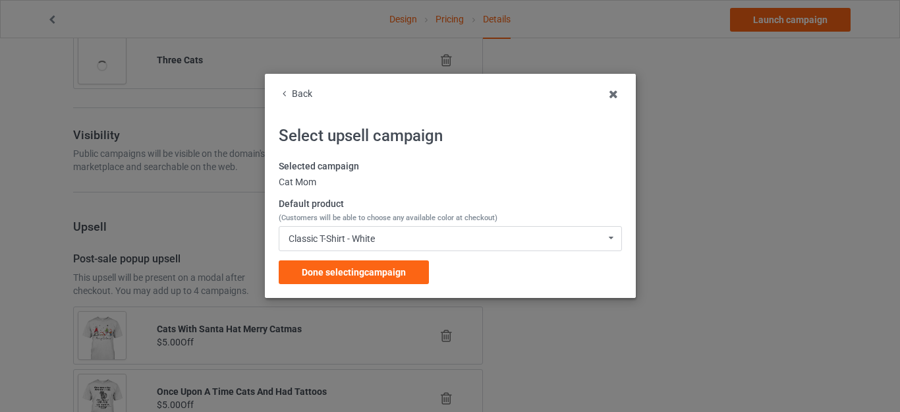
scroll to position [1694, 0]
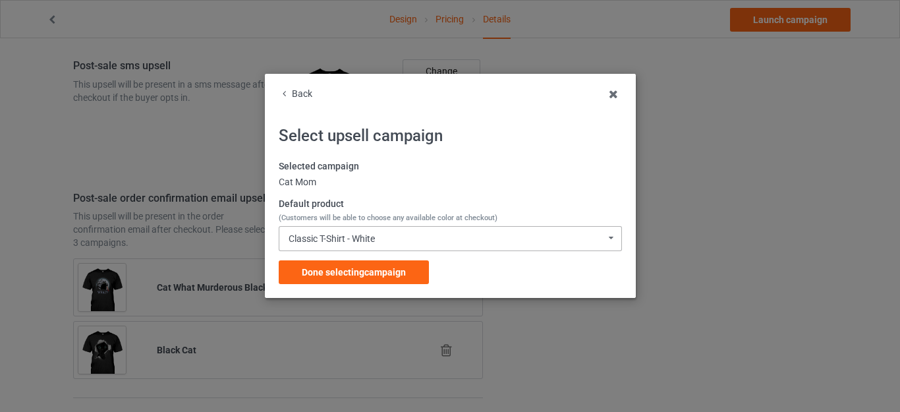
click at [366, 240] on div "Classic T-Shirt - White" at bounding box center [332, 238] width 86 height 9
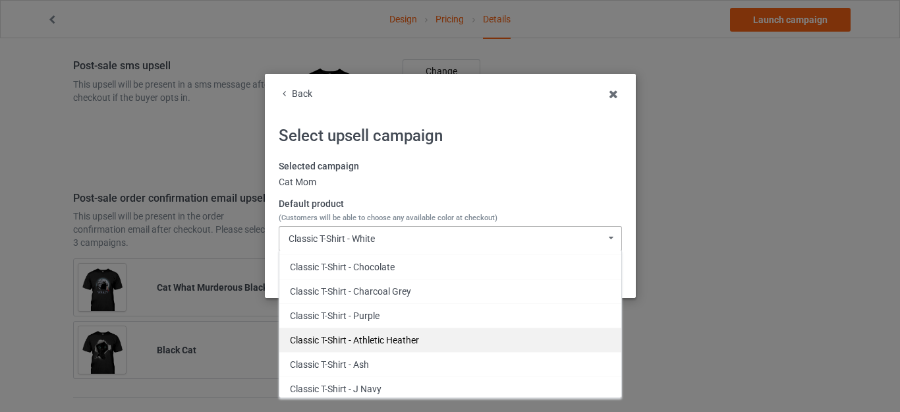
scroll to position [132, 0]
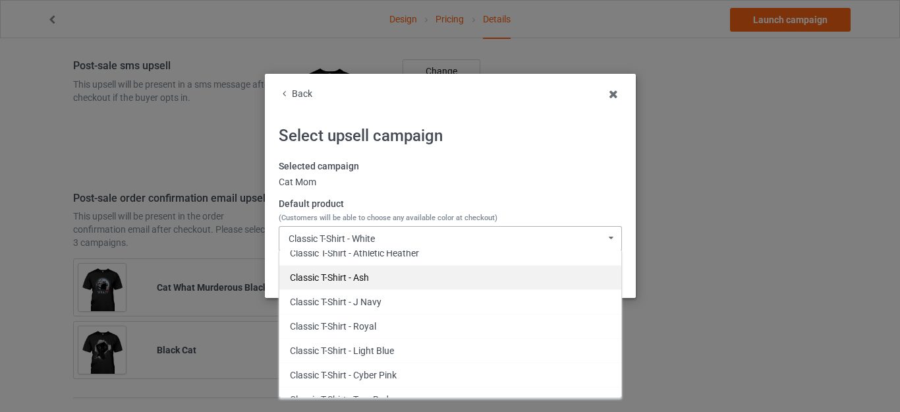
click at [372, 279] on div "Classic T-Shirt - Ash" at bounding box center [450, 277] width 342 height 24
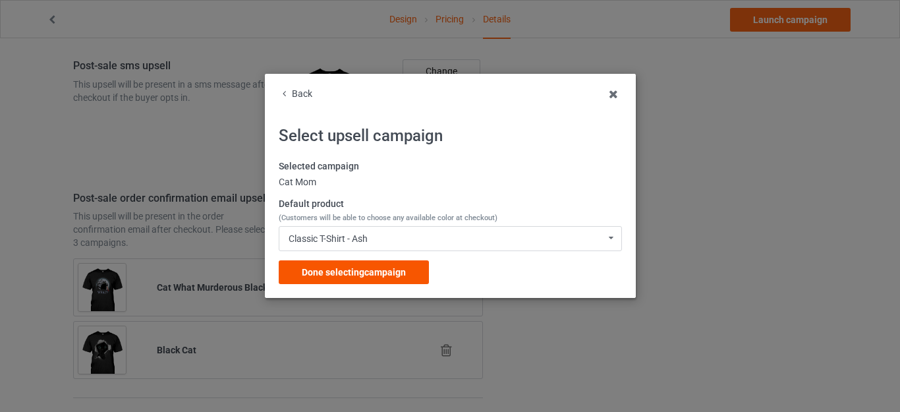
click at [374, 269] on span "Done selecting campaign" at bounding box center [354, 272] width 104 height 11
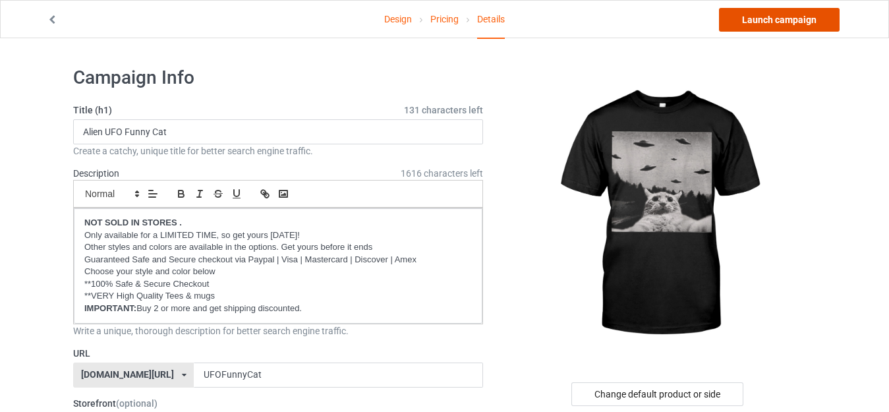
click at [767, 20] on link "Launch campaign" at bounding box center [779, 20] width 121 height 24
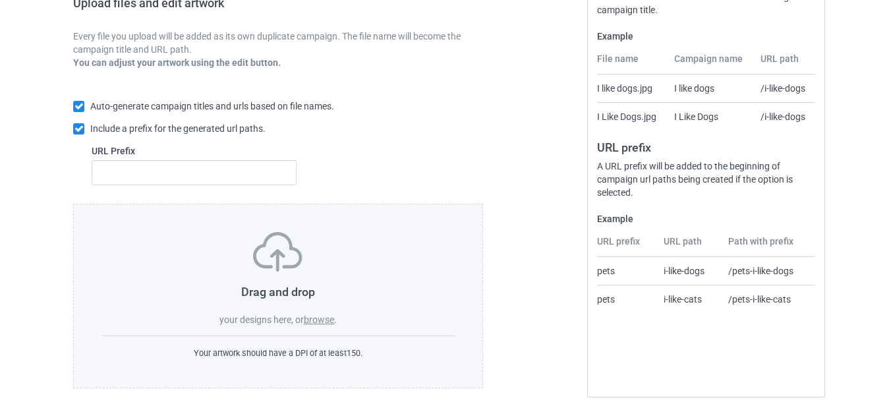
scroll to position [230, 0]
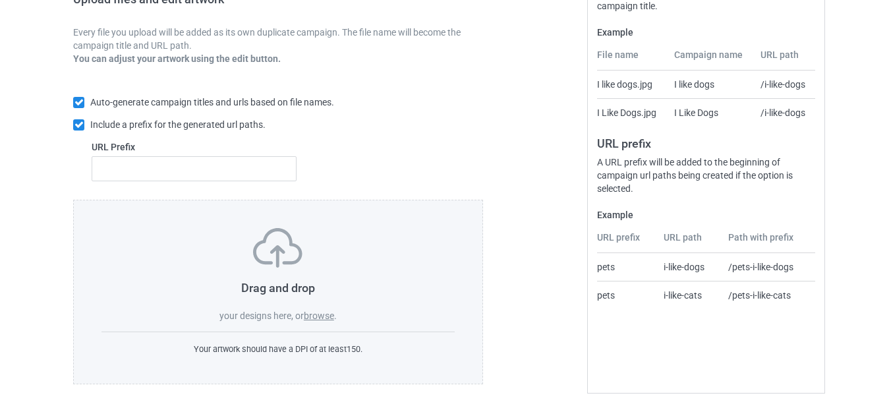
click at [312, 310] on label "browse" at bounding box center [319, 315] width 30 height 11
click at [0, 0] on input "browse" at bounding box center [0, 0] width 0 height 0
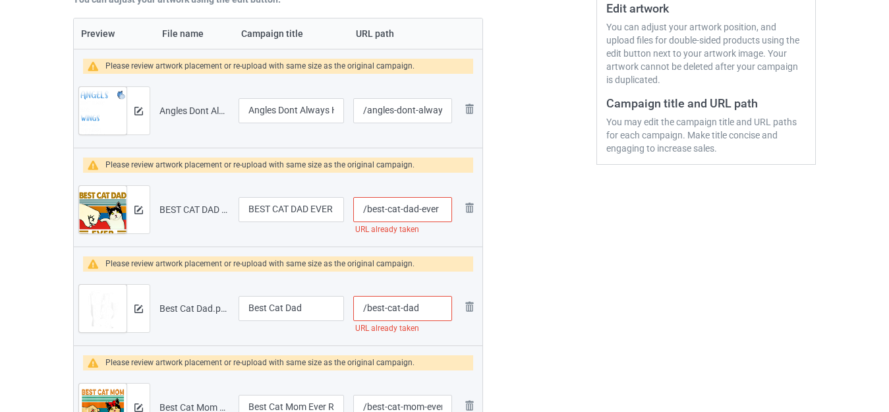
scroll to position [329, 0]
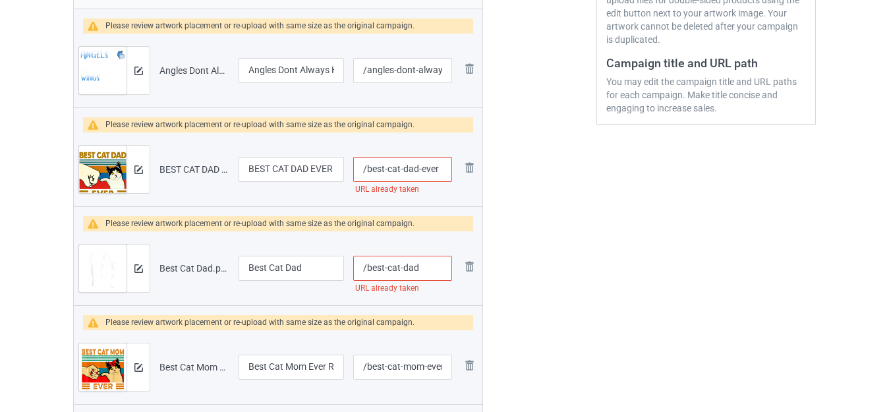
click at [437, 169] on input "/best-cat-dad-ever" at bounding box center [402, 169] width 99 height 25
type input "/best-cat-dad-evere"
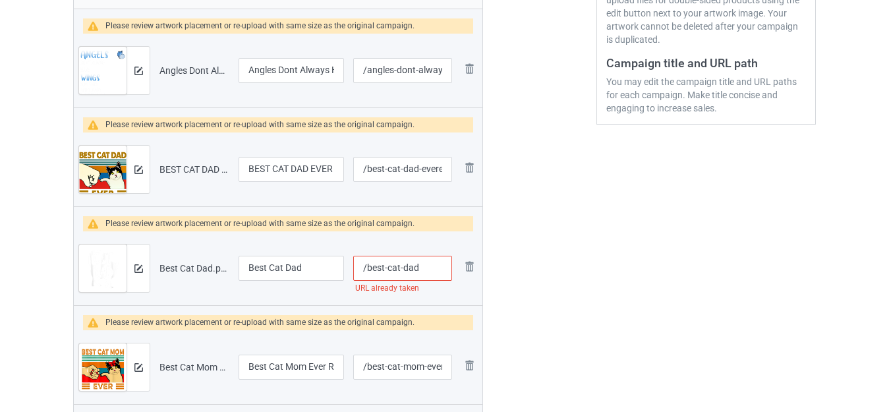
scroll to position [395, 0]
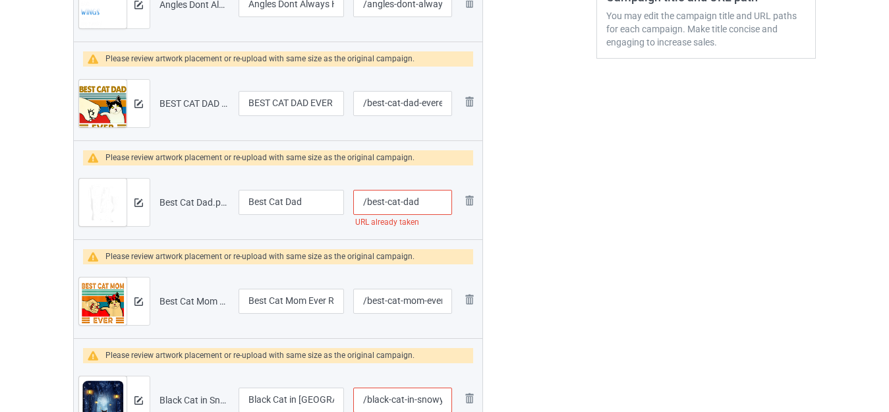
click at [430, 202] on input "/best-cat-dad" at bounding box center [402, 202] width 99 height 25
type input "/best-cat-dade"
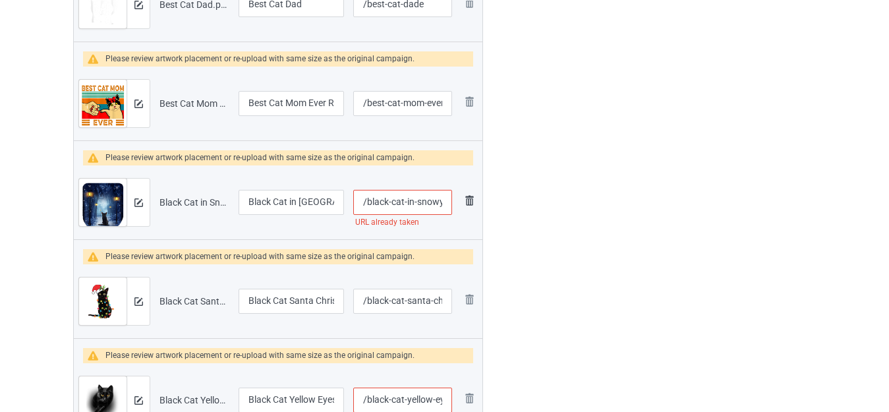
scroll to position [0, 28]
drag, startPoint x: 440, startPoint y: 204, endPoint x: 464, endPoint y: 204, distance: 24.4
click at [464, 204] on tr "Preview and edit artwork Black Cat in Snowy Forest.png Black Cat in Snowy Fores…" at bounding box center [278, 202] width 408 height 74
click at [0, 0] on img at bounding box center [0, 0] width 0 height 0
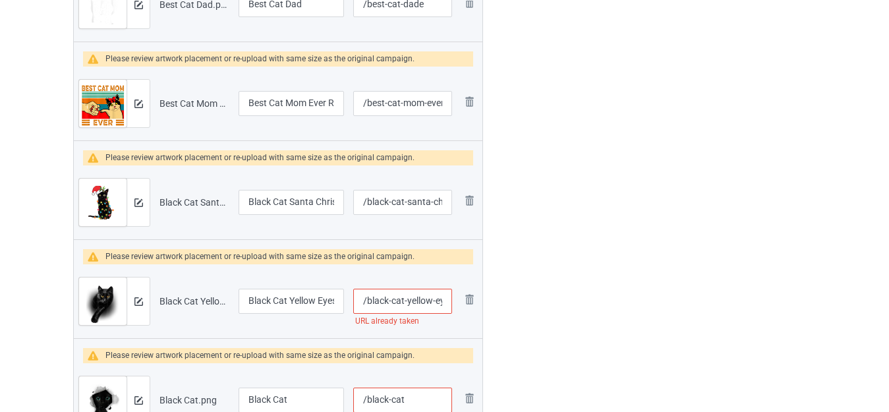
scroll to position [0, 11]
drag, startPoint x: 424, startPoint y: 295, endPoint x: 462, endPoint y: 300, distance: 38.6
click at [462, 300] on tr "Preview and edit artwork Black Cat Yellow Eyes.png Black Cat Yellow Eyes /black…" at bounding box center [278, 301] width 408 height 74
click at [444, 300] on input "/black-cat-yellow-eyes" at bounding box center [402, 301] width 99 height 25
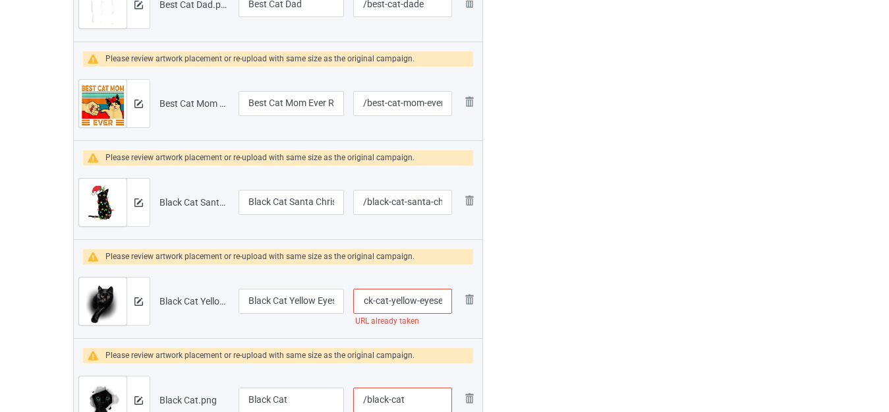
type input "/black-cat-yellow-eyese"
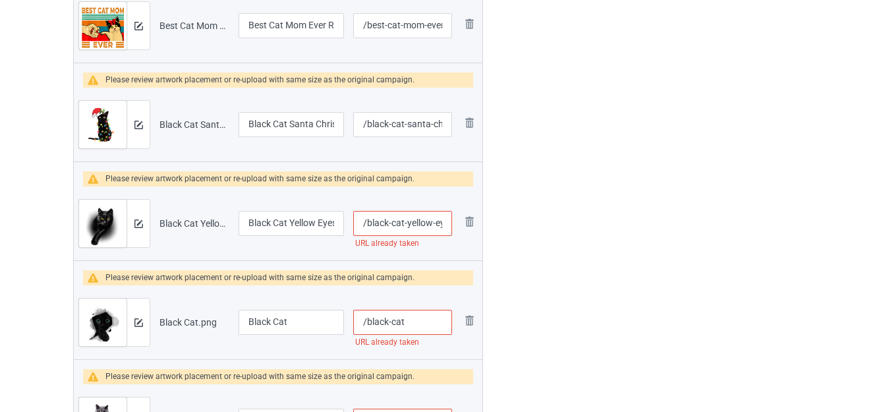
scroll to position [790, 0]
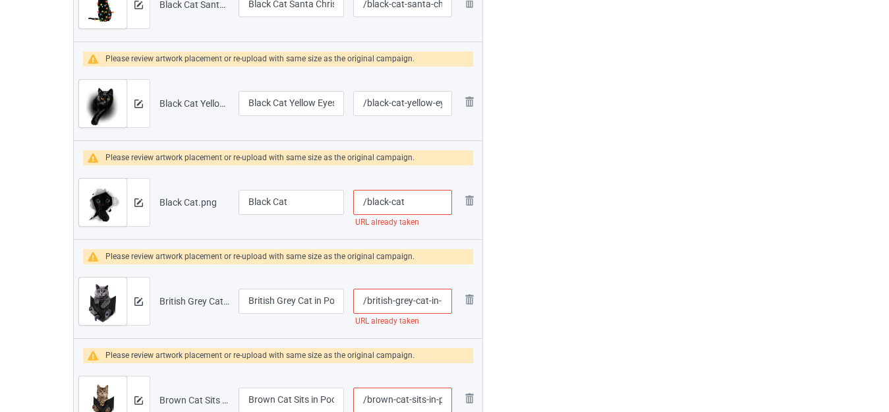
click at [416, 200] on input "/black-cat" at bounding box center [402, 202] width 99 height 25
type input "/black-cate"
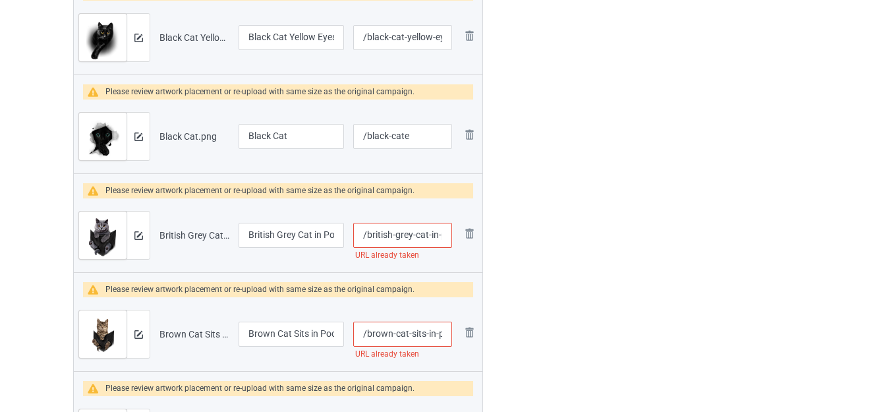
scroll to position [0, 26]
drag, startPoint x: 433, startPoint y: 233, endPoint x: 457, endPoint y: 237, distance: 24.0
click at [457, 237] on tr "Preview and edit artwork British Grey Cat in Pocket.png British Grey Cat in Poc…" at bounding box center [278, 235] width 408 height 74
click at [457, 237] on td "Remove file" at bounding box center [469, 235] width 25 height 74
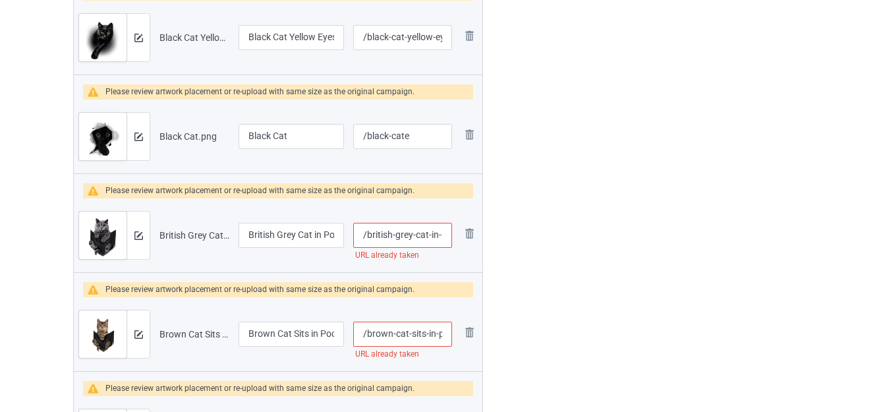
click at [442, 235] on input "/british-grey-cat-in-pocket" at bounding box center [402, 235] width 99 height 25
drag, startPoint x: 439, startPoint y: 235, endPoint x: 451, endPoint y: 235, distance: 11.9
click at [451, 235] on input "/british-grey-cat-in-pocket" at bounding box center [402, 235] width 99 height 25
type input "/british-grey-cat-ine"
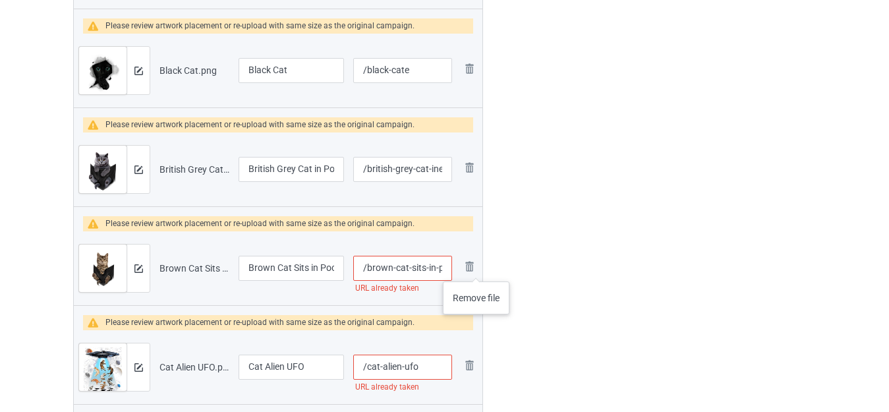
scroll to position [0, 24]
drag, startPoint x: 435, startPoint y: 265, endPoint x: 495, endPoint y: 268, distance: 60.0
type input "/brown-cat-sits-ine"
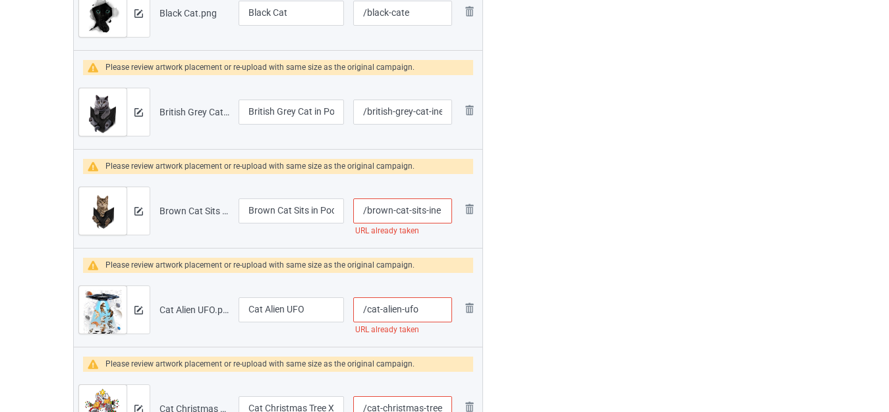
scroll to position [1054, 0]
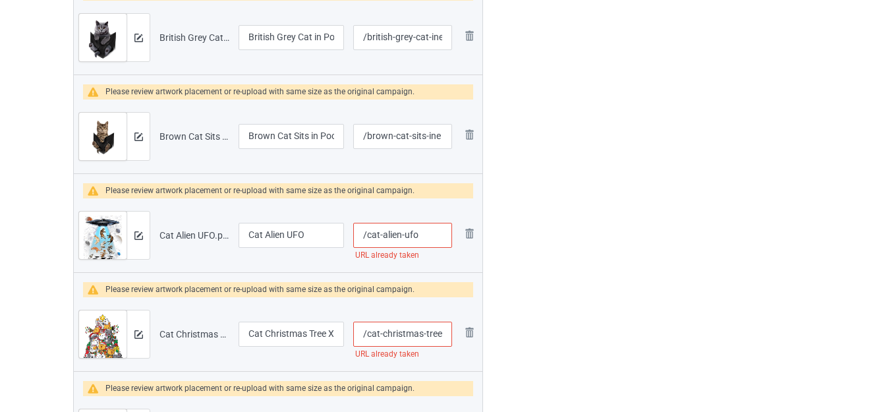
click at [428, 235] on input "/cat-alien-ufo" at bounding box center [402, 235] width 99 height 25
type input "/cat-alien-ufoe"
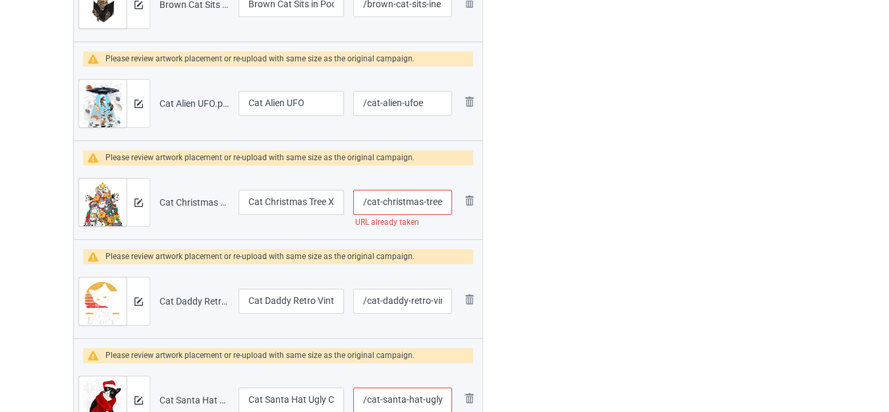
scroll to position [0, 24]
drag, startPoint x: 431, startPoint y: 202, endPoint x: 446, endPoint y: 205, distance: 14.7
click at [446, 205] on input "/cat-christmas-tree-xmas" at bounding box center [402, 202] width 99 height 25
click at [434, 204] on input "/cat-christmas-tree-xmas" at bounding box center [402, 202] width 99 height 25
drag, startPoint x: 419, startPoint y: 200, endPoint x: 476, endPoint y: 204, distance: 56.8
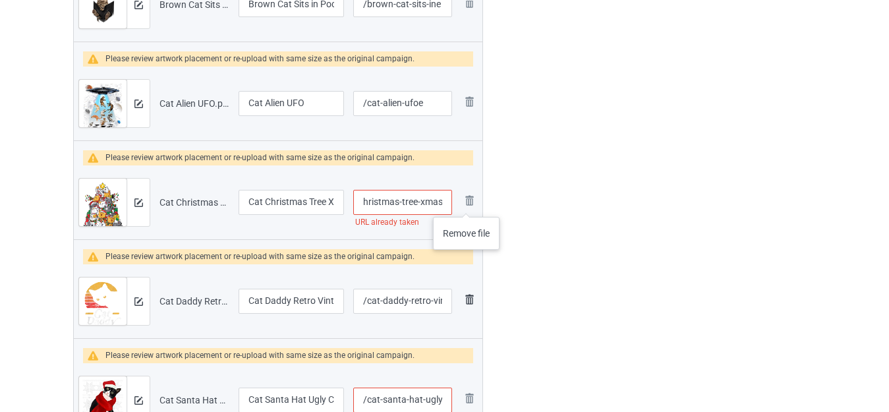
click at [474, 204] on tr "Preview and edit artwork Cat Christmas Tree Xmas.png Cat Christmas Tree Xmas /c…" at bounding box center [278, 202] width 408 height 74
click at [0, 0] on img at bounding box center [0, 0] width 0 height 0
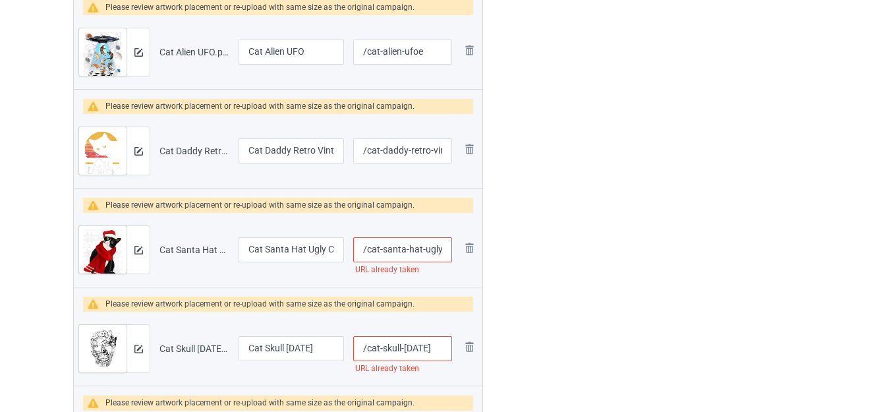
scroll to position [1252, 0]
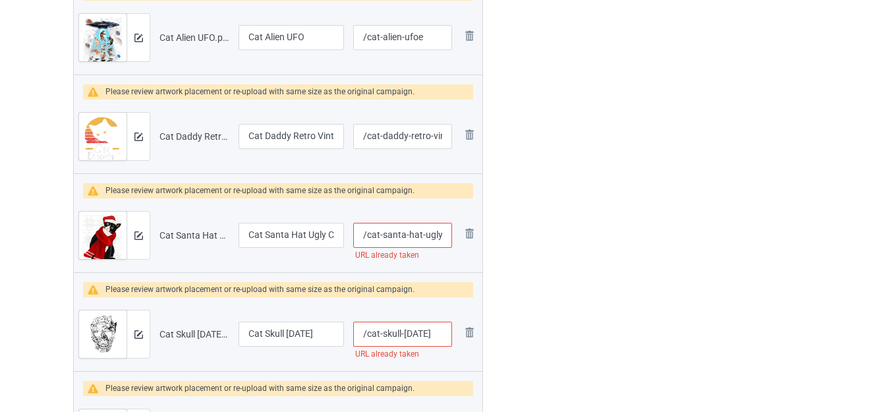
click at [443, 232] on input "/cat-santa-hat-ugly-christmas" at bounding box center [402, 235] width 99 height 25
click at [443, 233] on input "/cat-santa-hat-ugly-christmas" at bounding box center [402, 235] width 99 height 25
drag, startPoint x: 424, startPoint y: 235, endPoint x: 460, endPoint y: 234, distance: 35.6
click at [466, 235] on tr "Preview and edit artwork Cat Santa Hat Ugly Christmas.png Cat Santa Hat Ugly Ch…" at bounding box center [278, 235] width 408 height 74
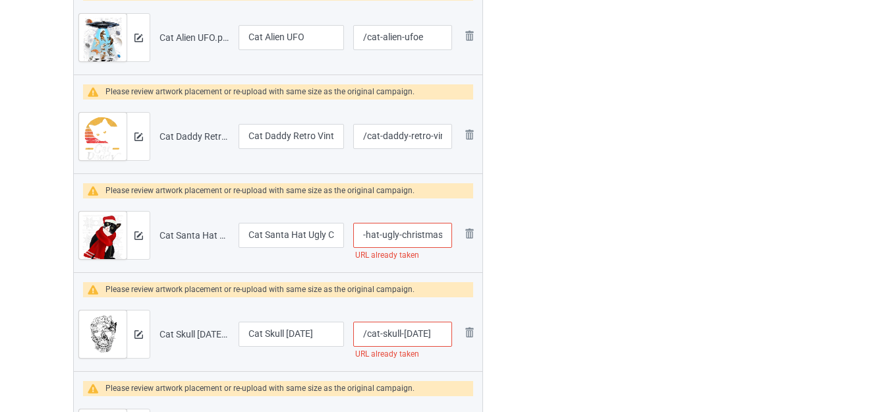
click at [0, 0] on img at bounding box center [0, 0] width 0 height 0
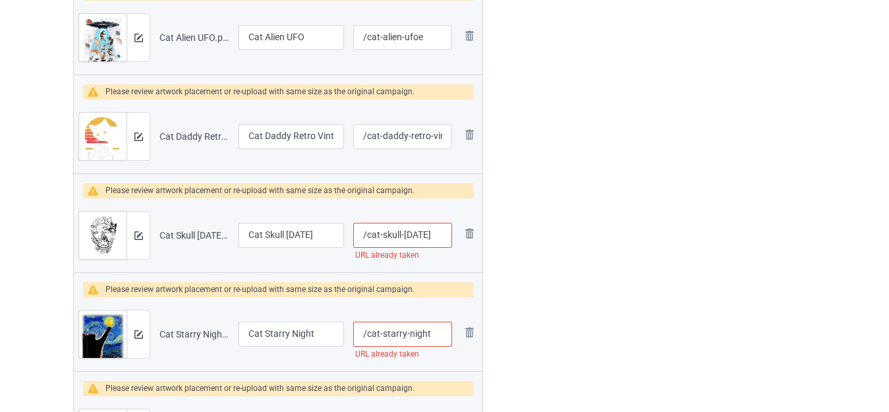
click at [444, 235] on input "/cat-skull-halloween" at bounding box center [402, 235] width 99 height 25
type input "/cat-skull-halloweene"
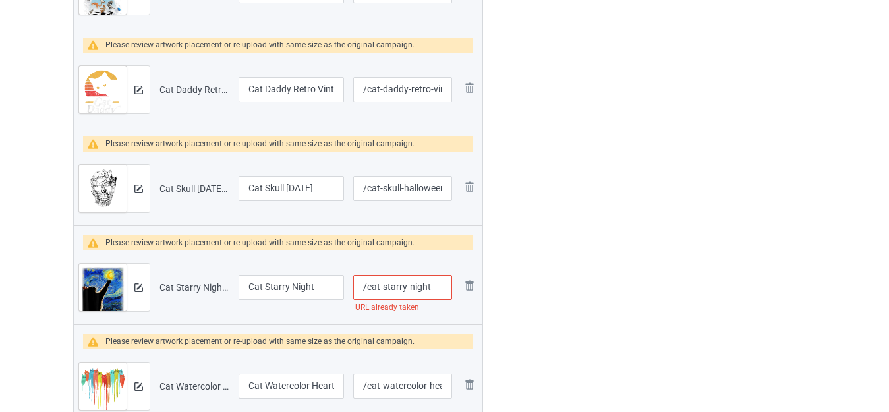
scroll to position [1383, 0]
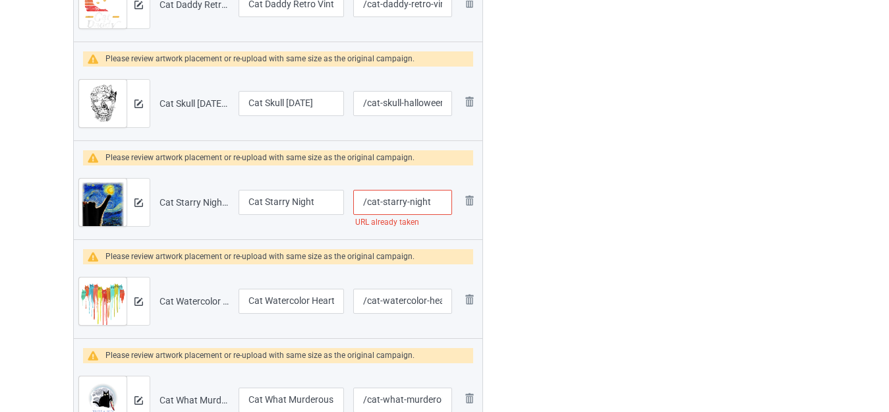
click at [441, 202] on input "/cat-starry-night" at bounding box center [402, 202] width 99 height 25
type input "/cat-starry-nighte"
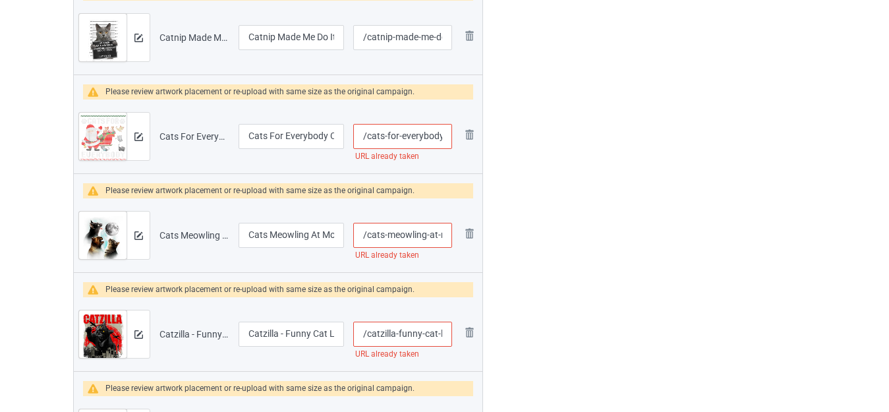
scroll to position [0, 0]
drag, startPoint x: 441, startPoint y: 133, endPoint x: 448, endPoint y: 139, distance: 9.4
click at [448, 138] on input "/cats-for-everybody-christmas" at bounding box center [402, 136] width 99 height 25
click at [442, 136] on input "/cats-for-everybody-christmas" at bounding box center [402, 136] width 99 height 25
type input "/cats-for-everybody-christmase"
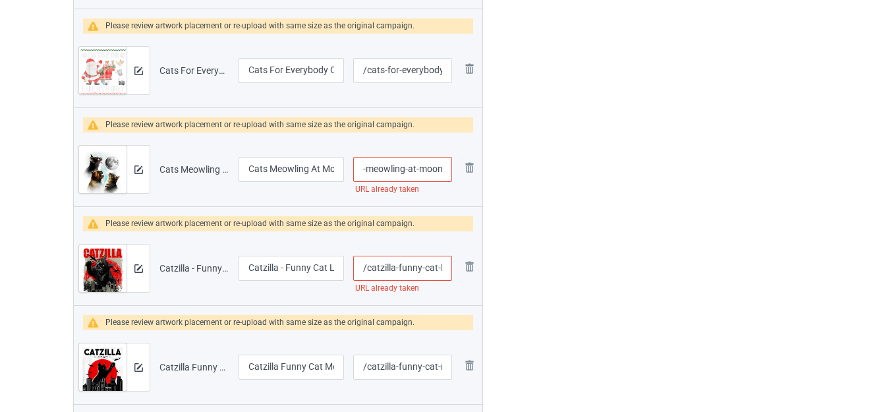
drag, startPoint x: 437, startPoint y: 167, endPoint x: 452, endPoint y: 171, distance: 15.7
click at [452, 171] on input "/cats-meowling-at-moon" at bounding box center [402, 169] width 99 height 25
type input "/cats-meowling-ate"
click at [443, 269] on input "/catzilla-funny-cat-lover" at bounding box center [402, 268] width 99 height 25
type input "/catzilla-funny-cate"
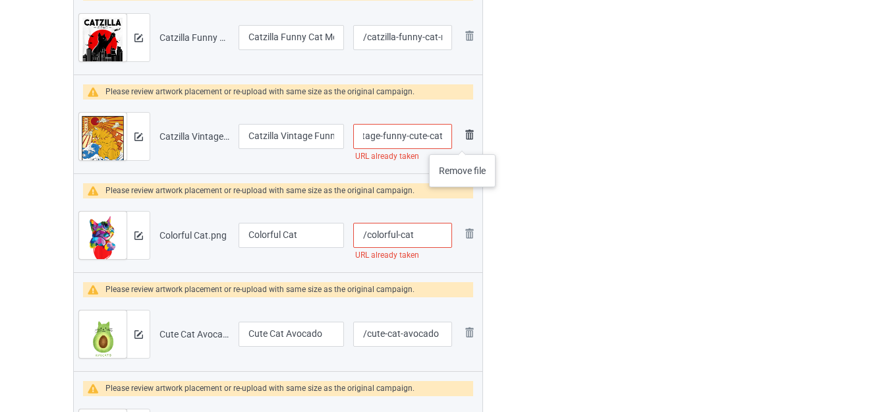
drag, startPoint x: 428, startPoint y: 133, endPoint x: 470, endPoint y: 146, distance: 44.0
click at [474, 144] on tr "Preview and edit artwork Catzilla Vintage Funny Cute Cat.png Catzilla Vintage F…" at bounding box center [278, 136] width 408 height 74
type input "/catzilla-vintagee"
click at [565, 175] on div at bounding box center [539, 325] width 95 height 4947
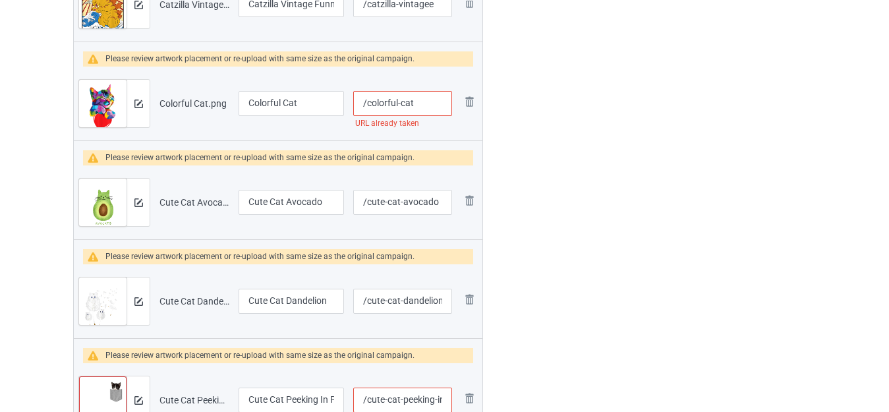
click at [435, 104] on input "/colorful-cat" at bounding box center [402, 103] width 99 height 25
type input "/colorful-cate"
click at [559, 124] on div at bounding box center [539, 194] width 95 height 4947
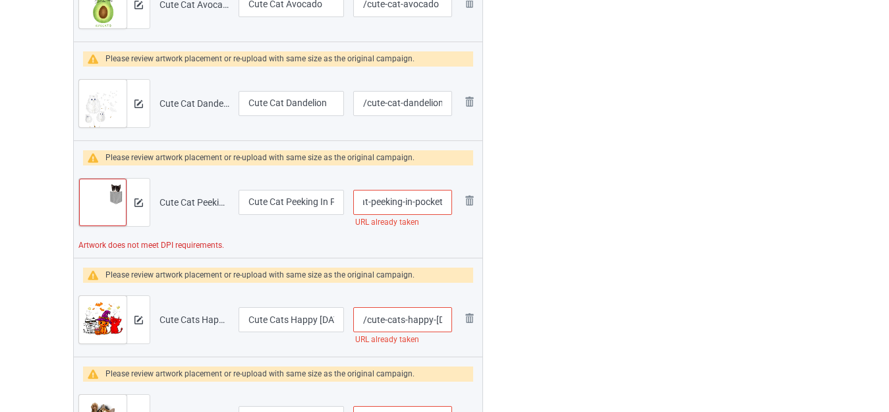
drag, startPoint x: 436, startPoint y: 200, endPoint x: 455, endPoint y: 200, distance: 18.5
click at [455, 200] on td "/cute-cat-peeking-in-pocket URL already taken" at bounding box center [402, 202] width 108 height 74
click at [455, 201] on td "/cute-cat-peeking-in-pocket URL already taken" at bounding box center [402, 202] width 108 height 74
click at [437, 202] on input "/cute-cat-peeking-in-pocket" at bounding box center [402, 202] width 99 height 25
type input "/cute-cat-peeking-ein-pocket"
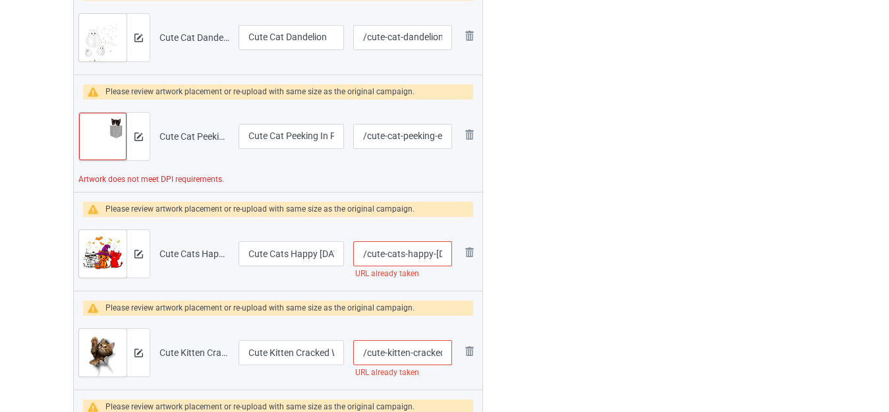
click at [437, 250] on input "/cute-cats-happy-halloween" at bounding box center [402, 253] width 99 height 25
type input "/cute-cats-happy-ehalloween"
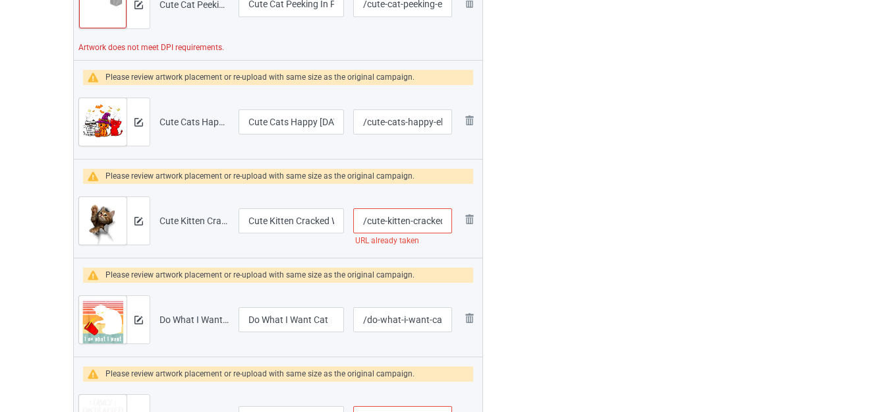
click at [435, 223] on input "/cute-kitten-cracked-wall" at bounding box center [402, 220] width 99 height 25
type input "/cute-kitten-crackeed-wall"
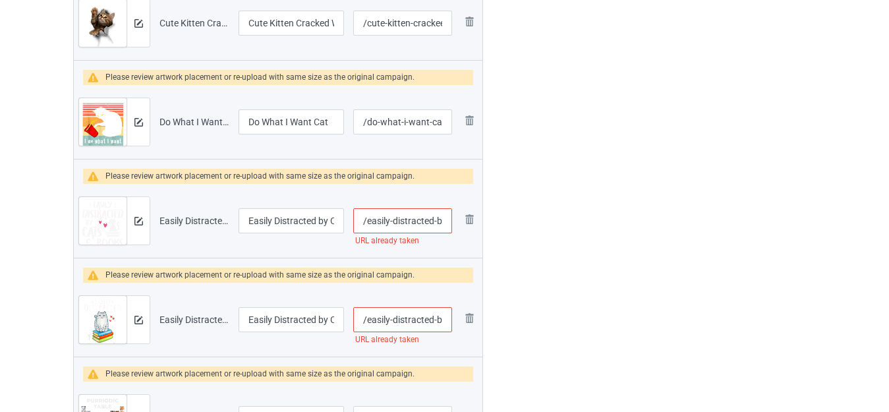
click at [431, 218] on input "/easily-distracted-by-cats-and-books-cat" at bounding box center [402, 220] width 99 height 25
type input "/easily-distractede-by-cats-and-books-cat"
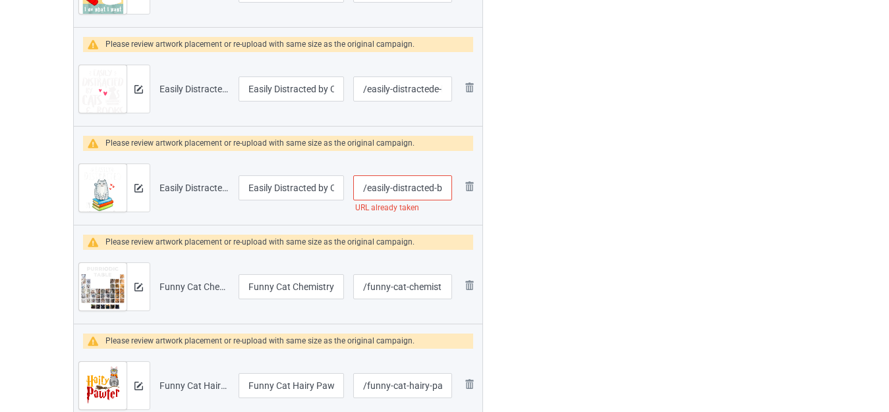
click at [436, 189] on input "/easily-distracted-by-cats-and-books" at bounding box center [402, 187] width 99 height 25
type input "/easily-distracted-eby-cats-and-books"
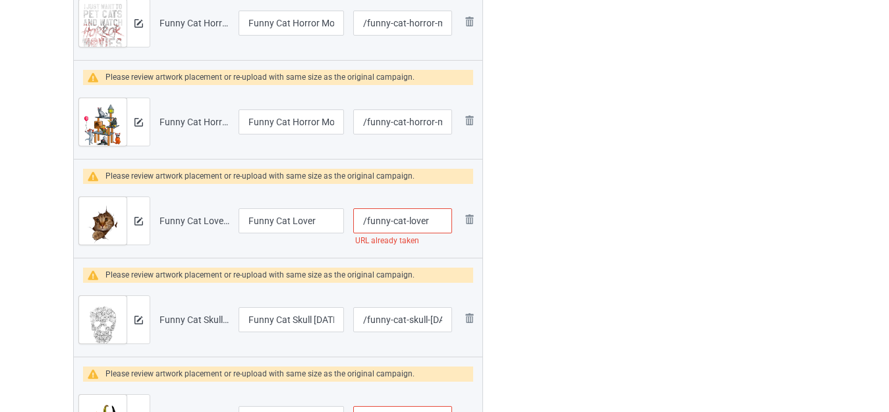
click at [434, 219] on input "/funny-cat-lover" at bounding box center [402, 220] width 99 height 25
type input "/funny-cat-lovere"
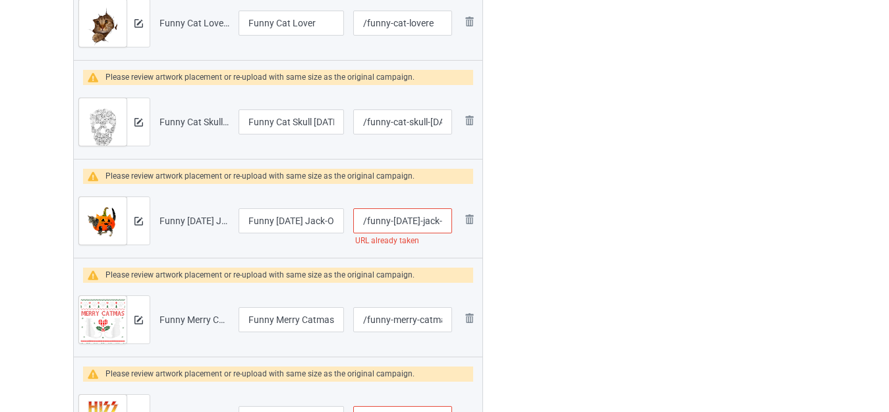
click at [434, 219] on input "/funny-halloween-jack-o-lantern-pumpkin-cat" at bounding box center [402, 220] width 99 height 25
type input "/funny-halloweene-jack-o-lantern-pumpkin-cat"
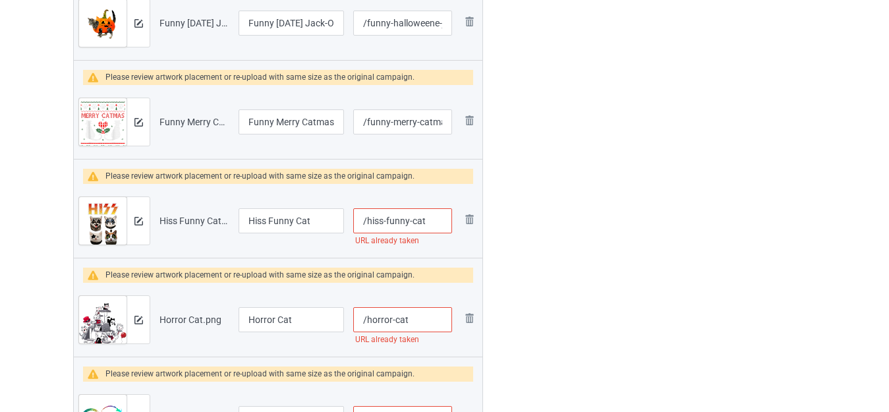
click at [435, 219] on input "/hiss-funny-cat" at bounding box center [402, 220] width 99 height 25
type input "/hiss-funny-cate"
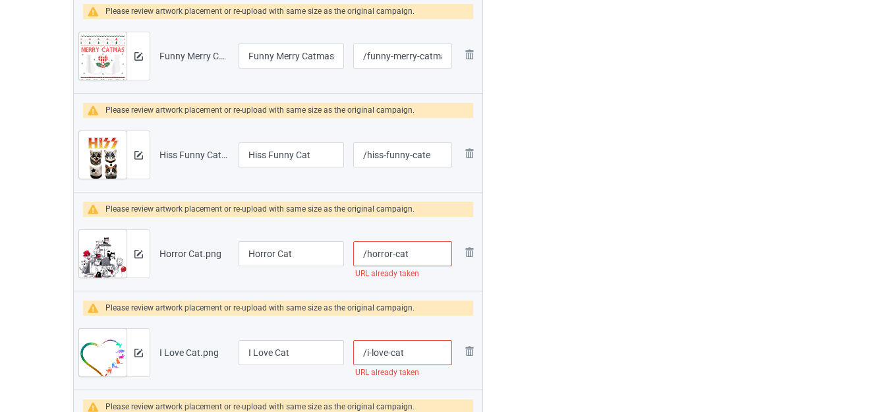
click at [426, 247] on input "/horror-cat" at bounding box center [402, 253] width 99 height 25
type input "/horror-cate"
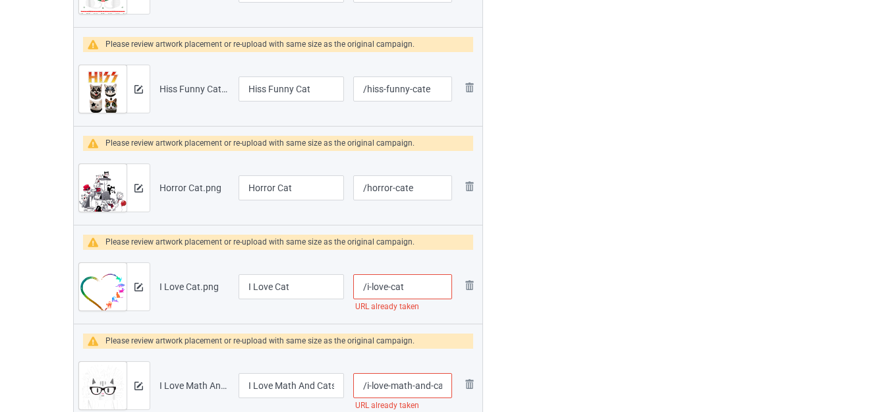
click at [424, 281] on input "/i-love-cat" at bounding box center [402, 286] width 99 height 25
type input "/i-love-cate"
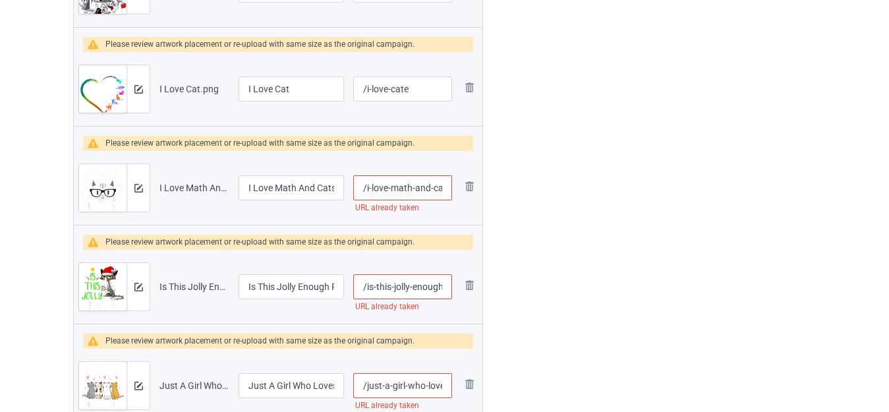
click at [439, 188] on input "/i-love-math-and-cats" at bounding box center [402, 187] width 99 height 25
type input "/i-love-math-and-ceats"
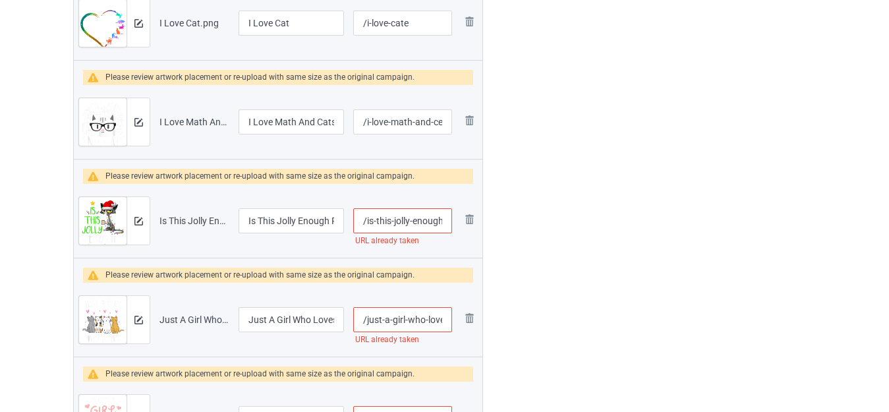
click at [431, 216] on input "/is-this-jolly-enough-funny-cat-christmas" at bounding box center [402, 220] width 99 height 25
type input "/is-this-jolly-enouegh-funny-cat-christmas"
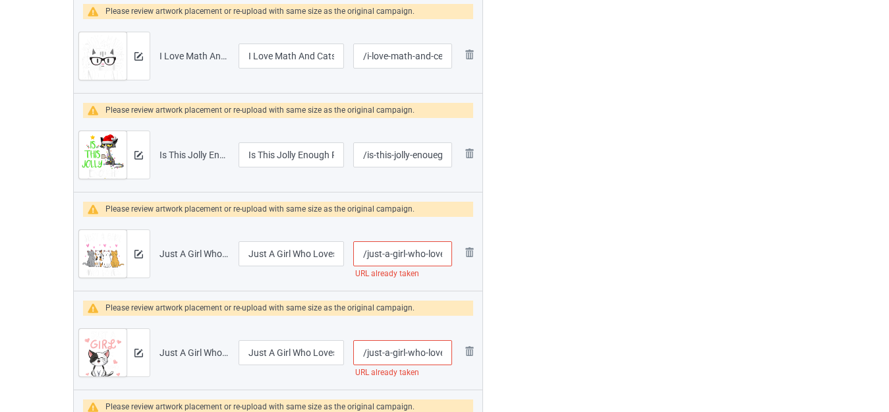
click at [438, 252] on input "/just-a-girl-who-loves-cats-cute-cat" at bounding box center [402, 253] width 99 height 25
type input "/just-a-girl-who-lovees-cats-cute-cat"
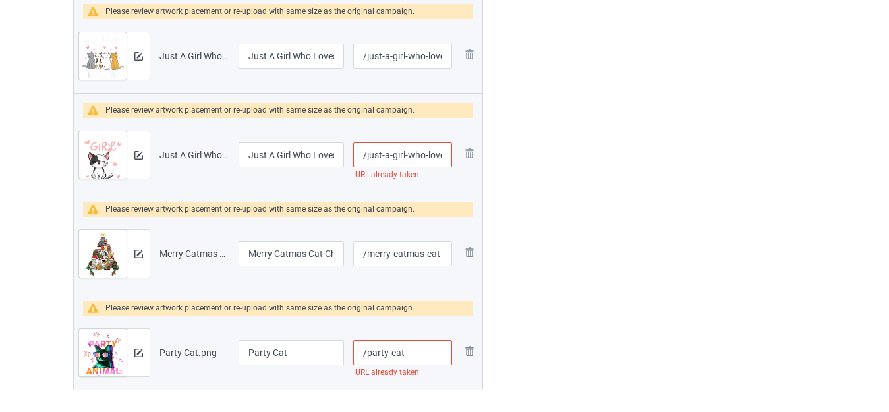
click at [443, 154] on input "/just-a-girl-who-loves-cats" at bounding box center [402, 154] width 99 height 25
click at [431, 158] on input "/just-a-girl-who-loves-cats" at bounding box center [402, 154] width 99 height 25
type input "/just-a-girl-who-leoves-cats"
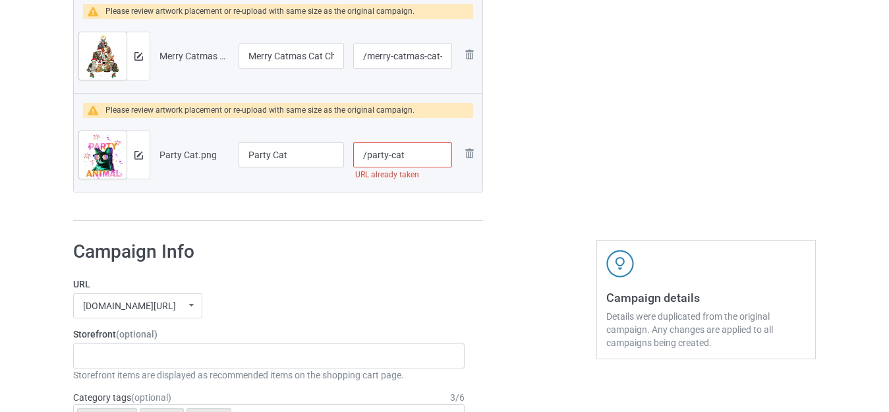
click at [409, 150] on input "/party-cat" at bounding box center [402, 154] width 99 height 25
type input "/party-cate"
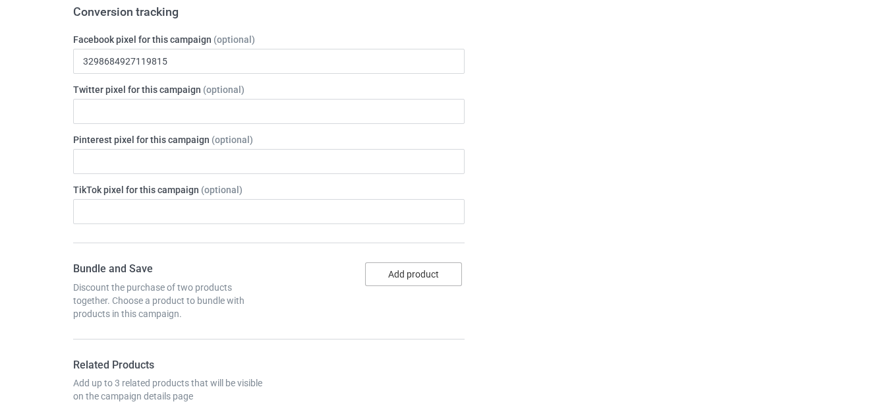
click at [411, 277] on button "Add product" at bounding box center [413, 274] width 97 height 24
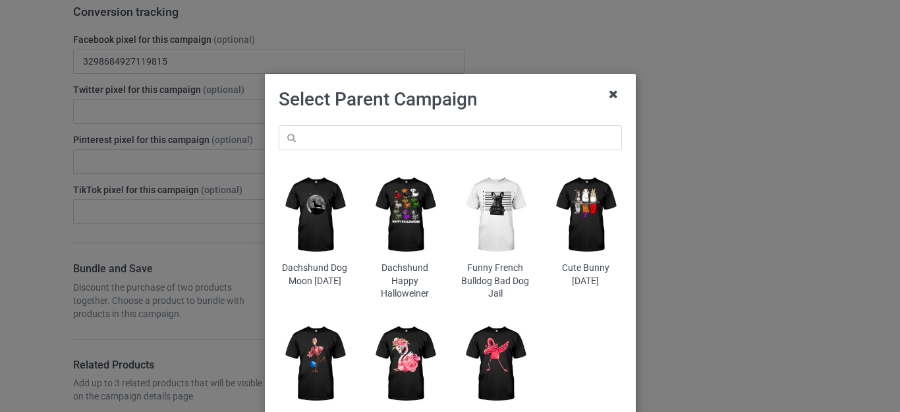
click at [603, 94] on icon at bounding box center [613, 94] width 21 height 21
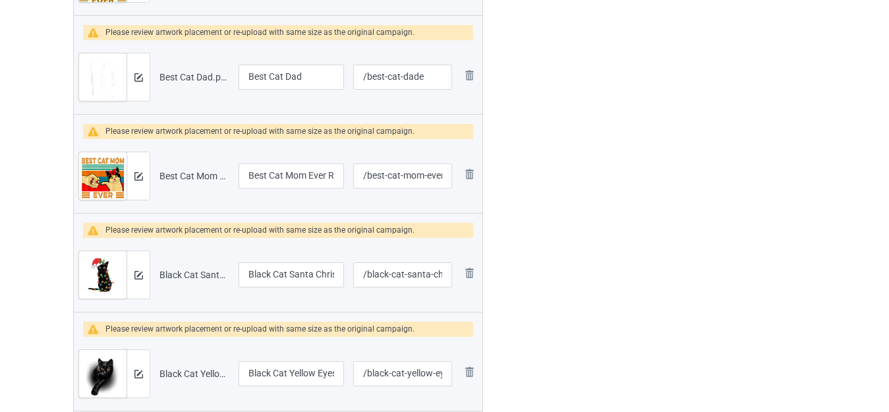
scroll to position [9, 0]
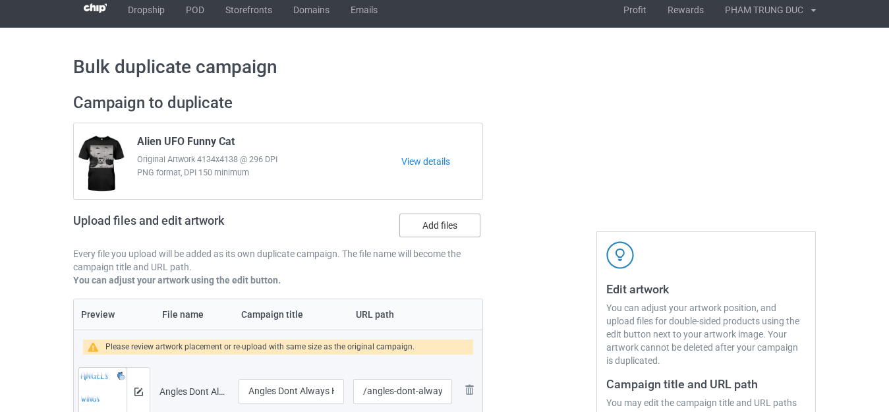
click at [440, 216] on label "Add files" at bounding box center [439, 225] width 81 height 24
click at [0, 0] on input "Add files" at bounding box center [0, 0] width 0 height 0
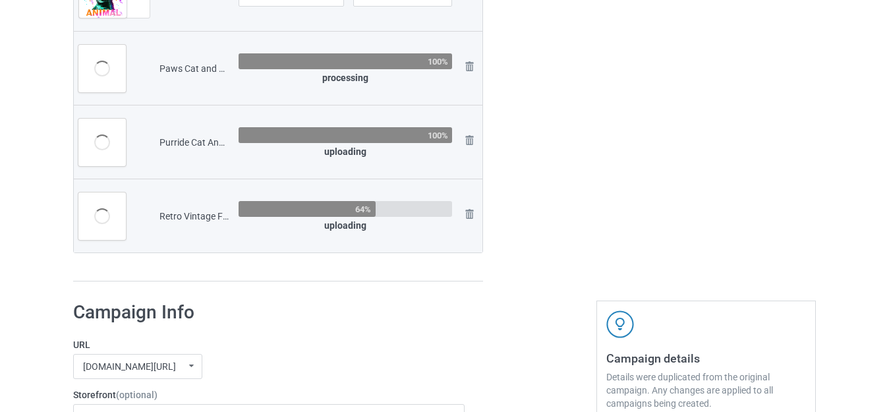
scroll to position [5006, 0]
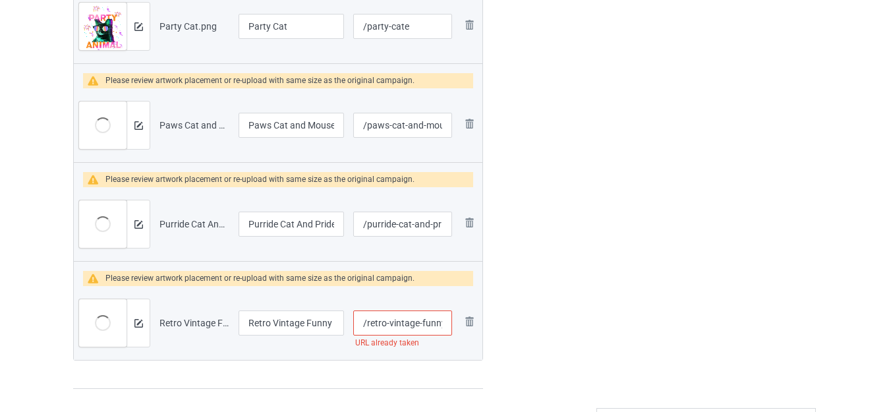
click at [437, 324] on input "/retro-vintage-funny-cat" at bounding box center [402, 322] width 99 height 25
type input "/retro-vintage-funeny-cat"
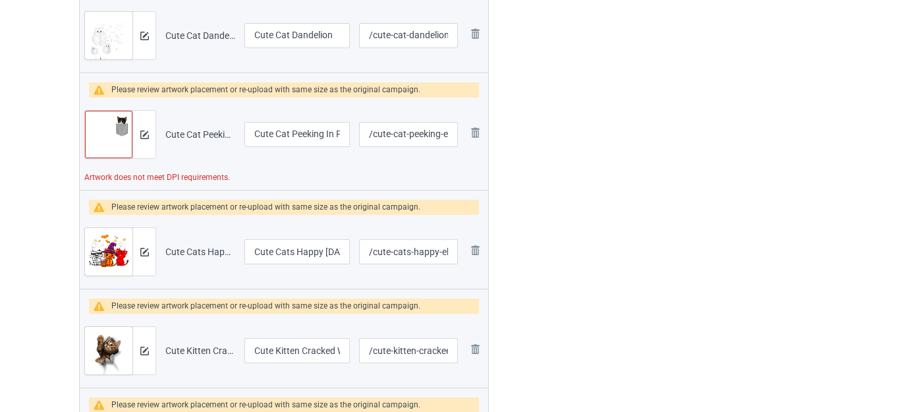
scroll to position [2694, 0]
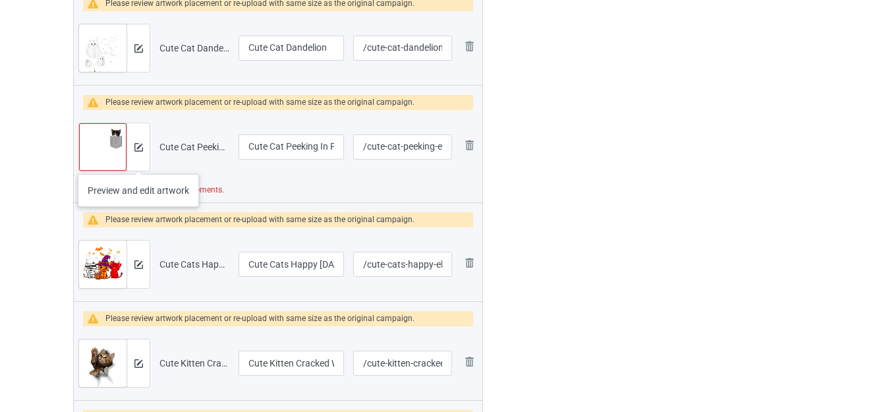
click at [137, 161] on div at bounding box center [137, 146] width 23 height 47
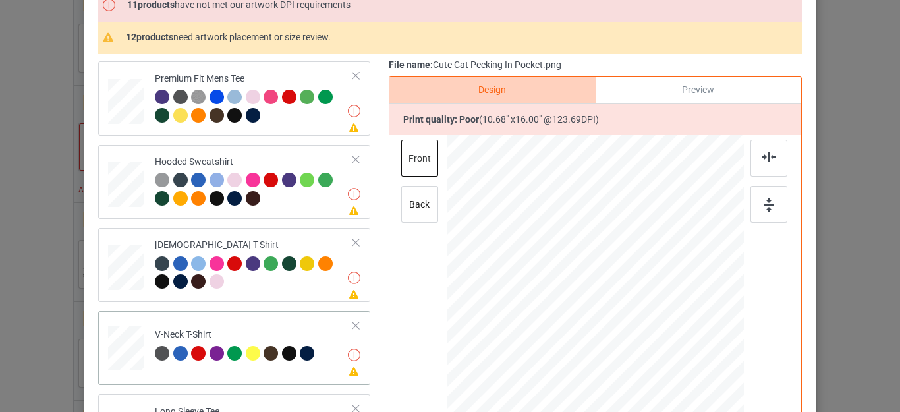
scroll to position [0, 0]
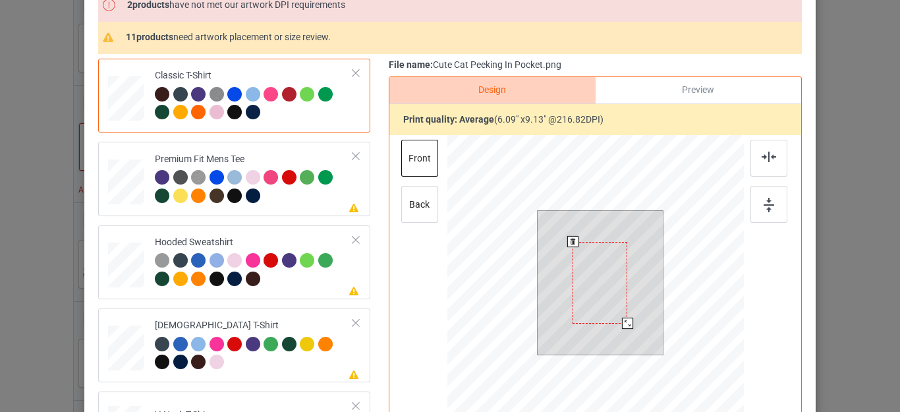
drag, startPoint x: 641, startPoint y: 355, endPoint x: 626, endPoint y: 324, distance: 34.5
click at [626, 325] on div at bounding box center [627, 323] width 11 height 11
drag, startPoint x: 603, startPoint y: 304, endPoint x: 655, endPoint y: 289, distance: 54.4
click at [647, 270] on div at bounding box center [633, 255] width 59 height 88
drag, startPoint x: 657, startPoint y: 301, endPoint x: 653, endPoint y: 294, distance: 8.6
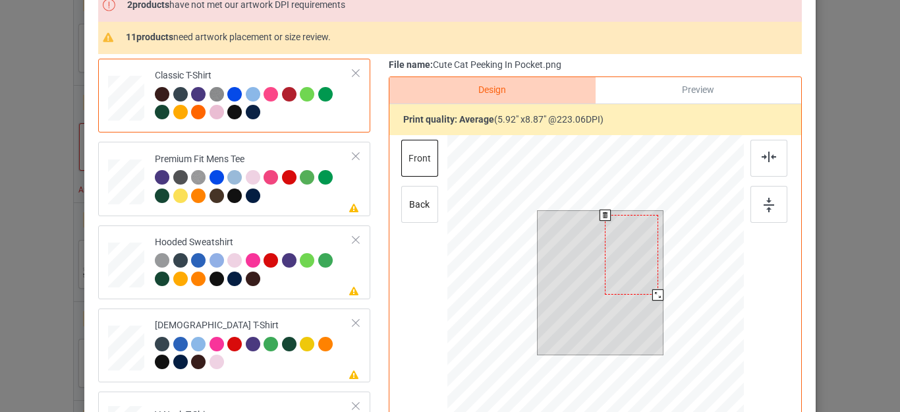
click at [653, 295] on div at bounding box center [657, 294] width 11 height 11
click at [635, 261] on div at bounding box center [632, 249] width 51 height 76
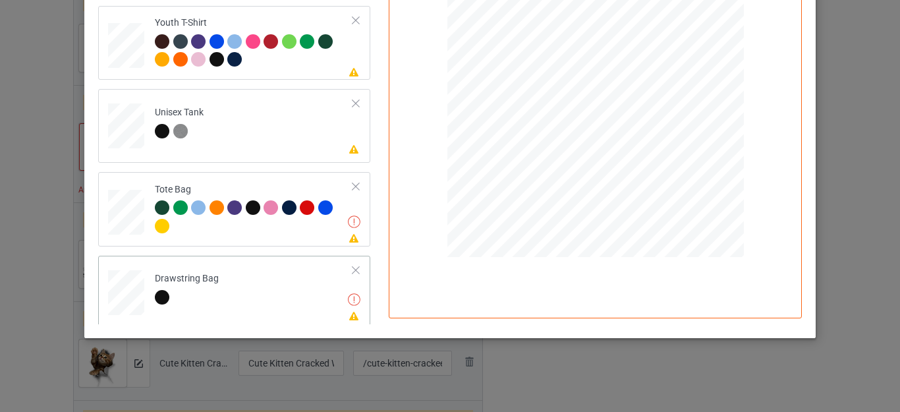
scroll to position [475, 0]
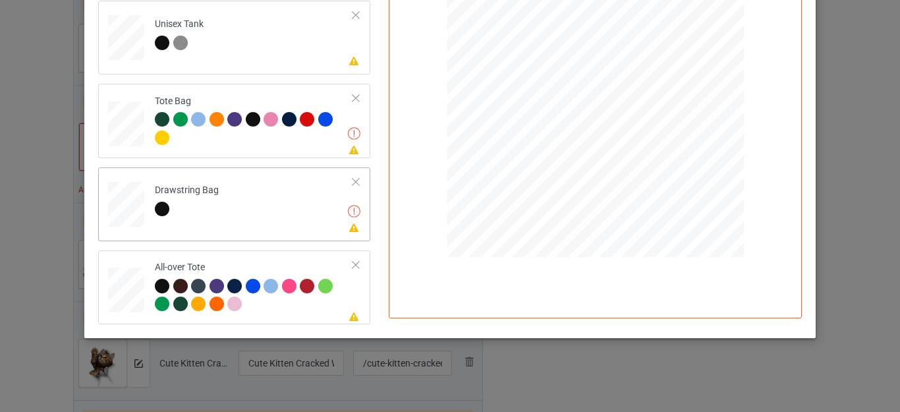
click at [351, 177] on div at bounding box center [355, 181] width 9 height 9
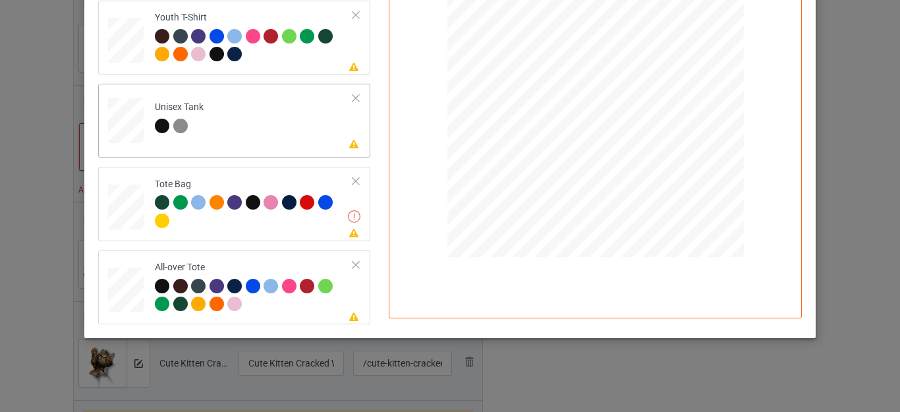
scroll to position [392, 0]
click at [351, 181] on div at bounding box center [355, 181] width 9 height 9
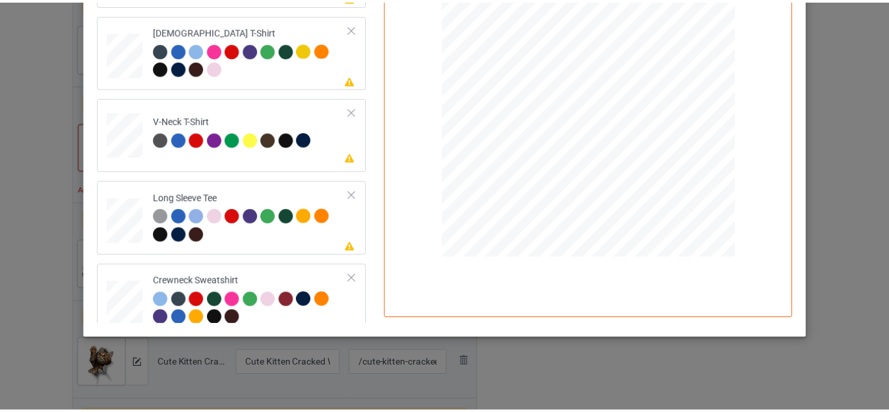
scroll to position [84, 0]
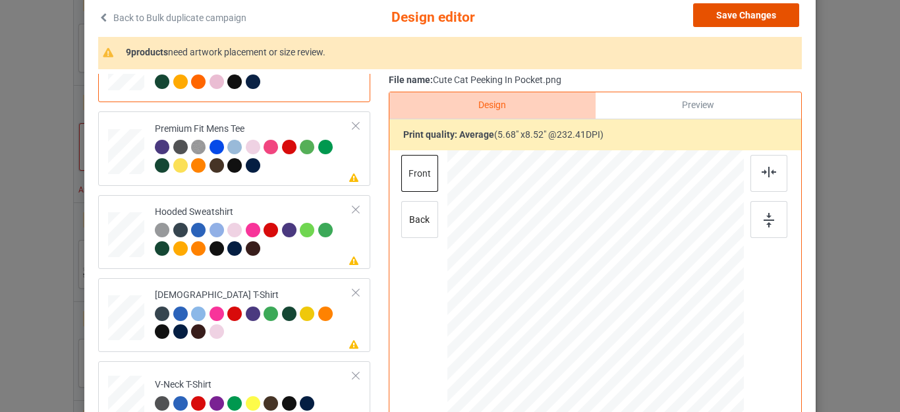
click at [746, 16] on button "Save Changes" at bounding box center [746, 15] width 106 height 24
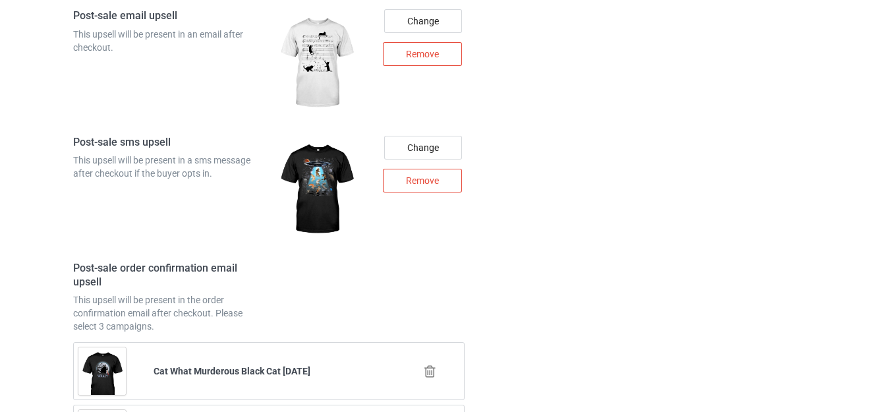
scroll to position [6968, 0]
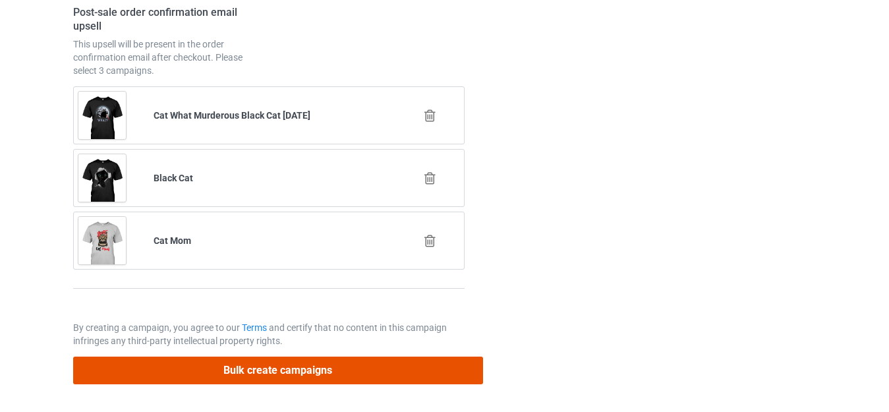
click at [318, 377] on button "Bulk create campaigns" at bounding box center [278, 369] width 410 height 27
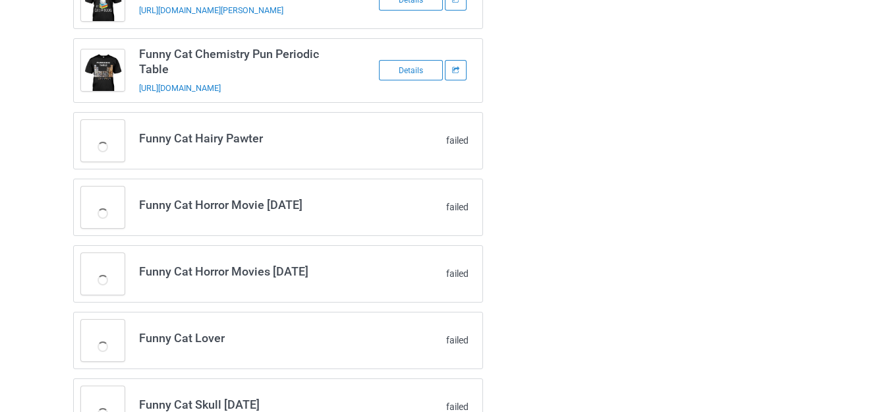
scroll to position [2422, 0]
